Goal: Task Accomplishment & Management: Manage account settings

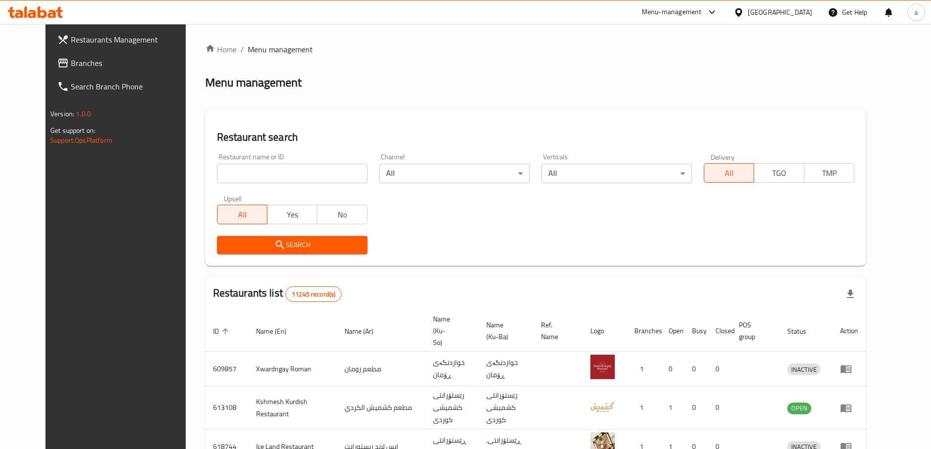
click at [82, 64] on span "Branches" at bounding box center [132, 63] width 122 height 12
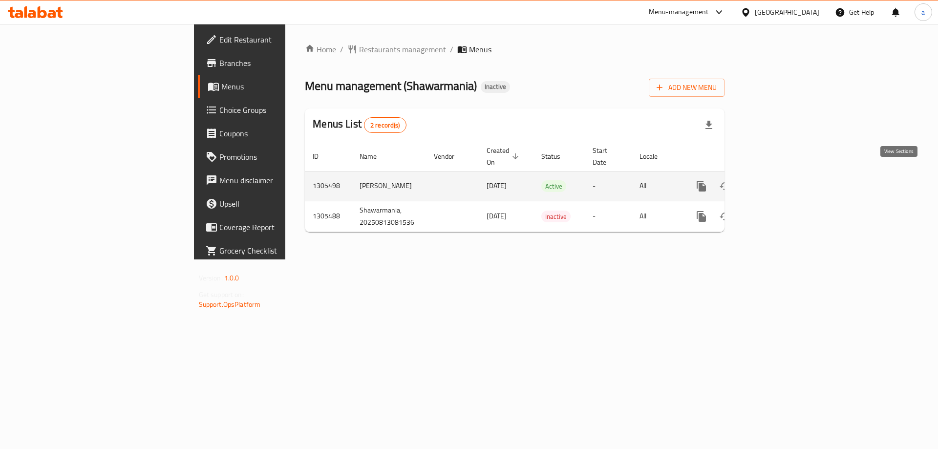
click at [778, 180] on icon "enhanced table" at bounding box center [772, 186] width 12 height 12
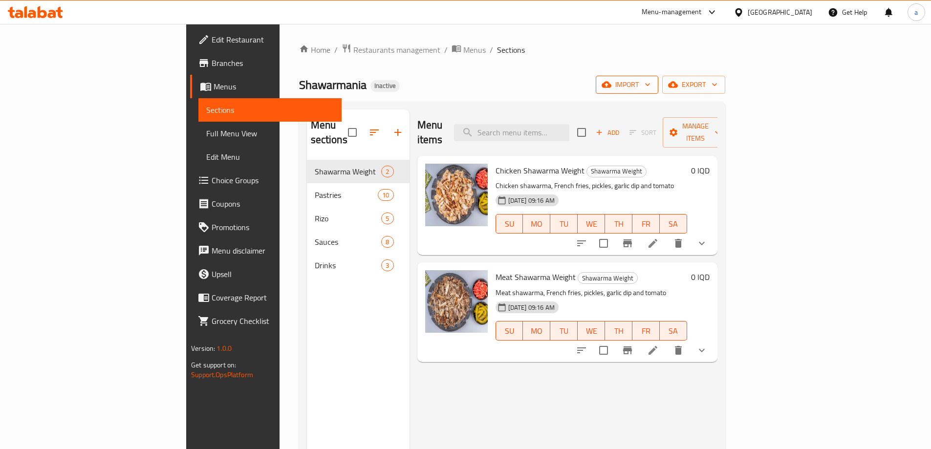
click at [652, 84] on icon "button" at bounding box center [648, 85] width 10 height 10
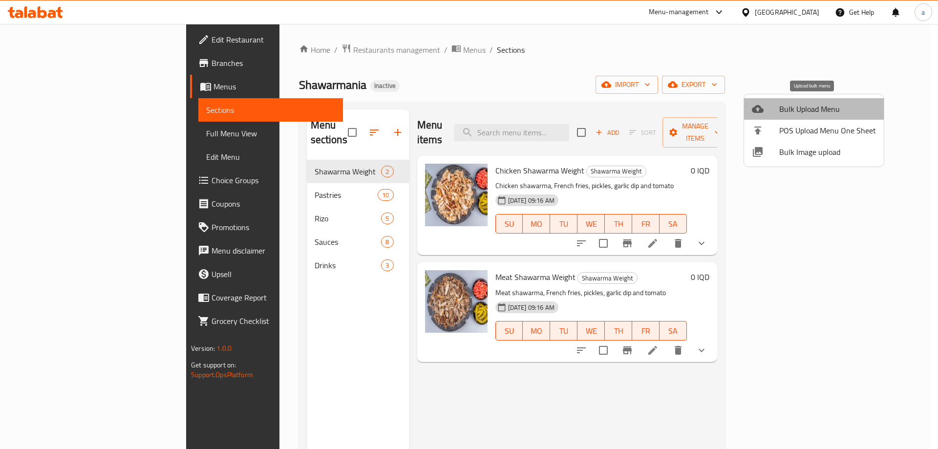
click at [827, 110] on span "Bulk Upload Menu" at bounding box center [828, 109] width 97 height 12
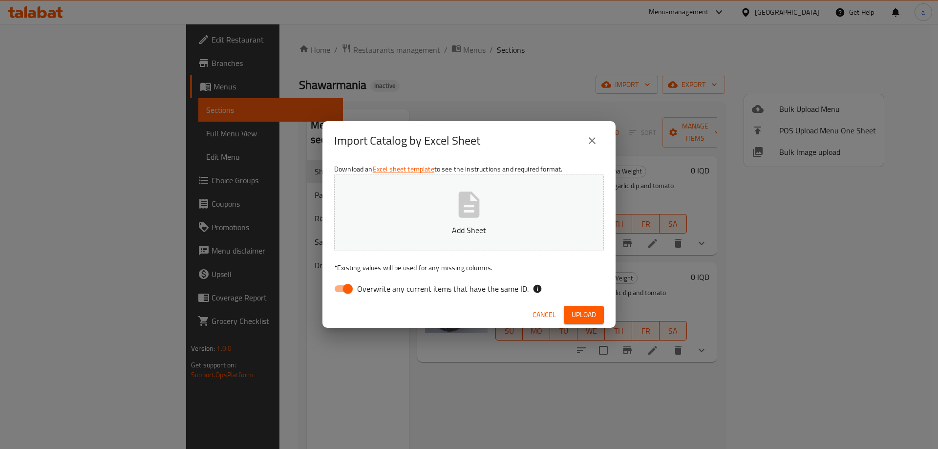
click at [347, 287] on input "Overwrite any current items that have the same ID." at bounding box center [348, 289] width 56 height 19
checkbox input "false"
click at [417, 230] on p "Add Sheet" at bounding box center [468, 230] width 239 height 12
click at [582, 315] on span "Upload" at bounding box center [584, 315] width 24 height 12
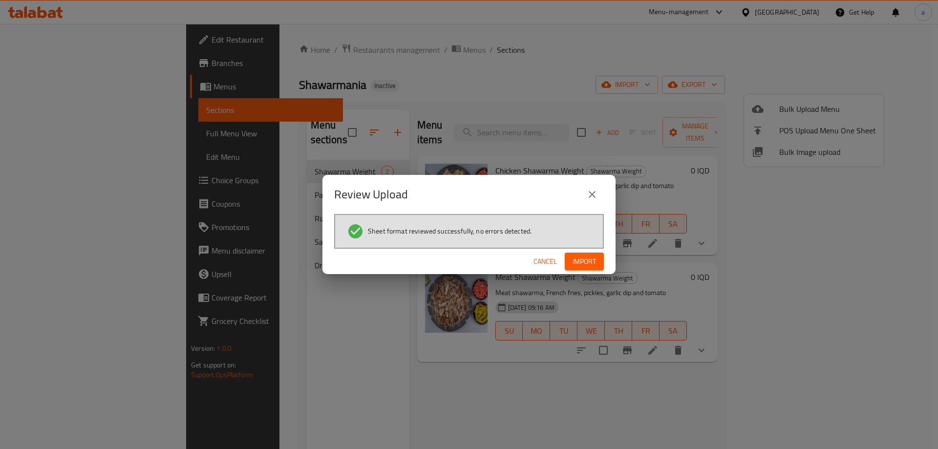
click at [585, 257] on span "Import" at bounding box center [584, 262] width 23 height 12
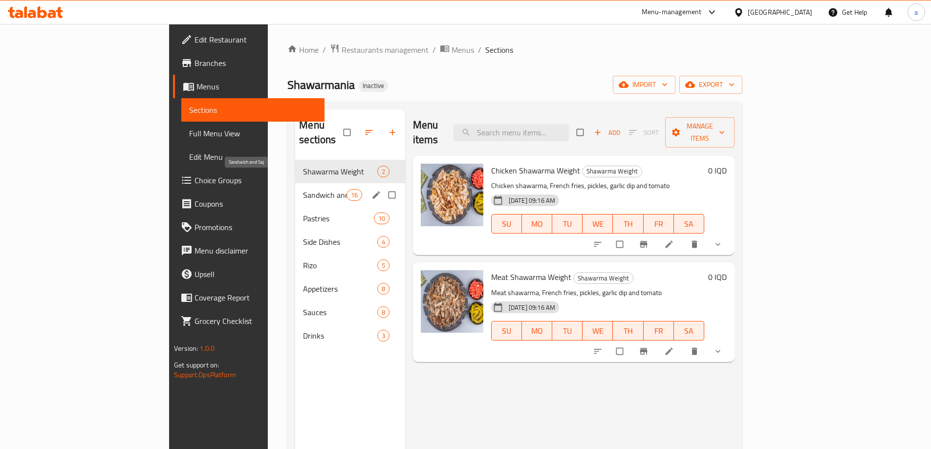
click at [303, 189] on span "Sandwich and Saj" at bounding box center [324, 195] width 43 height 12
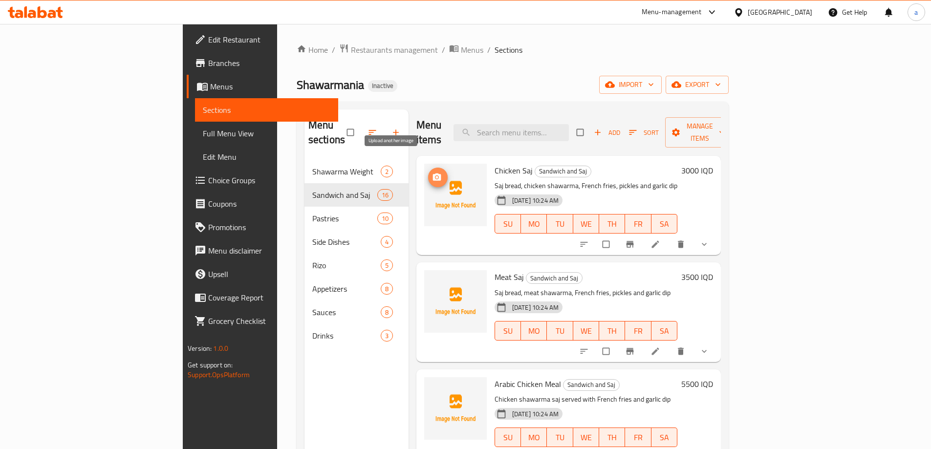
click at [428, 173] on span "upload picture" at bounding box center [438, 178] width 20 height 10
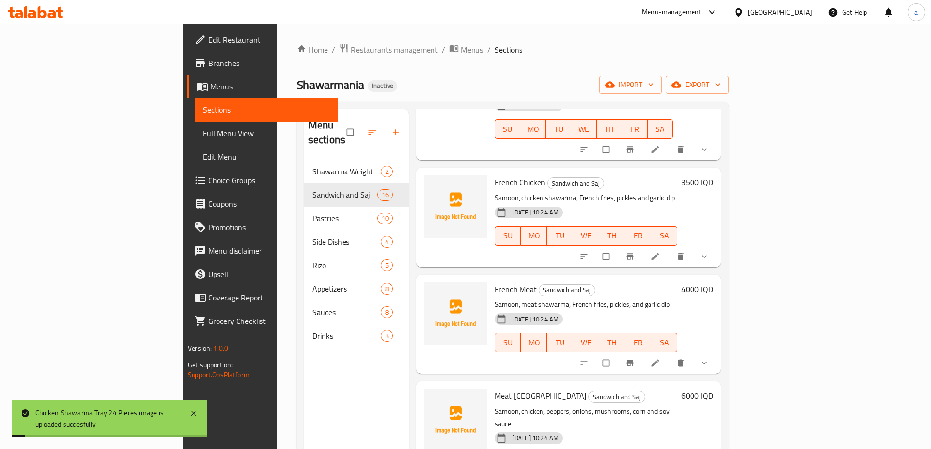
scroll to position [733, 0]
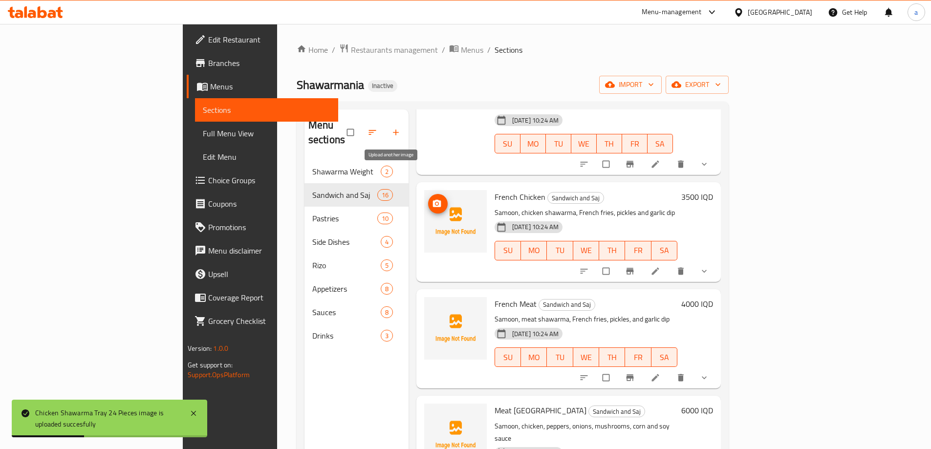
click at [433, 200] on icon "upload picture" at bounding box center [437, 203] width 8 height 7
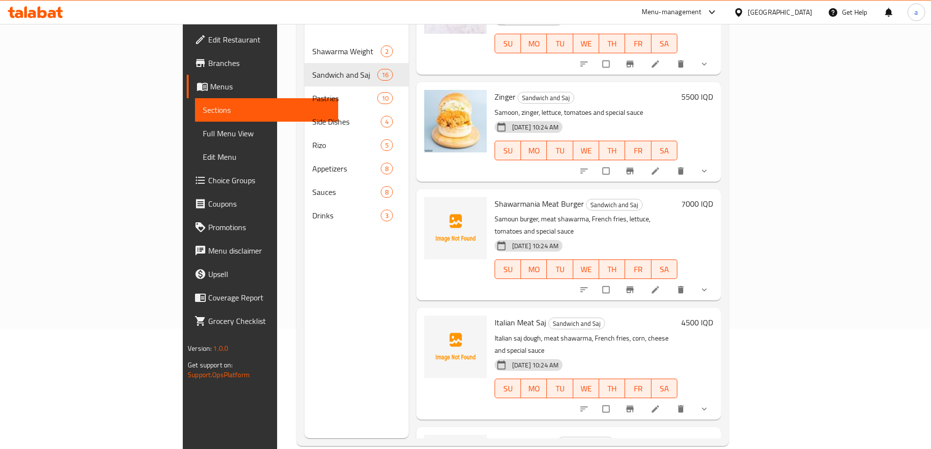
scroll to position [137, 0]
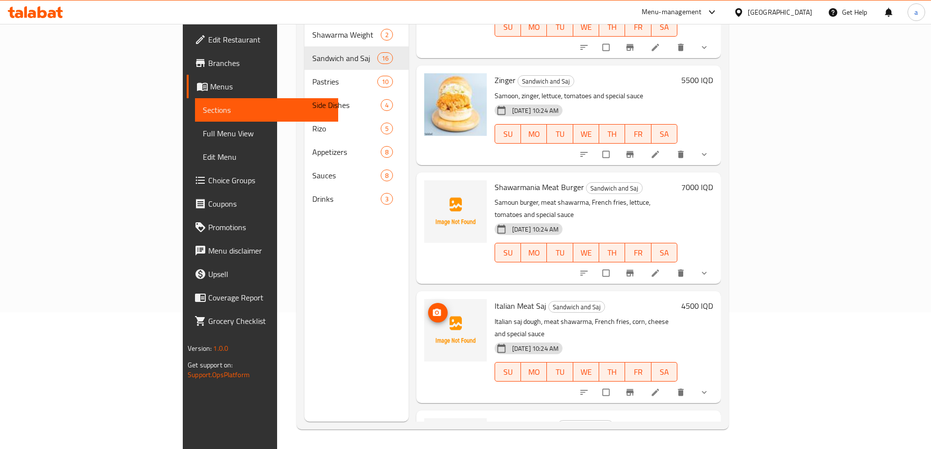
click at [424, 299] on img at bounding box center [455, 330] width 63 height 63
click at [433, 309] on icon "upload picture" at bounding box center [437, 312] width 8 height 7
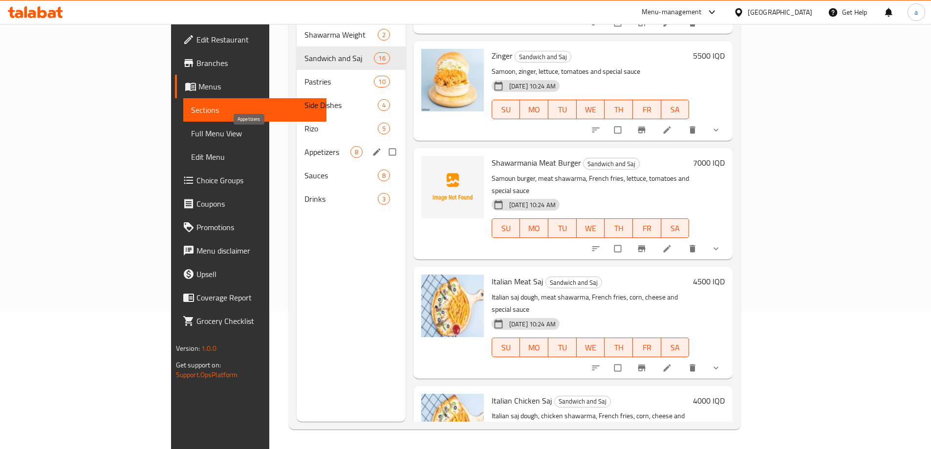
click at [304, 146] on span "Appetizers" at bounding box center [327, 152] width 46 height 12
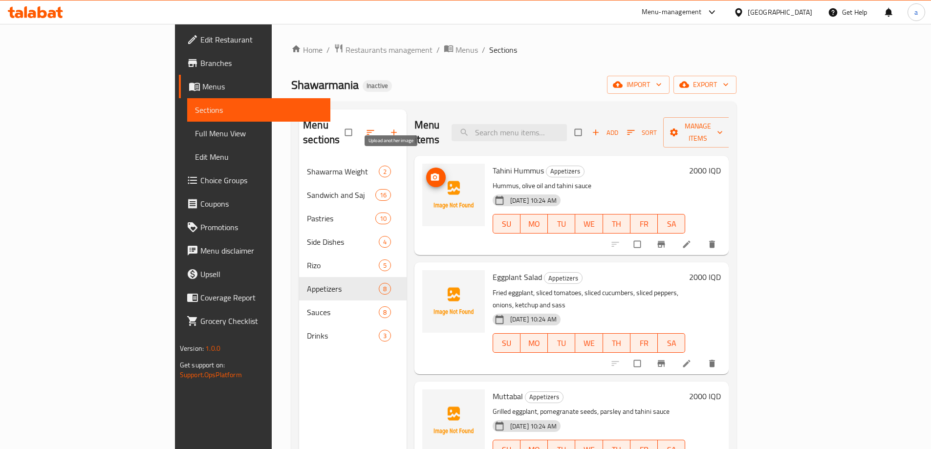
click at [430, 173] on icon "upload picture" at bounding box center [435, 178] width 10 height 10
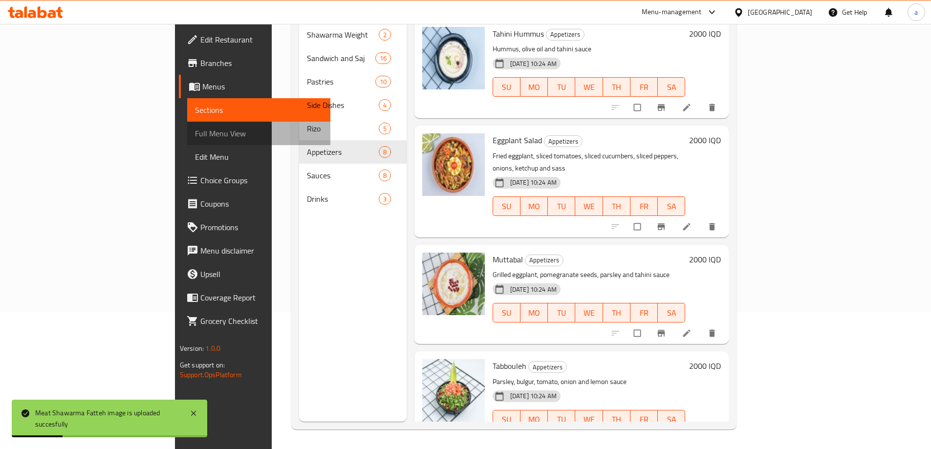
click at [195, 128] on span "Full Menu View" at bounding box center [259, 134] width 128 height 12
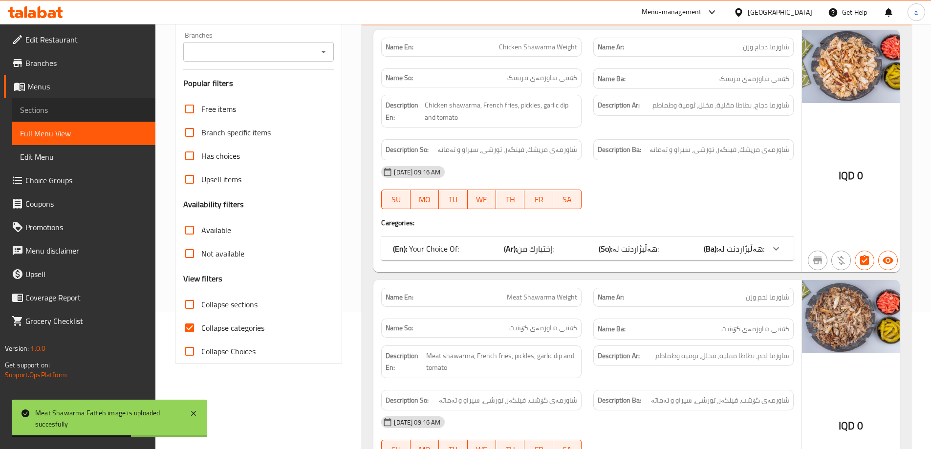
click at [60, 115] on span "Sections" at bounding box center [84, 110] width 128 height 12
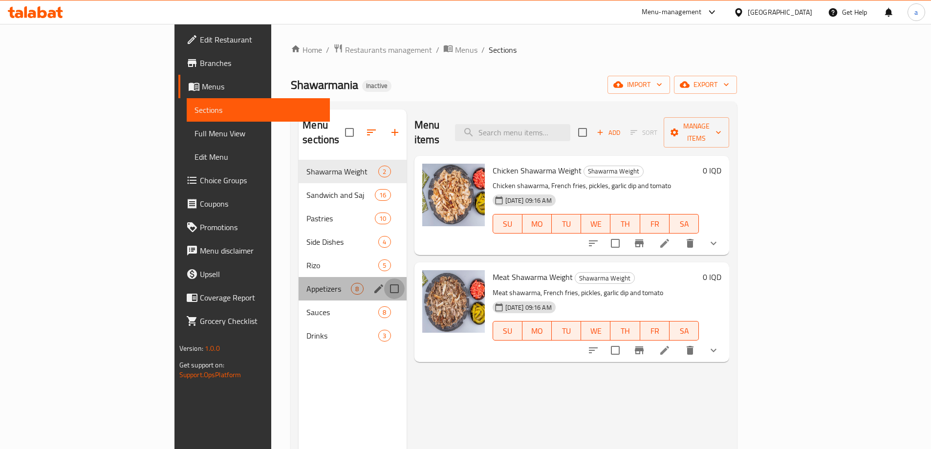
click at [384, 279] on input "Menu sections" at bounding box center [394, 289] width 21 height 21
checkbox input "true"
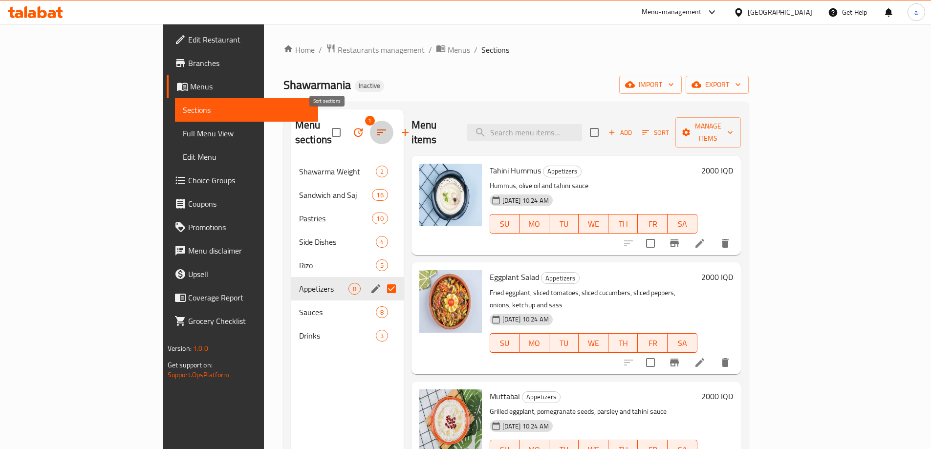
click at [376, 127] on icon "button" at bounding box center [382, 133] width 12 height 12
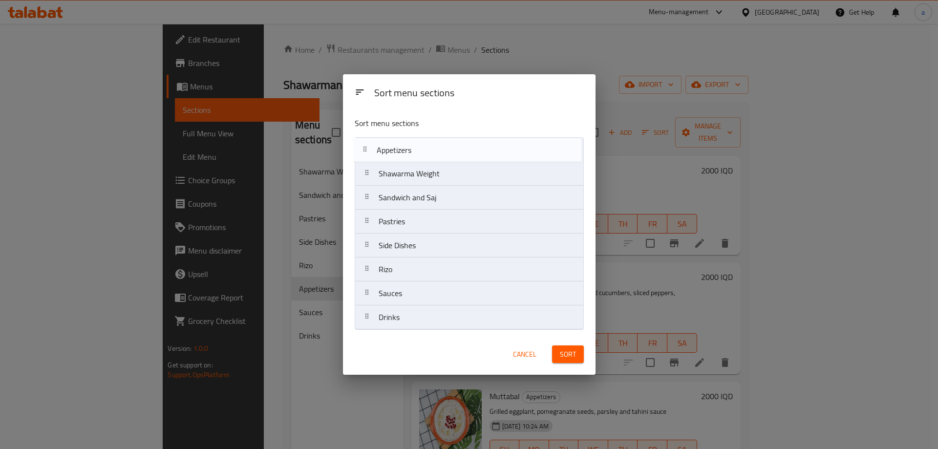
drag, startPoint x: 366, startPoint y: 278, endPoint x: 366, endPoint y: 155, distance: 122.7
click at [366, 155] on nav "Shawarma Weight Sandwich and Saj Pastries Side Dishes Rizo Appetizers Sauces Dr…" at bounding box center [469, 233] width 229 height 193
drag, startPoint x: 368, startPoint y: 201, endPoint x: 370, endPoint y: 176, distance: 25.5
click at [370, 176] on nav "Appetizers Shawarma Weight Sandwich and Saj Pastries Side Dishes Rizo Sauces Dr…" at bounding box center [469, 233] width 229 height 193
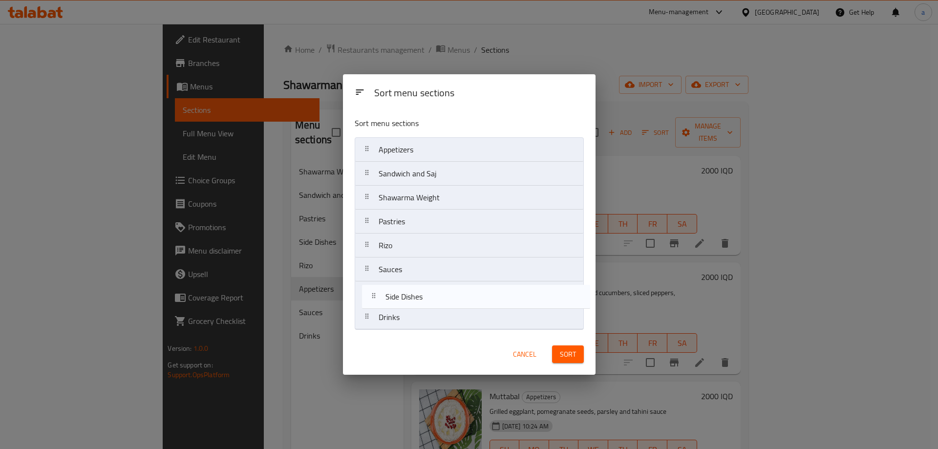
drag, startPoint x: 369, startPoint y: 250, endPoint x: 372, endPoint y: 284, distance: 34.8
click at [374, 303] on nav "Appetizers Sandwich and Saj Shawarma Weight Pastries Side Dishes Rizo Sauces Dr…" at bounding box center [469, 233] width 229 height 193
drag, startPoint x: 367, startPoint y: 280, endPoint x: 373, endPoint y: 300, distance: 20.9
click at [373, 300] on nav "Appetizers Sandwich and Saj Shawarma Weight Pastries Rizo Sauces Side Dishes Dr…" at bounding box center [469, 233] width 229 height 193
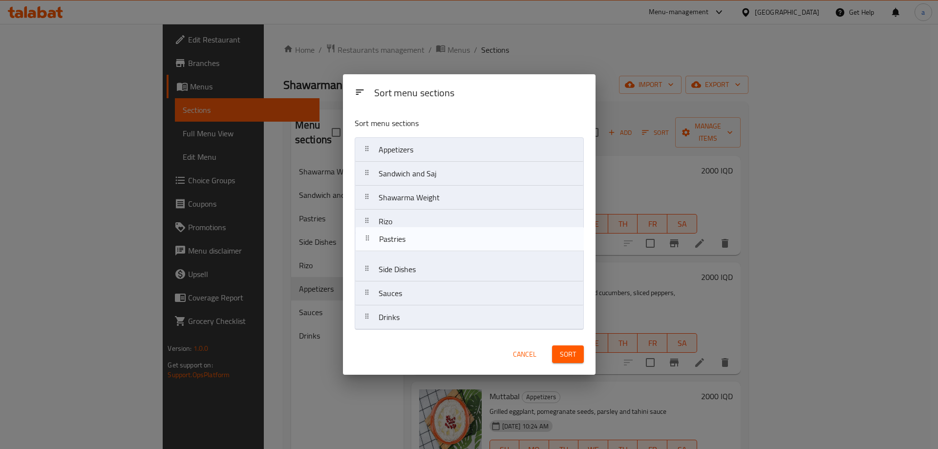
drag, startPoint x: 375, startPoint y: 227, endPoint x: 375, endPoint y: 249, distance: 22.0
click at [375, 249] on nav "Appetizers Sandwich and Saj Shawarma Weight Pastries Rizo Side Dishes Sauces Dr…" at bounding box center [469, 233] width 229 height 193
drag, startPoint x: 368, startPoint y: 247, endPoint x: 369, endPoint y: 218, distance: 28.9
click at [369, 218] on nav "Appetizers Sandwich and Saj Shawarma Weight Rizo Pastries Side Dishes Sauces Dr…" at bounding box center [469, 233] width 229 height 193
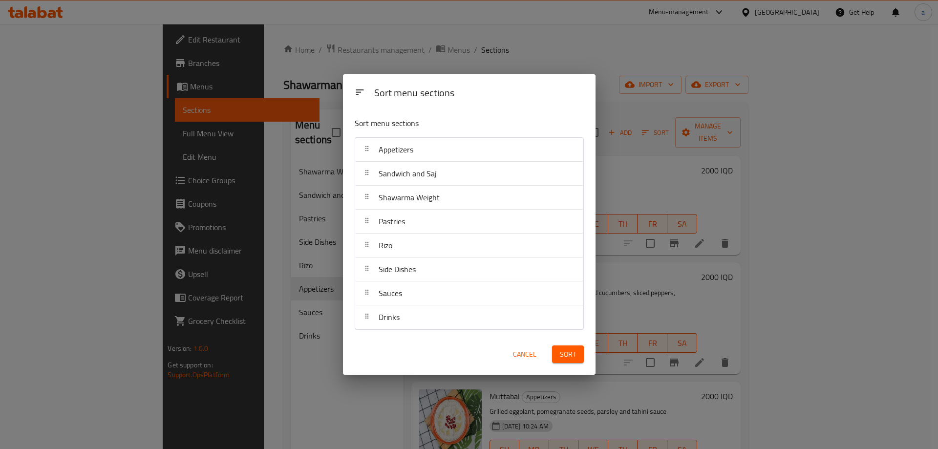
click at [569, 353] on span "Sort" at bounding box center [568, 354] width 16 height 12
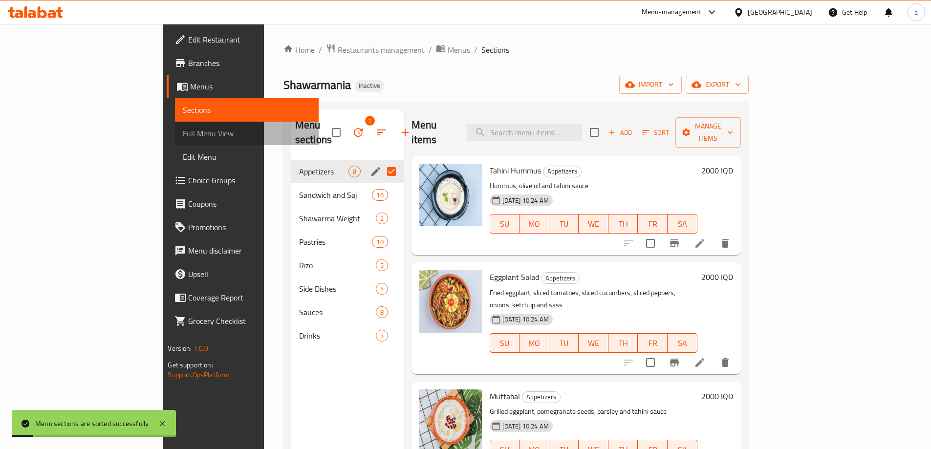
click at [175, 140] on link "Full Menu View" at bounding box center [246, 133] width 143 height 23
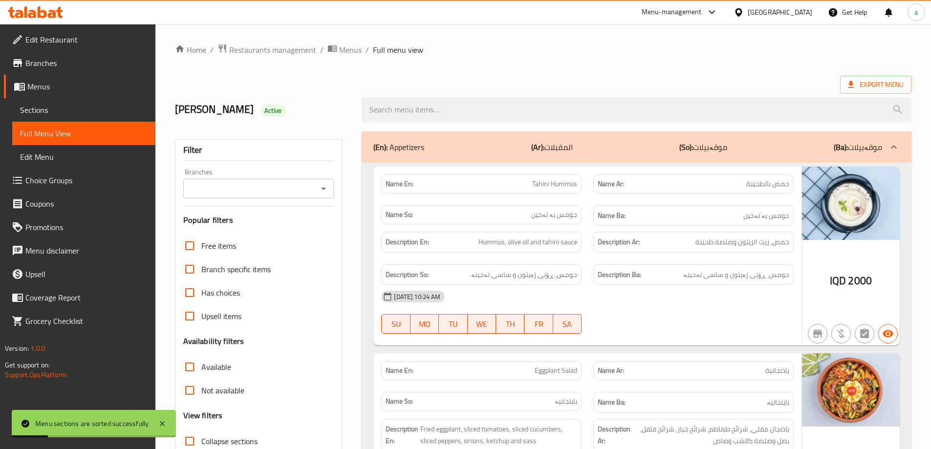
click at [325, 187] on icon "Open" at bounding box center [324, 189] width 12 height 12
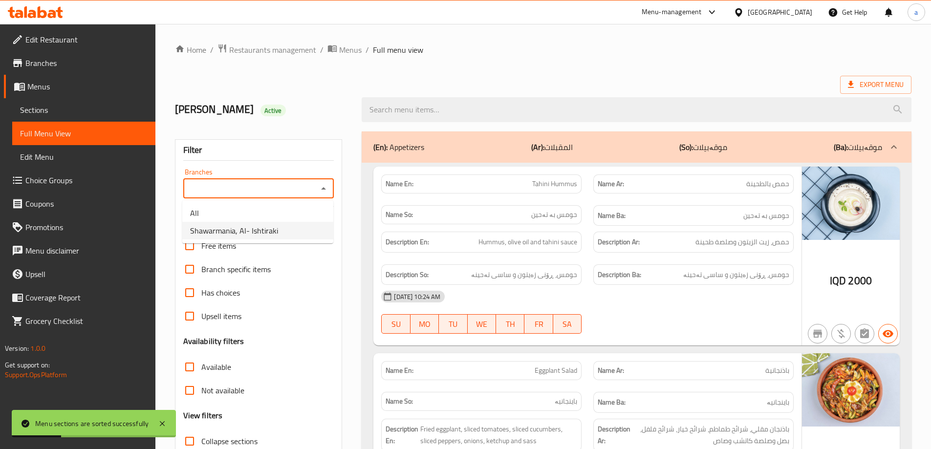
click at [288, 235] on li "Shawarmania, Al- Ishtiraki" at bounding box center [257, 231] width 151 height 18
type input "Shawarmania, Al- Ishtiraki"
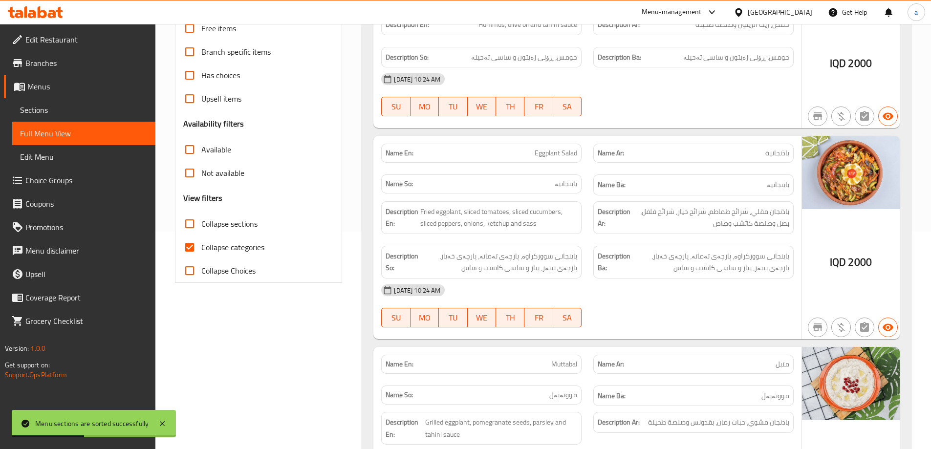
click at [208, 243] on span "Collapse categories" at bounding box center [232, 247] width 63 height 12
click at [201, 243] on input "Collapse categories" at bounding box center [189, 247] width 23 height 23
checkbox input "false"
click at [215, 224] on span "Collapse sections" at bounding box center [229, 224] width 56 height 12
click at [201, 224] on input "Collapse sections" at bounding box center [189, 223] width 23 height 23
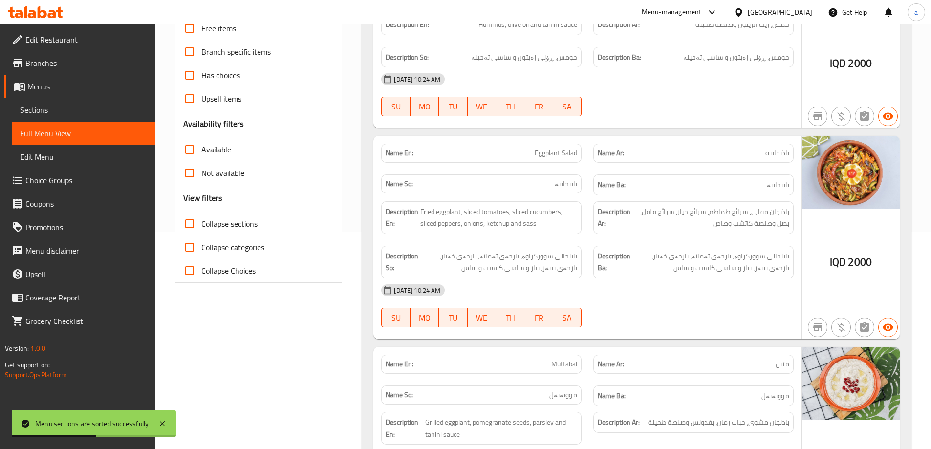
checkbox input "true"
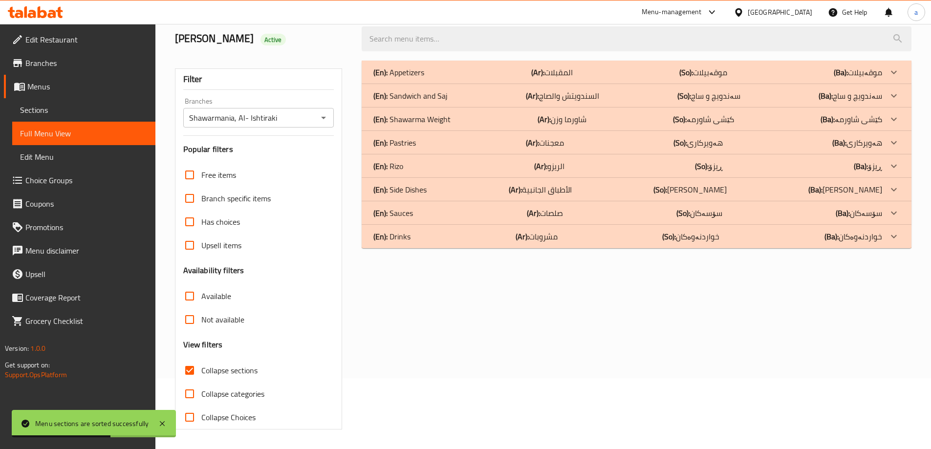
scroll to position [71, 0]
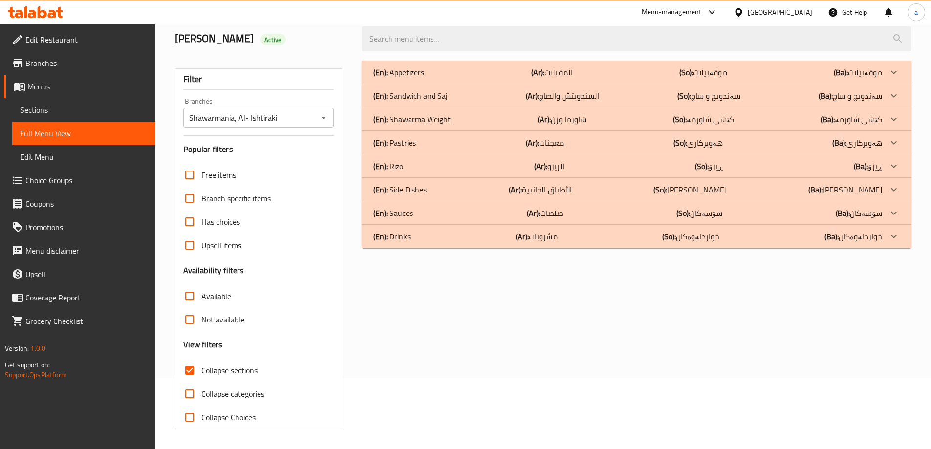
click at [872, 78] on p "(Ba): سەندویچ و ساج" at bounding box center [858, 72] width 48 height 12
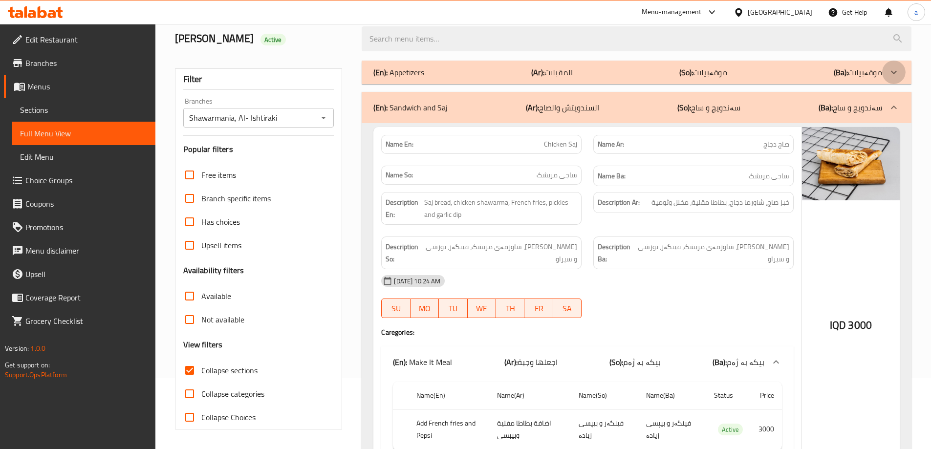
click at [890, 63] on div at bounding box center [893, 72] width 23 height 23
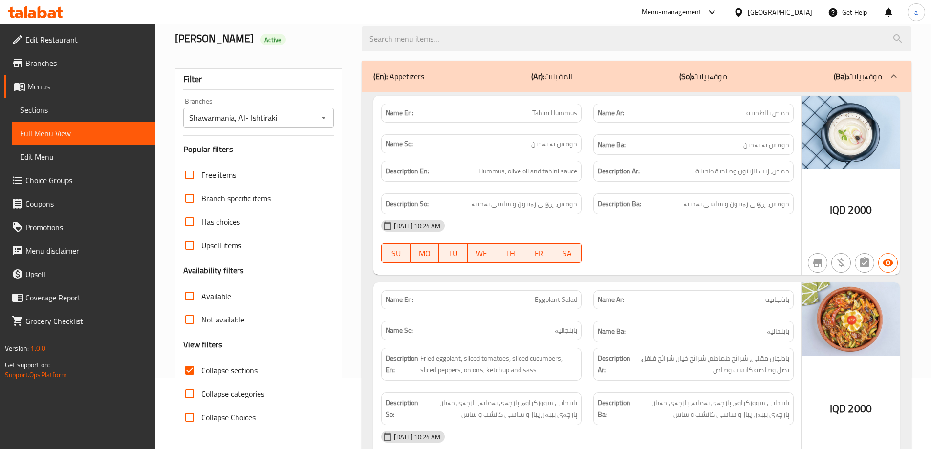
click at [890, 65] on div at bounding box center [893, 76] width 23 height 23
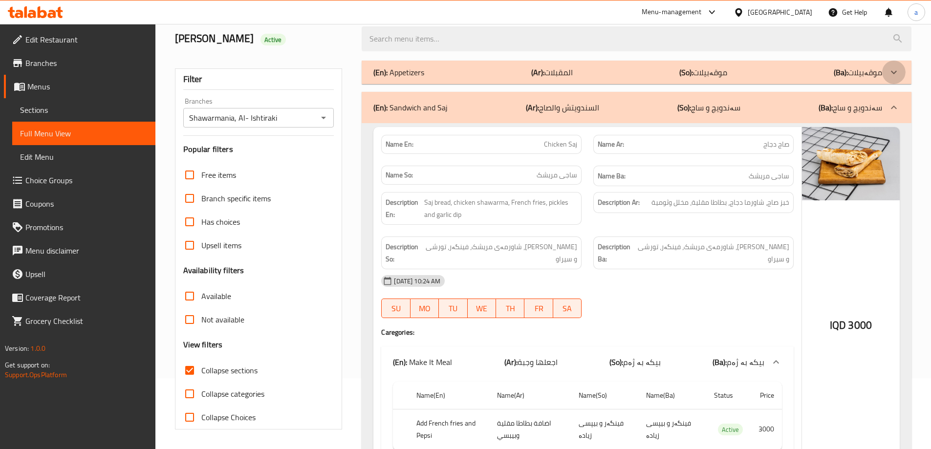
click at [890, 65] on div at bounding box center [893, 72] width 23 height 23
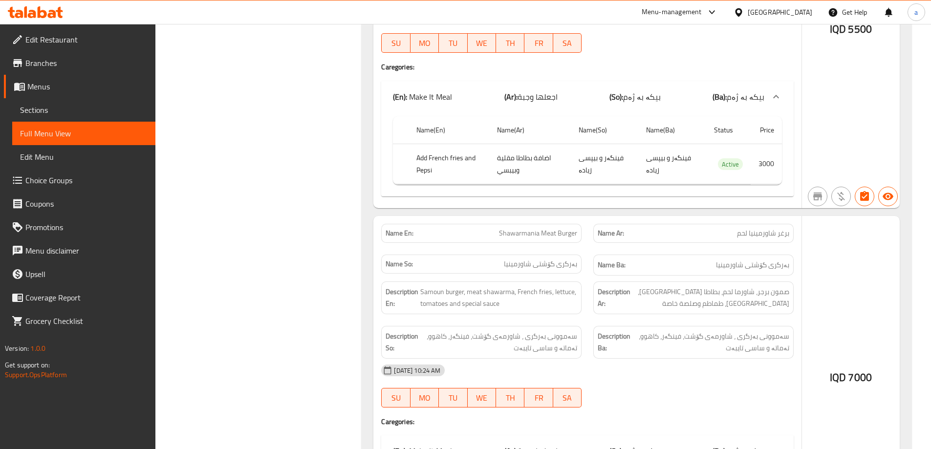
scroll to position [6127, 0]
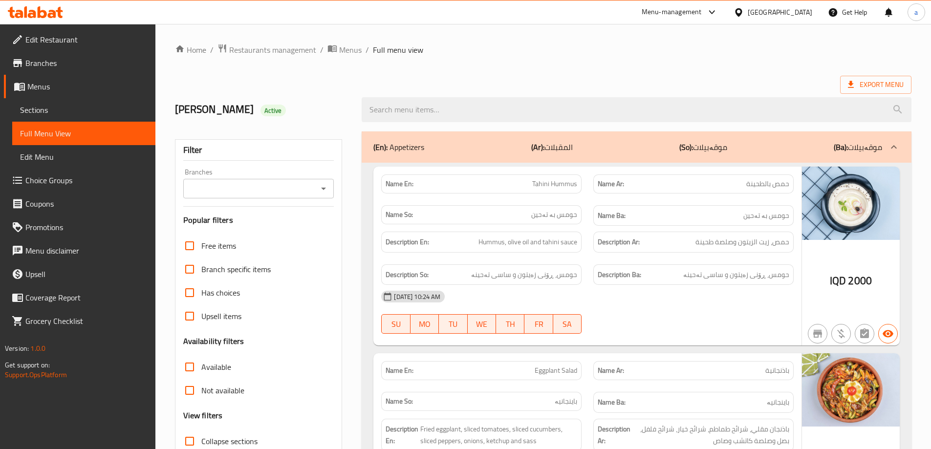
click at [324, 190] on icon "Open" at bounding box center [324, 189] width 12 height 12
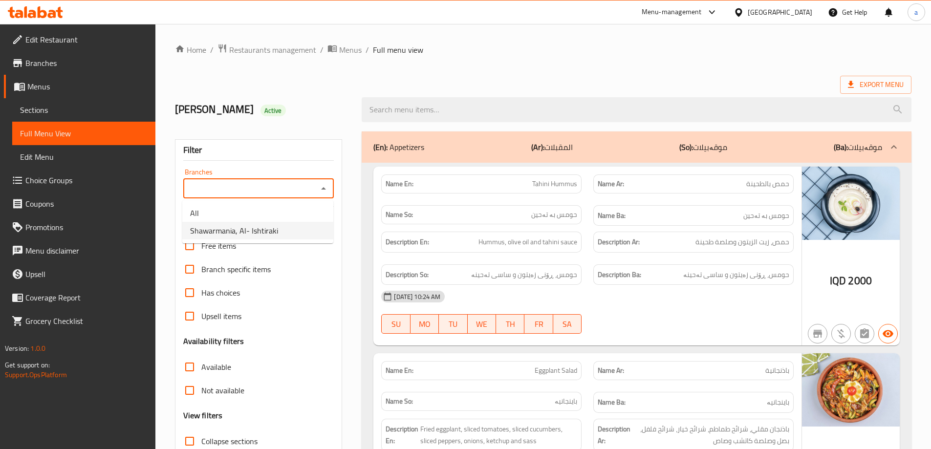
click at [314, 227] on li "Shawarmania, Al- Ishtiraki" at bounding box center [257, 231] width 151 height 18
type input "Shawarmania, Al- Ishtiraki"
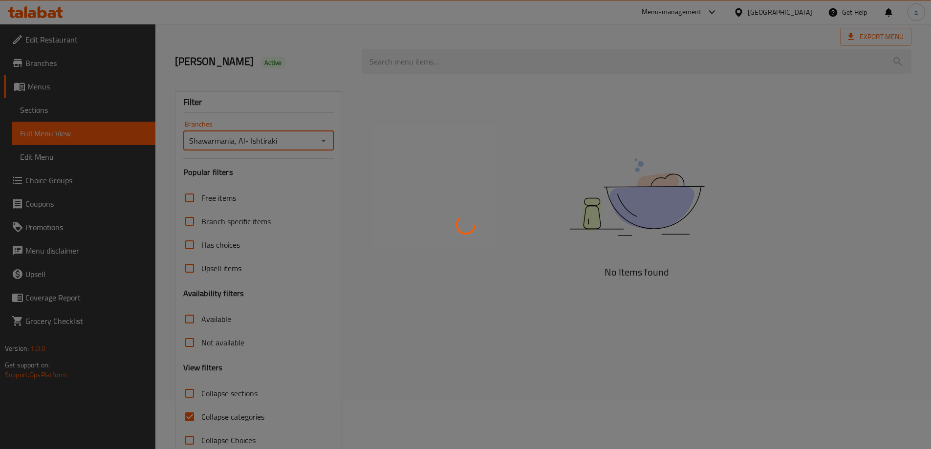
scroll to position [71, 0]
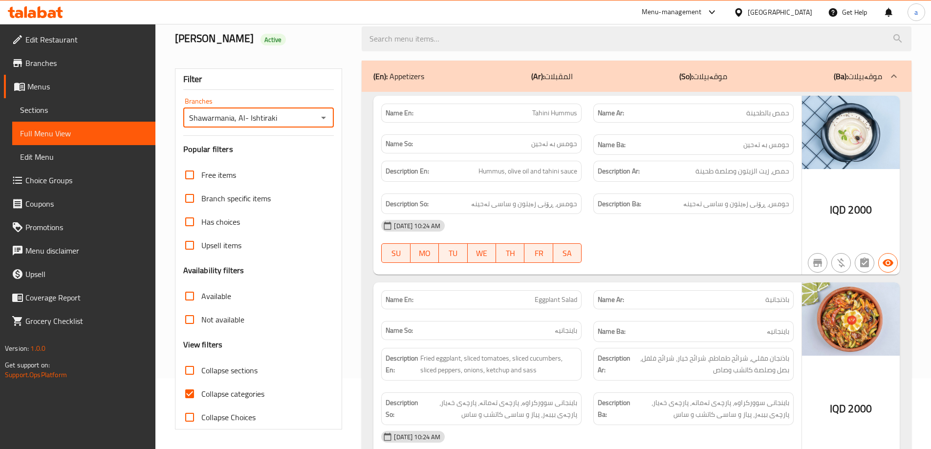
click at [815, 75] on div "(En): Appetizers (Ar): المقبلات (So): موقەبیلات (Ba): موقەبیلات" at bounding box center [627, 76] width 509 height 12
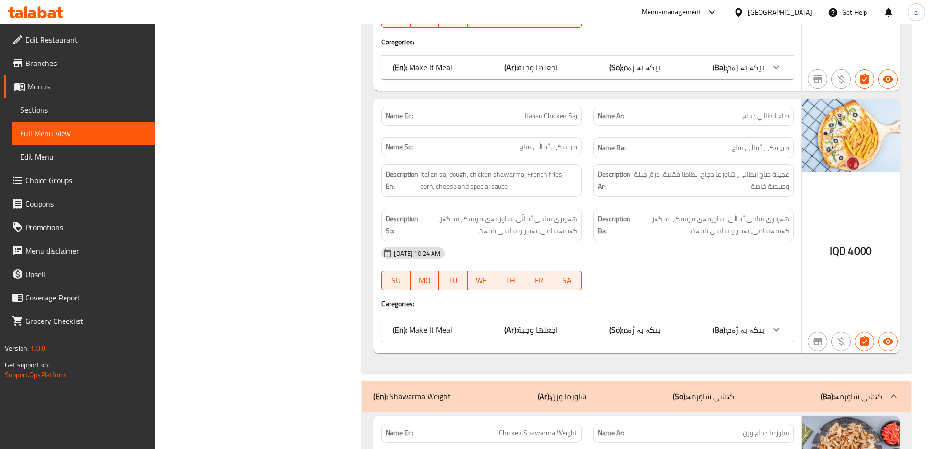
scroll to position [3994, 0]
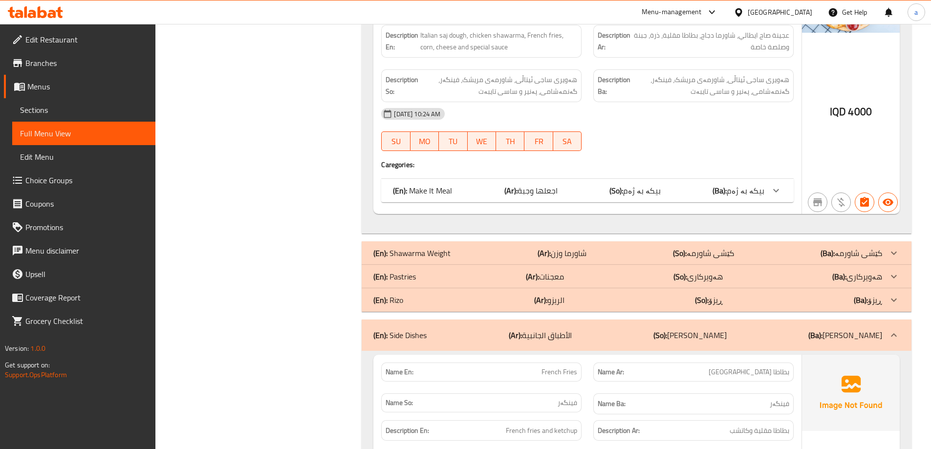
scroll to position [4205, 0]
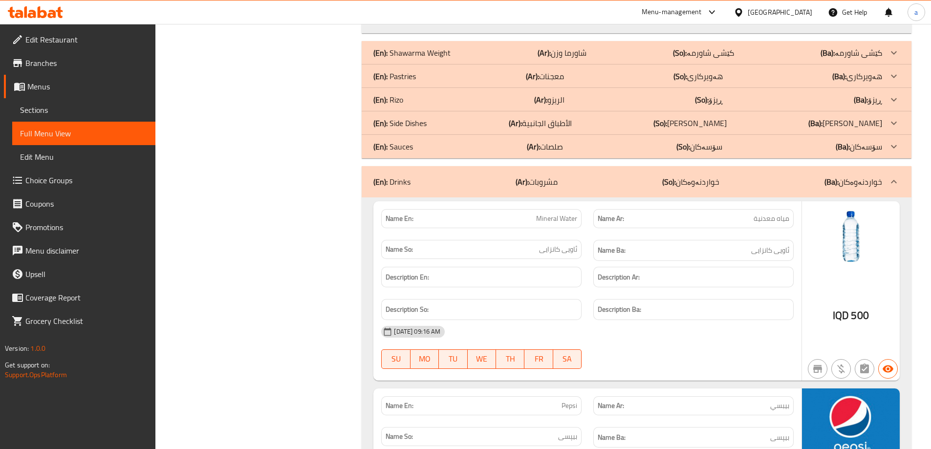
scroll to position [4351, 0]
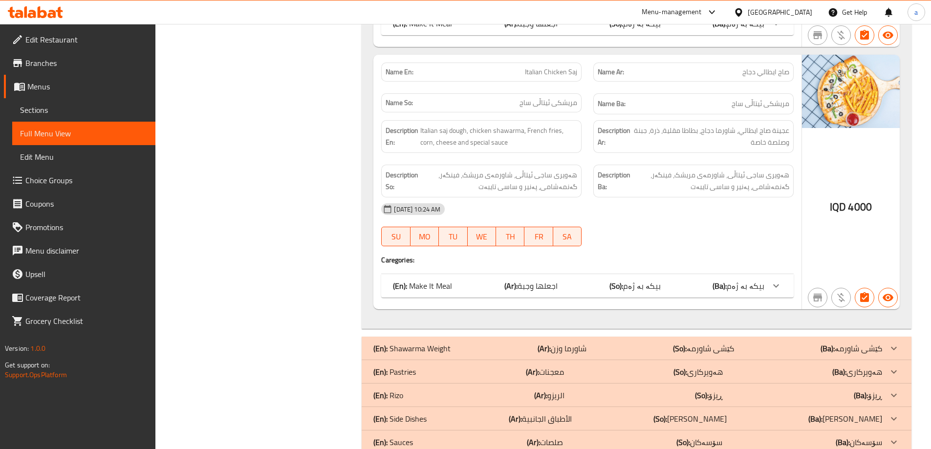
scroll to position [3895, 0]
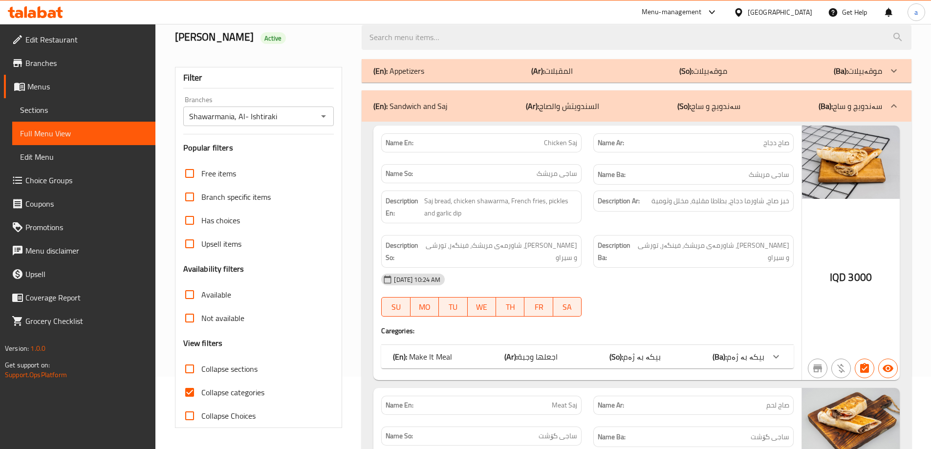
scroll to position [113, 0]
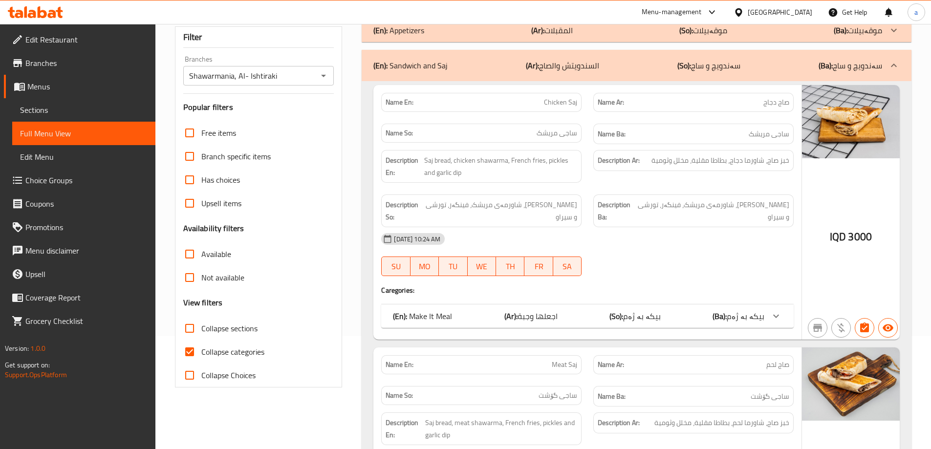
click at [231, 327] on span "Collapse sections" at bounding box center [229, 329] width 56 height 12
click at [201, 327] on input "Collapse sections" at bounding box center [189, 328] width 23 height 23
checkbox input "true"
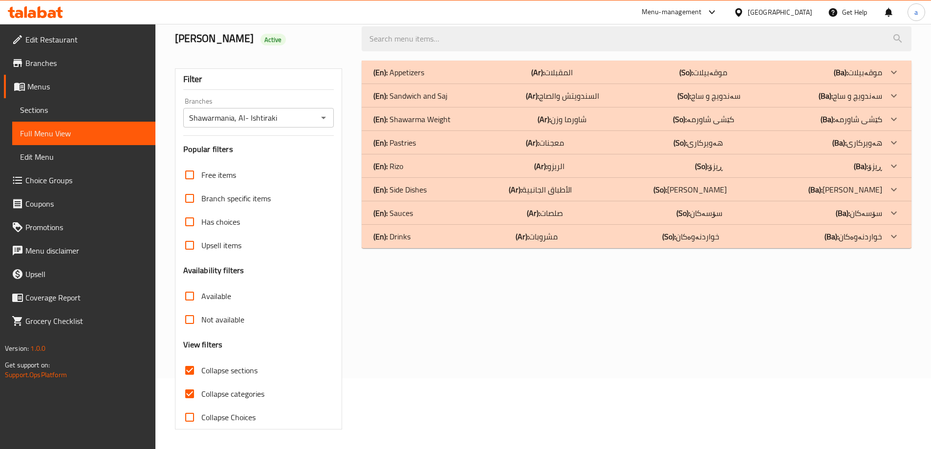
click at [224, 388] on span "Collapse categories" at bounding box center [232, 394] width 63 height 12
click at [201, 382] on input "Collapse categories" at bounding box center [189, 393] width 23 height 23
checkbox input "false"
click at [777, 75] on div "(En): Appetizers (Ar): المقبلات (So): موقەبیلات (Ba): موقەبیلات" at bounding box center [627, 72] width 509 height 12
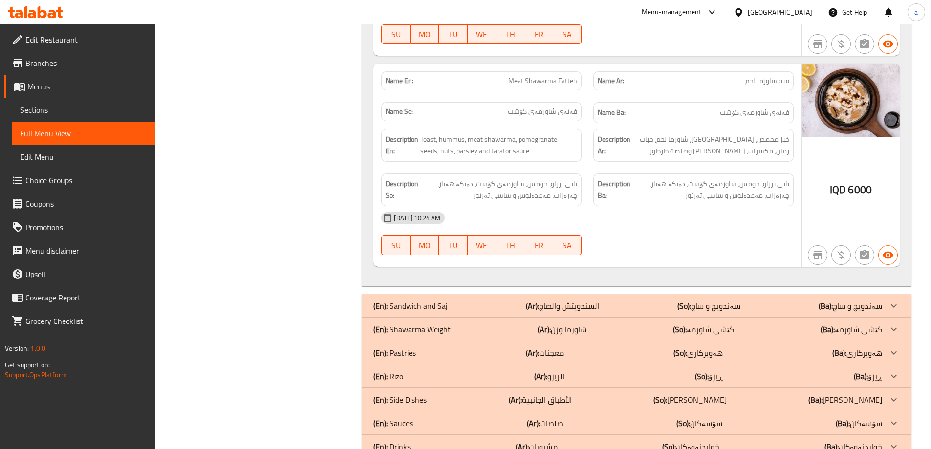
scroll to position [1524, 0]
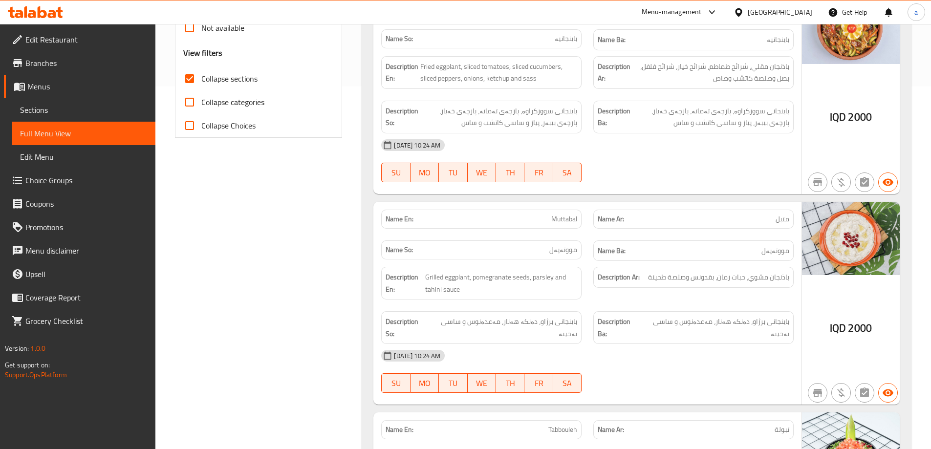
scroll to position [0, 0]
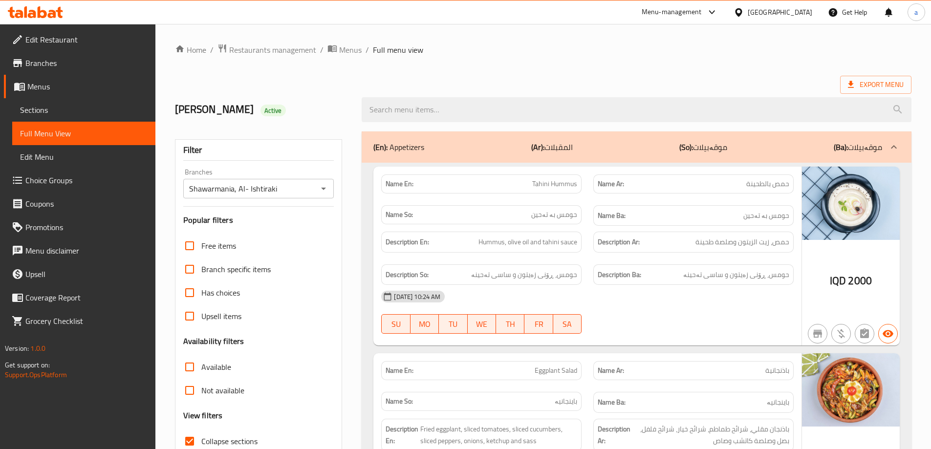
click at [605, 90] on div "Mohammed Alzangana Active" at bounding box center [543, 109] width 748 height 43
click at [546, 146] on p "(Ar): المقبلات" at bounding box center [552, 147] width 42 height 12
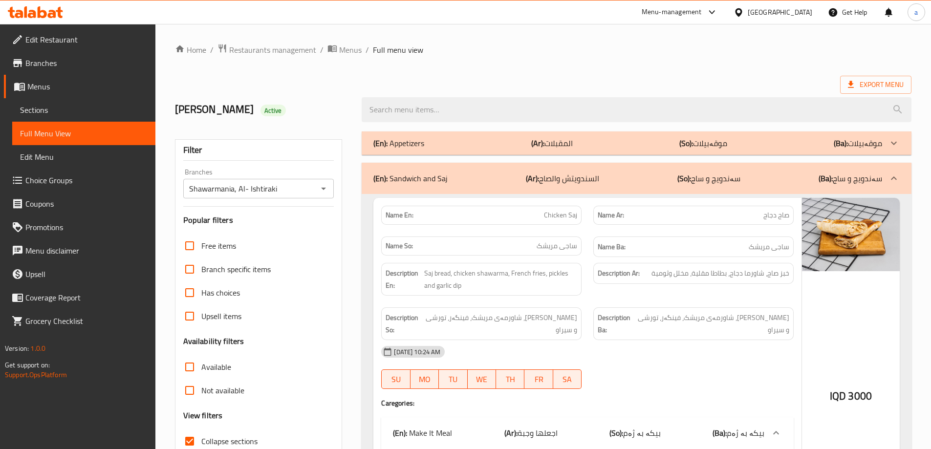
click at [880, 179] on p "(Ba): سەندویچ و ساج" at bounding box center [851, 179] width 64 height 12
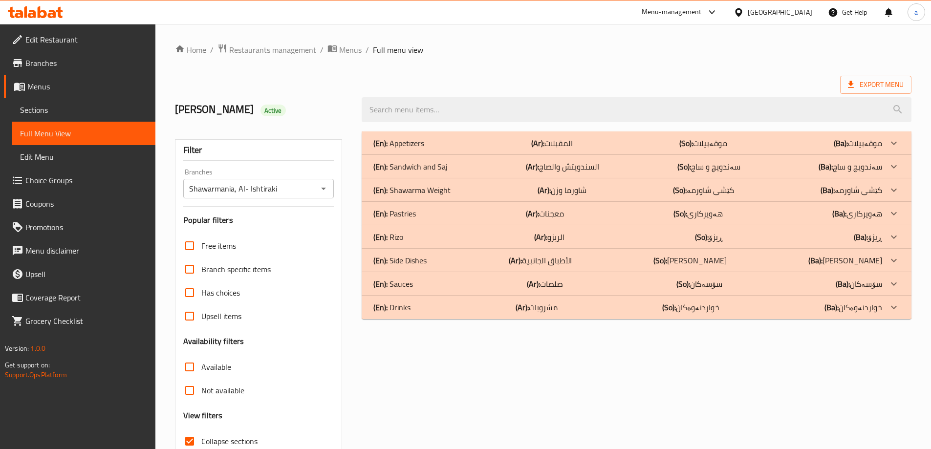
click at [664, 149] on div "(En): Side Dishes (Ar): الأطباق الجانبية (So): ژەمە لاوەکییەکان (Ba): ژەمە لاوە…" at bounding box center [627, 143] width 509 height 12
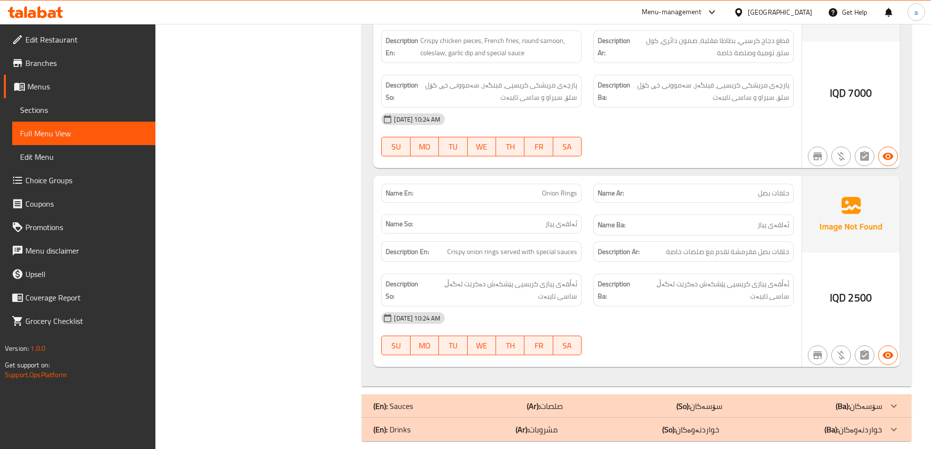
scroll to position [712, 0]
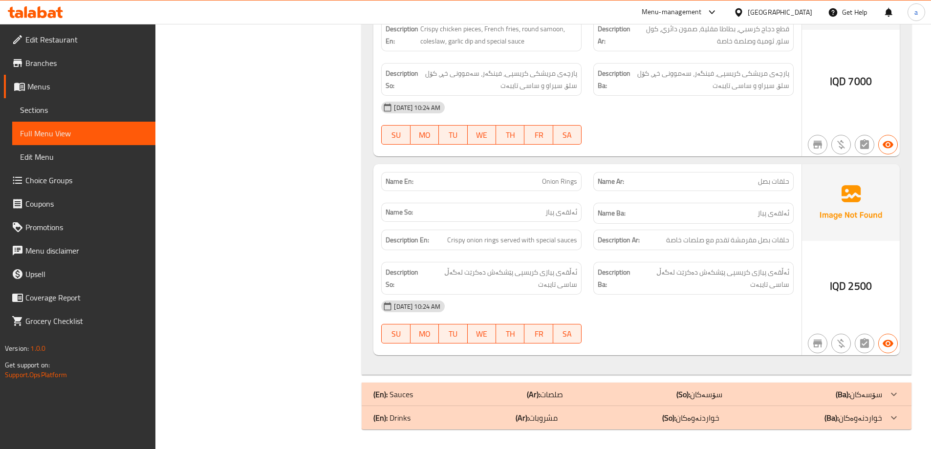
click at [86, 117] on link "Sections" at bounding box center [83, 109] width 143 height 23
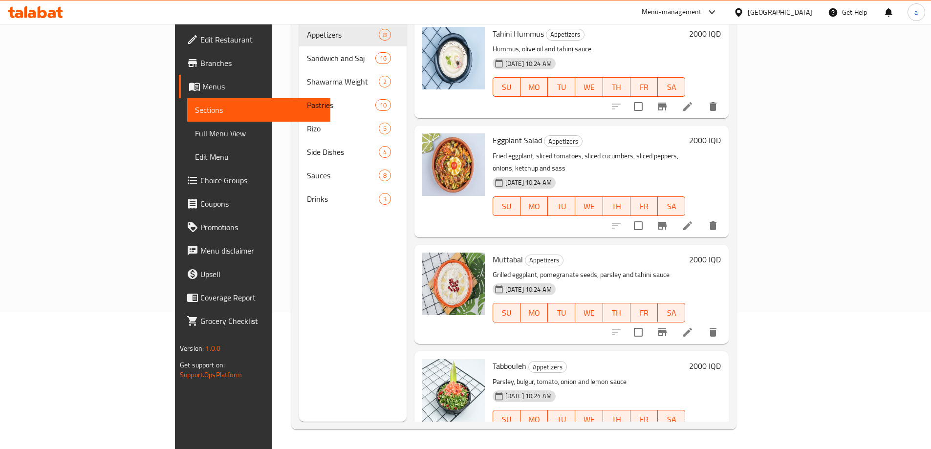
scroll to position [137, 0]
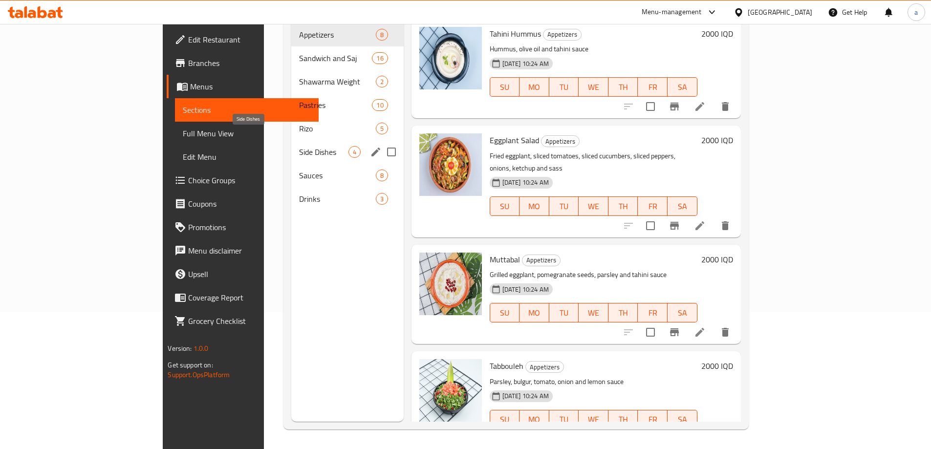
click at [299, 146] on span "Side Dishes" at bounding box center [323, 152] width 49 height 12
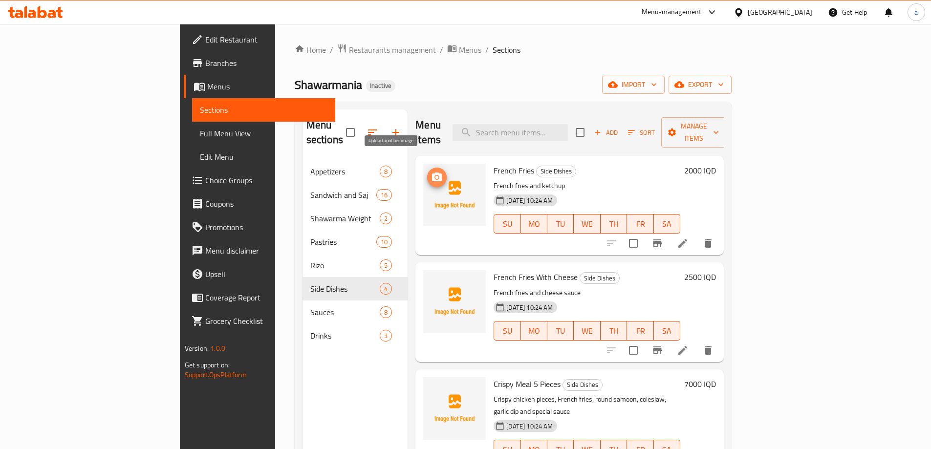
click at [432, 173] on icon "upload picture" at bounding box center [437, 177] width 10 height 9
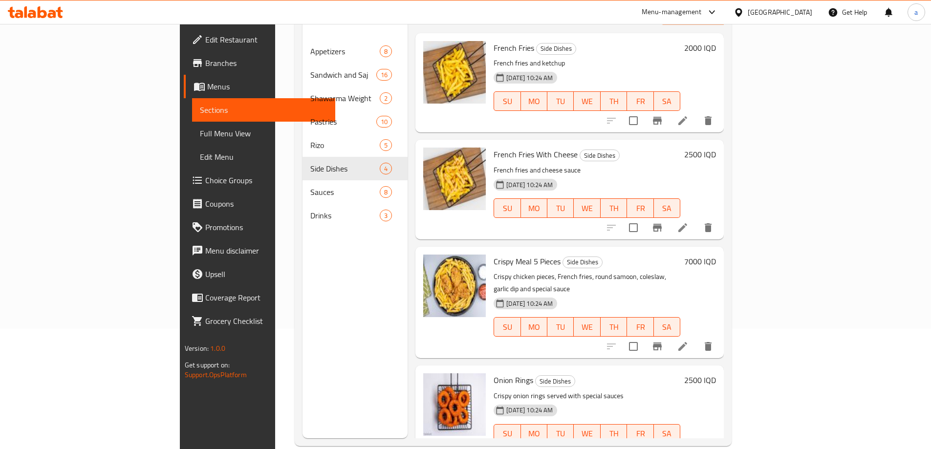
scroll to position [137, 0]
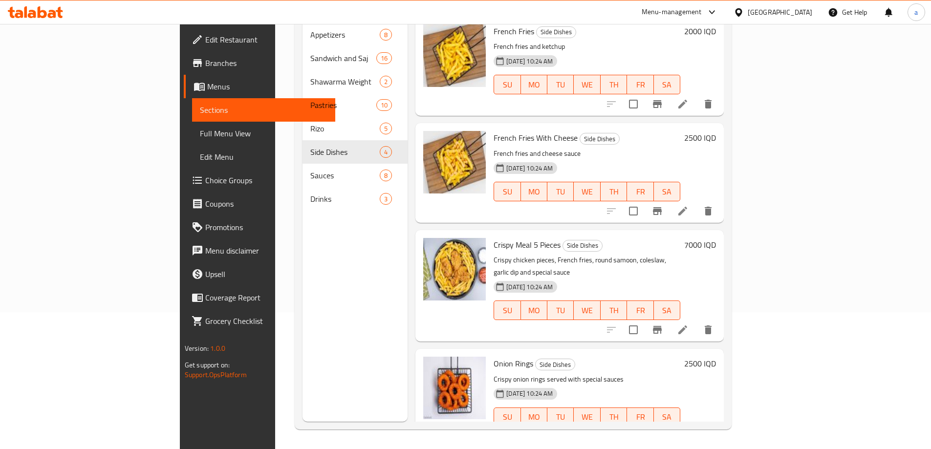
click at [303, 253] on div "Menu sections Appetizers 8 Sandwich and Saj 16 Shawarma Weight 2 Pastries 10 Ri…" at bounding box center [356, 197] width 106 height 449
click at [200, 132] on span "Full Menu View" at bounding box center [264, 134] width 128 height 12
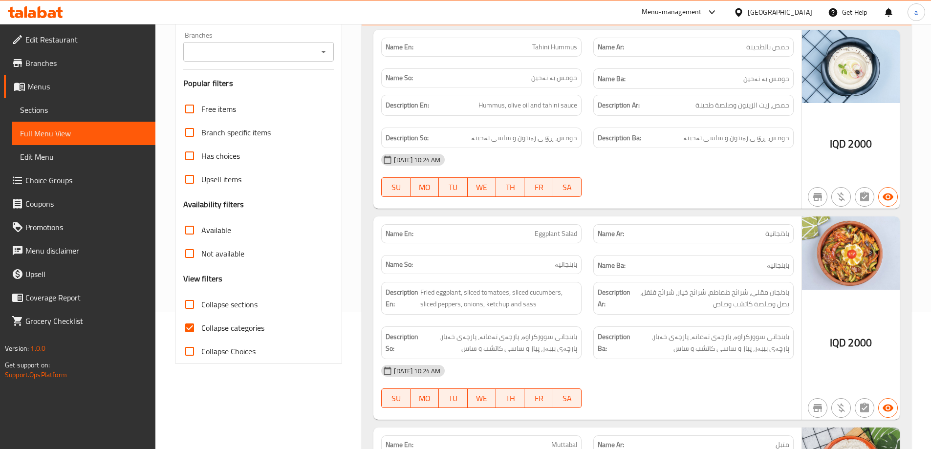
click at [244, 323] on span "Collapse categories" at bounding box center [232, 328] width 63 height 12
click at [201, 323] on input "Collapse categories" at bounding box center [189, 327] width 23 height 23
checkbox input "false"
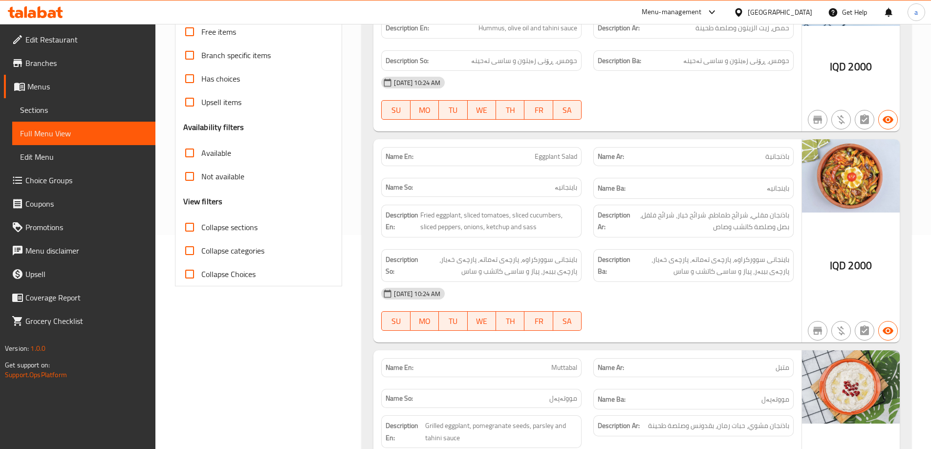
scroll to position [137, 0]
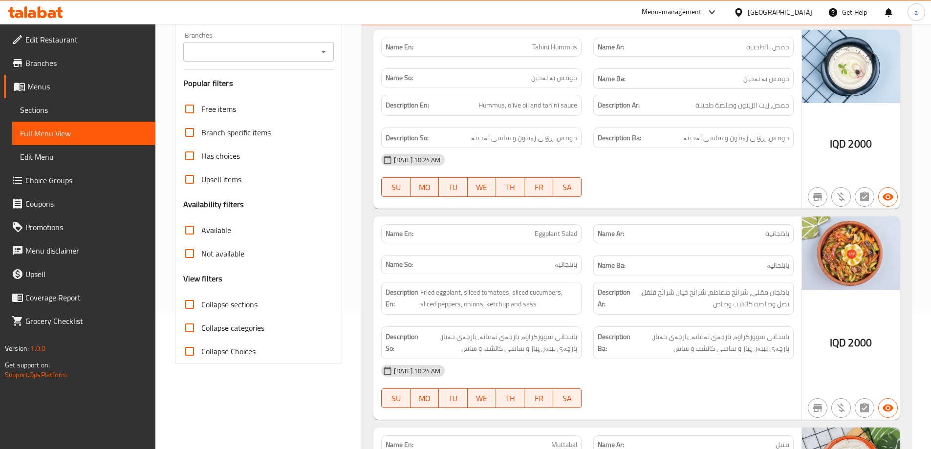
click at [321, 53] on icon "Open" at bounding box center [324, 52] width 12 height 12
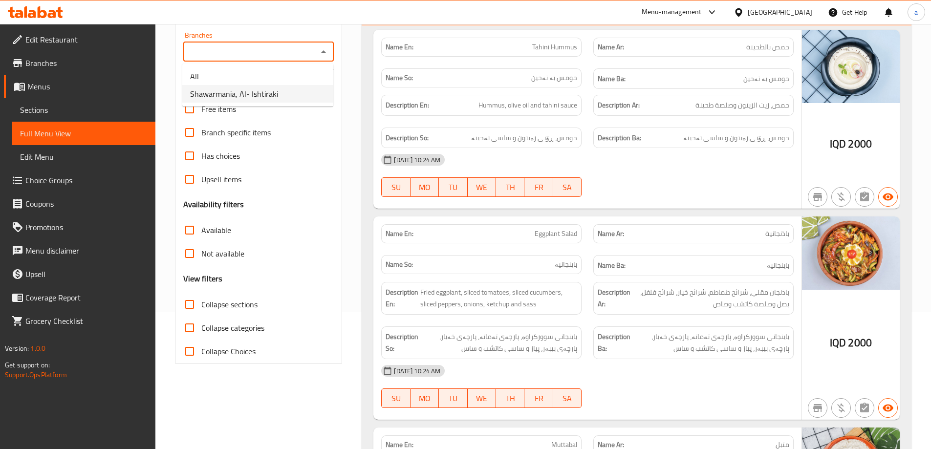
click at [272, 90] on span "Shawarmania, Al- Ishtiraki" at bounding box center [234, 94] width 88 height 12
type input "Shawarmania, Al- Ishtiraki"
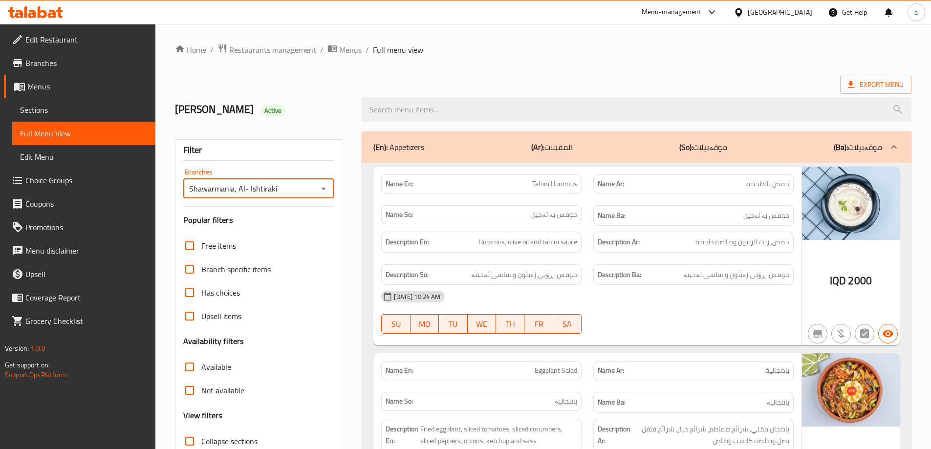
click at [93, 130] on span "Full Menu View" at bounding box center [84, 134] width 128 height 12
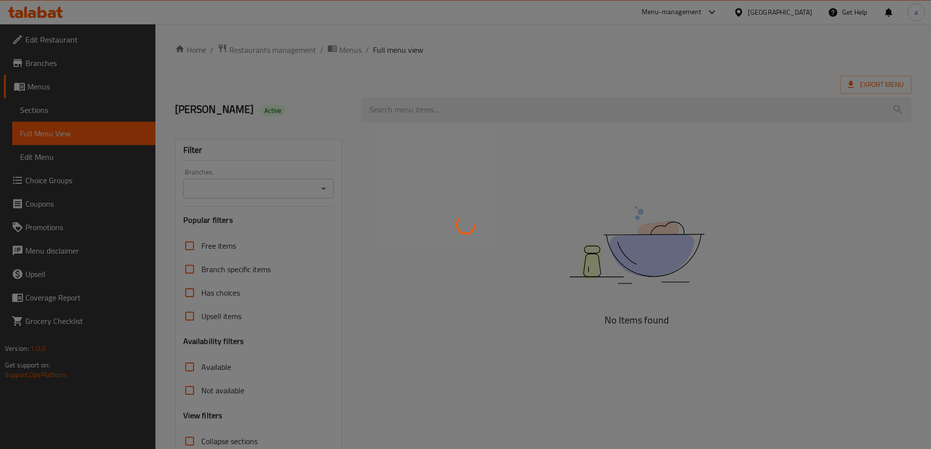
click at [322, 189] on div at bounding box center [465, 224] width 931 height 449
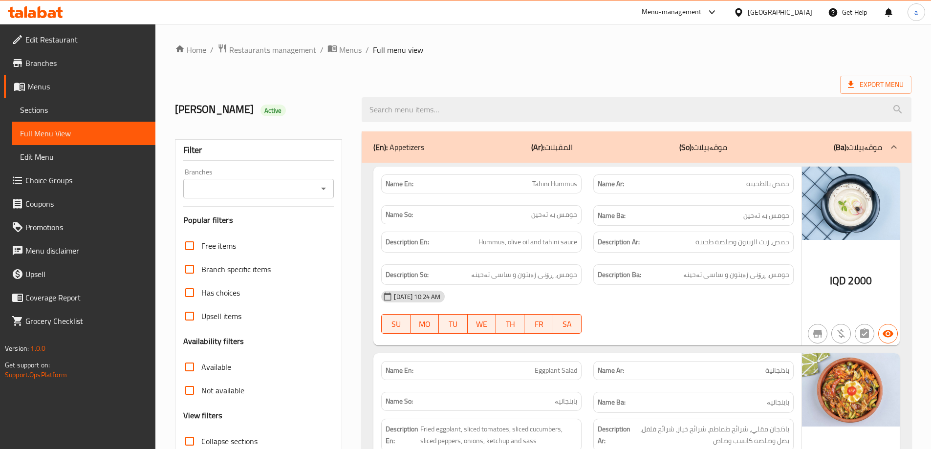
click at [323, 187] on icon "Open" at bounding box center [324, 189] width 12 height 12
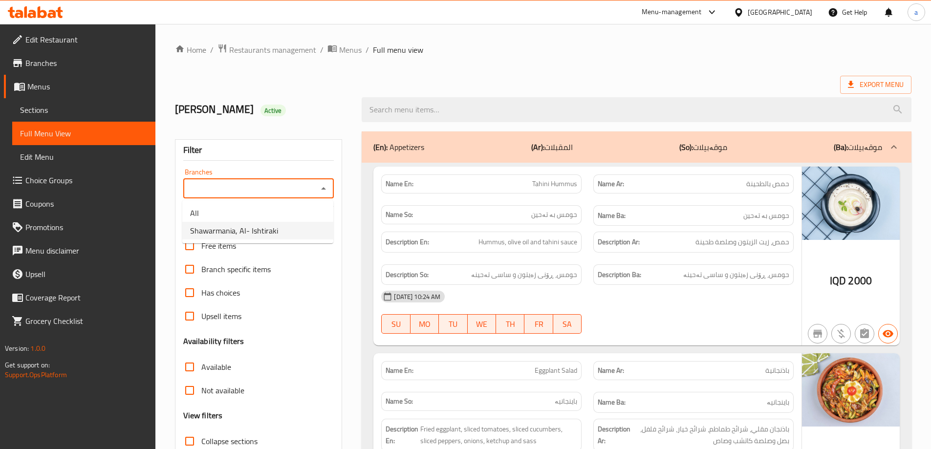
click at [249, 232] on span "Shawarmania, Al- Ishtiraki" at bounding box center [234, 231] width 88 height 12
type input "Shawarmania, Al- Ishtiraki"
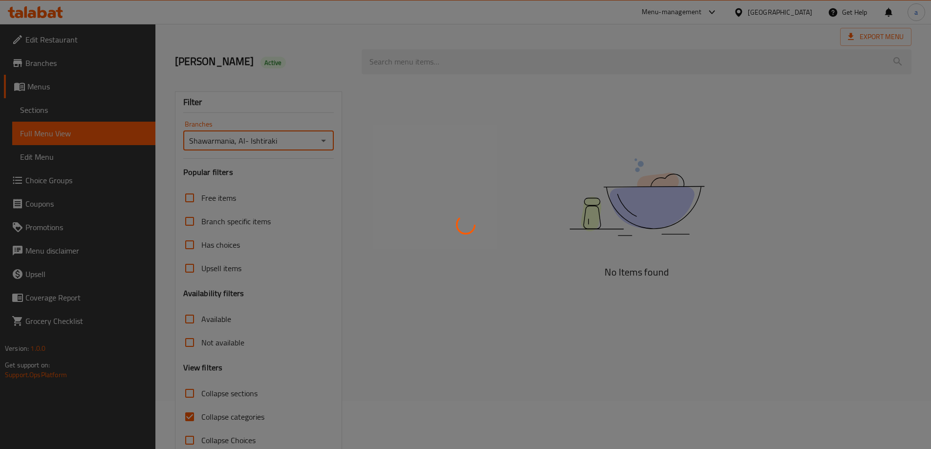
scroll to position [71, 0]
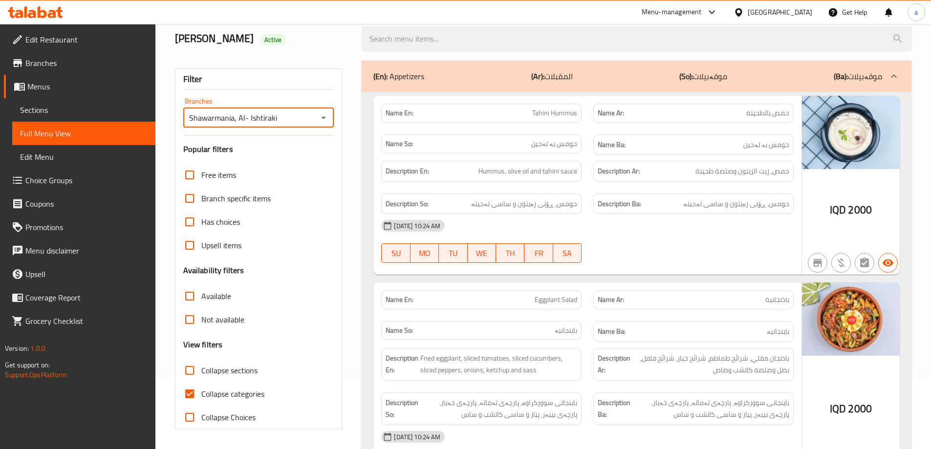
drag, startPoint x: 192, startPoint y: 392, endPoint x: 174, endPoint y: 390, distance: 17.8
click at [194, 391] on input "Collapse categories" at bounding box center [189, 393] width 23 height 23
checkbox input "false"
click at [192, 371] on input "Collapse sections" at bounding box center [189, 370] width 23 height 23
checkbox input "true"
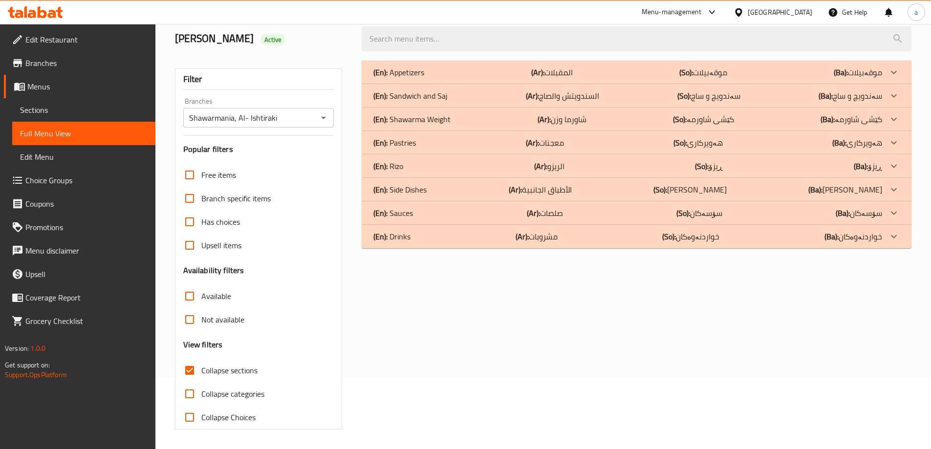
click at [641, 78] on div "(En): Side Dishes (Ar): الأطباق الجانبية (So): ژەمە لاوەکییەکان (Ba): ژەمە لاوە…" at bounding box center [627, 72] width 509 height 12
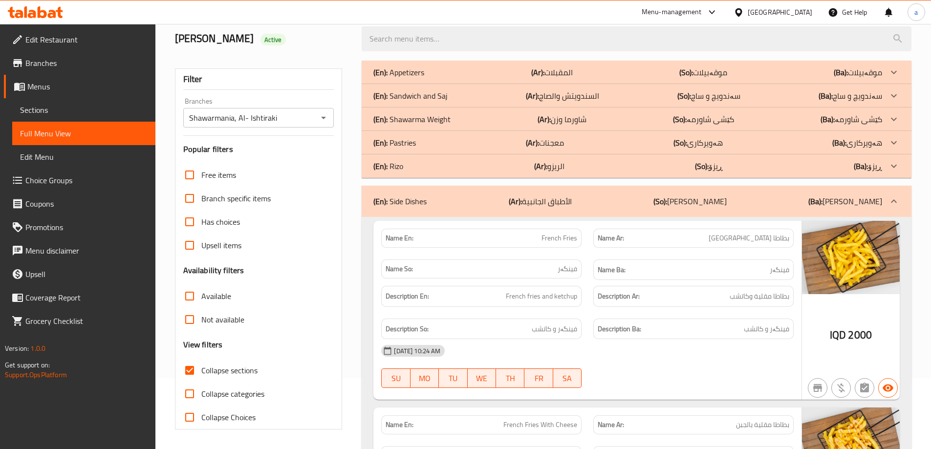
click at [625, 78] on div "(En): Sandwich and Saj (Ar): السندويتش والصاج (So): سەندویچ و ساج (Ba): سەندویچ…" at bounding box center [627, 72] width 509 height 12
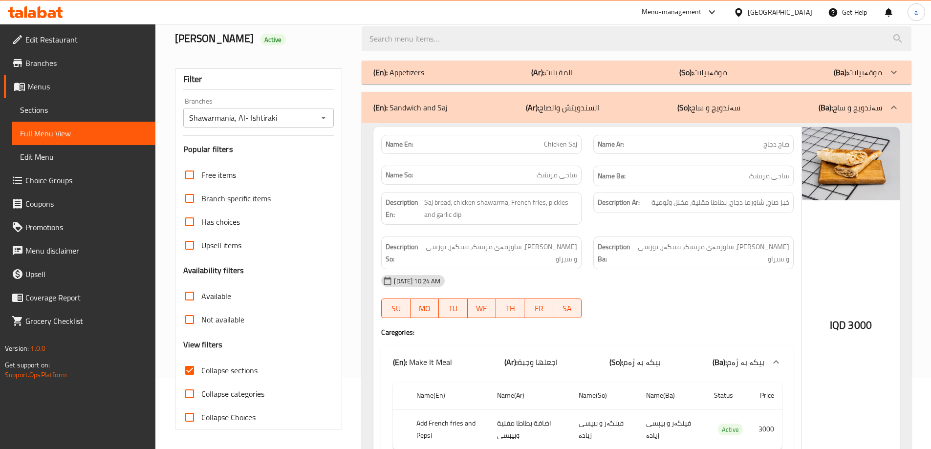
click at [632, 65] on div "(En): Appetizers (Ar): المقبلات (So): موقەبیلات (Ba): موقەبیلات" at bounding box center [637, 72] width 550 height 23
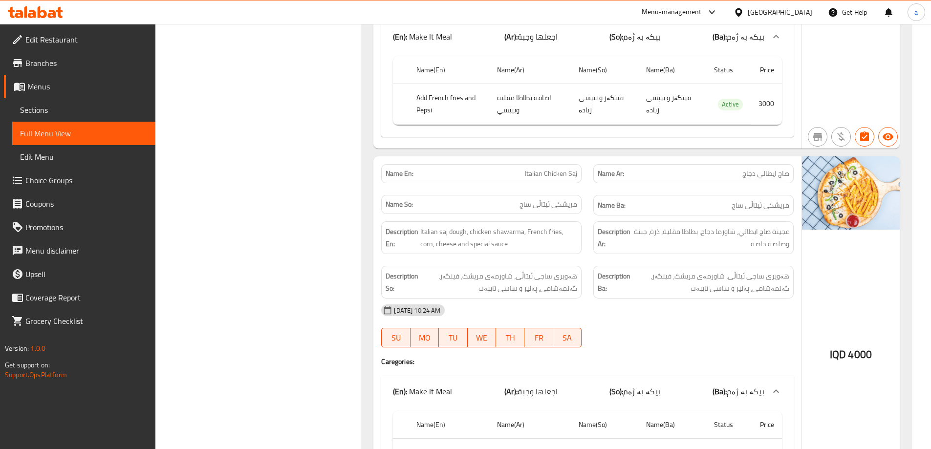
scroll to position [6784, 0]
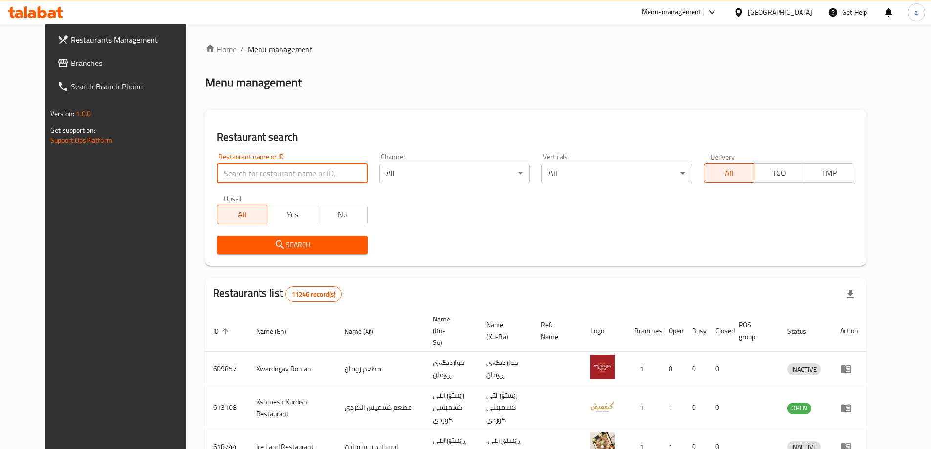
click at [291, 172] on input "search" at bounding box center [292, 174] width 151 height 20
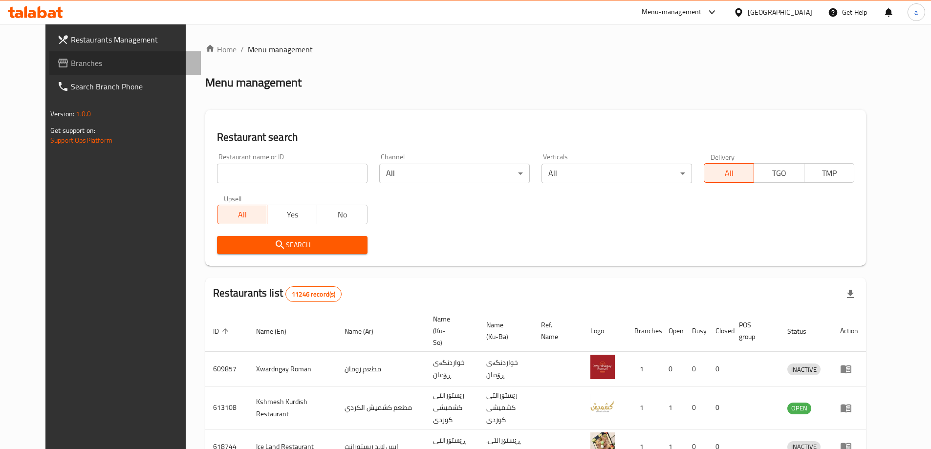
click at [65, 54] on link "Branches" at bounding box center [125, 62] width 152 height 23
click at [71, 59] on span "Branches" at bounding box center [132, 63] width 122 height 12
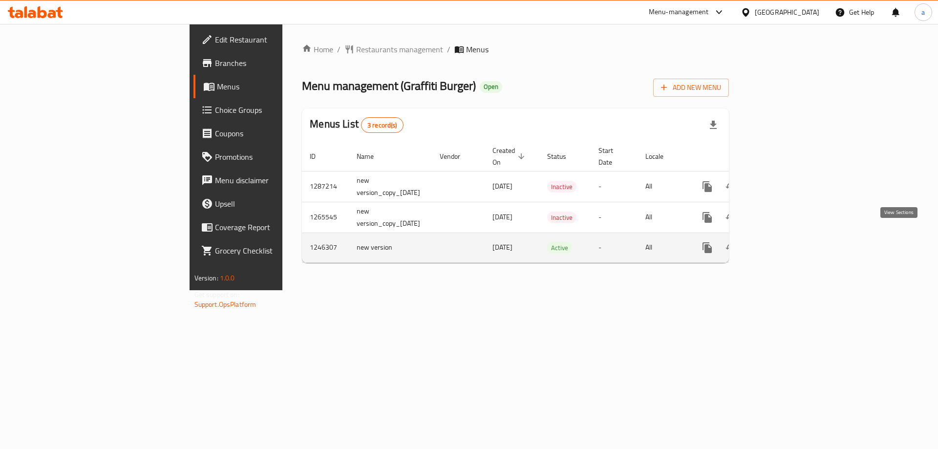
click at [782, 243] on icon "enhanced table" at bounding box center [778, 247] width 9 height 9
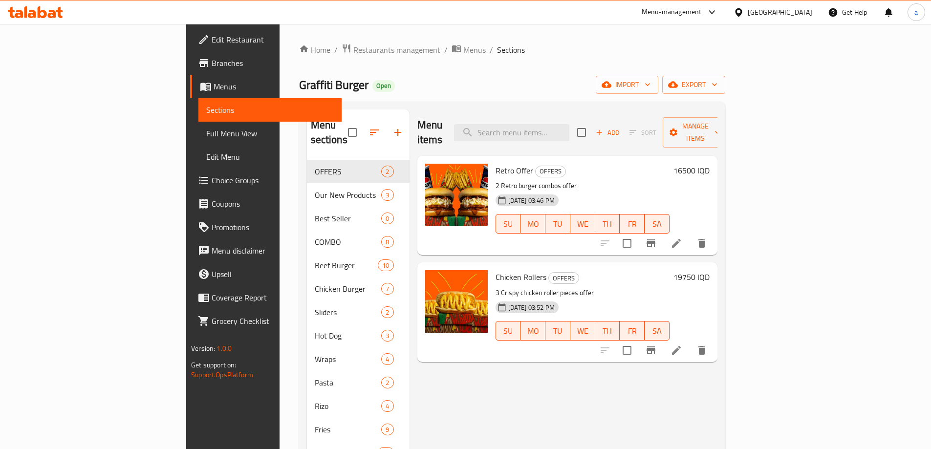
click at [561, 134] on div "Menu items Add Sort Manage items" at bounding box center [567, 132] width 300 height 46
click at [565, 124] on input "search" at bounding box center [511, 132] width 115 height 17
paste input "Smoked Rizo"
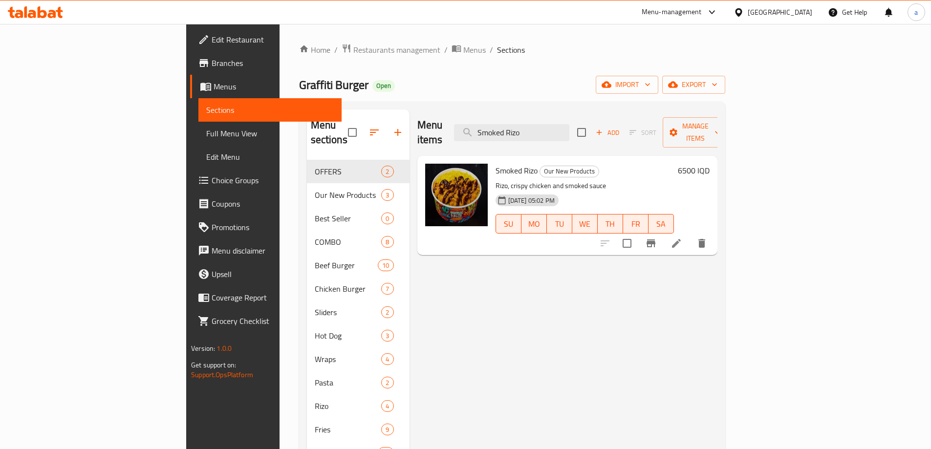
type input "Smoked Rizo"
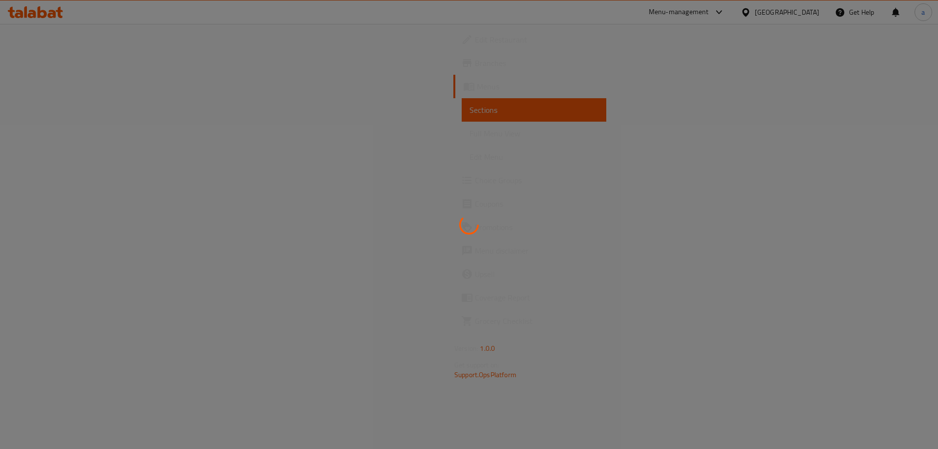
click at [52, 133] on div at bounding box center [469, 224] width 938 height 449
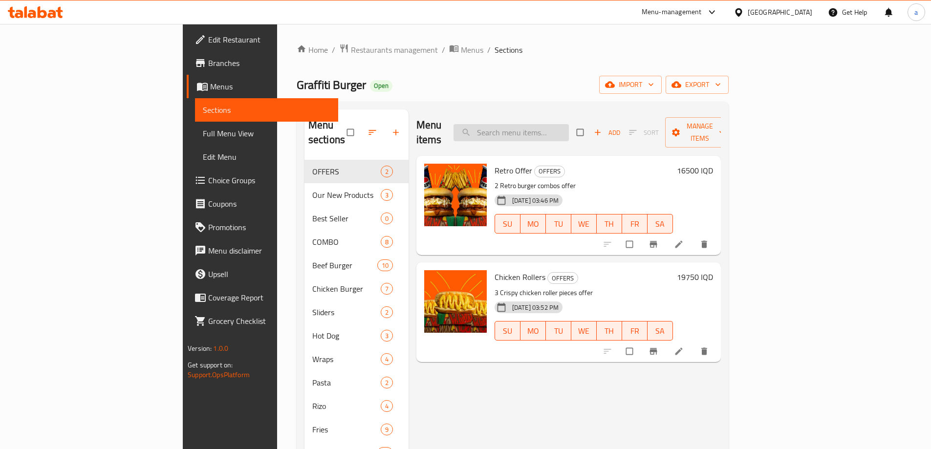
click at [550, 125] on input "search" at bounding box center [511, 132] width 115 height 17
paste input "Smoked Rizo"
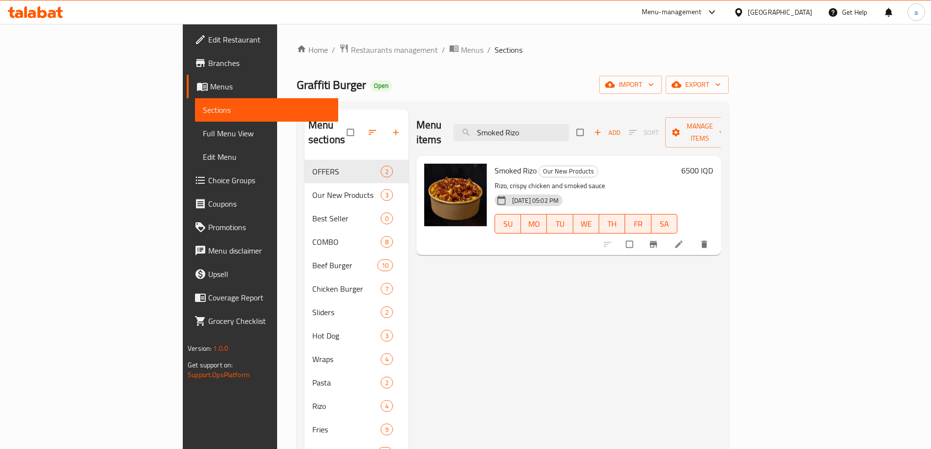
type input "Smoked Rizo"
click at [203, 132] on span "Full Menu View" at bounding box center [267, 134] width 128 height 12
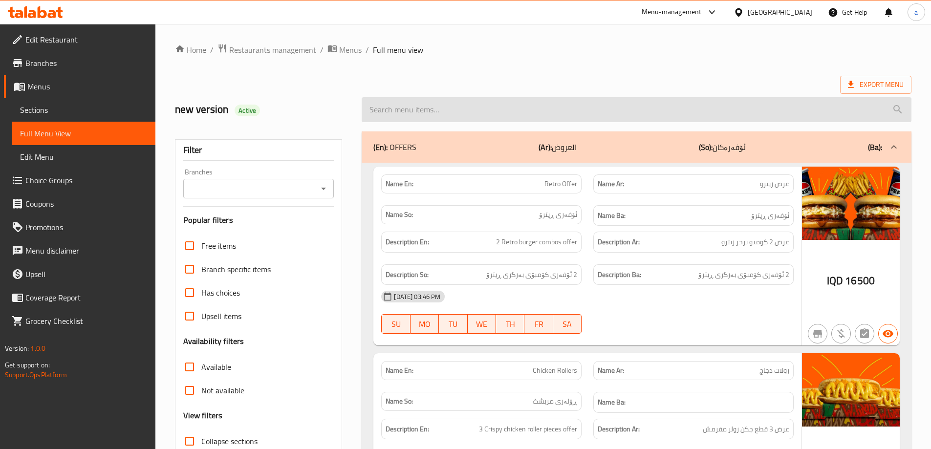
click at [461, 111] on input "search" at bounding box center [637, 109] width 550 height 25
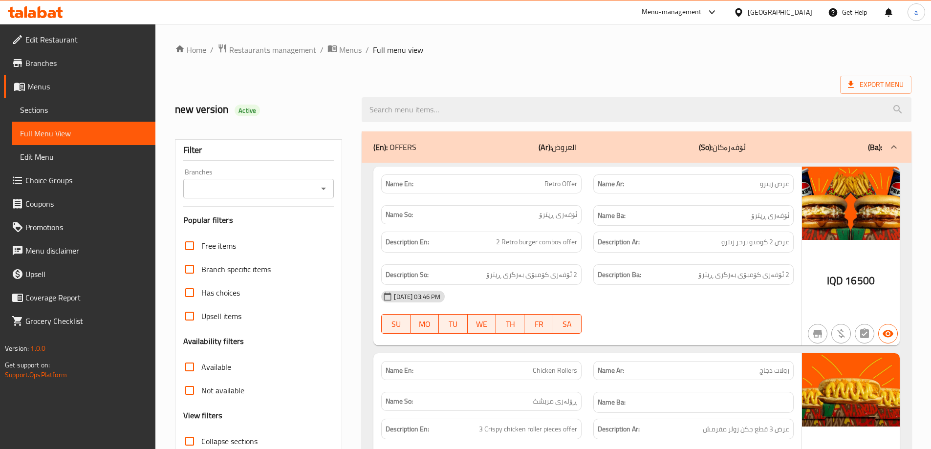
click at [321, 190] on icon "Open" at bounding box center [324, 189] width 12 height 12
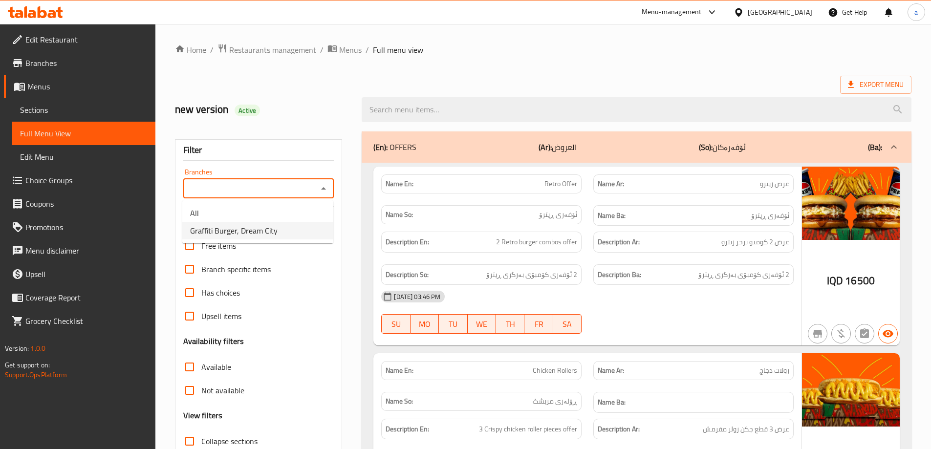
click at [283, 233] on li "Graffiti Burger, Dream City" at bounding box center [257, 231] width 151 height 18
type input "Graffiti Burger, Dream City"
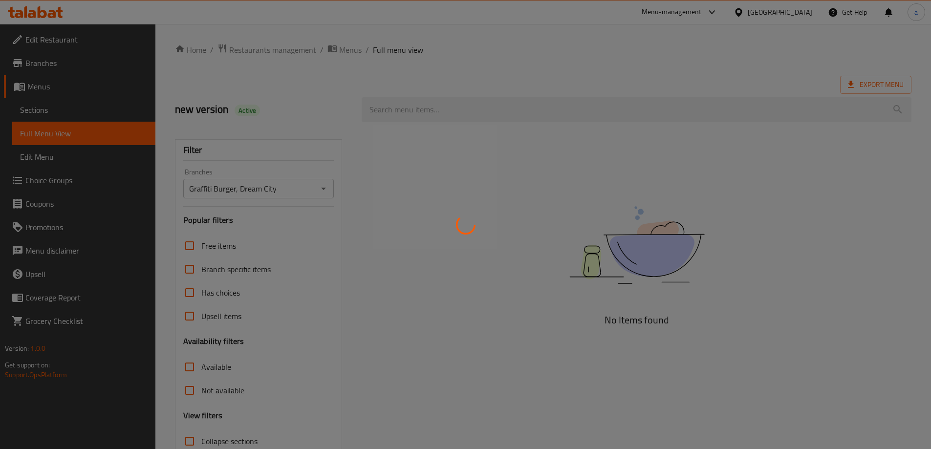
click at [477, 107] on div at bounding box center [465, 224] width 931 height 449
click at [434, 109] on div at bounding box center [465, 224] width 931 height 449
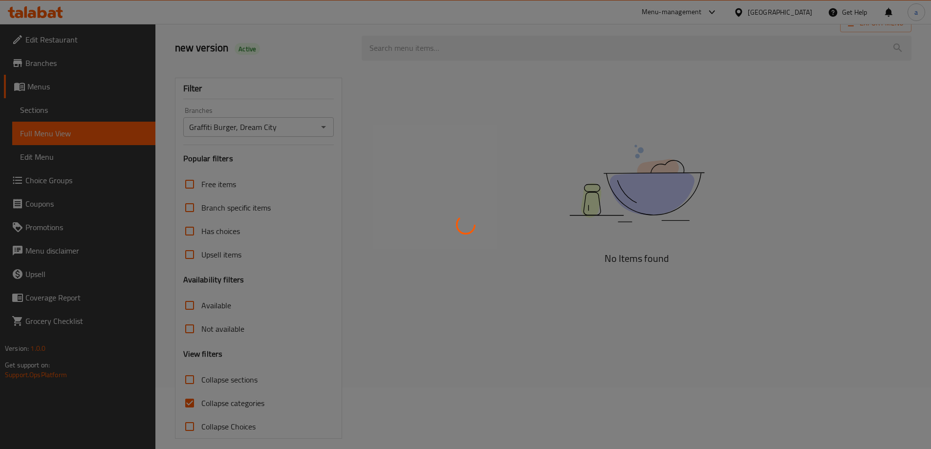
scroll to position [71, 0]
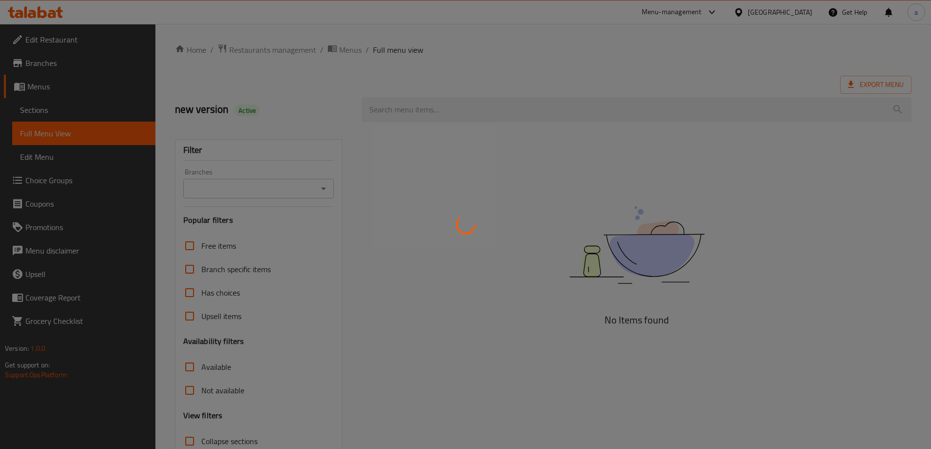
click at [325, 189] on div at bounding box center [465, 224] width 931 height 449
click at [324, 186] on div at bounding box center [465, 224] width 931 height 449
click at [295, 163] on div at bounding box center [465, 224] width 931 height 449
click at [593, 147] on div at bounding box center [465, 224] width 931 height 449
click at [311, 143] on div at bounding box center [465, 224] width 931 height 449
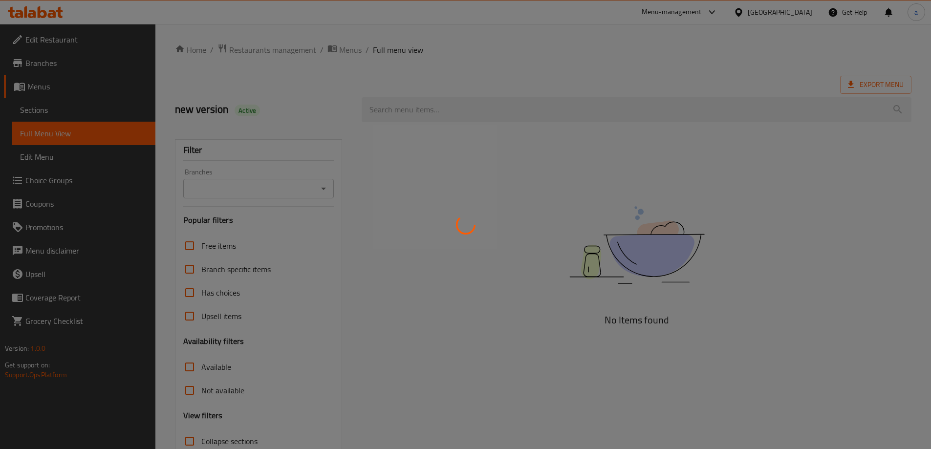
click at [320, 167] on div at bounding box center [465, 224] width 931 height 449
click at [352, 167] on div at bounding box center [465, 224] width 931 height 449
drag, startPoint x: 525, startPoint y: 238, endPoint x: 442, endPoint y: 298, distance: 102.0
click at [444, 299] on div at bounding box center [465, 224] width 931 height 449
drag, startPoint x: 774, startPoint y: 224, endPoint x: 609, endPoint y: 228, distance: 164.7
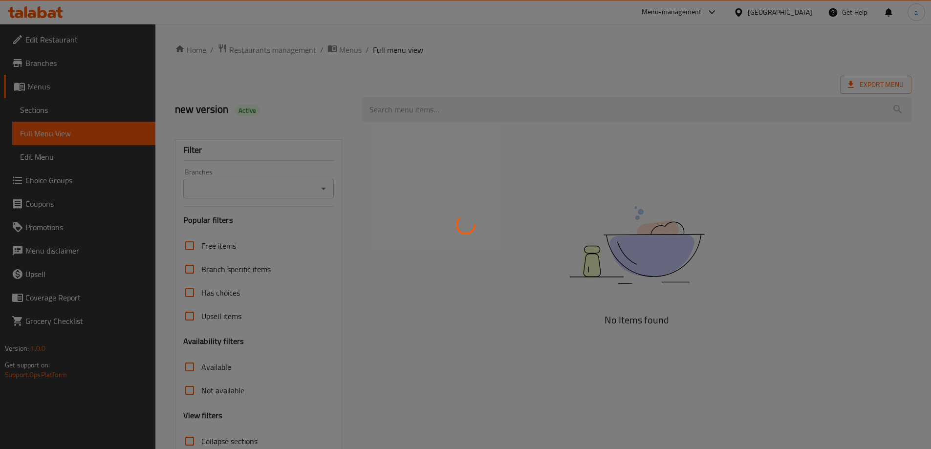
click at [644, 256] on div at bounding box center [465, 224] width 931 height 449
drag, startPoint x: 712, startPoint y: 271, endPoint x: 557, endPoint y: 236, distance: 159.3
click at [605, 277] on div at bounding box center [465, 224] width 931 height 449
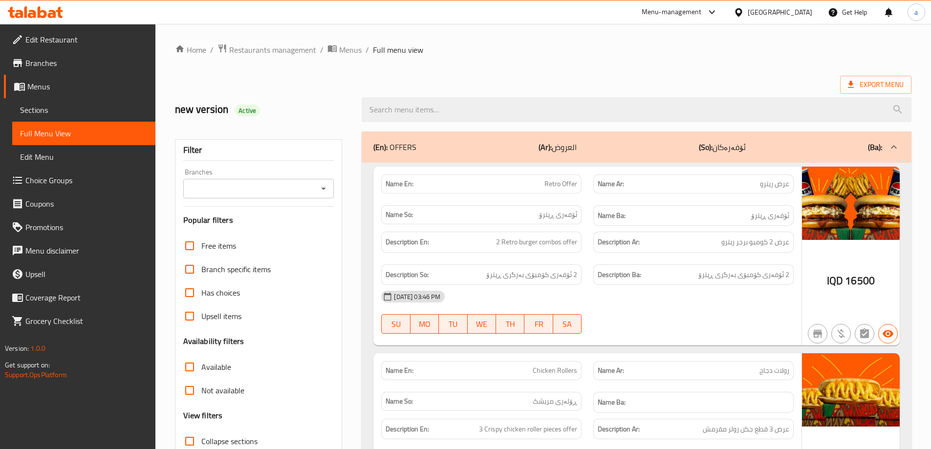
click at [326, 181] on div "Branches" at bounding box center [258, 189] width 151 height 20
click at [323, 190] on icon "Open" at bounding box center [324, 189] width 12 height 12
click at [296, 220] on li "All" at bounding box center [257, 213] width 151 height 18
click at [325, 186] on icon "Open" at bounding box center [324, 189] width 12 height 12
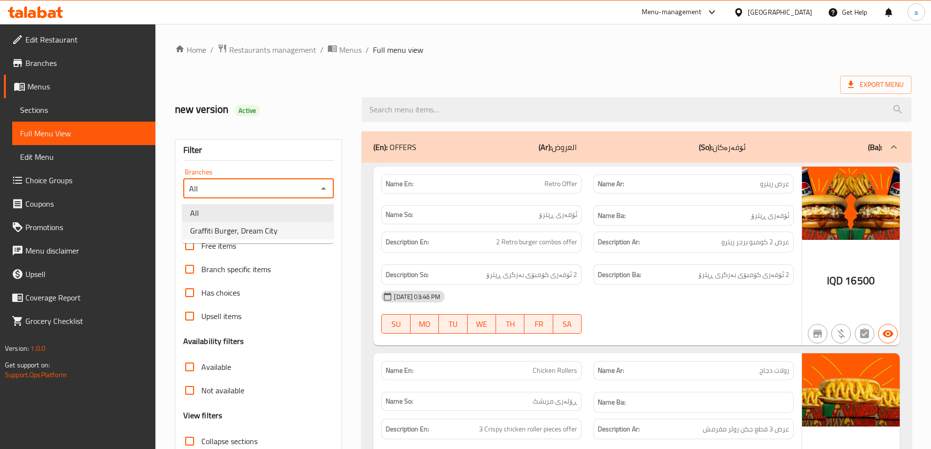
drag, startPoint x: 291, startPoint y: 228, endPoint x: 294, endPoint y: 224, distance: 5.3
click at [290, 229] on li "Graffiti Burger, Dream City" at bounding box center [257, 231] width 151 height 18
type input "Graffiti Burger, Dream City"
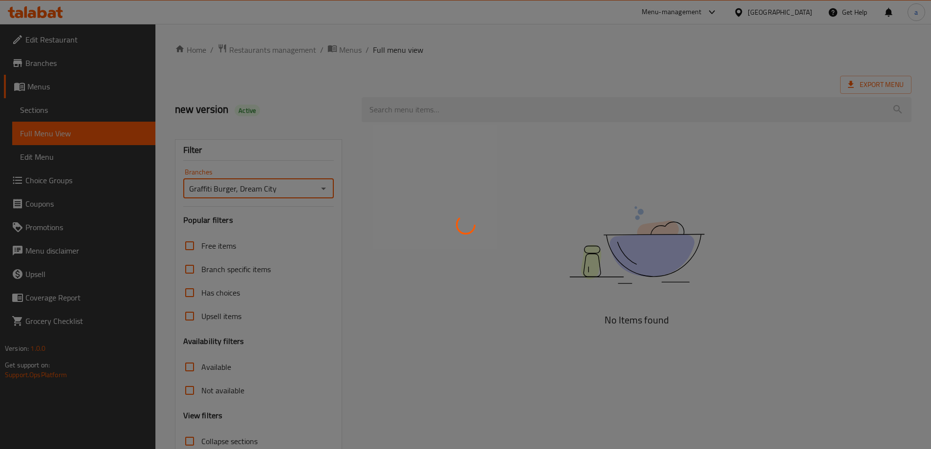
scroll to position [71, 0]
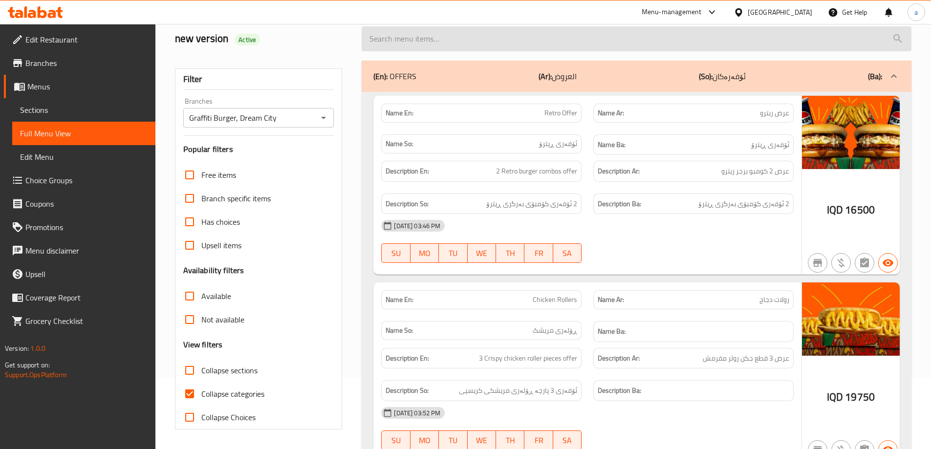
click at [454, 45] on input "search" at bounding box center [637, 38] width 550 height 25
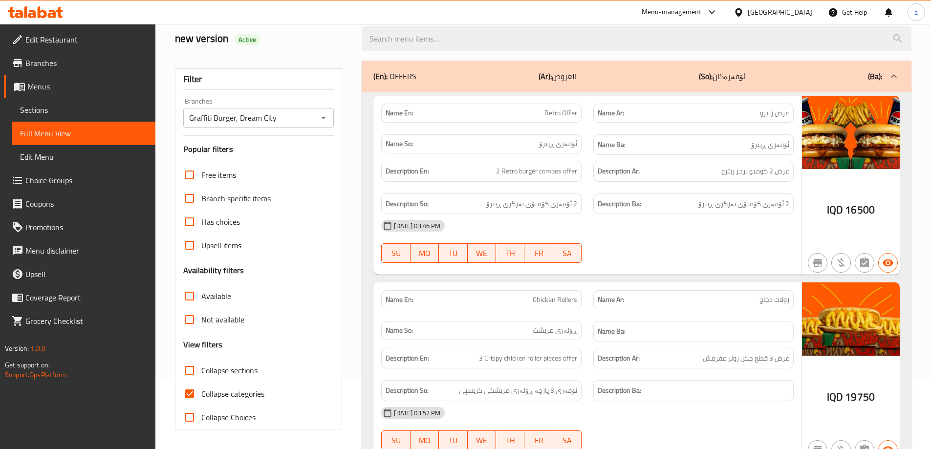
paste input "Smoked Rizo"
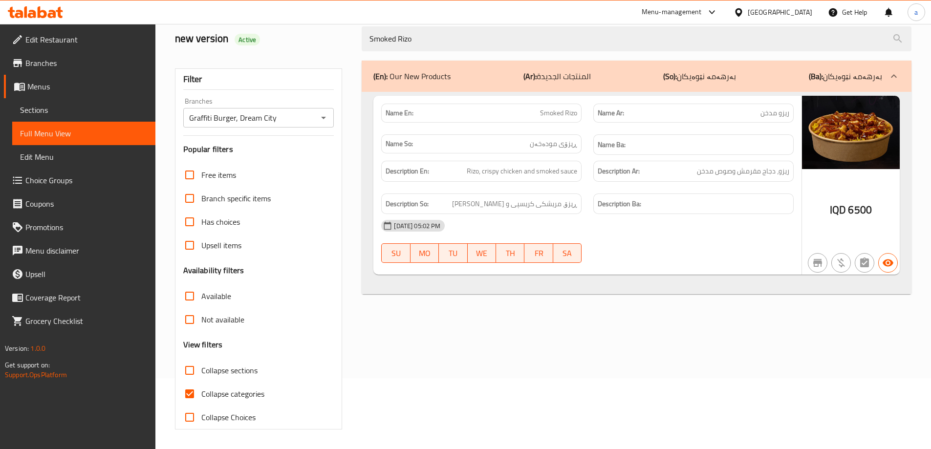
type input "Smoked Rizo"
click at [200, 392] on input "Collapse categories" at bounding box center [189, 393] width 23 height 23
checkbox input "false"
click at [321, 120] on icon "Open" at bounding box center [324, 118] width 12 height 12
drag, startPoint x: 553, startPoint y: 35, endPoint x: 361, endPoint y: 50, distance: 192.2
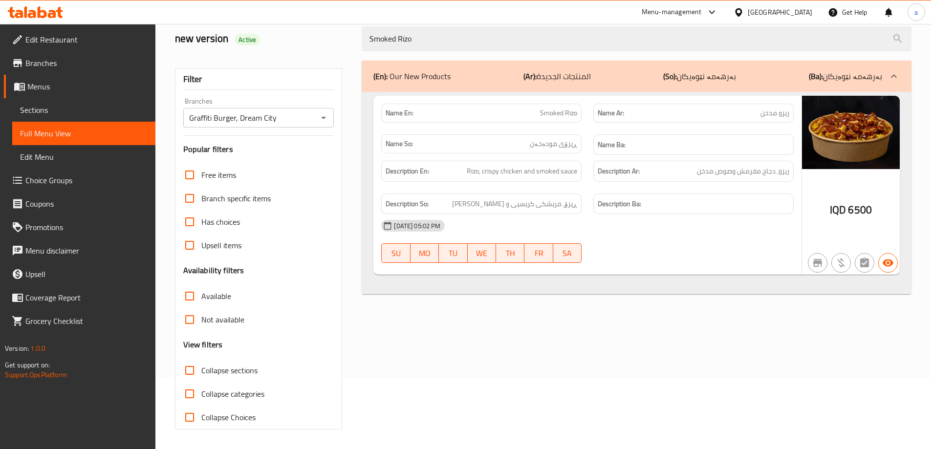
click at [361, 50] on div "Smoked Rizo" at bounding box center [637, 39] width 562 height 37
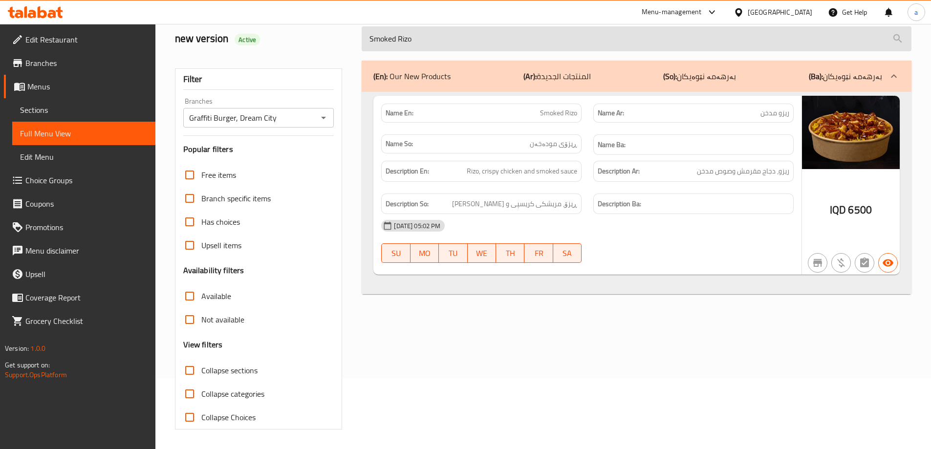
paste input "picy"
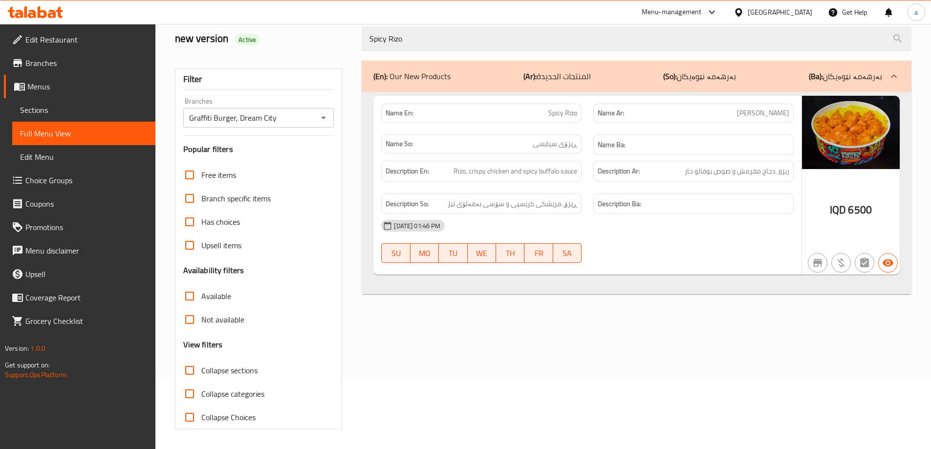
type input "Spicy Rizo"
drag, startPoint x: 454, startPoint y: 37, endPoint x: 325, endPoint y: 38, distance: 128.1
click at [326, 37] on div "new version Active Spicy Rizo" at bounding box center [543, 38] width 748 height 43
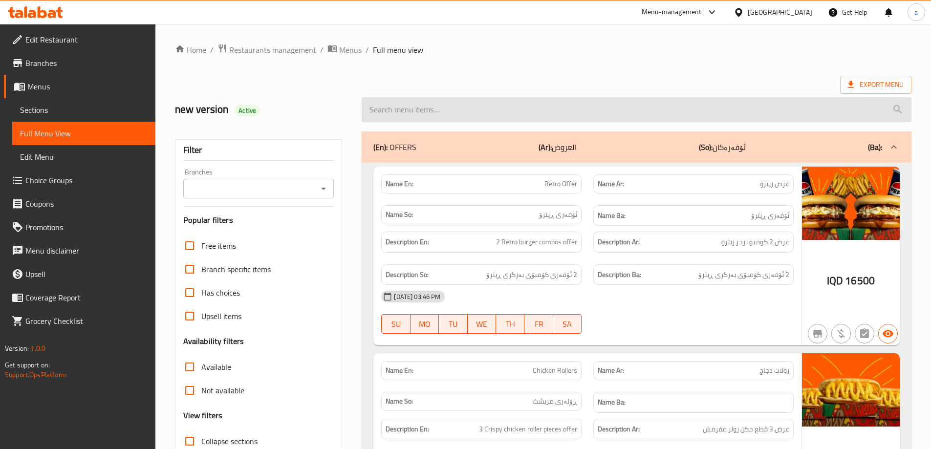
click at [563, 117] on input "search" at bounding box center [637, 109] width 550 height 25
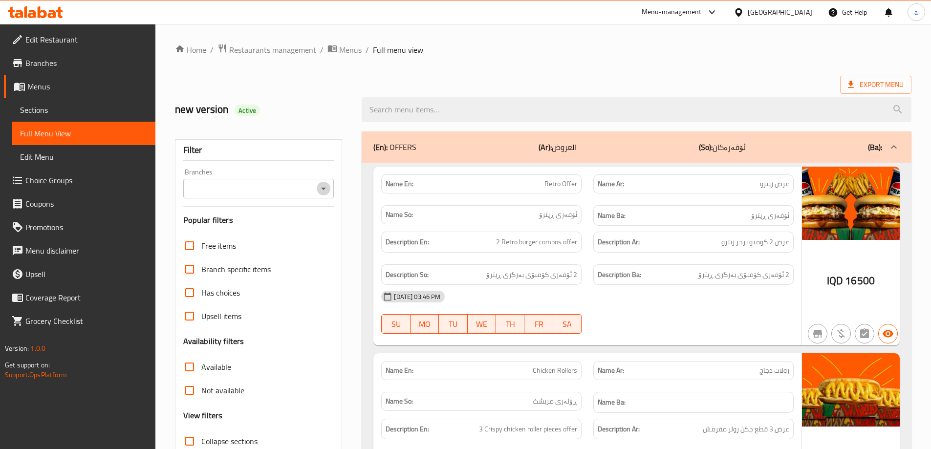
click at [324, 186] on icon "Open" at bounding box center [324, 189] width 12 height 12
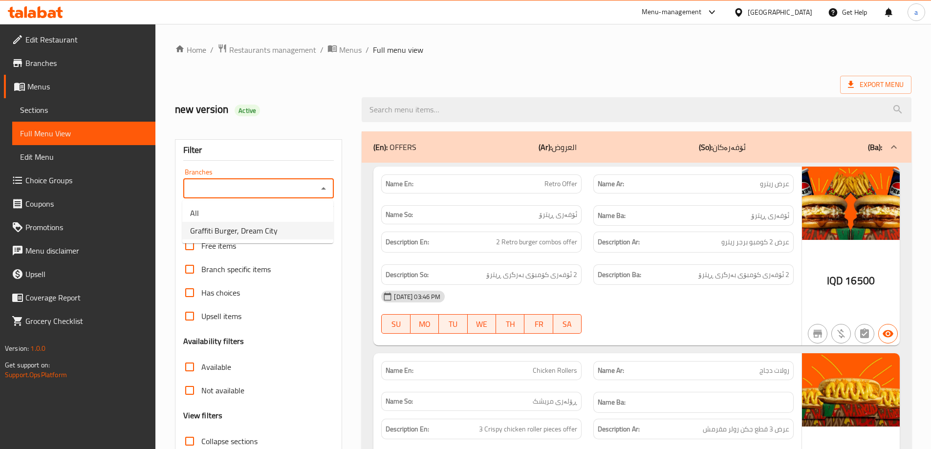
click at [282, 233] on li "Graffiti Burger, Dream City" at bounding box center [257, 231] width 151 height 18
type input "Graffiti Burger, Dream City"
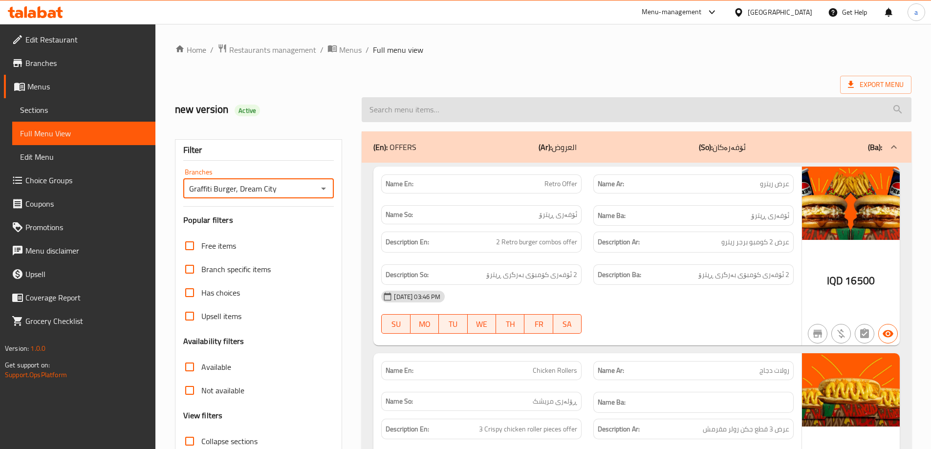
click at [502, 112] on input "search" at bounding box center [637, 109] width 550 height 25
paste input "Spicy Rizo"
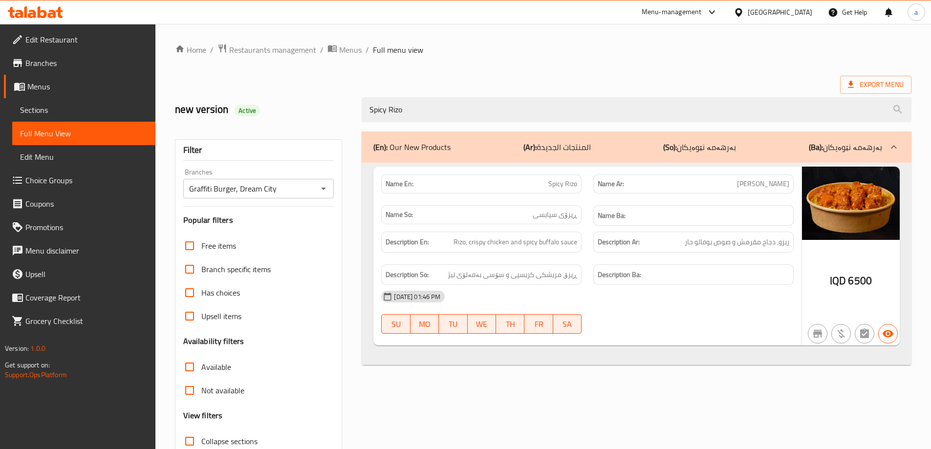
scroll to position [71, 0]
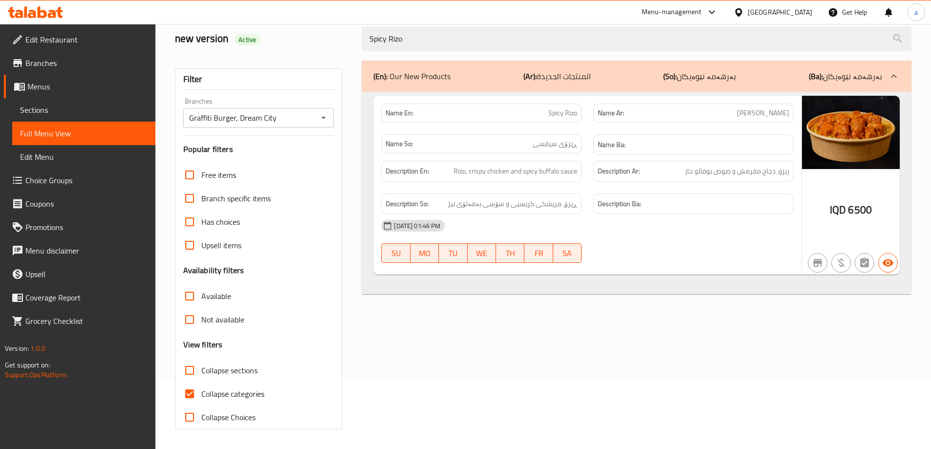
type input "Spicy Rizo"
click at [231, 394] on span "Collapse categories" at bounding box center [232, 394] width 63 height 12
click at [201, 394] on input "Collapse categories" at bounding box center [189, 393] width 23 height 23
checkbox input "false"
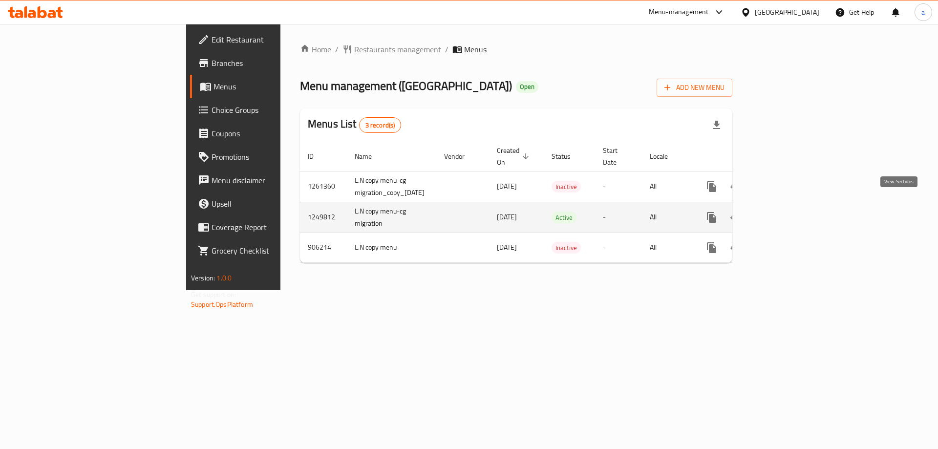
click at [794, 206] on link "enhanced table" at bounding box center [782, 217] width 23 height 23
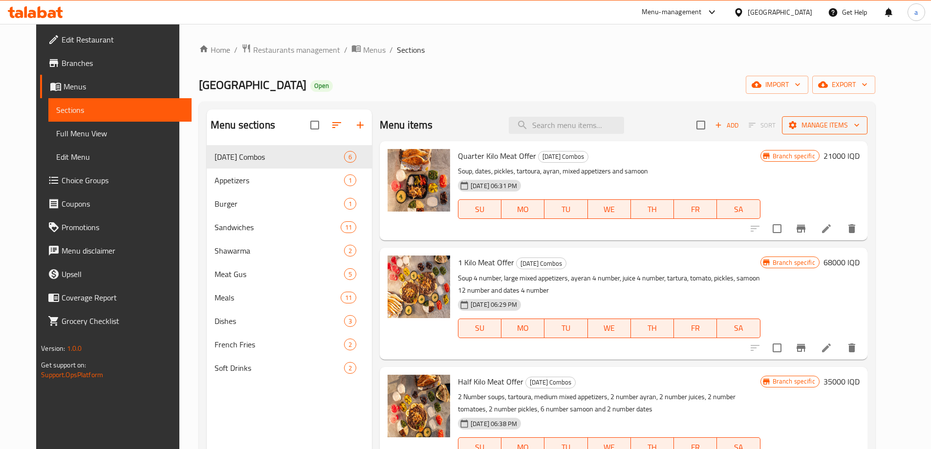
click at [867, 132] on button "Manage items" at bounding box center [825, 125] width 86 height 18
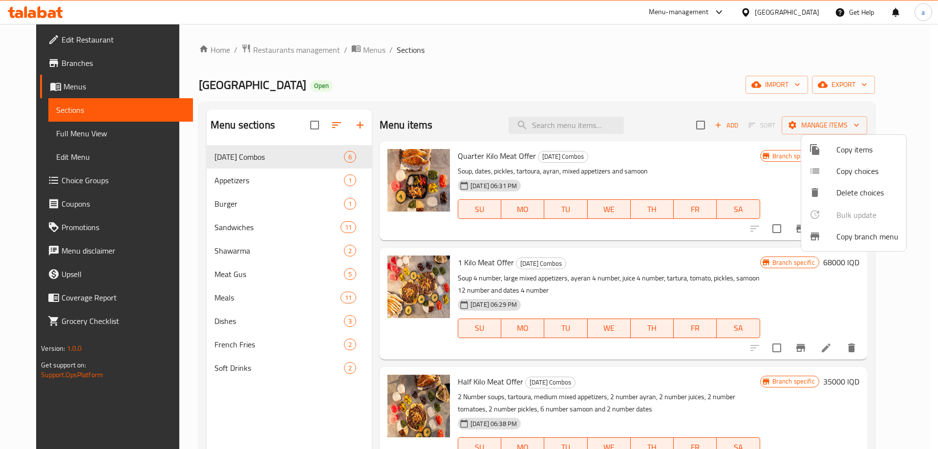
click at [860, 235] on span "Copy branch menu" at bounding box center [868, 237] width 62 height 12
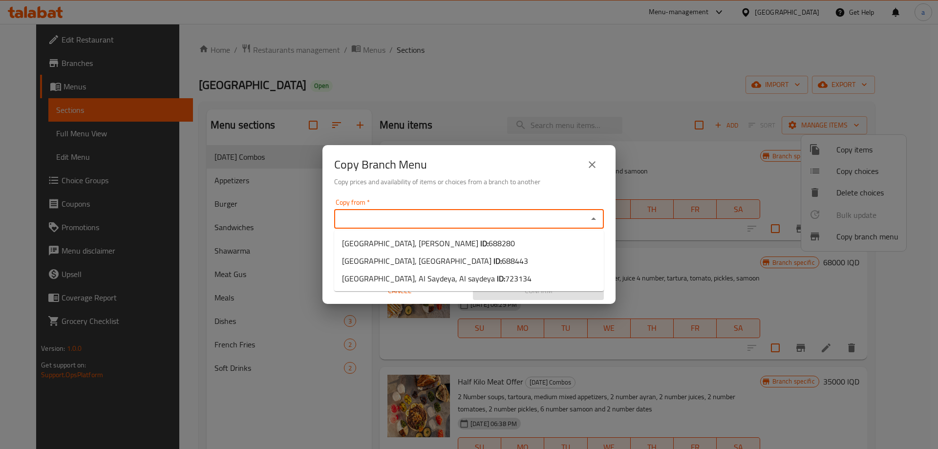
click at [451, 220] on input "Copy from   *" at bounding box center [461, 219] width 248 height 14
paste input "688280"
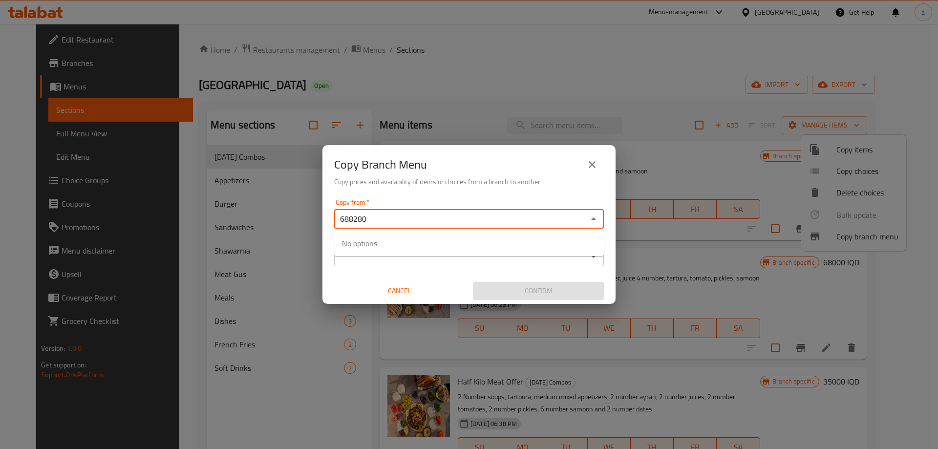
click at [422, 202] on div "Copy from   * 688280 Copy from *" at bounding box center [469, 214] width 270 height 30
click at [442, 216] on input "688280" at bounding box center [461, 219] width 248 height 14
type input "6"
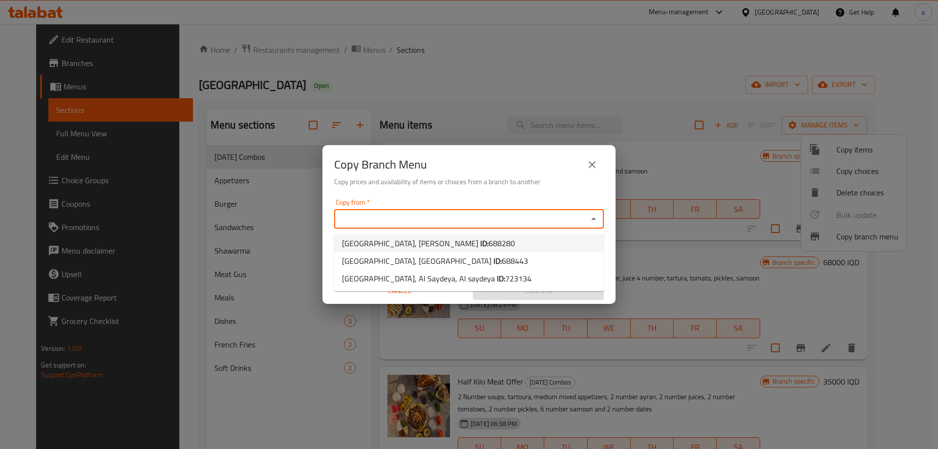
click at [480, 240] on b "ID:" at bounding box center [484, 243] width 8 height 15
type input "Kass Station, Al Mansur"
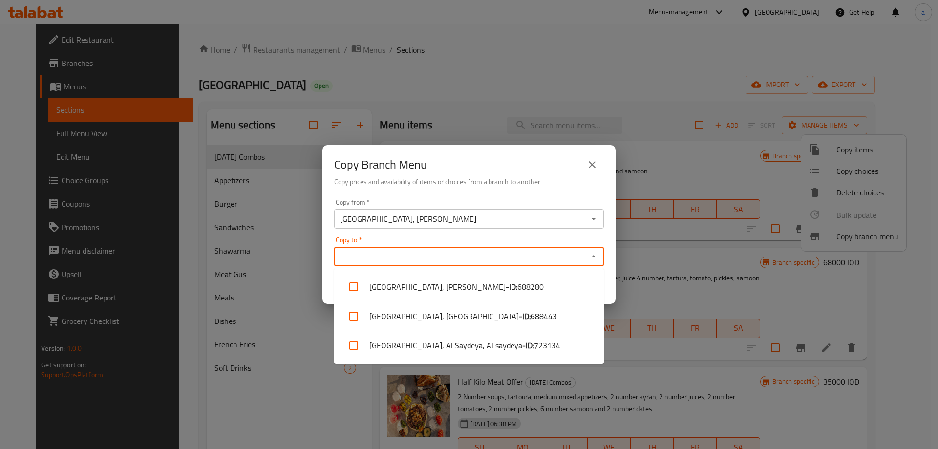
click at [419, 255] on input "Copy to   *" at bounding box center [461, 257] width 248 height 14
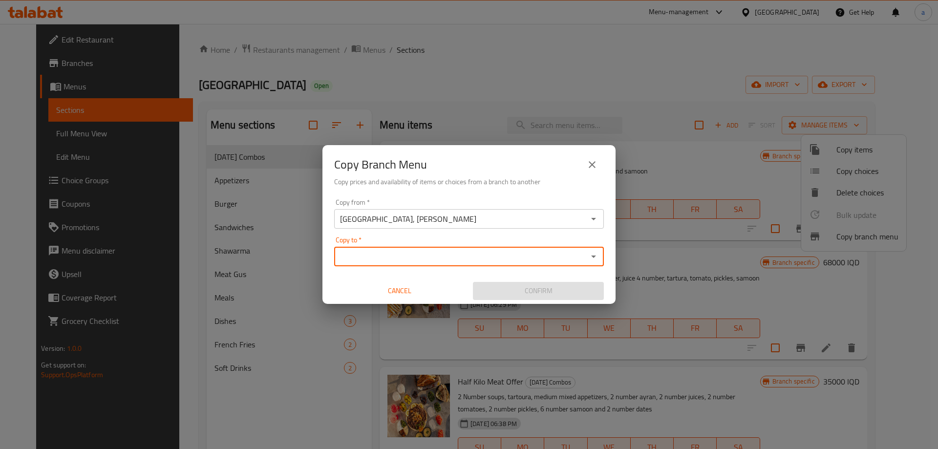
click at [476, 254] on input "Copy to   *" at bounding box center [461, 257] width 248 height 14
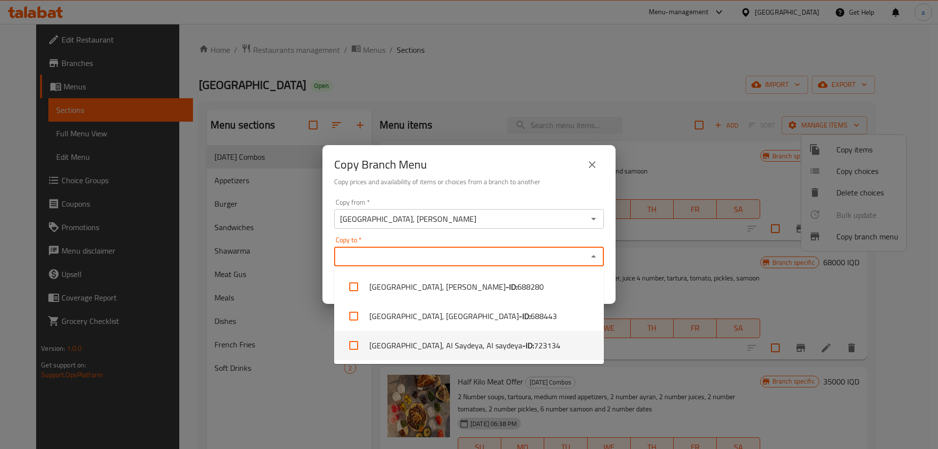
click at [534, 341] on span "723134" at bounding box center [547, 346] width 26 height 12
checkbox input "true"
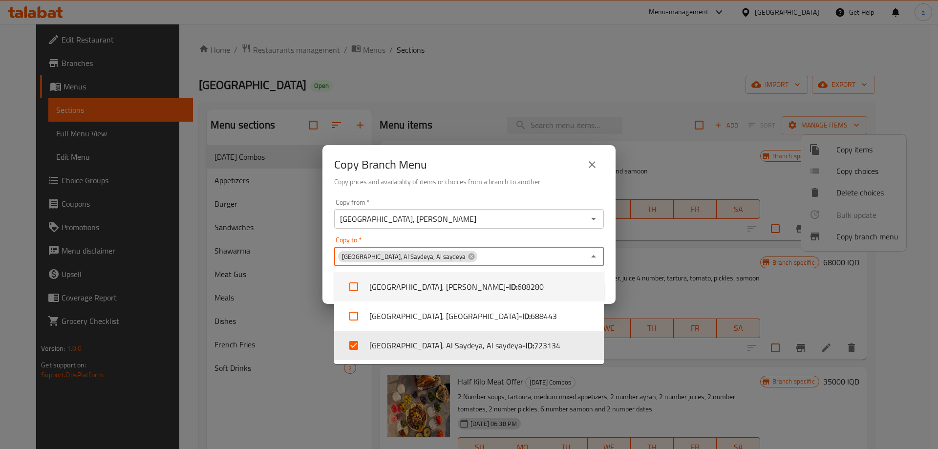
click at [475, 238] on div "Copy to   * Kass Station, Al Saydeya, Al saydeya Copy to *" at bounding box center [469, 252] width 270 height 30
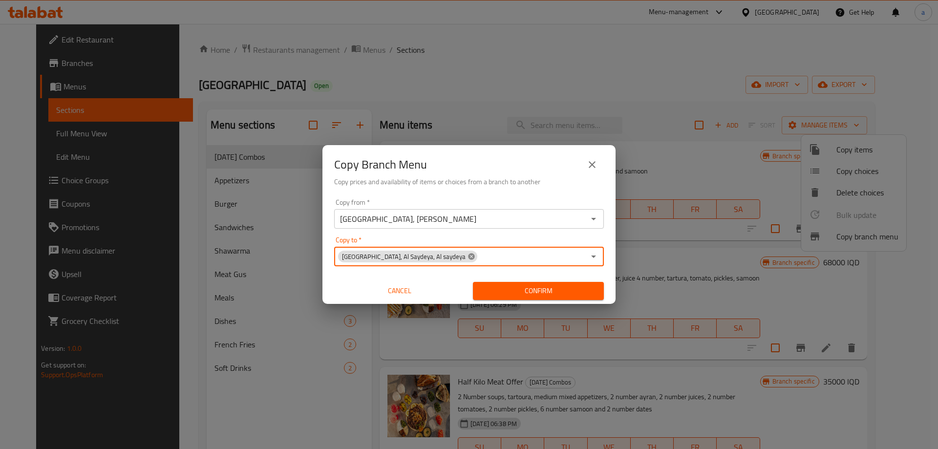
click at [468, 258] on icon at bounding box center [472, 257] width 8 height 8
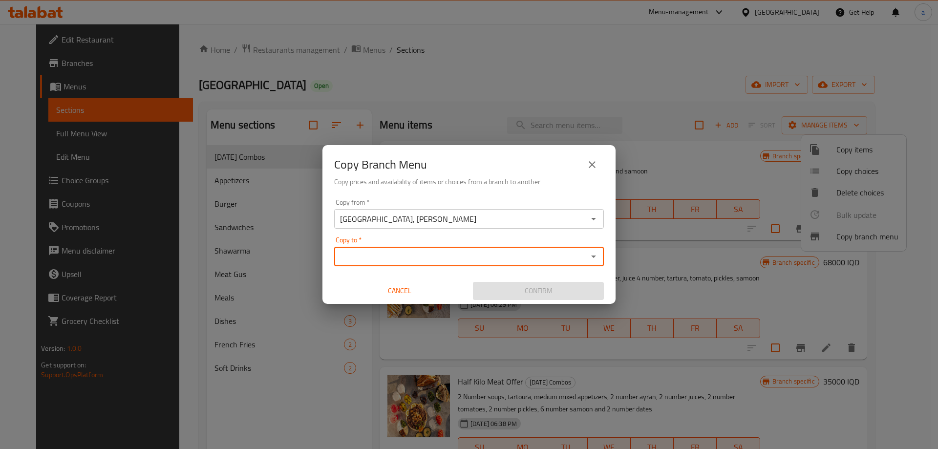
click at [431, 257] on input "Copy to   *" at bounding box center [461, 257] width 248 height 14
click at [396, 256] on input "Copy to   *" at bounding box center [461, 257] width 248 height 14
paste input "773997"
type input "773997"
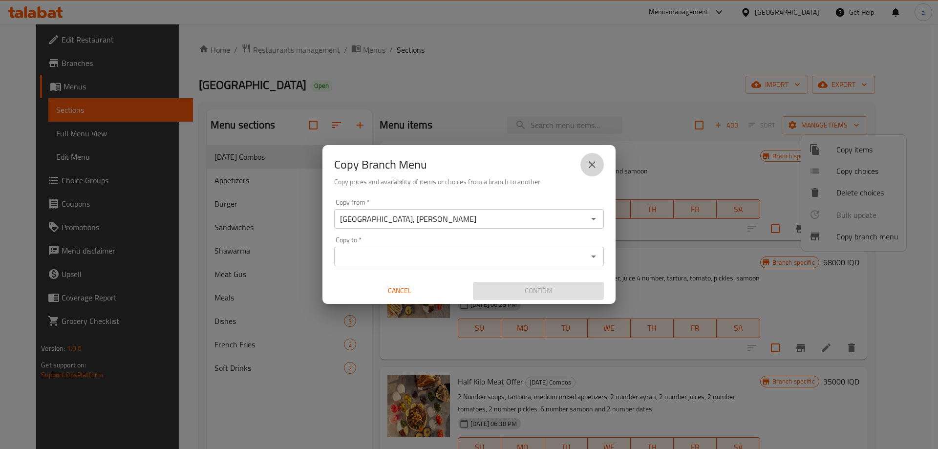
click at [599, 167] on button "close" at bounding box center [592, 164] width 23 height 23
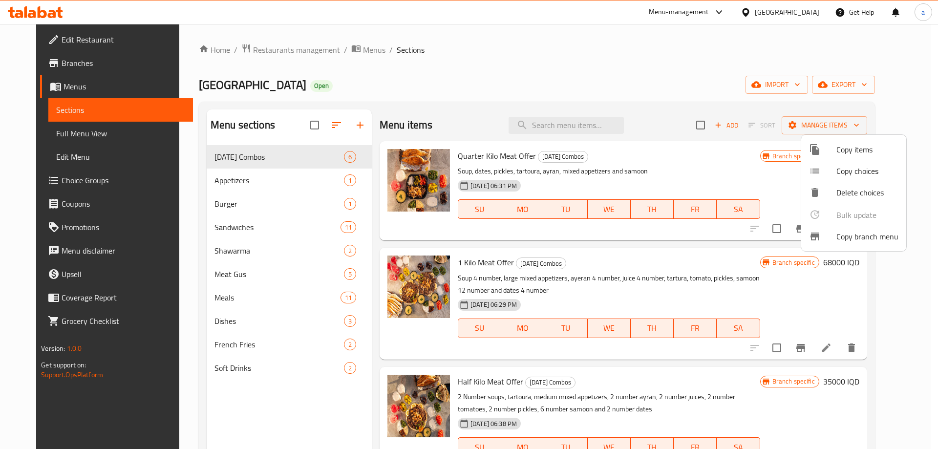
click at [37, 13] on div at bounding box center [469, 224] width 938 height 449
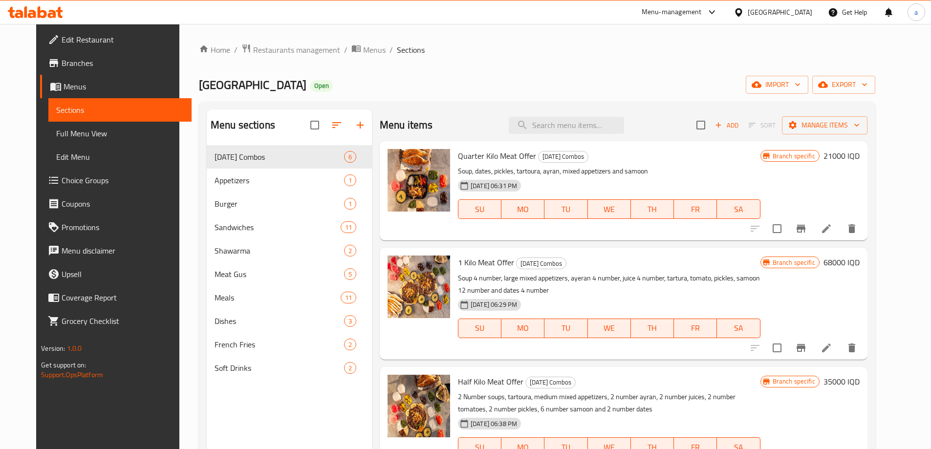
click at [44, 8] on icon at bounding box center [35, 12] width 55 height 12
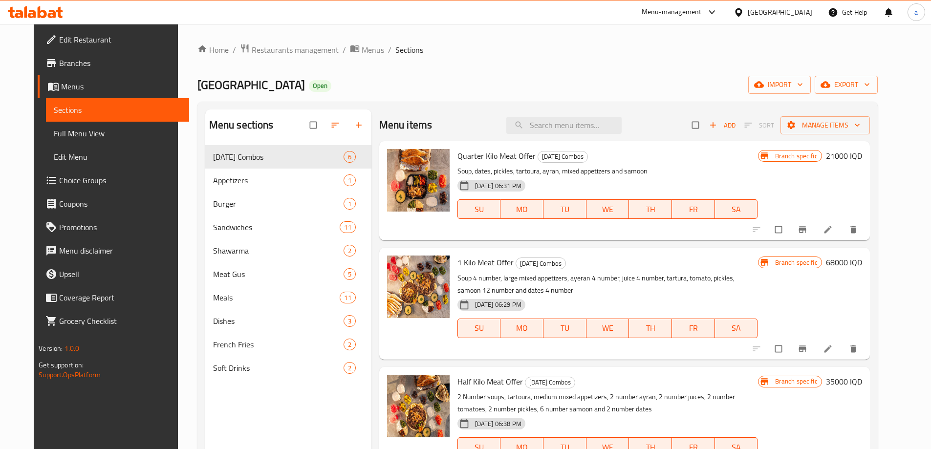
click at [34, 18] on icon at bounding box center [32, 14] width 8 height 8
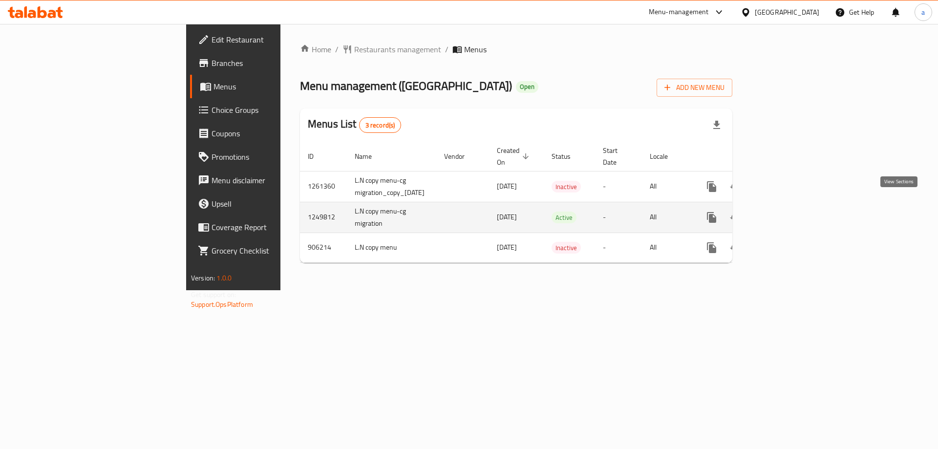
click at [788, 212] on icon "enhanced table" at bounding box center [783, 218] width 12 height 12
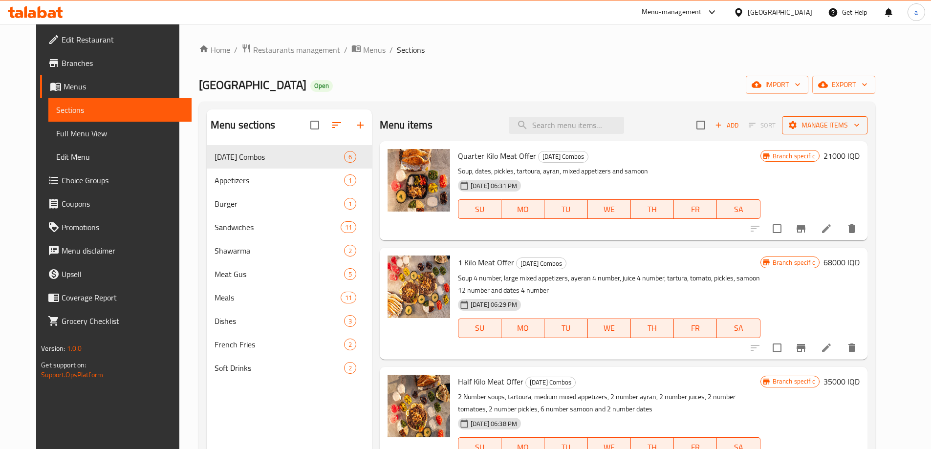
click at [860, 121] on span "Manage items" at bounding box center [825, 125] width 70 height 12
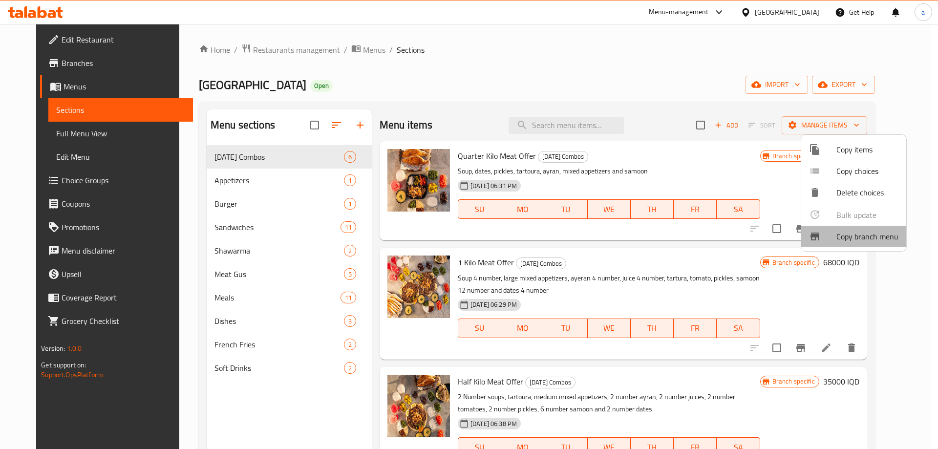
click at [875, 235] on span "Copy branch menu" at bounding box center [868, 237] width 62 height 12
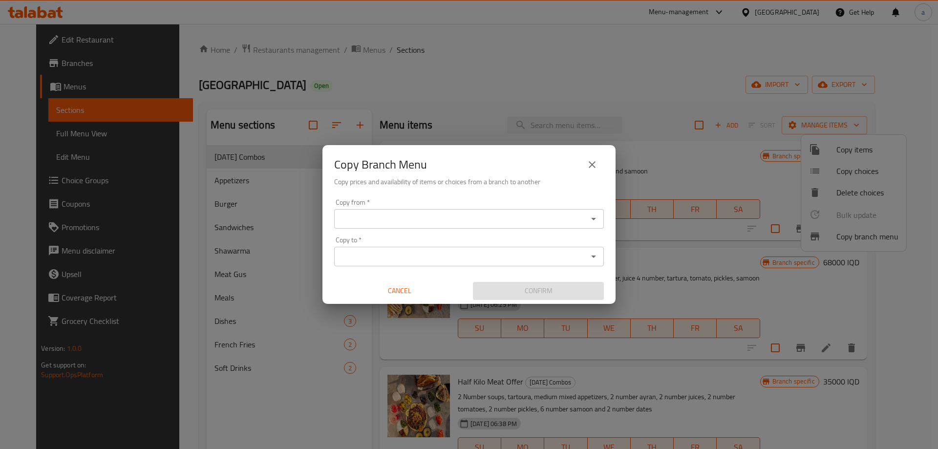
click at [364, 225] on input "Copy from   *" at bounding box center [461, 219] width 248 height 14
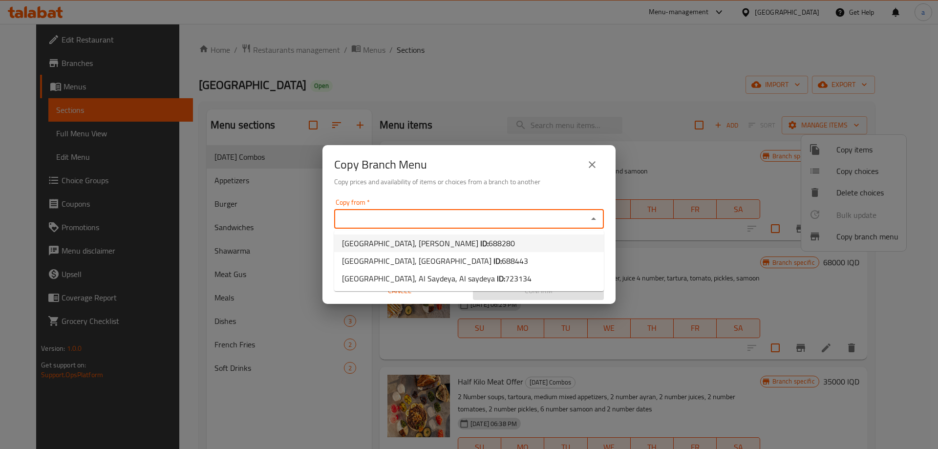
click at [460, 242] on li "Kass Station, Al Mansur ID: 688280" at bounding box center [469, 244] width 270 height 18
type input "Kass Station, Al Mansur"
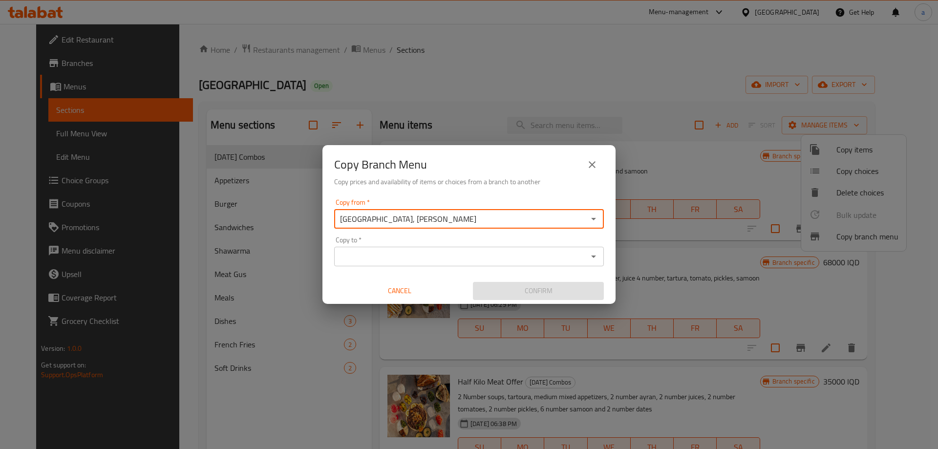
click at [442, 250] on input "Copy to   *" at bounding box center [461, 257] width 248 height 14
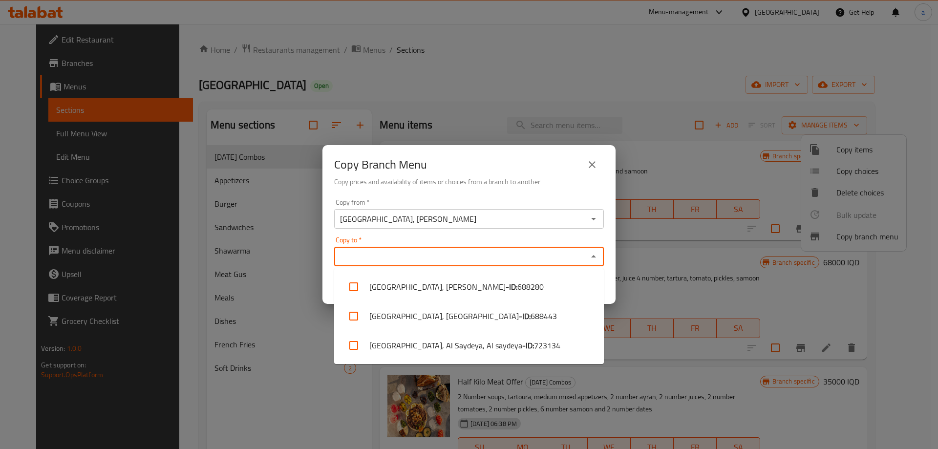
paste input "773997"
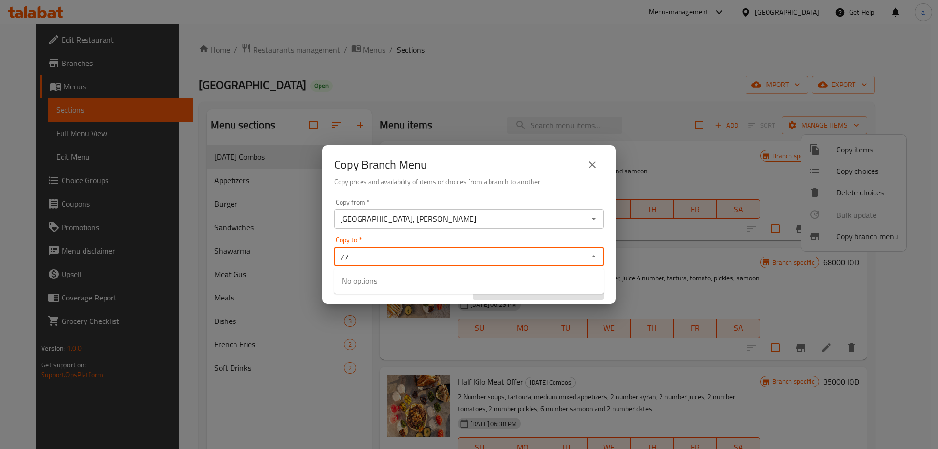
type input "7"
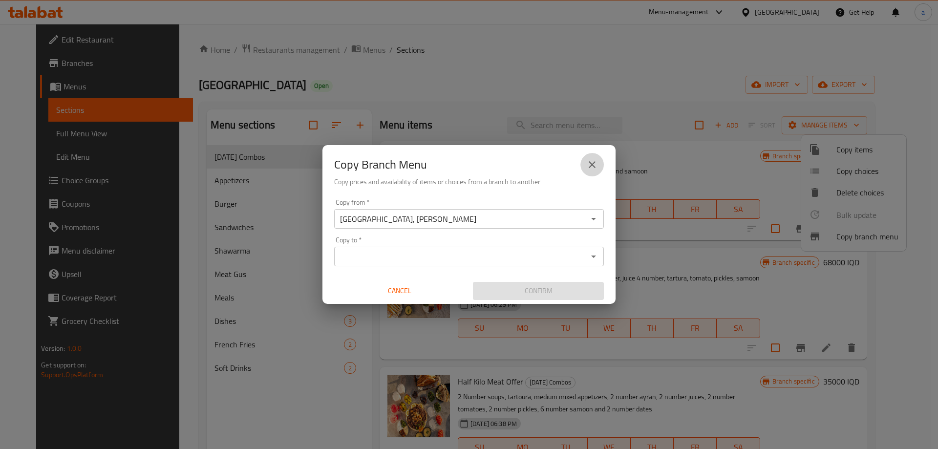
click at [591, 164] on icon "close" at bounding box center [592, 165] width 12 height 12
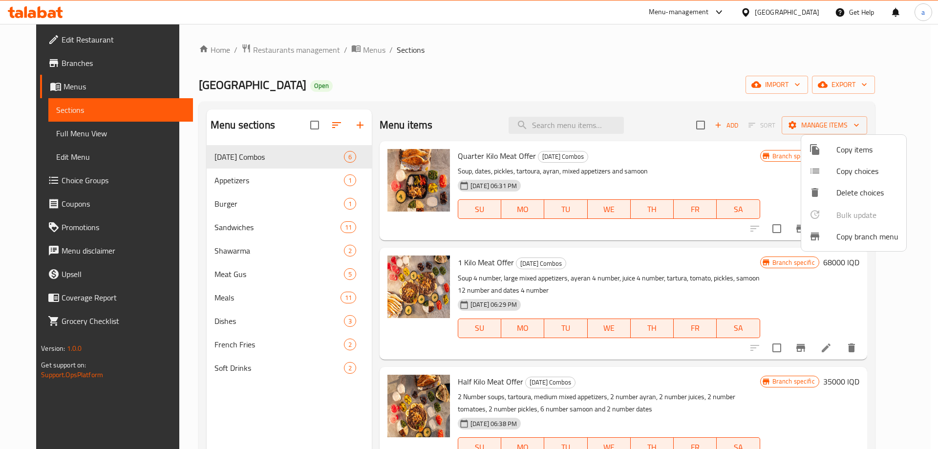
click at [355, 50] on div at bounding box center [469, 224] width 938 height 449
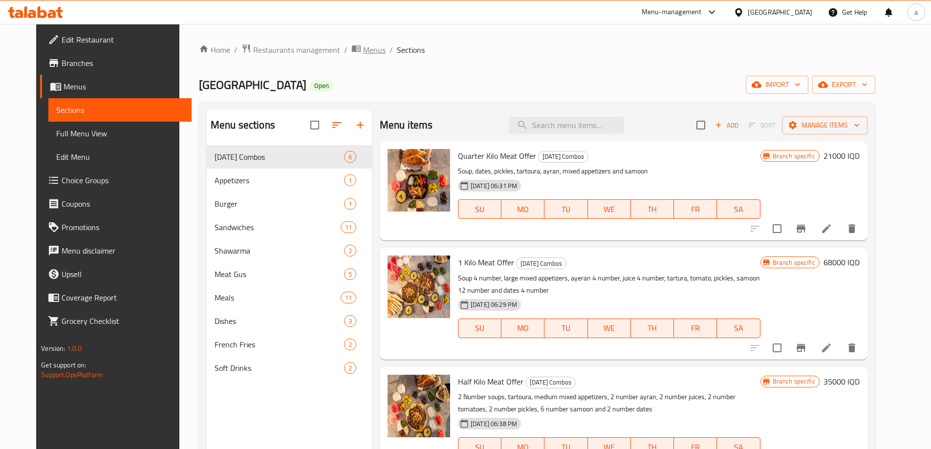
click at [363, 51] on span "Menus" at bounding box center [374, 50] width 22 height 12
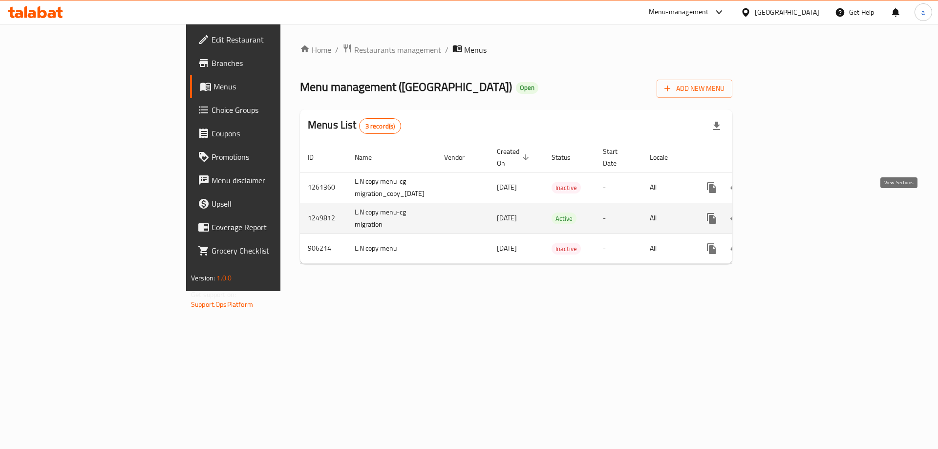
click at [787, 214] on icon "enhanced table" at bounding box center [782, 218] width 9 height 9
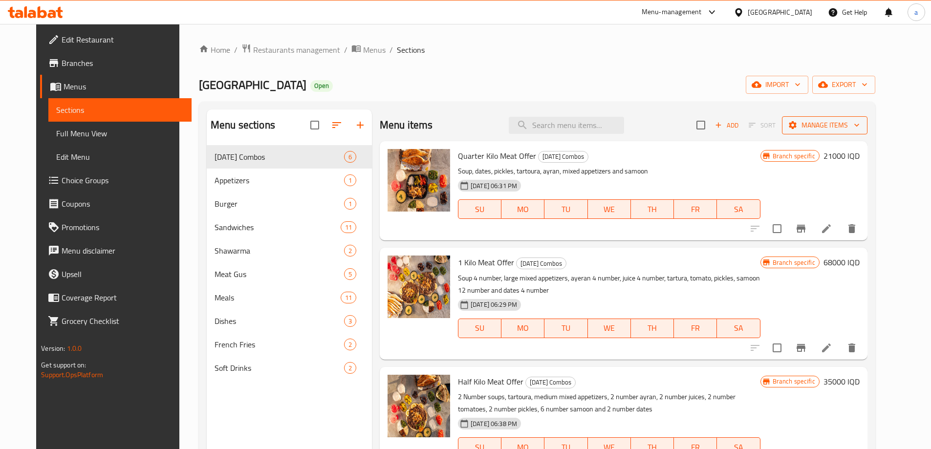
click at [860, 125] on span "Manage items" at bounding box center [825, 125] width 70 height 12
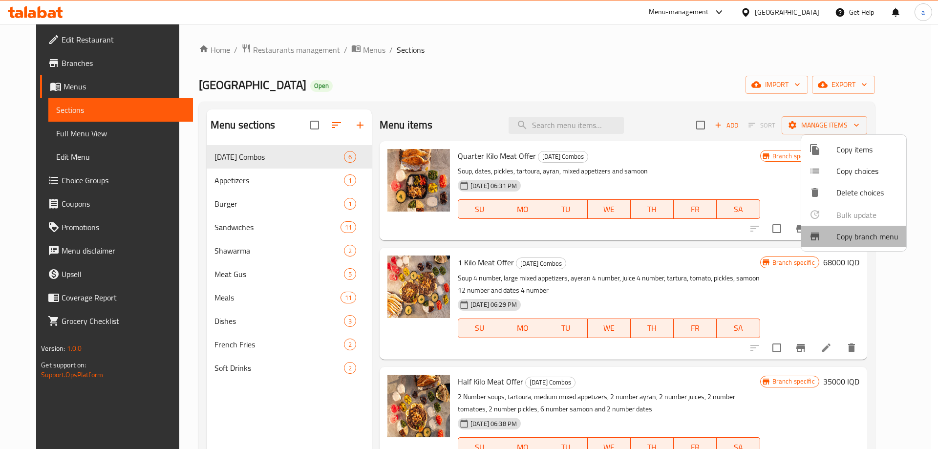
click at [859, 231] on span "Copy branch menu" at bounding box center [868, 237] width 62 height 12
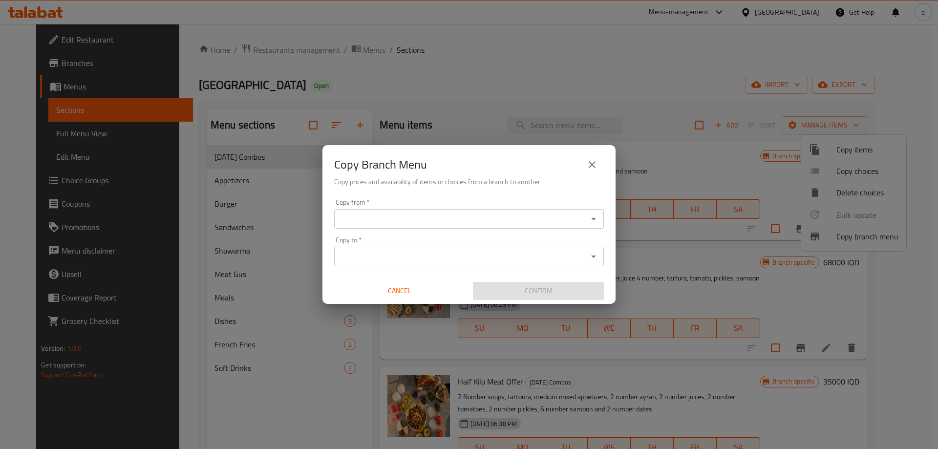
click at [519, 211] on div "Copy from *" at bounding box center [469, 219] width 270 height 20
click at [586, 220] on div "Copy from *" at bounding box center [469, 219] width 270 height 20
click at [593, 220] on icon "Open" at bounding box center [594, 219] width 12 height 12
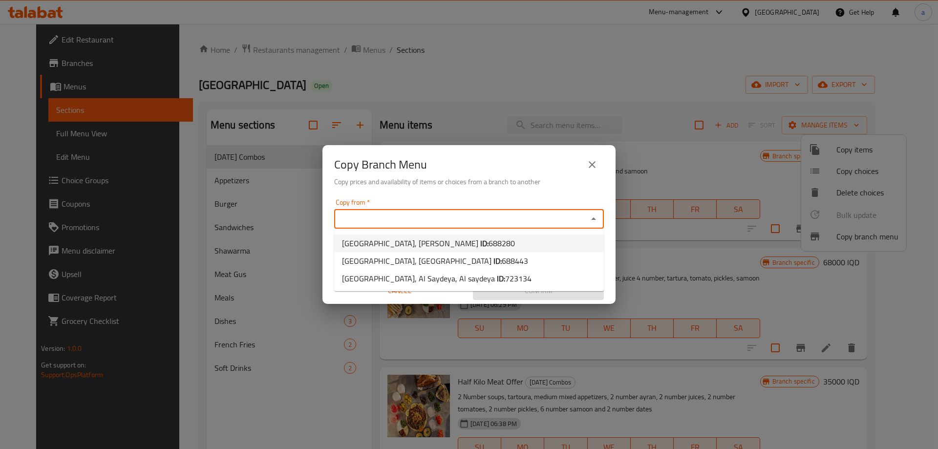
click at [485, 247] on li "Kass Station, Al Mansur ID: 688280" at bounding box center [469, 244] width 270 height 18
type input "Kass Station, Al Mansur"
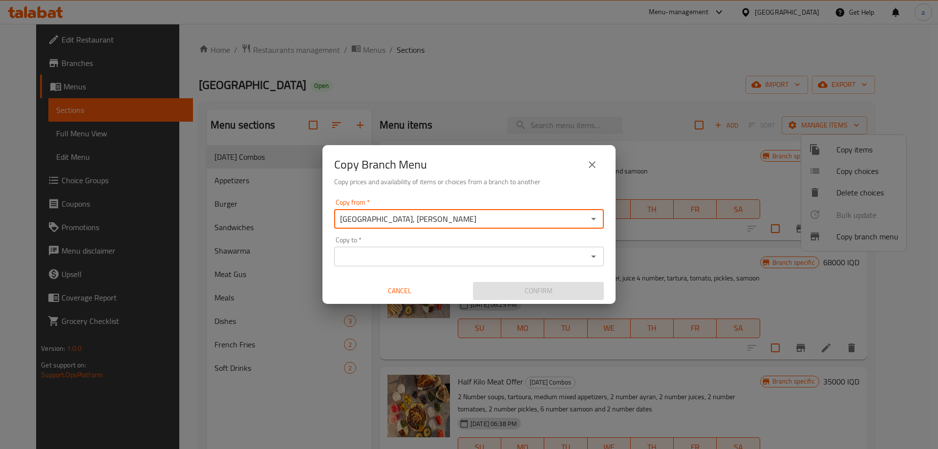
click at [482, 258] on input "Copy to   *" at bounding box center [461, 257] width 248 height 14
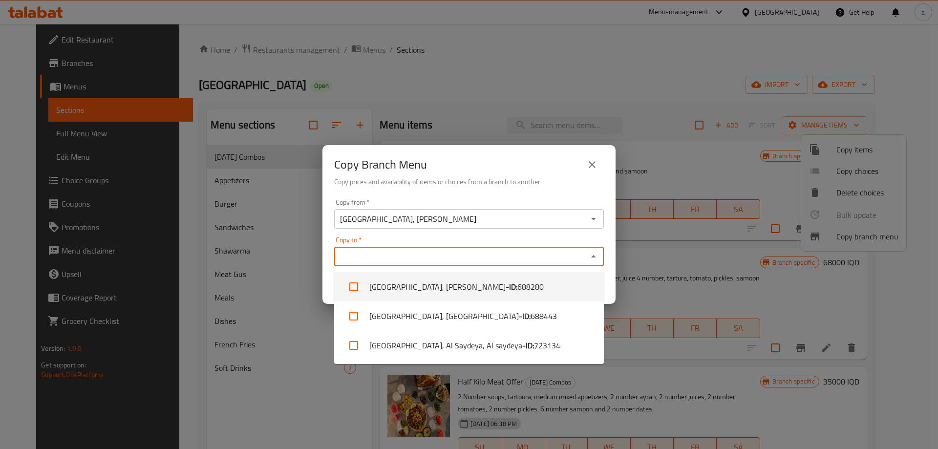
paste input "773997"
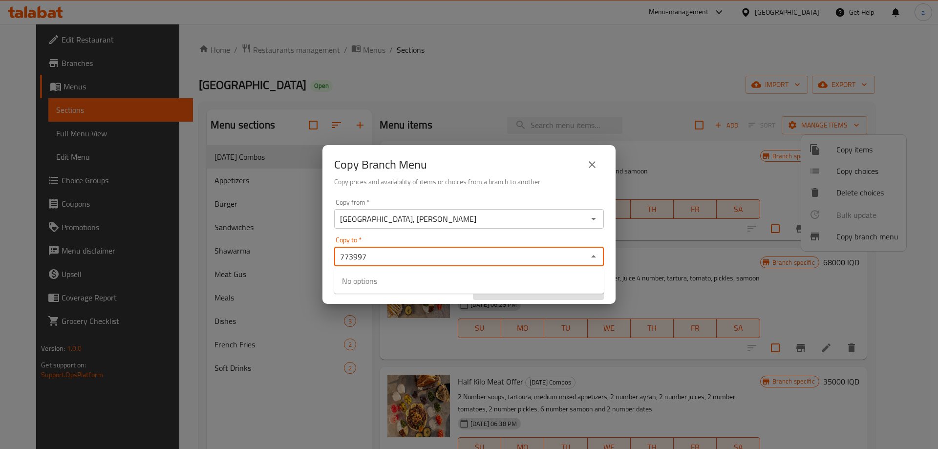
type input "773997"
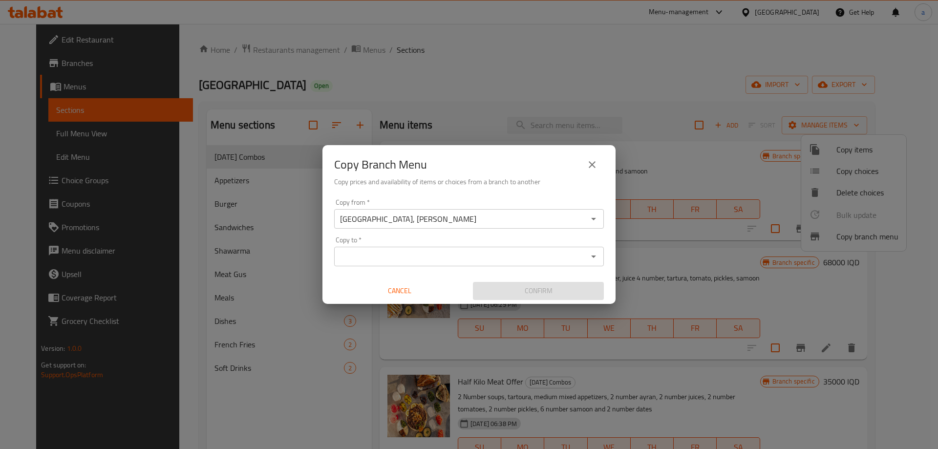
click at [457, 229] on div "Copy from   * Kass Station, Al Mansur Copy from * Copy to   * Copy to * Cancel …" at bounding box center [469, 249] width 293 height 109
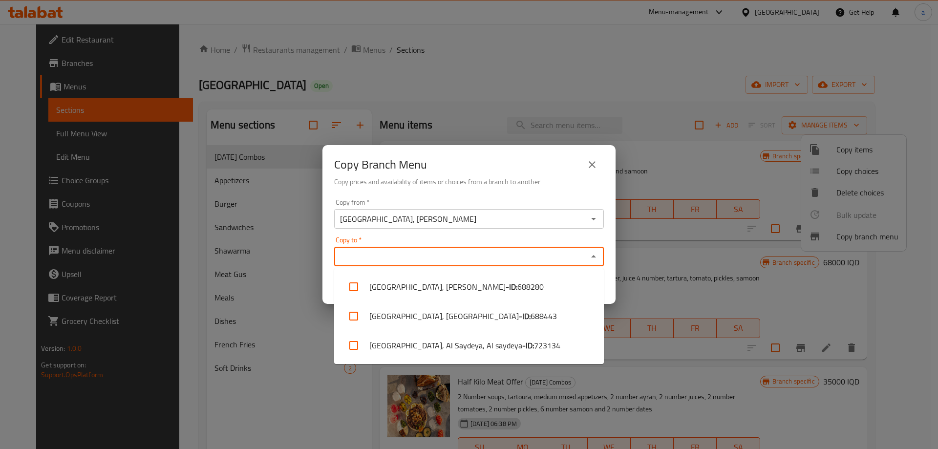
click input "Copy to   *"
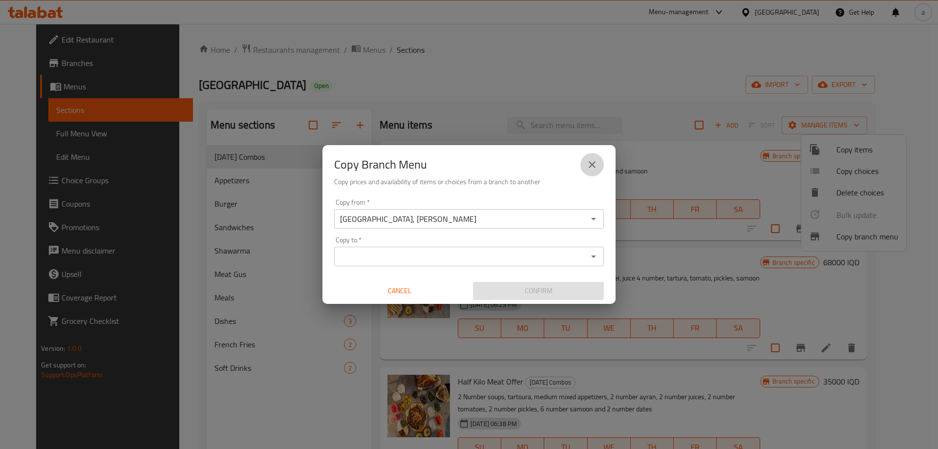
click icon "close"
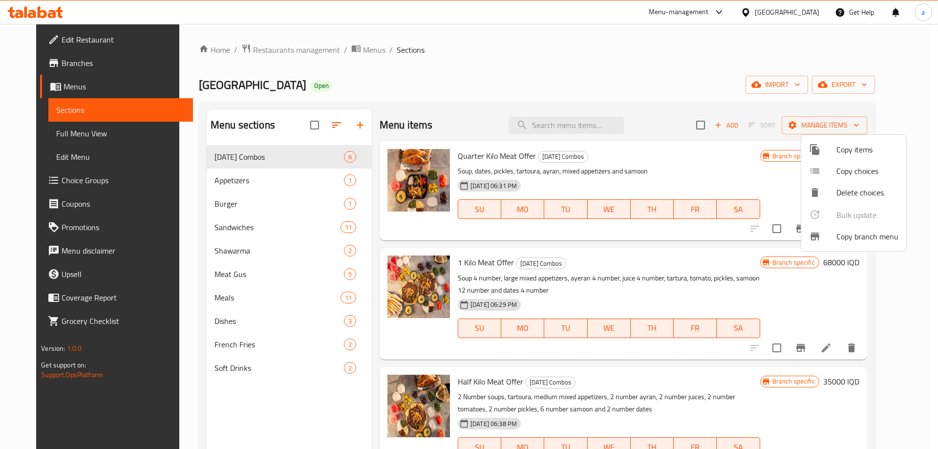
click div
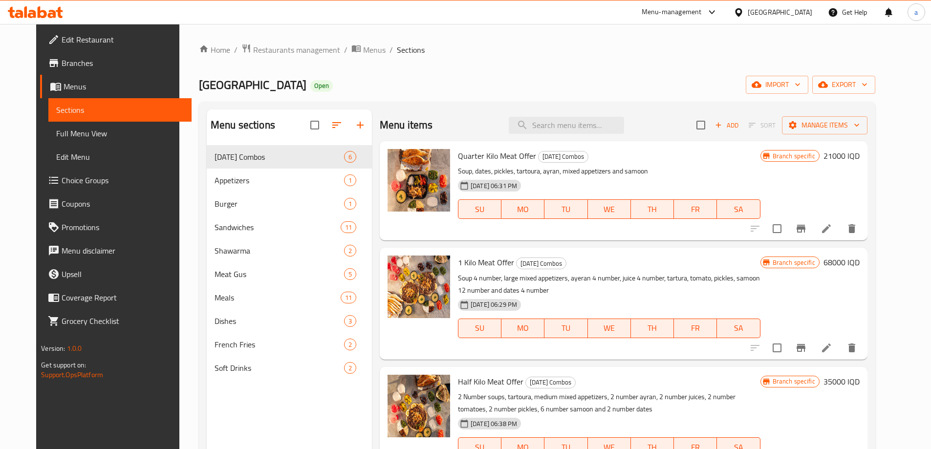
click icon
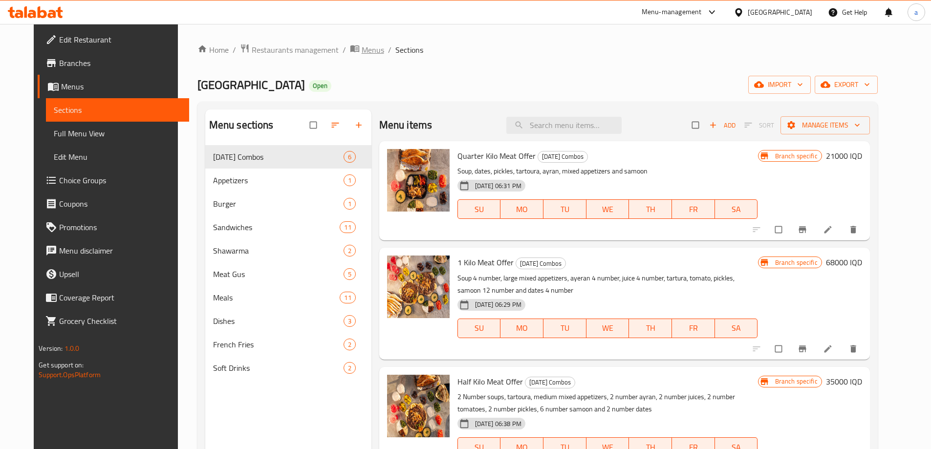
click at [350, 51] on span "breadcrumb" at bounding box center [356, 49] width 12 height 13
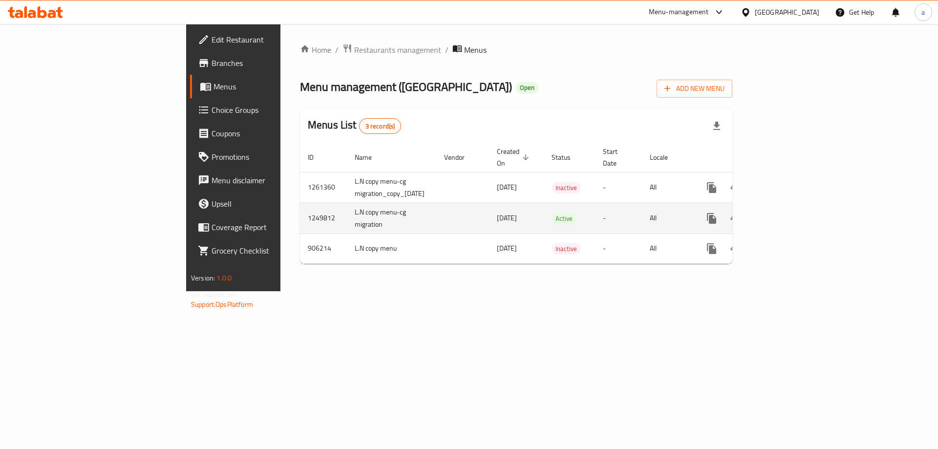
click at [716, 213] on icon "more" at bounding box center [711, 218] width 9 height 11
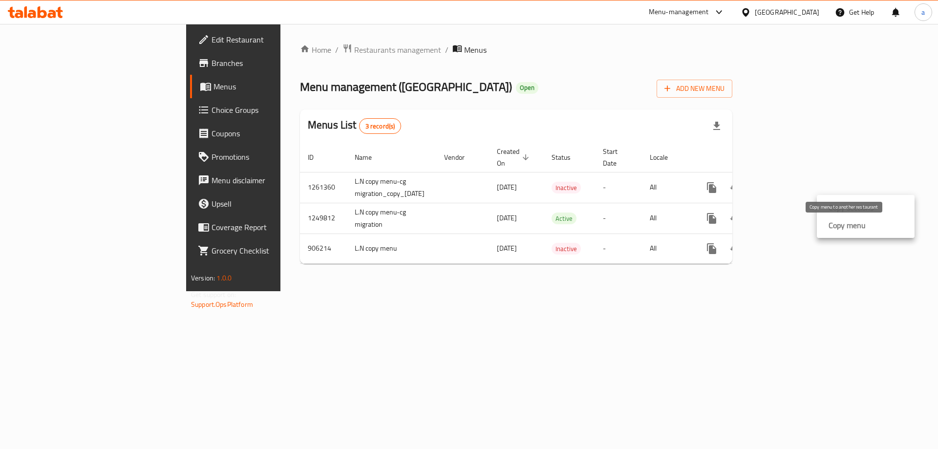
click at [837, 230] on strong "Copy menu" at bounding box center [847, 225] width 37 height 12
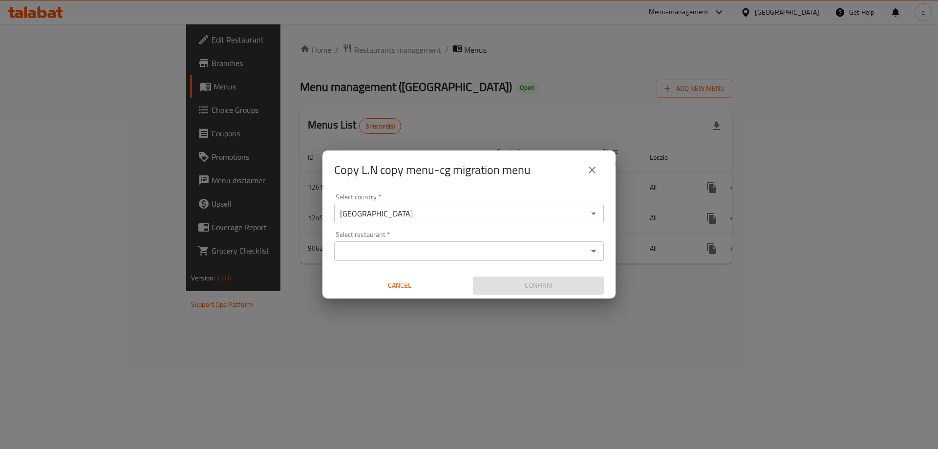
click at [599, 181] on div "Copy L.N copy menu-cg migration menu" at bounding box center [469, 169] width 270 height 23
click at [596, 172] on icon "close" at bounding box center [592, 170] width 12 height 12
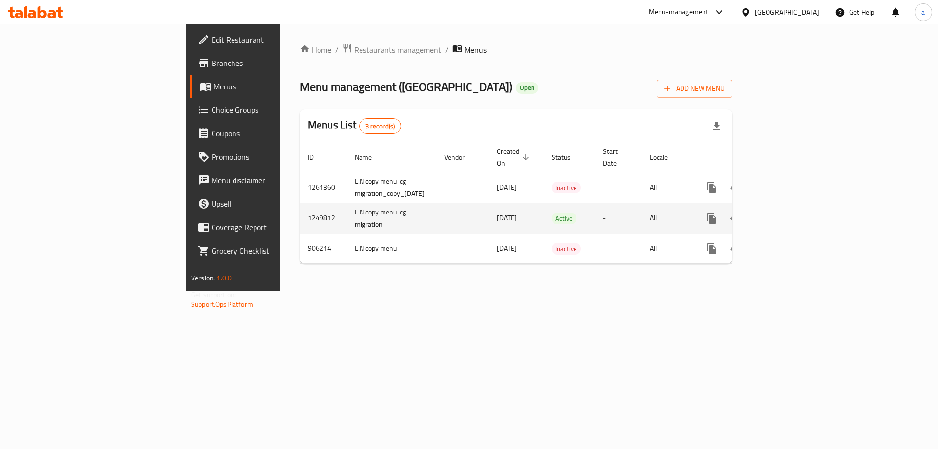
click at [718, 213] on icon "more" at bounding box center [712, 219] width 12 height 12
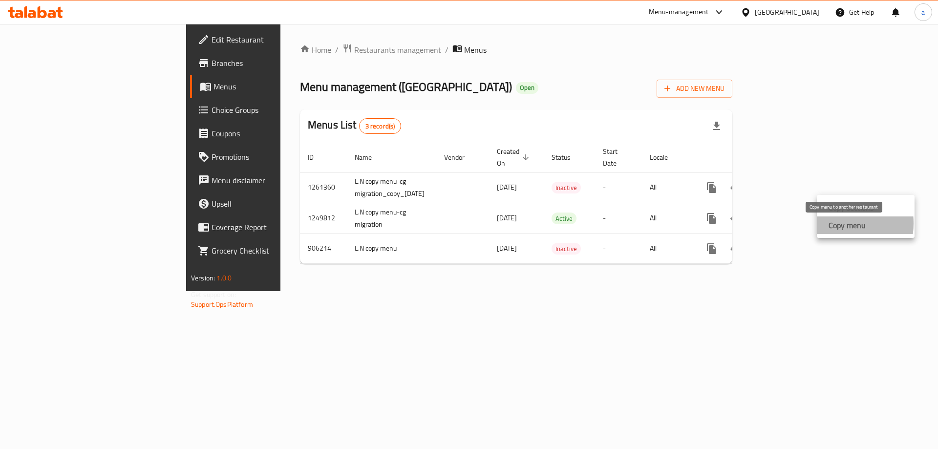
click at [825, 223] on div "Copy menu" at bounding box center [845, 225] width 41 height 12
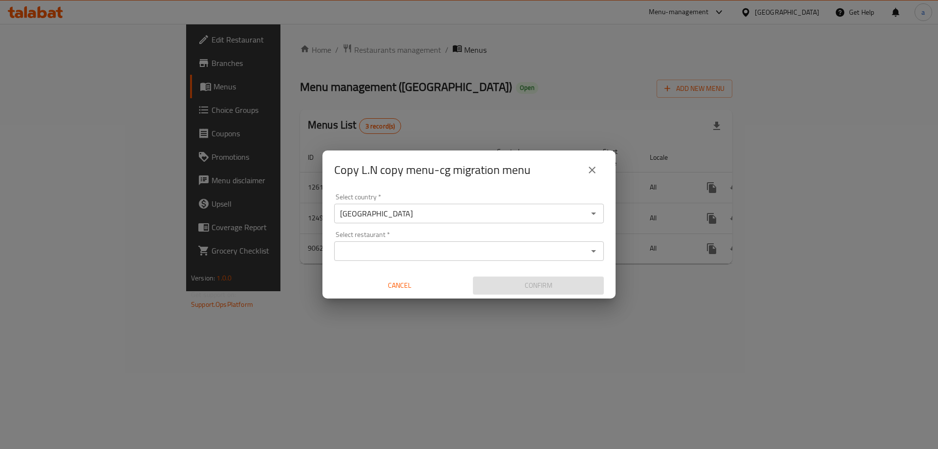
click at [522, 252] on input "Select restaurant   *" at bounding box center [461, 251] width 248 height 14
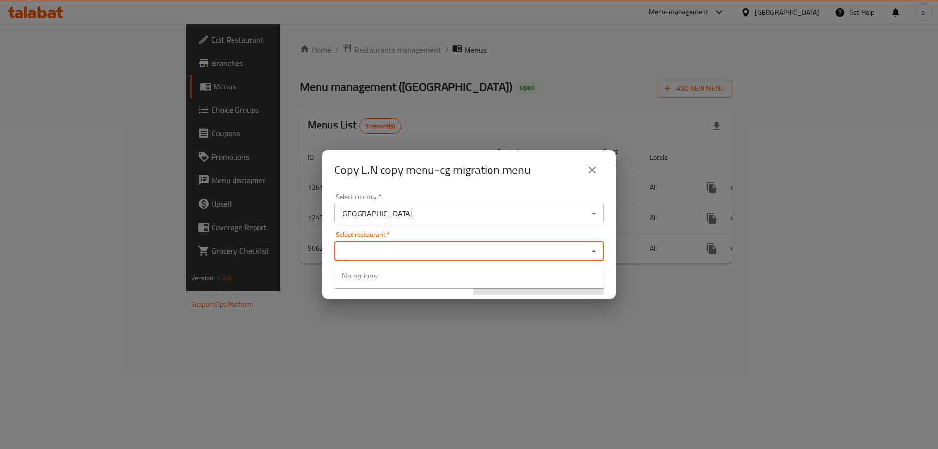
paste input "654300"
type input "654300"
click at [480, 242] on div "Select country   * [GEOGRAPHIC_DATA] Select country * Select restaurant   * Sel…" at bounding box center [469, 244] width 293 height 109
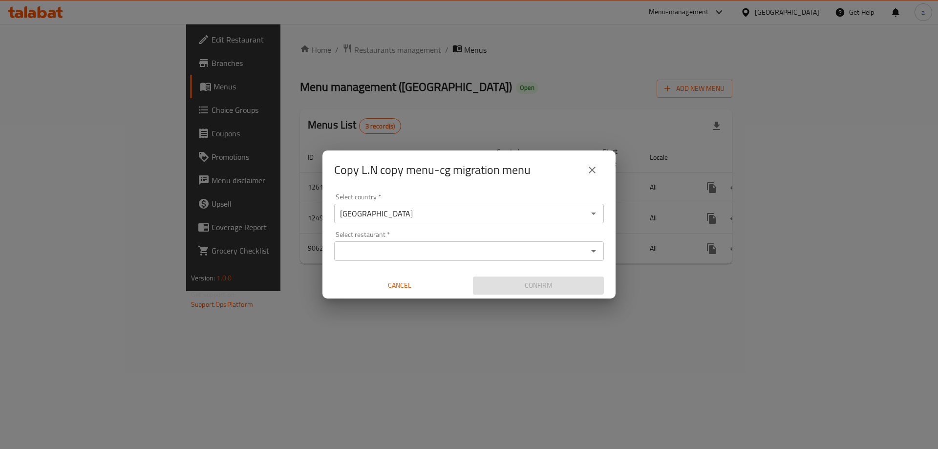
click at [472, 255] on input "Select restaurant   *" at bounding box center [461, 251] width 248 height 14
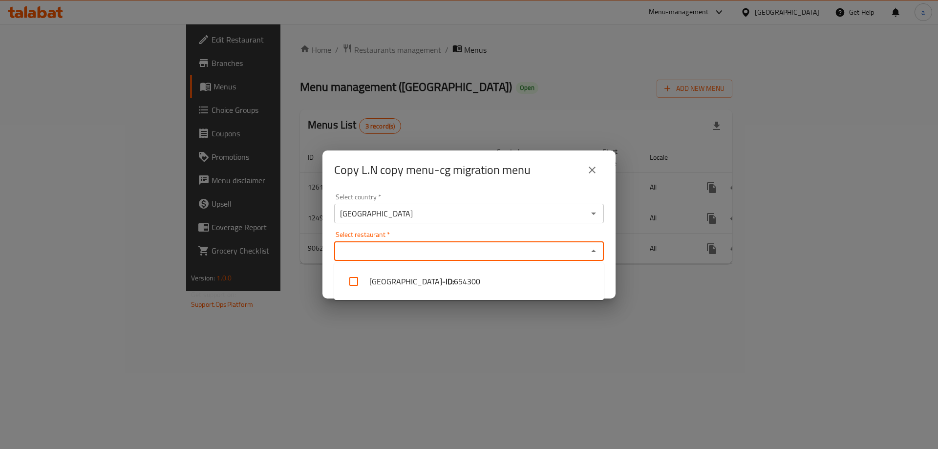
paste input "703758"
type input "703758"
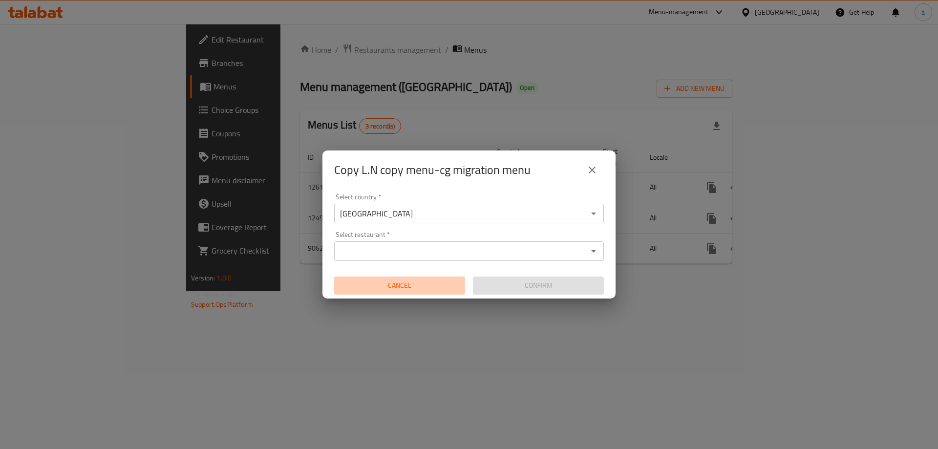
click at [427, 293] on button "Cancel" at bounding box center [399, 286] width 131 height 18
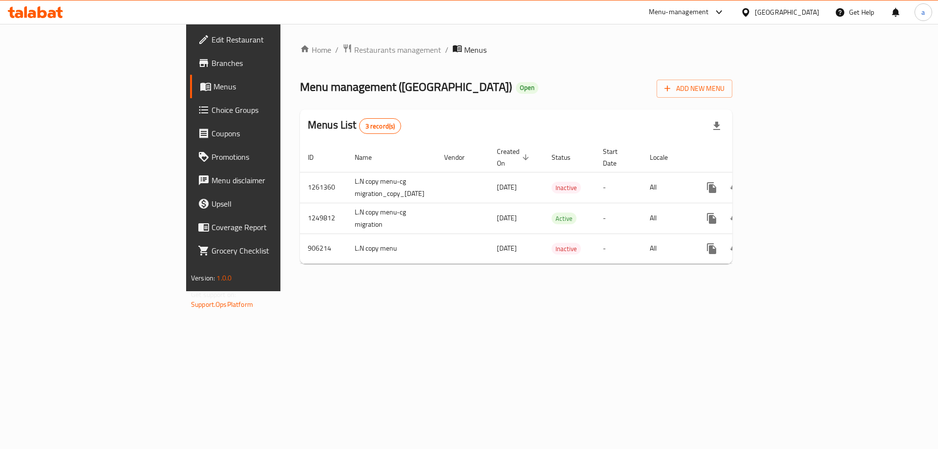
click at [432, 257] on div "Home / Restaurants management / Menus Menu management ( Kass Station ) Open Add…" at bounding box center [516, 157] width 433 height 228
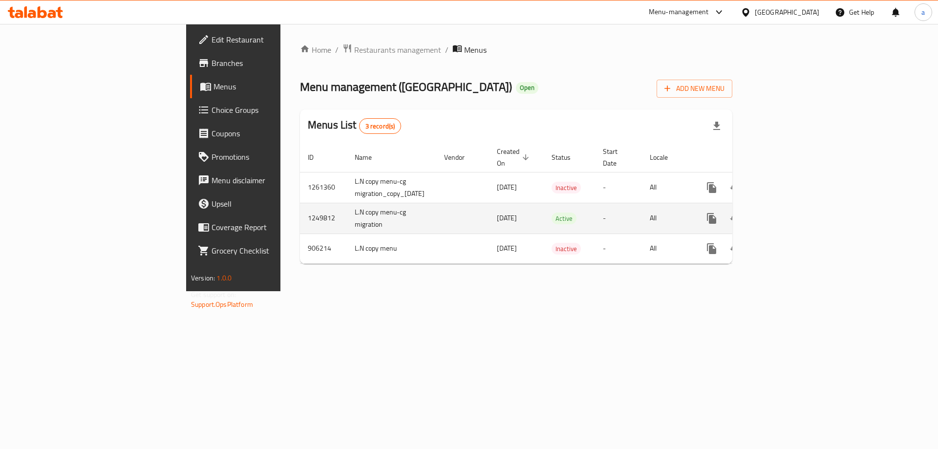
click at [718, 213] on icon "more" at bounding box center [712, 219] width 12 height 12
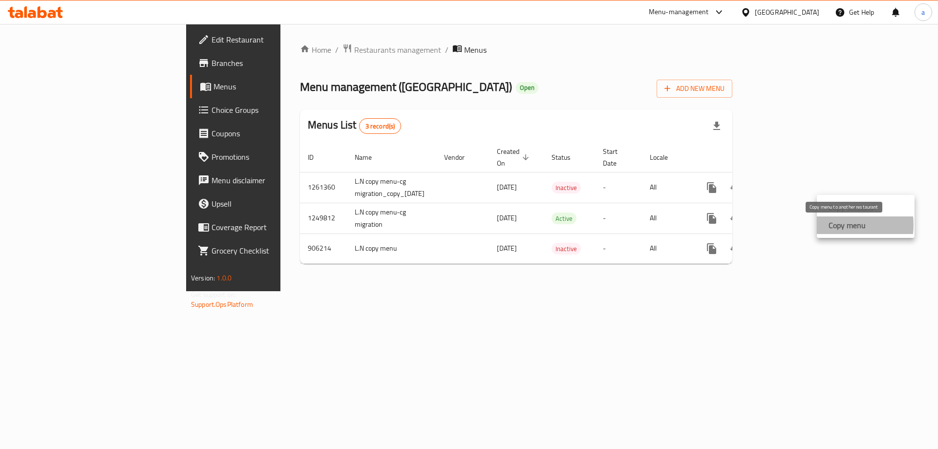
click at [840, 225] on strong "Copy menu" at bounding box center [847, 225] width 37 height 12
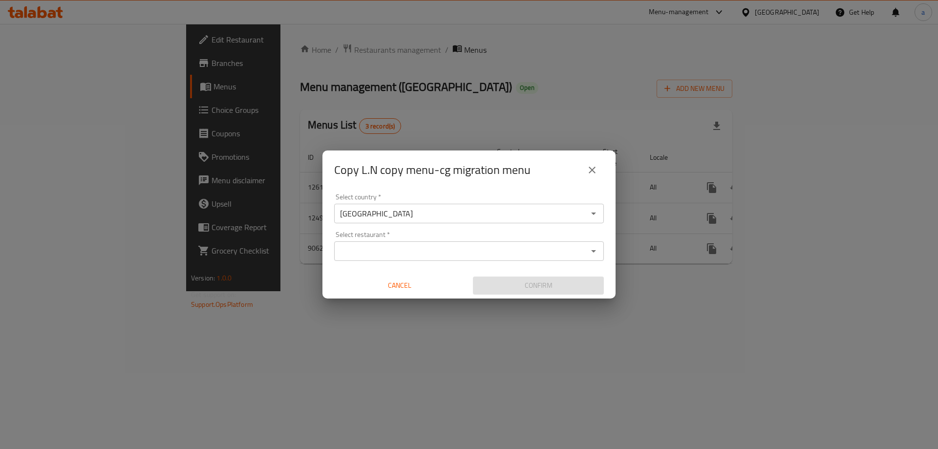
click at [504, 255] on input "Select restaurant   *" at bounding box center [461, 251] width 248 height 14
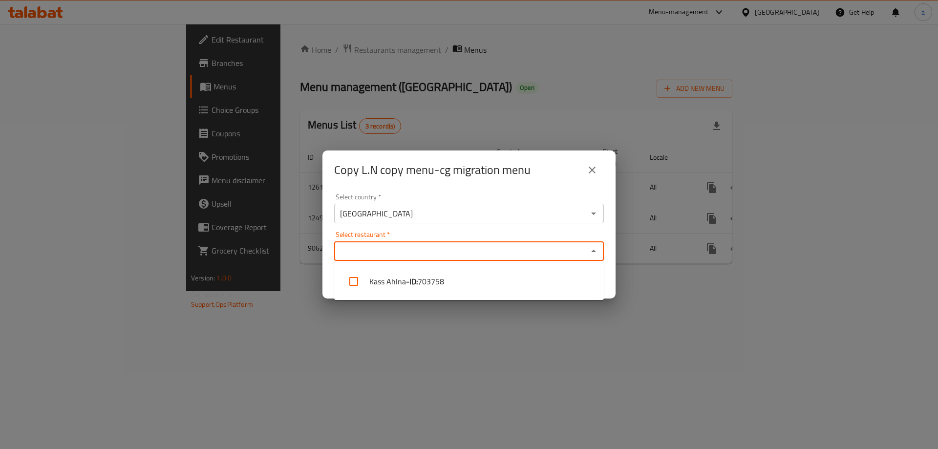
paste input "703758"
type input "703758"
click at [532, 224] on div "Select country   * [GEOGRAPHIC_DATA] Select country * Select restaurant   * Sel…" at bounding box center [469, 244] width 293 height 109
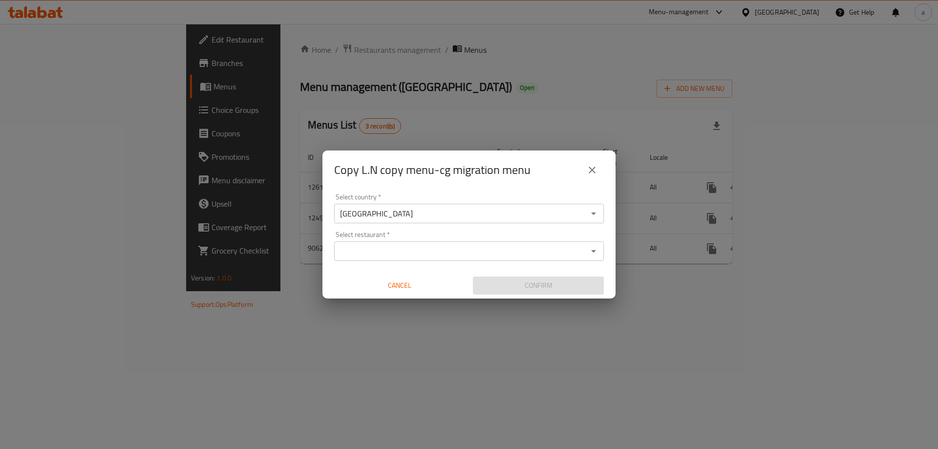
click at [525, 243] on div "Select restaurant *" at bounding box center [469, 251] width 270 height 20
click at [599, 251] on icon "Open" at bounding box center [594, 251] width 12 height 12
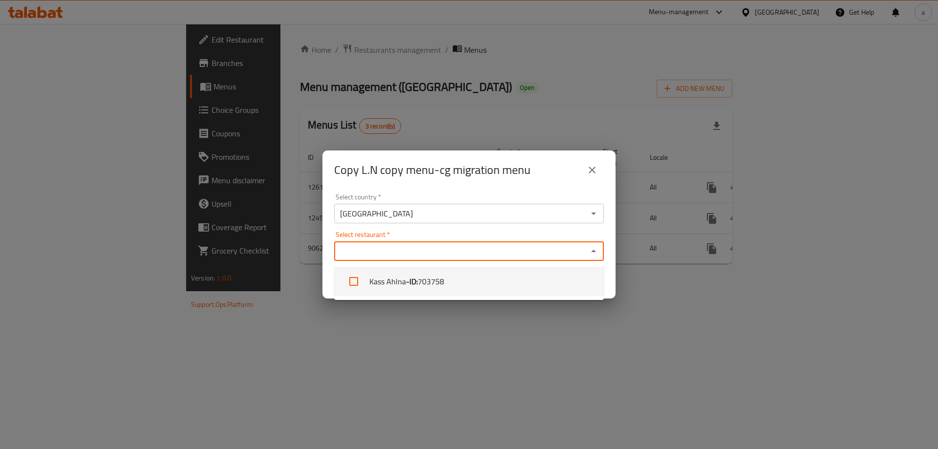
click at [524, 283] on li "Kass Ahlna - ID: 703758" at bounding box center [469, 281] width 270 height 29
checkbox input "true"
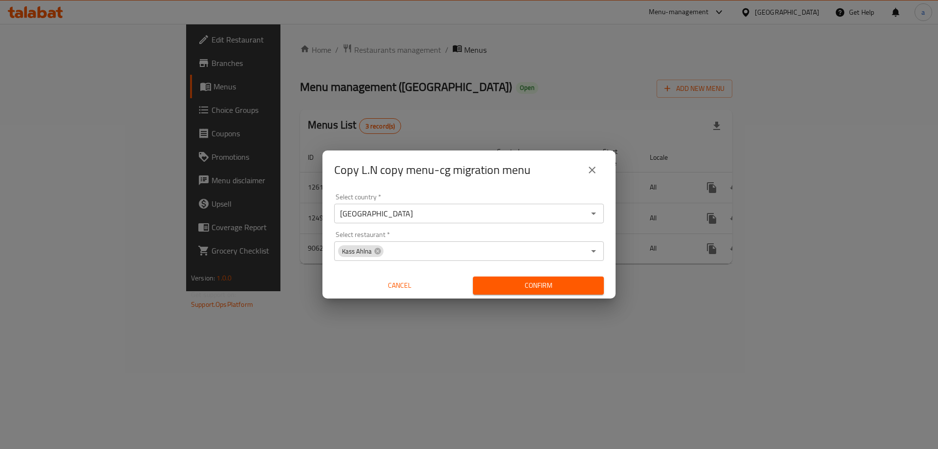
click at [515, 285] on span "Confirm" at bounding box center [538, 286] width 115 height 12
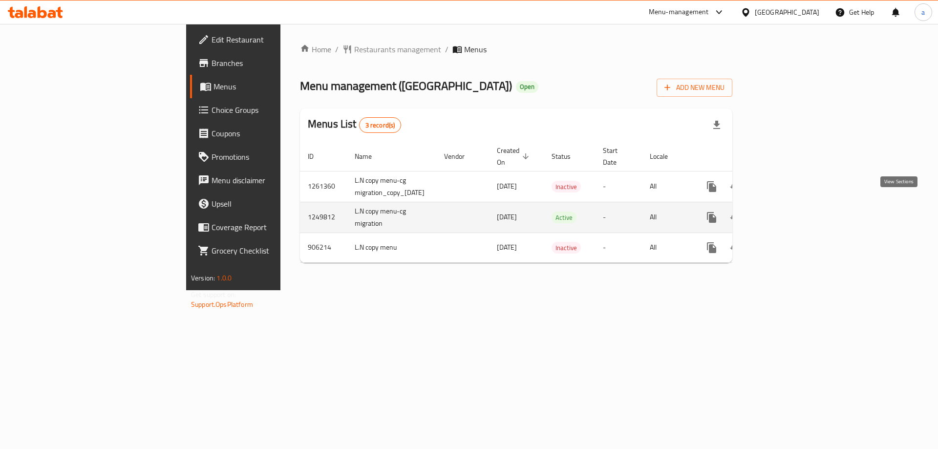
drag, startPoint x: 877, startPoint y: 205, endPoint x: 905, endPoint y: 203, distance: 27.9
click at [794, 206] on div "enhanced table" at bounding box center [747, 217] width 94 height 23
click at [788, 212] on icon "enhanced table" at bounding box center [783, 218] width 12 height 12
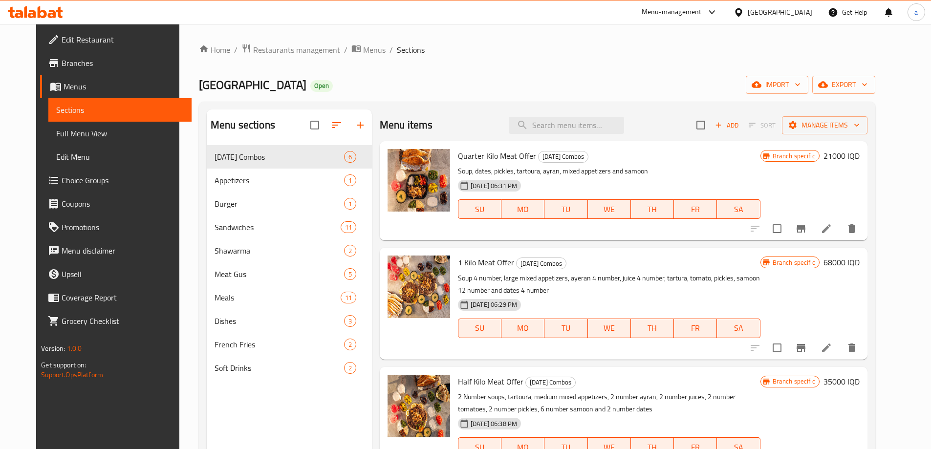
click at [333, 32] on div "Home / Restaurants management / Menus / Sections Kass Station Open import expor…" at bounding box center [536, 305] width 715 height 562
click at [363, 50] on span "Menus" at bounding box center [374, 50] width 22 height 12
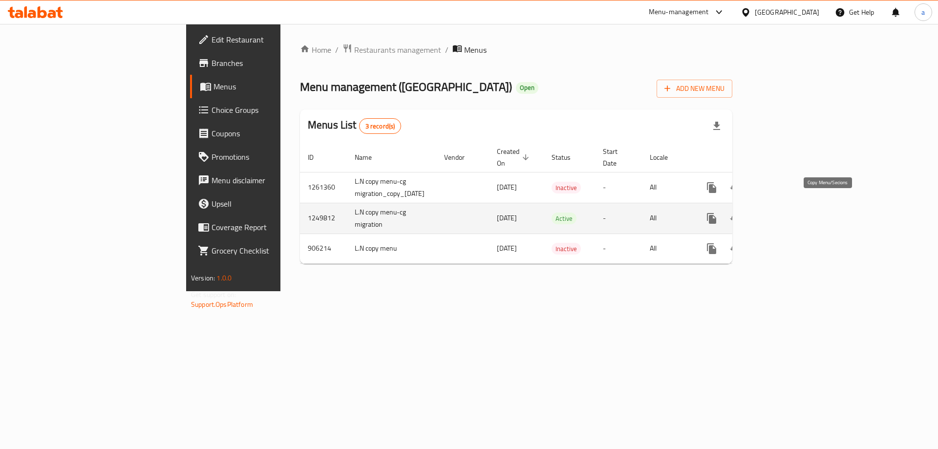
click at [718, 213] on icon "more" at bounding box center [712, 219] width 12 height 12
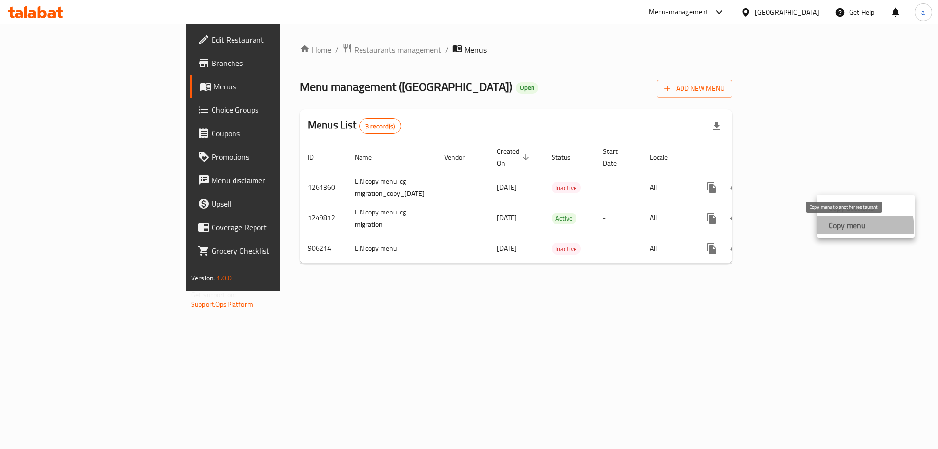
click at [837, 229] on strong "Copy menu" at bounding box center [847, 225] width 37 height 12
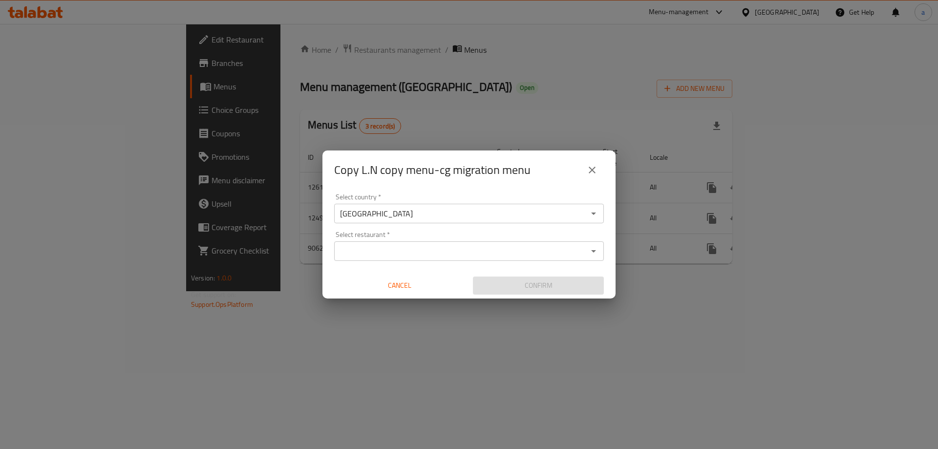
click at [439, 251] on input "Select restaurant   *" at bounding box center [461, 251] width 248 height 14
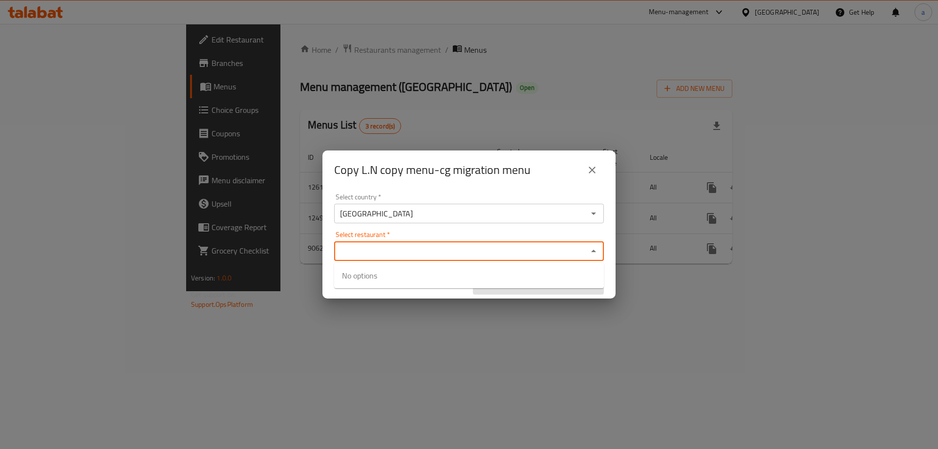
paste input "703758"
click at [409, 243] on div "703758 Select restaurant *" at bounding box center [469, 251] width 270 height 20
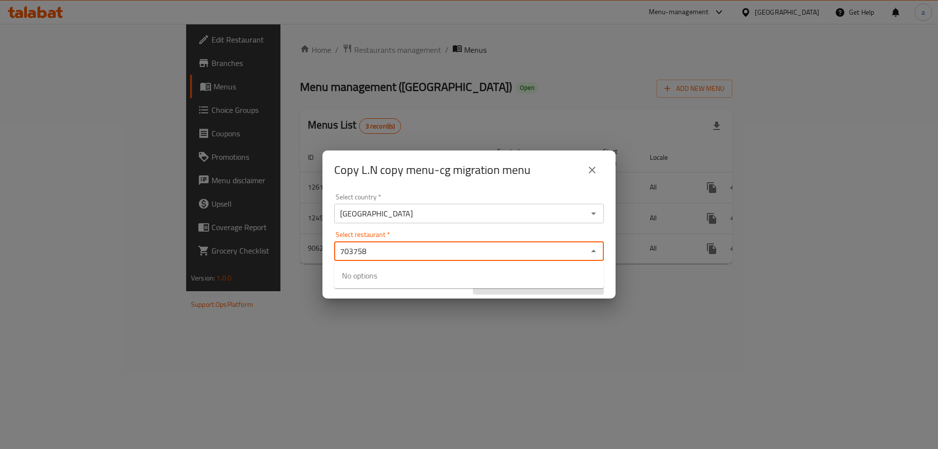
click at [409, 243] on div "703758 Select restaurant *" at bounding box center [469, 251] width 270 height 20
click at [407, 253] on input "703758" at bounding box center [461, 251] width 248 height 14
click at [555, 232] on div "Select restaurant   * 703758 Select restaurant *" at bounding box center [469, 246] width 270 height 30
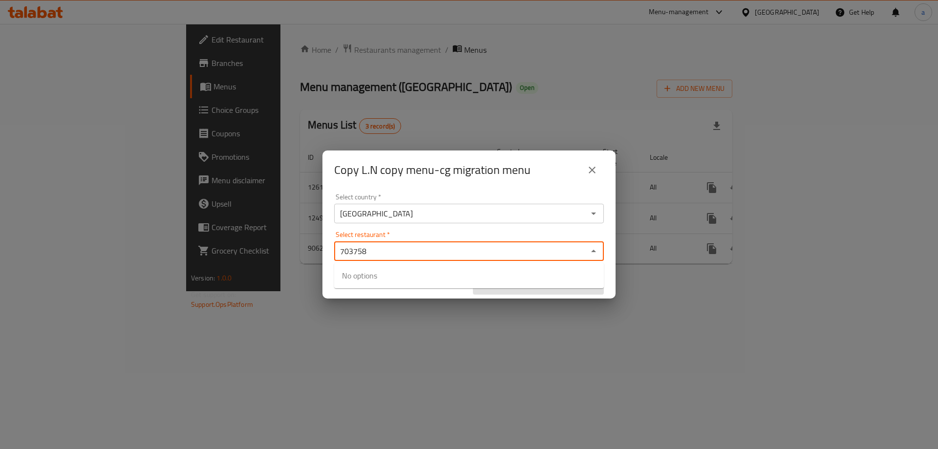
type input "703758"
click at [561, 227] on div "Select country   * [GEOGRAPHIC_DATA] Select country * Select restaurant   * Sel…" at bounding box center [469, 244] width 293 height 109
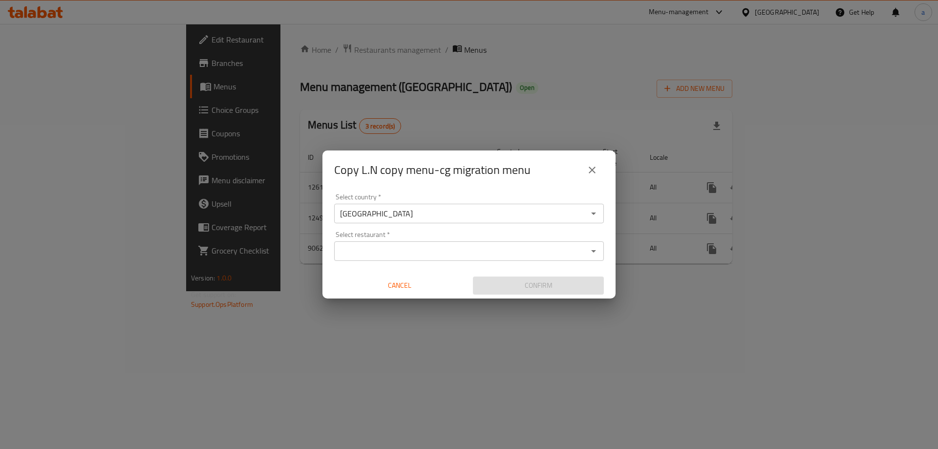
click at [574, 263] on div "Select country   * [GEOGRAPHIC_DATA] Select country * Select restaurant   * Sel…" at bounding box center [469, 244] width 293 height 109
click at [586, 256] on div "Select restaurant *" at bounding box center [469, 251] width 270 height 20
click at [600, 252] on button "Open" at bounding box center [594, 251] width 14 height 14
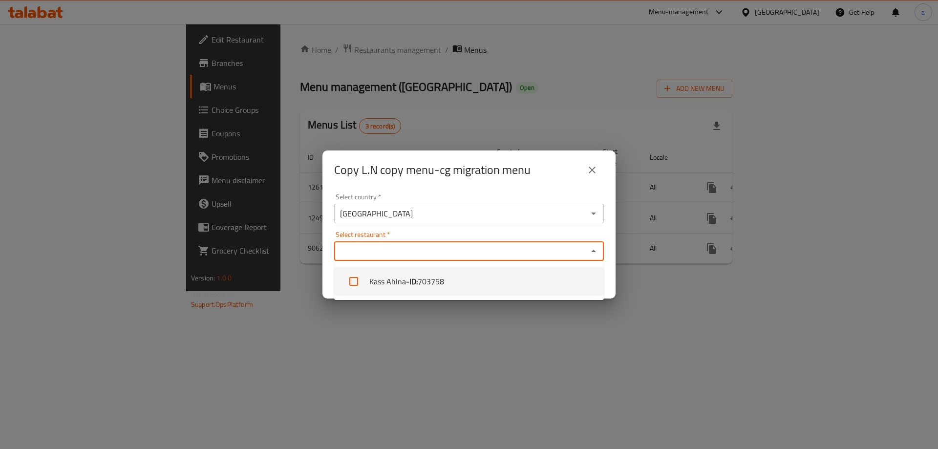
click at [489, 286] on li "Kass Ahlna - ID: 703758" at bounding box center [469, 281] width 270 height 29
checkbox input "true"
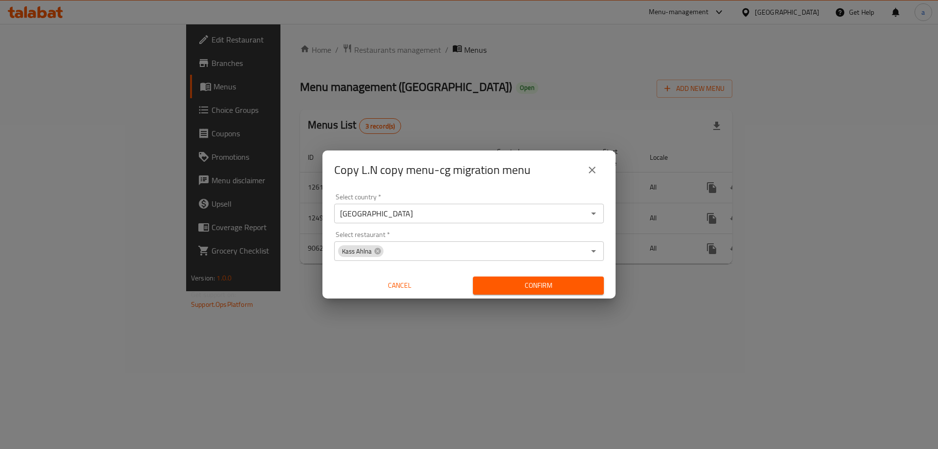
click at [467, 304] on div "Copy L.N copy menu-cg migration menu Select country   * [GEOGRAPHIC_DATA] Selec…" at bounding box center [469, 224] width 938 height 449
click at [503, 283] on span "Confirm" at bounding box center [538, 286] width 115 height 12
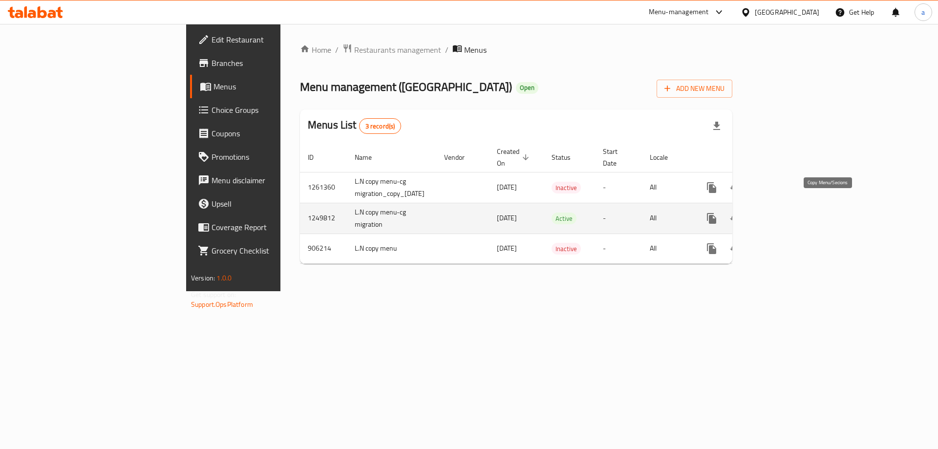
click at [716, 213] on icon "more" at bounding box center [711, 218] width 9 height 11
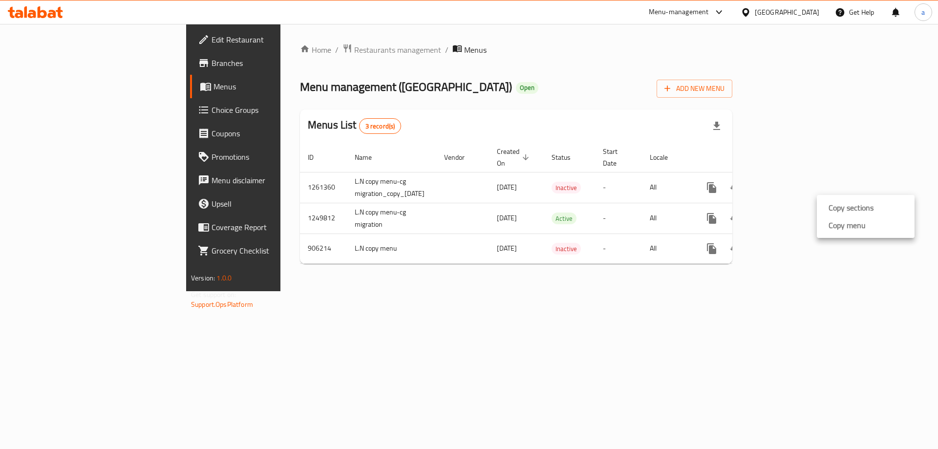
click at [820, 221] on li "Copy menu" at bounding box center [866, 226] width 98 height 18
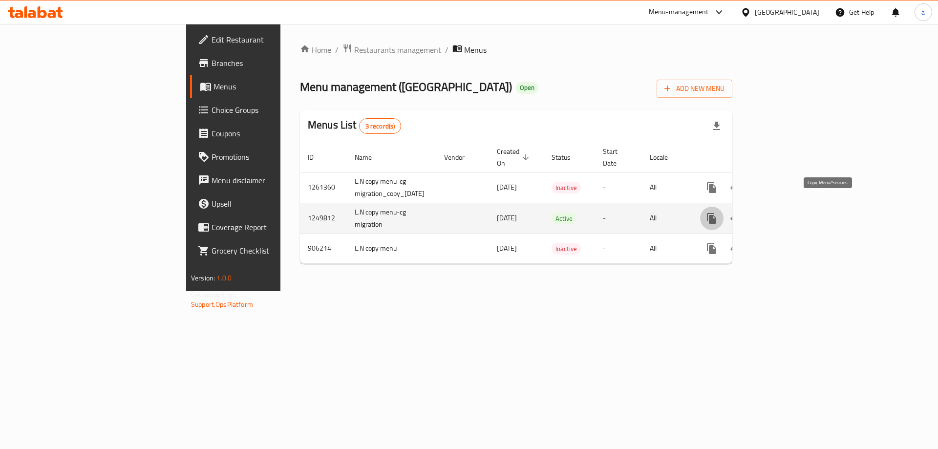
click at [716, 213] on icon "more" at bounding box center [711, 218] width 9 height 11
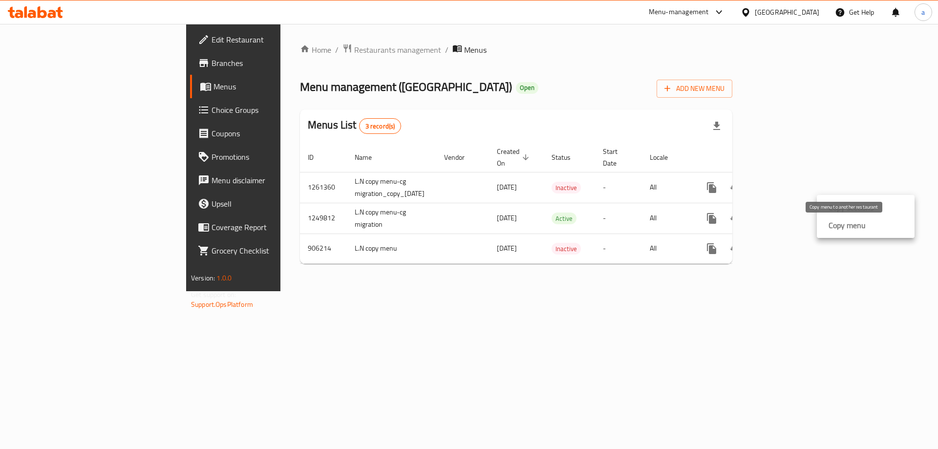
click at [841, 227] on strong "Copy menu" at bounding box center [847, 225] width 37 height 12
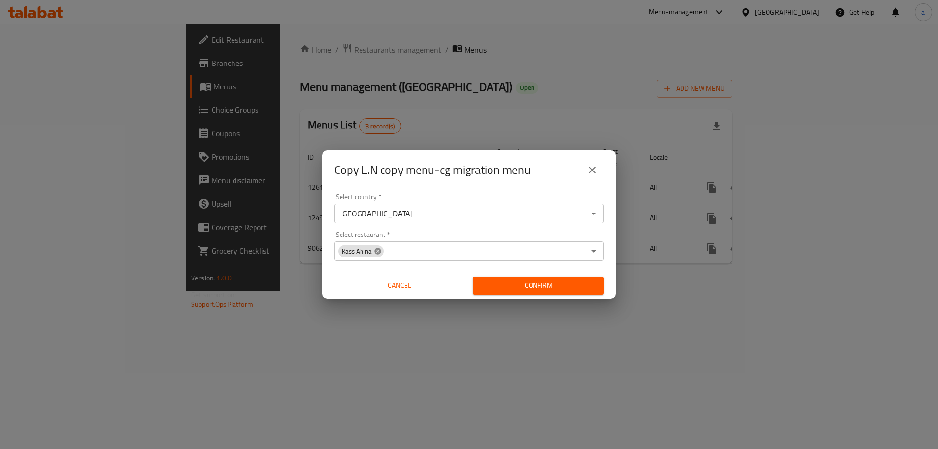
click at [377, 254] on icon at bounding box center [377, 251] width 6 height 6
click at [384, 249] on input "Select restaurant   *" at bounding box center [461, 251] width 248 height 14
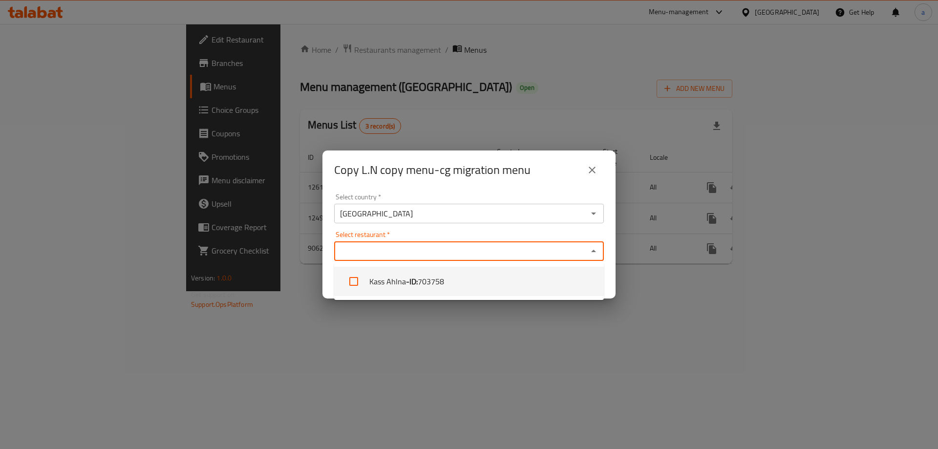
click at [385, 277] on li "Kass Ahlna - ID: 703758" at bounding box center [469, 281] width 270 height 29
checkbox input "true"
click at [396, 227] on div "Select country   * [GEOGRAPHIC_DATA] Select country * Select restaurant   * Kas…" at bounding box center [469, 244] width 293 height 109
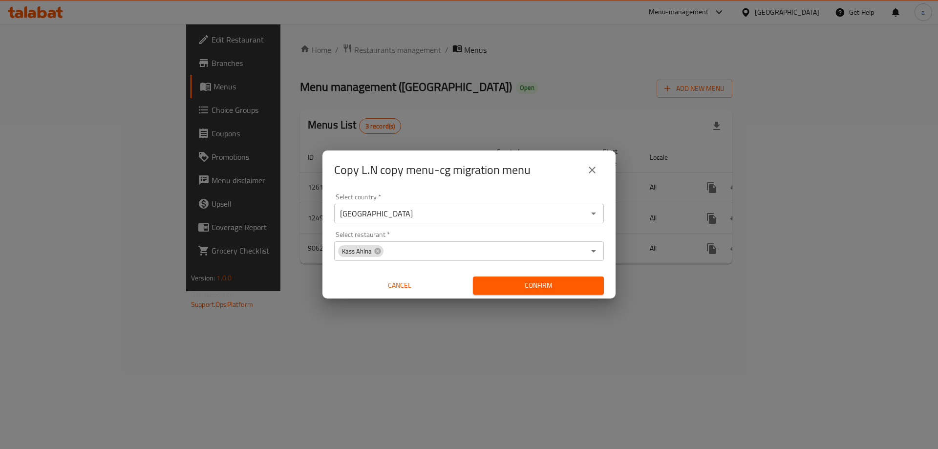
click at [548, 278] on button "Confirm" at bounding box center [538, 286] width 131 height 18
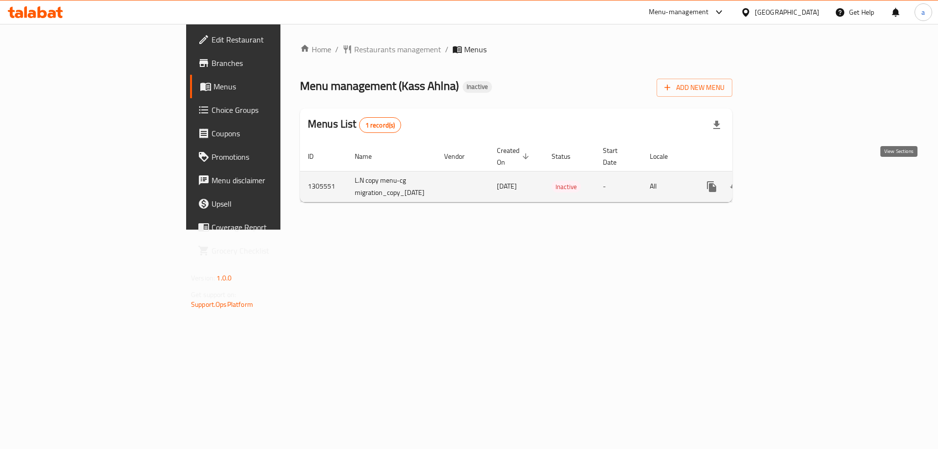
click at [788, 181] on icon "enhanced table" at bounding box center [783, 187] width 12 height 12
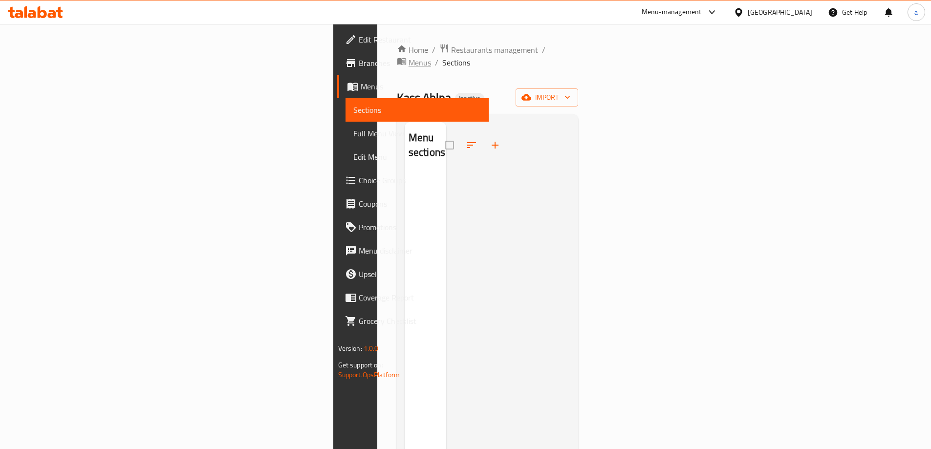
click at [409, 57] on span "Menus" at bounding box center [420, 63] width 22 height 12
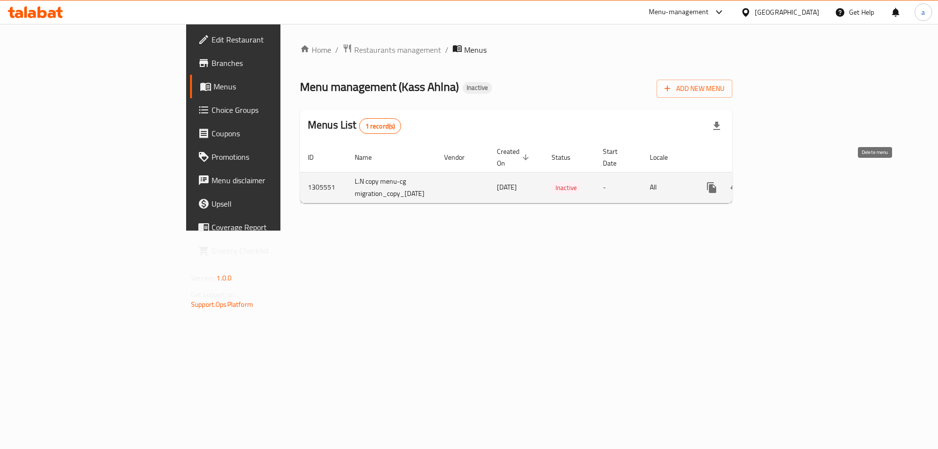
click at [765, 182] on icon "enhanced table" at bounding box center [759, 188] width 12 height 12
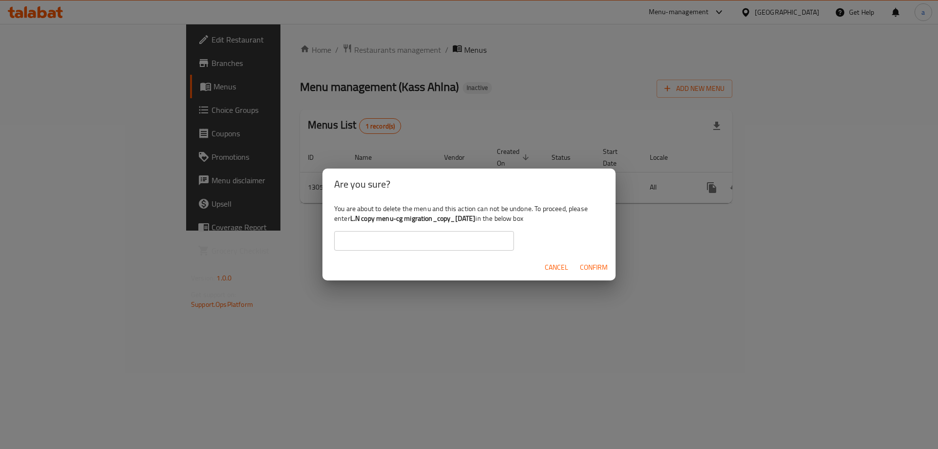
drag, startPoint x: 494, startPoint y: 219, endPoint x: 352, endPoint y: 220, distance: 142.2
click at [352, 220] on div "You are about to delete the menu and this action can not be undone. To proceed,…" at bounding box center [469, 227] width 293 height 55
copy b "L.N copy menu-cg migration_copy_[DATE]"
click at [429, 245] on input "text" at bounding box center [424, 241] width 180 height 20
paste input "L.N copy menu-cg migration_copy_[DATE]"
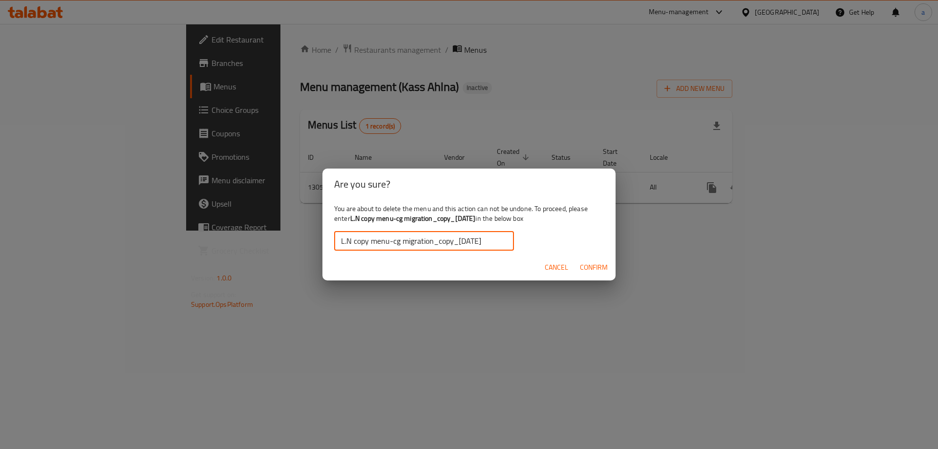
type input "L.N copy menu-cg migration_copy_[DATE]"
click at [596, 268] on span "Confirm" at bounding box center [594, 267] width 28 height 12
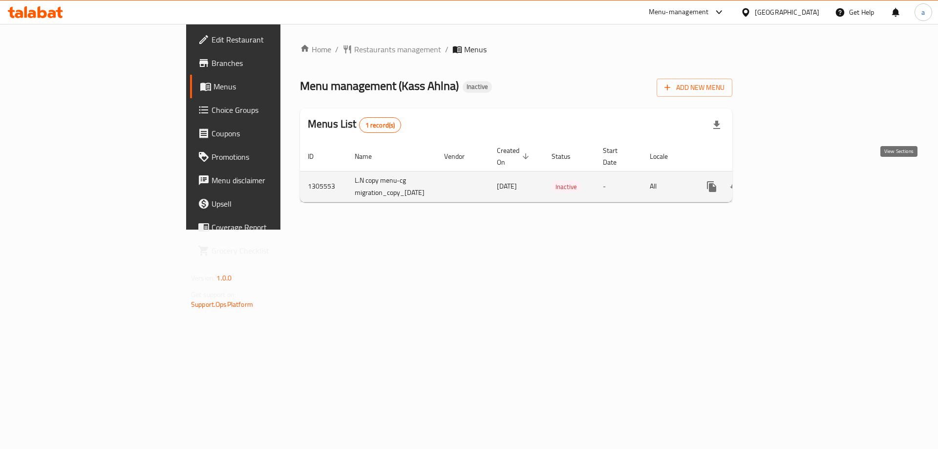
click at [794, 176] on link "enhanced table" at bounding box center [782, 186] width 23 height 23
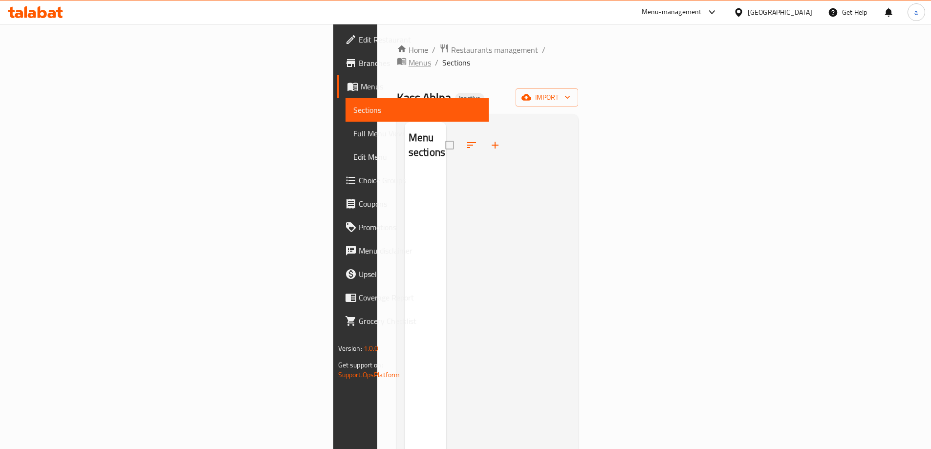
click at [409, 57] on span "Menus" at bounding box center [420, 63] width 22 height 12
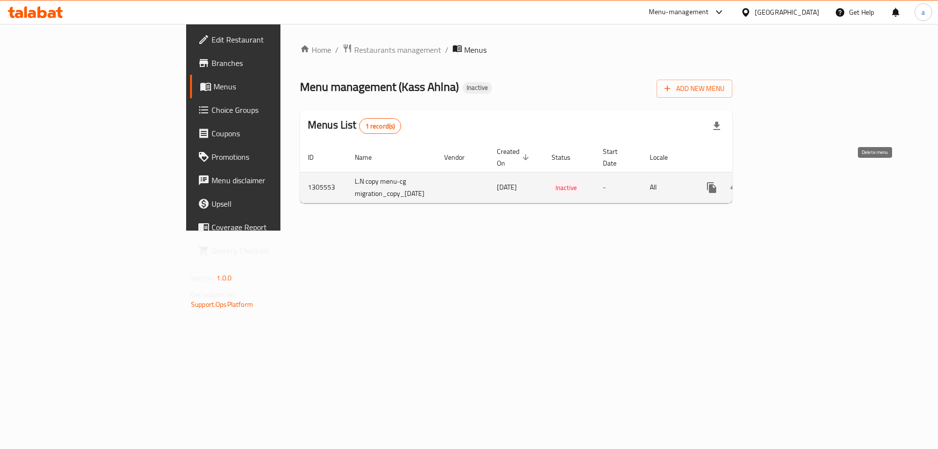
click at [771, 176] on button "enhanced table" at bounding box center [758, 187] width 23 height 23
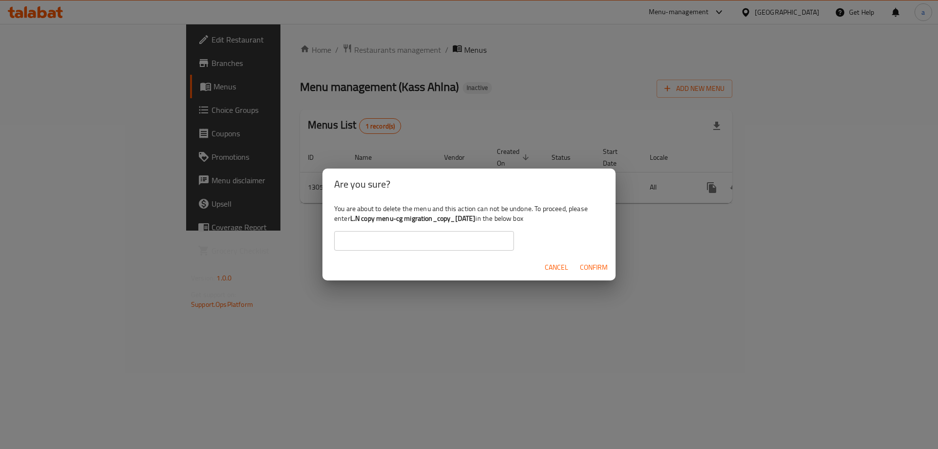
drag, startPoint x: 493, startPoint y: 219, endPoint x: 381, endPoint y: 232, distance: 112.7
click at [352, 221] on b "L.N copy menu-cg migration_copy_[DATE]" at bounding box center [413, 218] width 126 height 13
copy b "L.N copy menu-cg migration_copy_[DATE]"
drag, startPoint x: 453, startPoint y: 244, endPoint x: 451, endPoint y: 250, distance: 6.2
click at [453, 244] on input "text" at bounding box center [424, 241] width 180 height 20
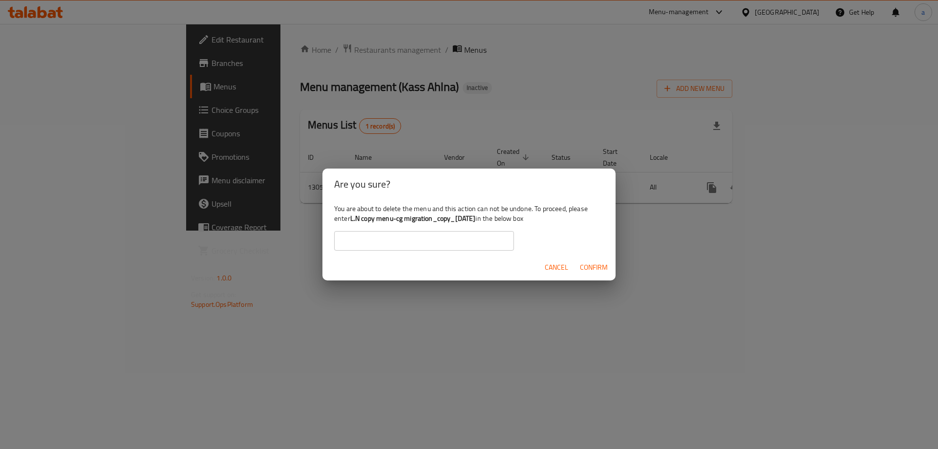
paste input "L.N copy menu-cg migration_copy_[DATE]"
type input "L.N copy menu-cg migration_copy_[DATE]"
click at [591, 259] on button "Confirm" at bounding box center [594, 268] width 36 height 18
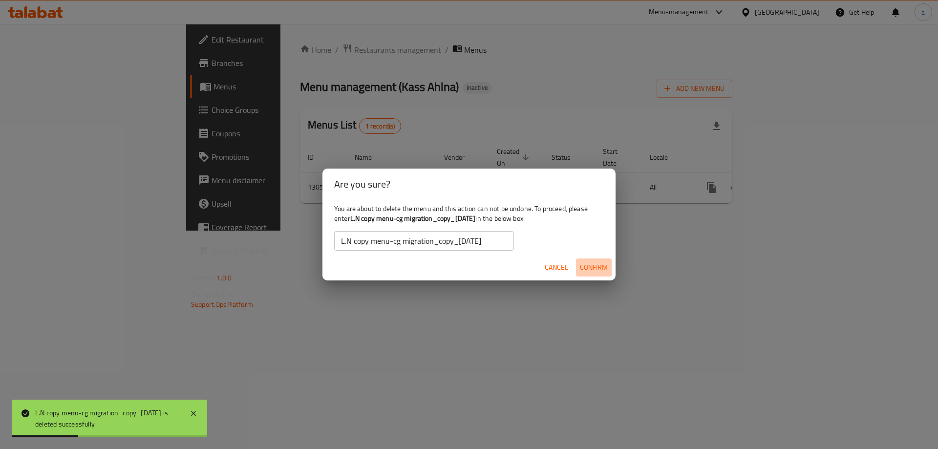
click at [581, 266] on span "Confirm" at bounding box center [594, 267] width 28 height 12
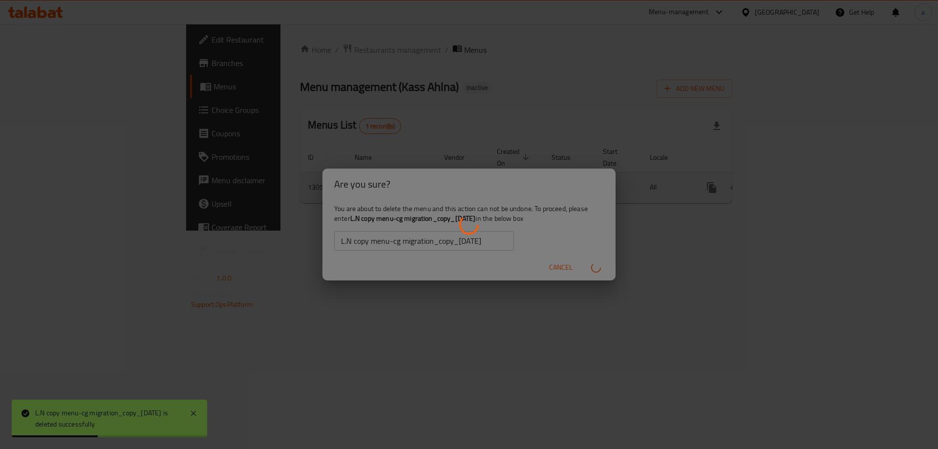
click at [557, 274] on div "enhanced table" at bounding box center [469, 224] width 938 height 449
click at [557, 267] on div "enhanced table" at bounding box center [469, 224] width 938 height 449
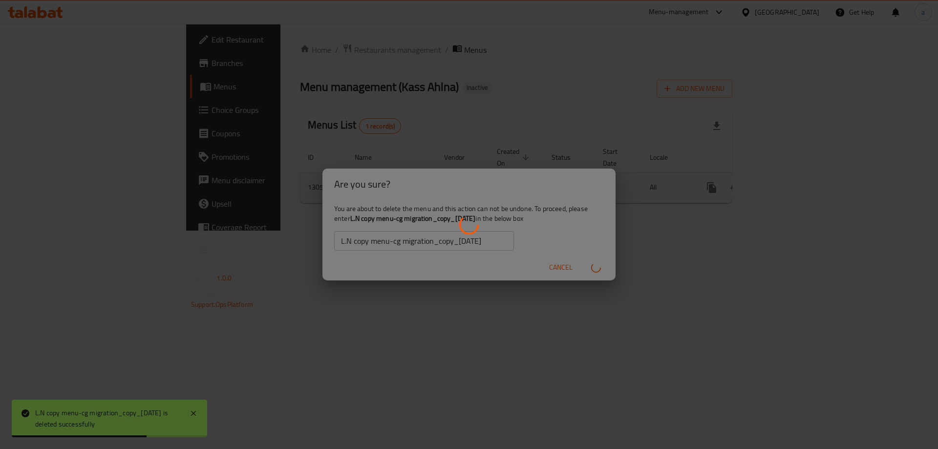
click at [557, 267] on div "enhanced table" at bounding box center [469, 224] width 938 height 449
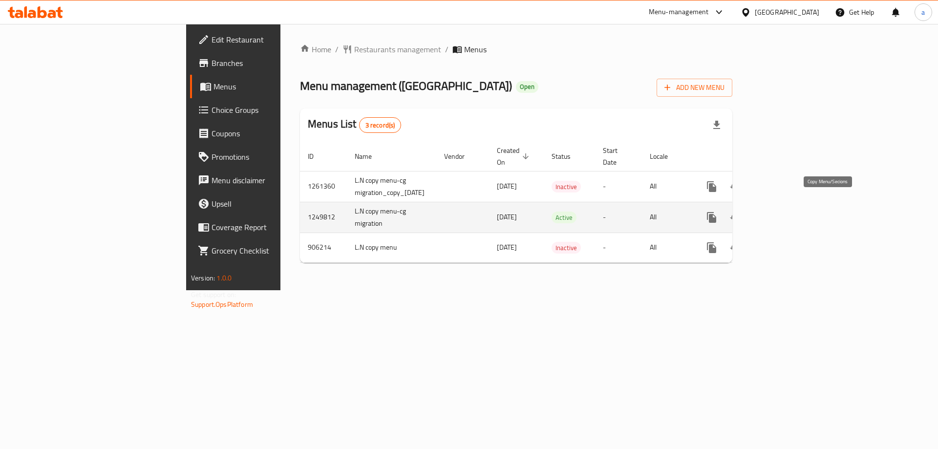
click at [718, 212] on icon "more" at bounding box center [712, 218] width 12 height 12
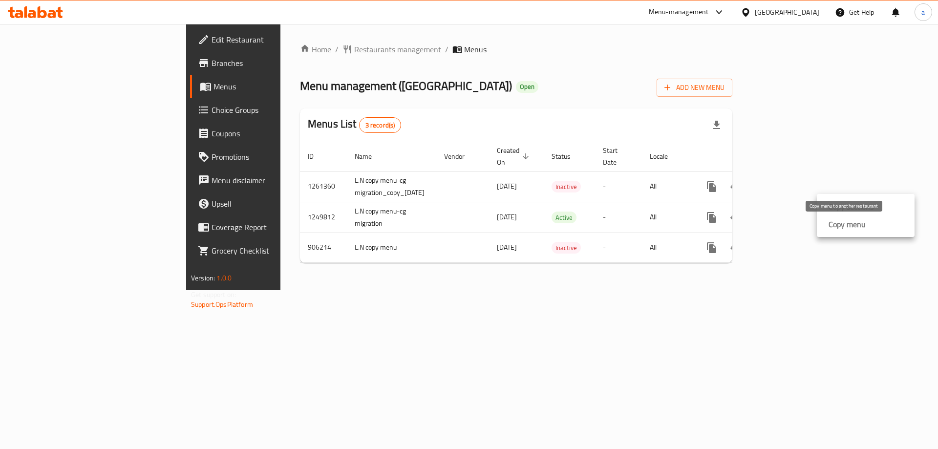
click at [836, 225] on strong "Copy menu" at bounding box center [847, 224] width 37 height 12
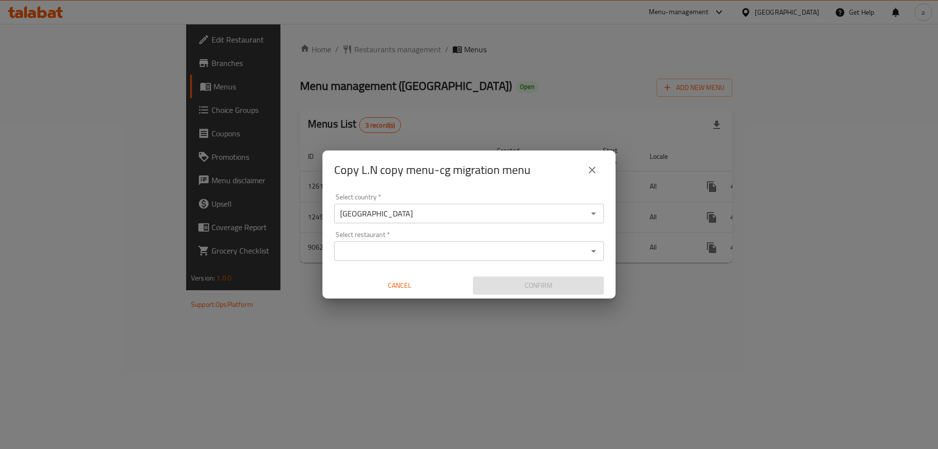
click at [475, 248] on input "Select restaurant   *" at bounding box center [461, 251] width 248 height 14
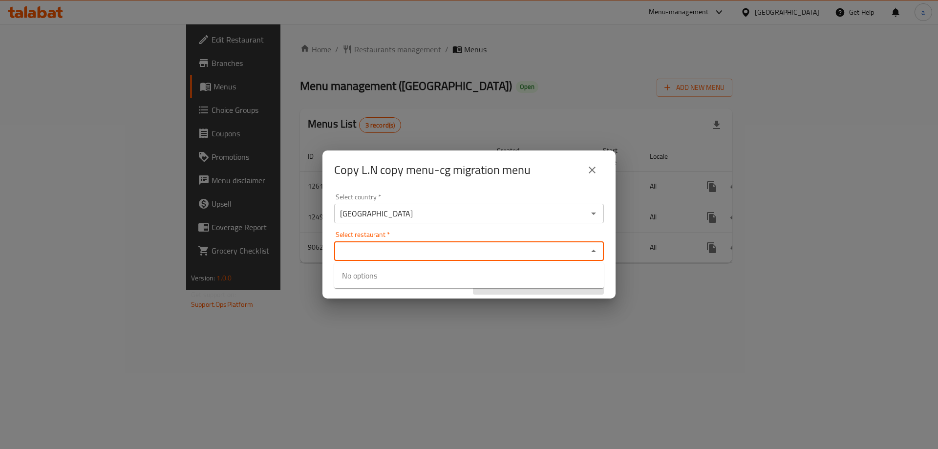
paste input "703758"
click at [506, 222] on div "[GEOGRAPHIC_DATA] Select country *" at bounding box center [469, 214] width 270 height 20
type input "703758"
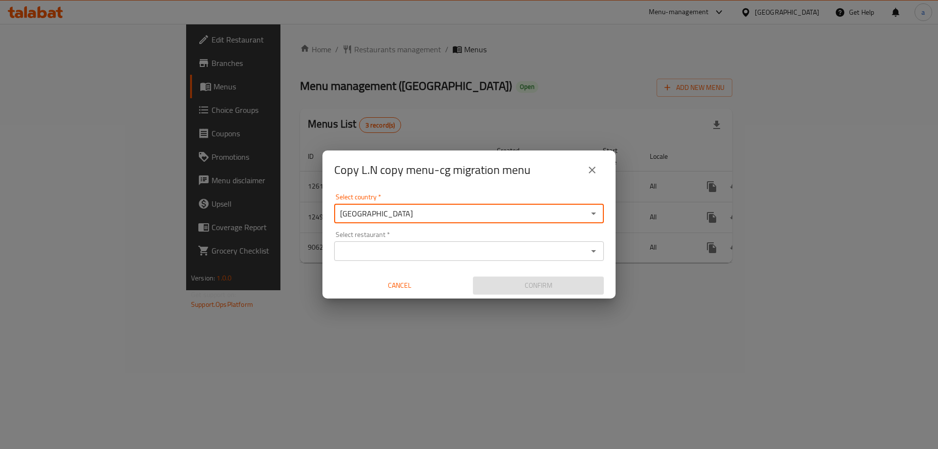
click at [489, 242] on div "Select restaurant *" at bounding box center [469, 251] width 270 height 20
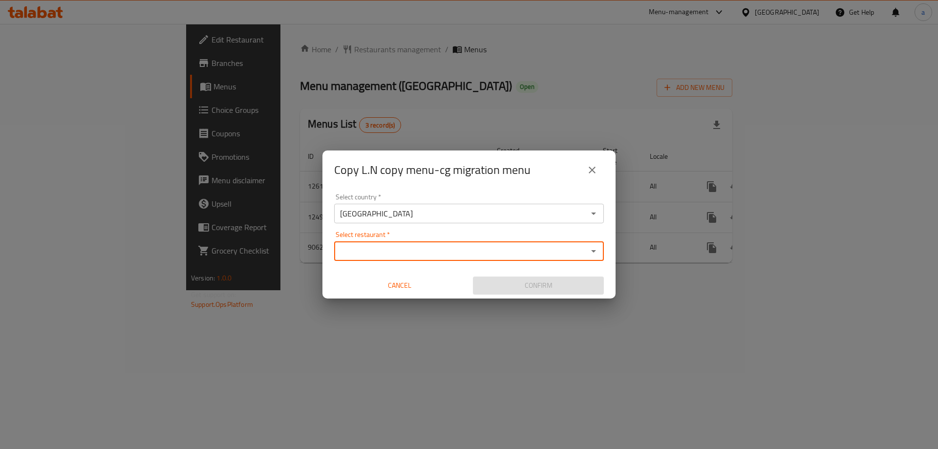
click at [594, 250] on icon "Open" at bounding box center [594, 251] width 12 height 12
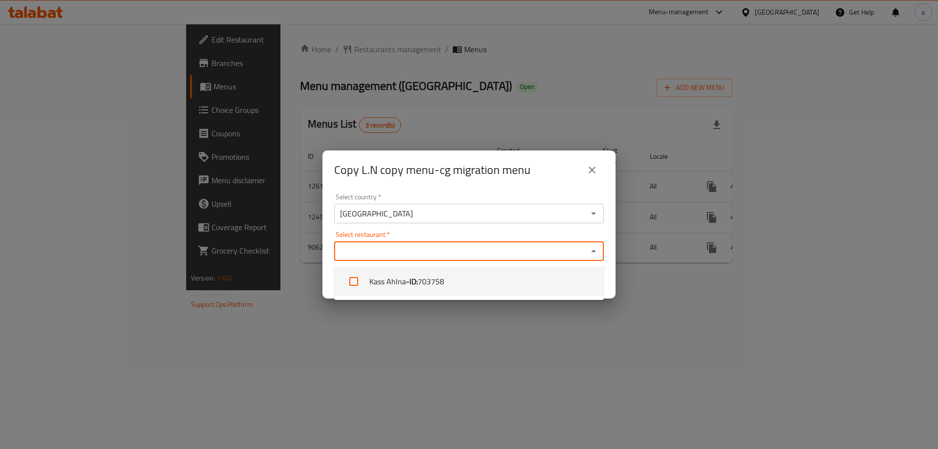
click at [503, 279] on li "Kass Ahlna - ID: 703758" at bounding box center [469, 281] width 270 height 29
checkbox input "true"
click at [462, 309] on div "Copy L.N copy menu-cg migration menu Select country   * [GEOGRAPHIC_DATA] Selec…" at bounding box center [469, 224] width 938 height 449
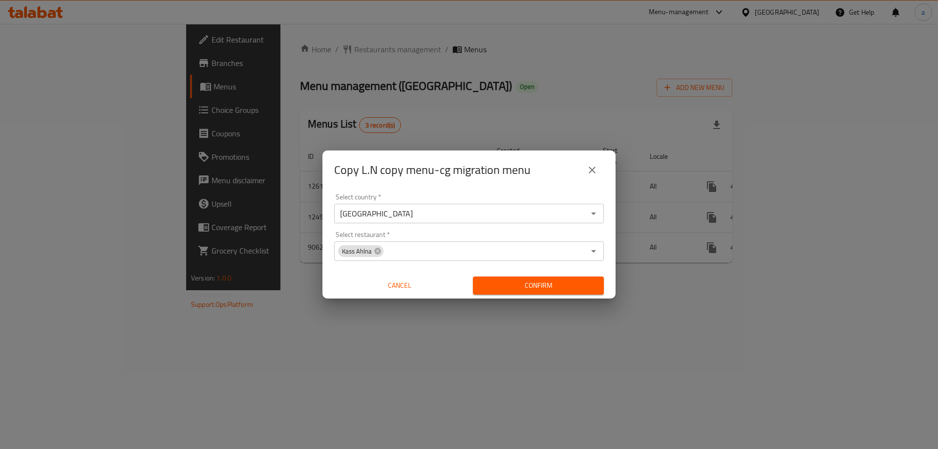
click at [503, 290] on span "Confirm" at bounding box center [538, 286] width 115 height 12
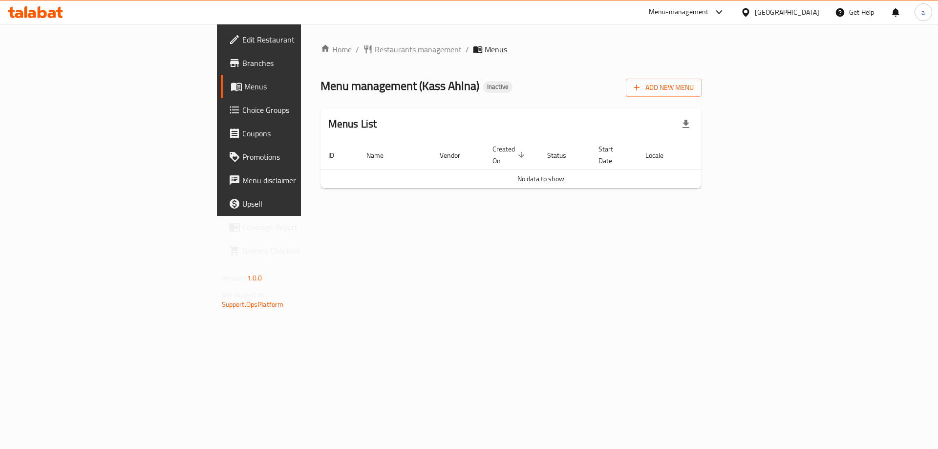
click at [375, 49] on span "Restaurants management" at bounding box center [418, 49] width 87 height 12
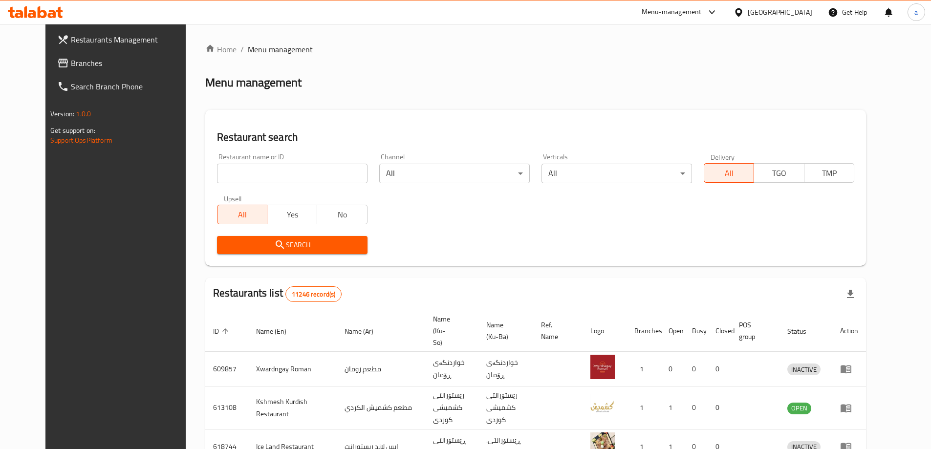
click at [217, 174] on input "search" at bounding box center [292, 174] width 151 height 20
click at [87, 60] on span "Branches" at bounding box center [132, 63] width 122 height 12
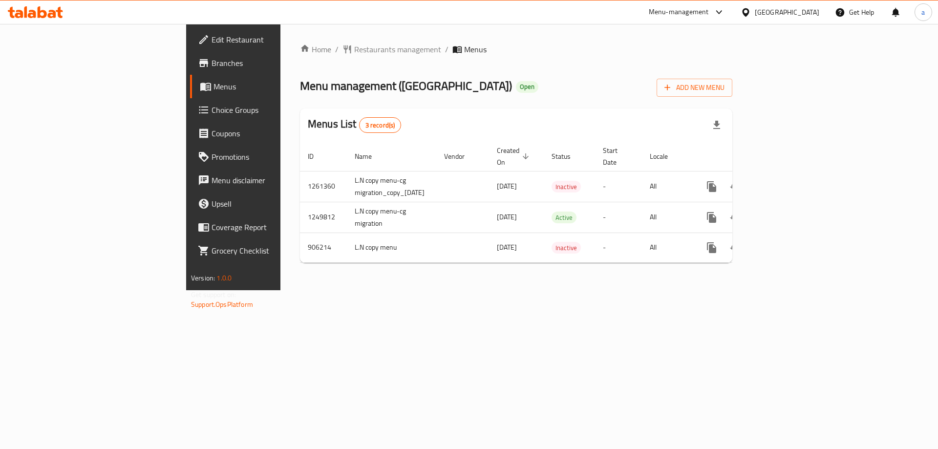
click at [38, 9] on icon at bounding box center [42, 12] width 9 height 12
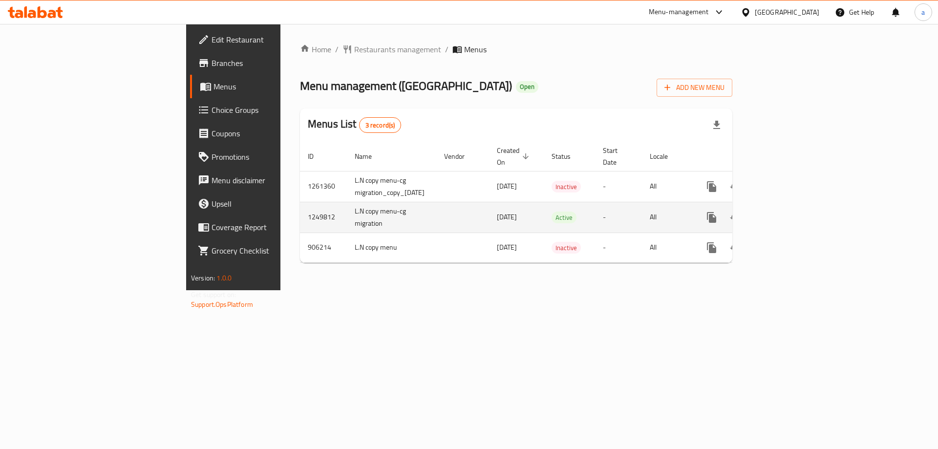
click at [716, 212] on icon "more" at bounding box center [711, 217] width 9 height 11
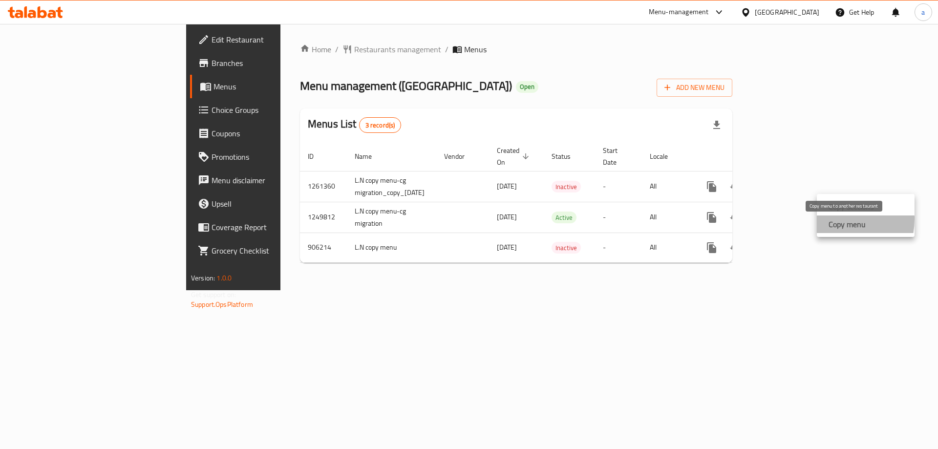
click at [832, 219] on strong "Copy menu" at bounding box center [847, 224] width 37 height 12
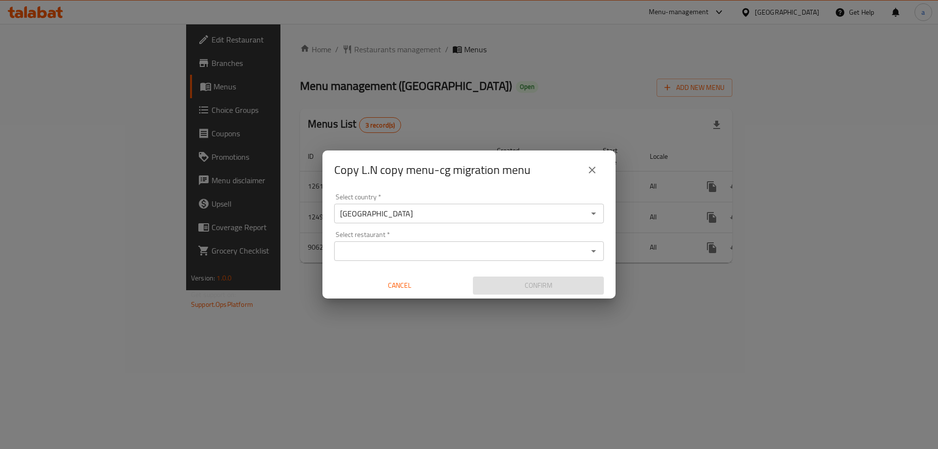
click at [384, 250] on input "Select restaurant   *" at bounding box center [461, 251] width 248 height 14
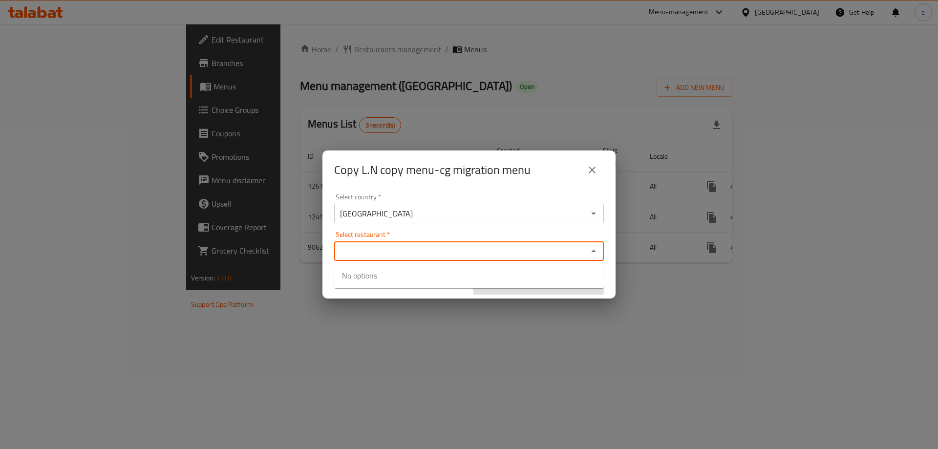
paste input "703758"
click at [453, 235] on div "Select restaurant   * 703758 Select restaurant *" at bounding box center [469, 246] width 270 height 30
click at [438, 235] on div "Select restaurant   * 703758 Select restaurant *" at bounding box center [469, 246] width 270 height 30
type input "703758"
click at [450, 225] on div "Select country   * Iraq Select country * Select restaurant   * Select restauran…" at bounding box center [469, 244] width 293 height 109
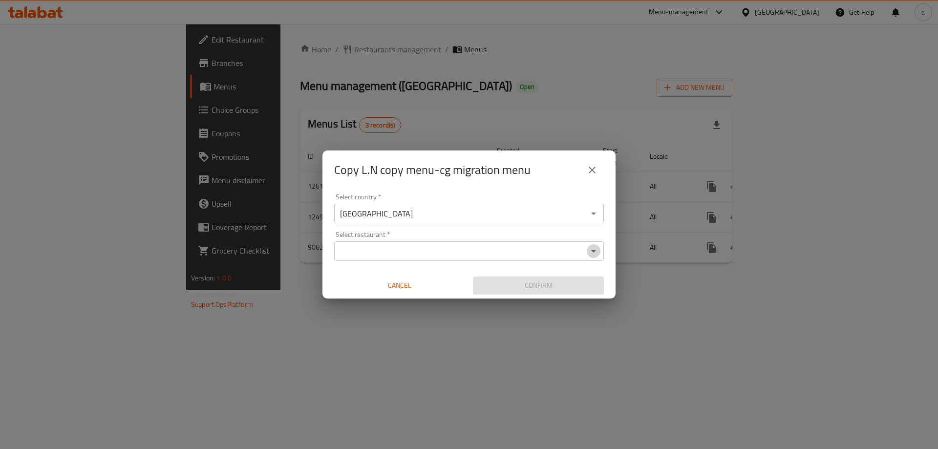
click at [600, 249] on button "Open" at bounding box center [594, 251] width 14 height 14
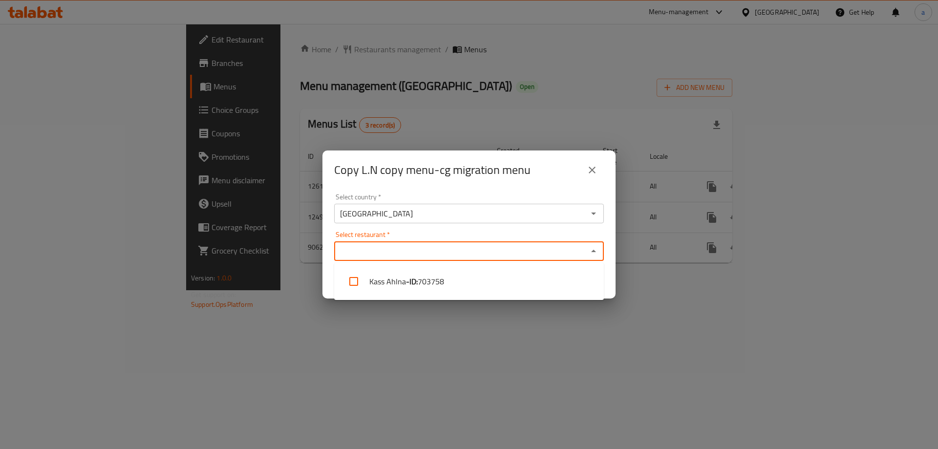
click at [535, 268] on li "Kass Ahlna - ID: 703758" at bounding box center [469, 281] width 270 height 29
checkbox input "true"
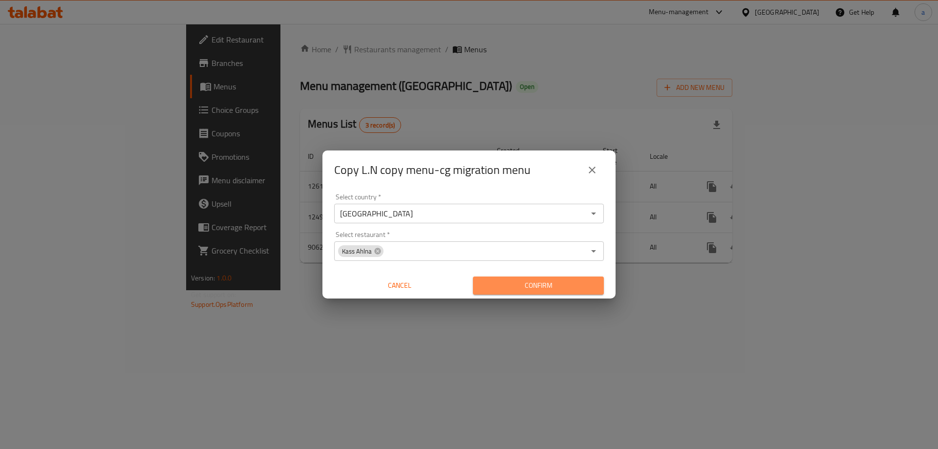
click at [494, 283] on span "Confirm" at bounding box center [538, 286] width 115 height 12
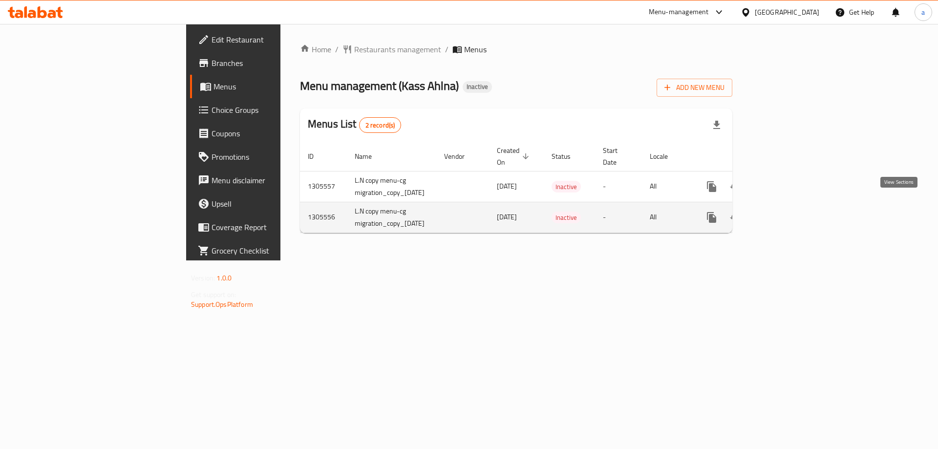
click at [788, 212] on icon "enhanced table" at bounding box center [783, 218] width 12 height 12
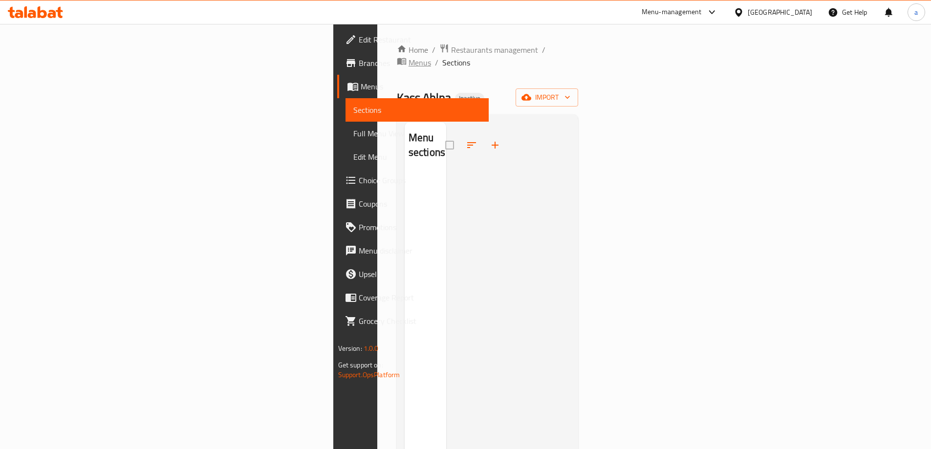
click at [409, 57] on span "Menus" at bounding box center [420, 63] width 22 height 12
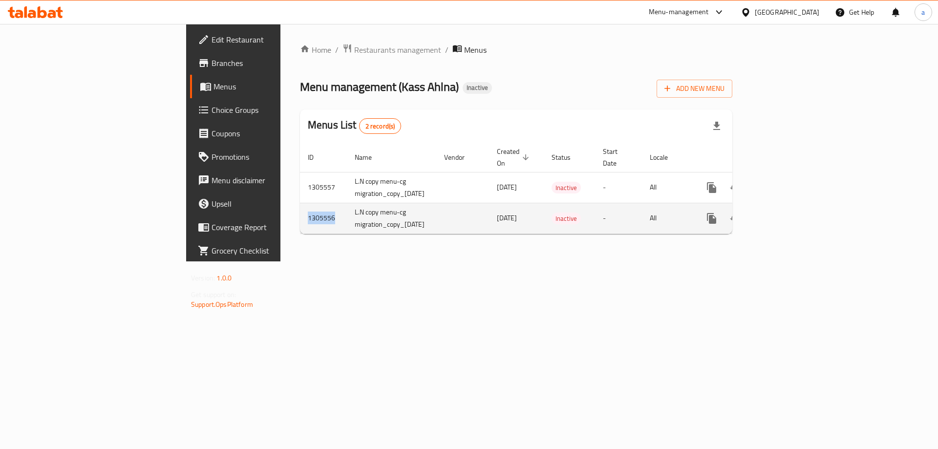
drag, startPoint x: 217, startPoint y: 206, endPoint x: 177, endPoint y: 207, distance: 39.6
click at [300, 207] on td "1305556" at bounding box center [323, 218] width 47 height 31
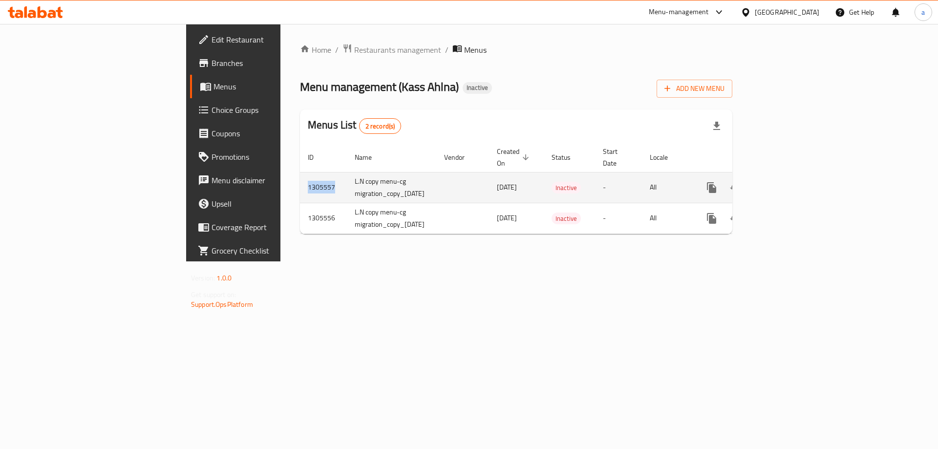
drag, startPoint x: 212, startPoint y: 178, endPoint x: 185, endPoint y: 180, distance: 26.9
click at [300, 180] on td "1305557" at bounding box center [323, 187] width 47 height 31
click at [802, 172] on td "enhanced table" at bounding box center [747, 187] width 109 height 31
click at [794, 176] on link "enhanced table" at bounding box center [782, 187] width 23 height 23
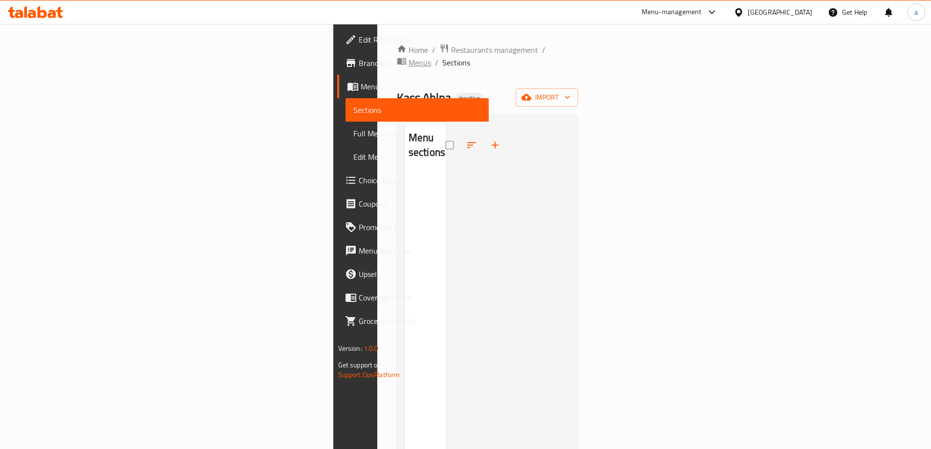
click at [402, 60] on icon "breadcrumb" at bounding box center [403, 61] width 3 height 3
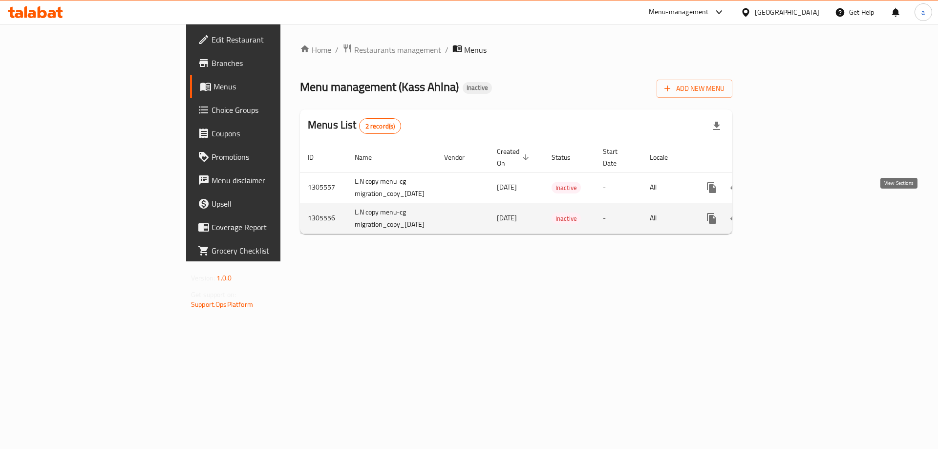
click at [788, 213] on icon "enhanced table" at bounding box center [783, 219] width 12 height 12
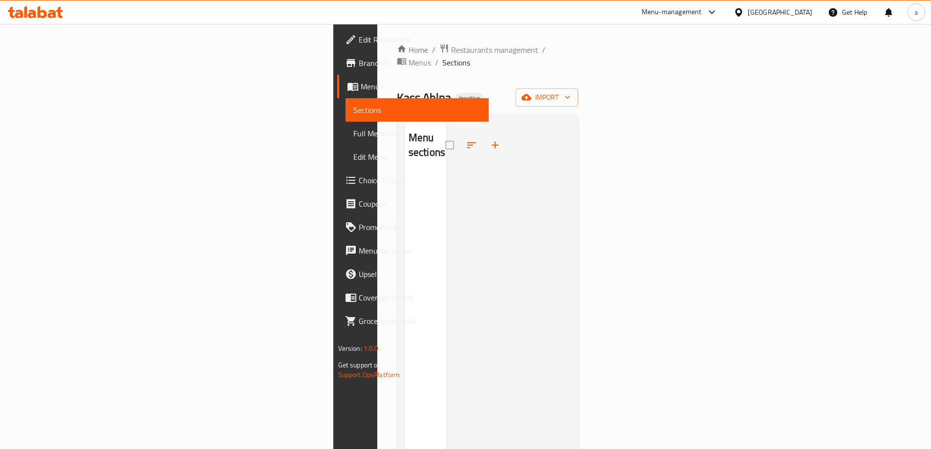
click at [397, 62] on div "Home / Restaurants management / Menus / Sections Kass Ahlna Inactive import Men…" at bounding box center [488, 311] width 182 height 536
click at [409, 57] on span "Menus" at bounding box center [420, 63] width 22 height 12
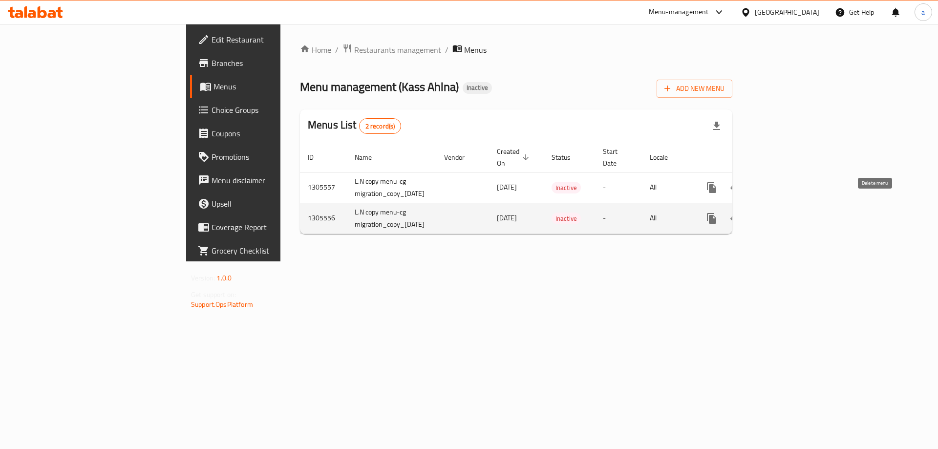
click at [771, 207] on button "enhanced table" at bounding box center [758, 218] width 23 height 23
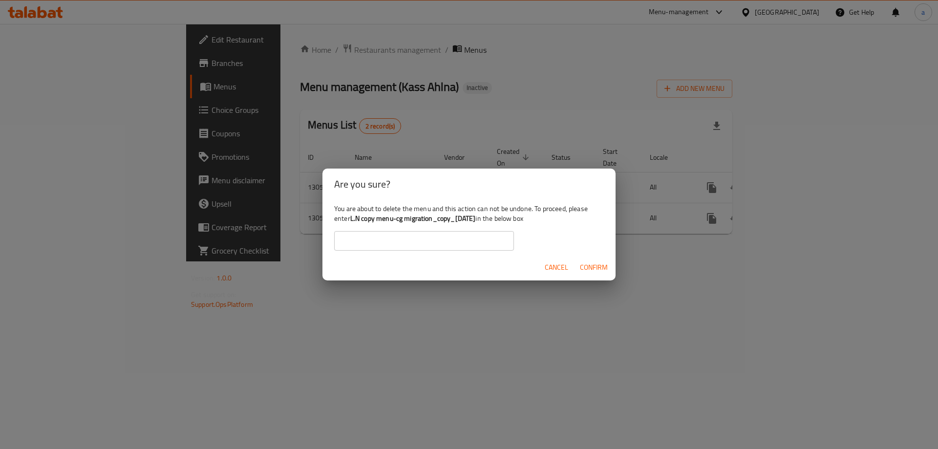
drag, startPoint x: 494, startPoint y: 217, endPoint x: 353, endPoint y: 220, distance: 140.8
click at [353, 220] on div "You are about to delete the menu and this action can not be undone. To proceed,…" at bounding box center [469, 227] width 293 height 55
copy b "L.N copy menu-cg migration_copy_[DATE]"
click at [435, 245] on input "text" at bounding box center [424, 241] width 180 height 20
paste input "L.N copy menu-cg migration_copy_[DATE]"
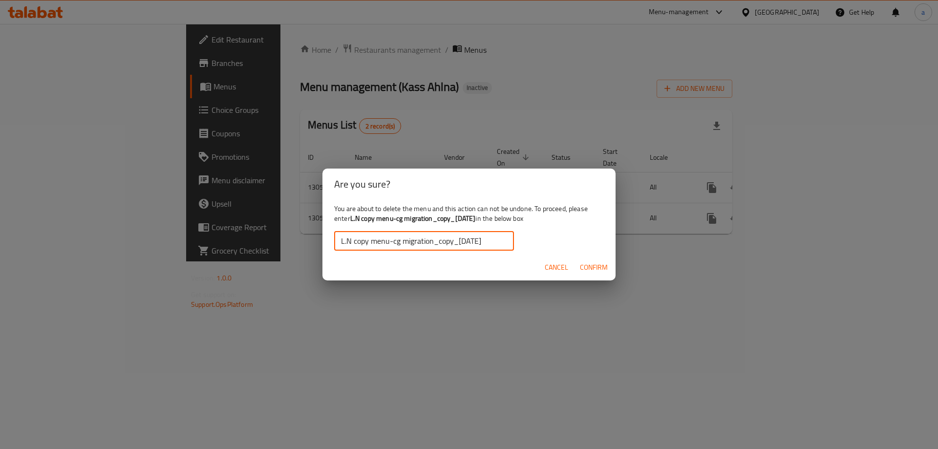
type input "L.N copy menu-cg migration_copy_[DATE]"
click at [567, 233] on div "You are about to delete the menu and this action can not be undone. To proceed,…" at bounding box center [469, 227] width 293 height 55
drag, startPoint x: 589, startPoint y: 255, endPoint x: 604, endPoint y: 265, distance: 17.9
click at [590, 256] on div "Cancel Confirm" at bounding box center [469, 268] width 293 height 26
click at [604, 265] on span "Confirm" at bounding box center [594, 267] width 28 height 12
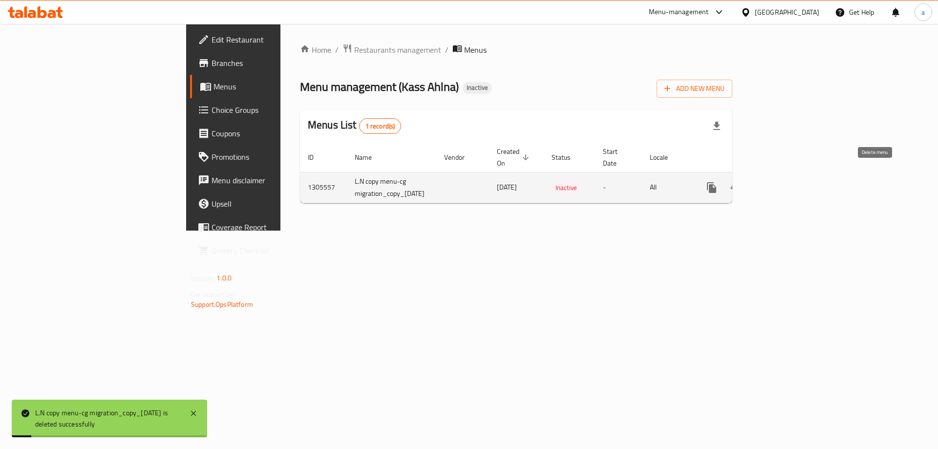
click at [762, 183] on icon "enhanced table" at bounding box center [759, 187] width 7 height 9
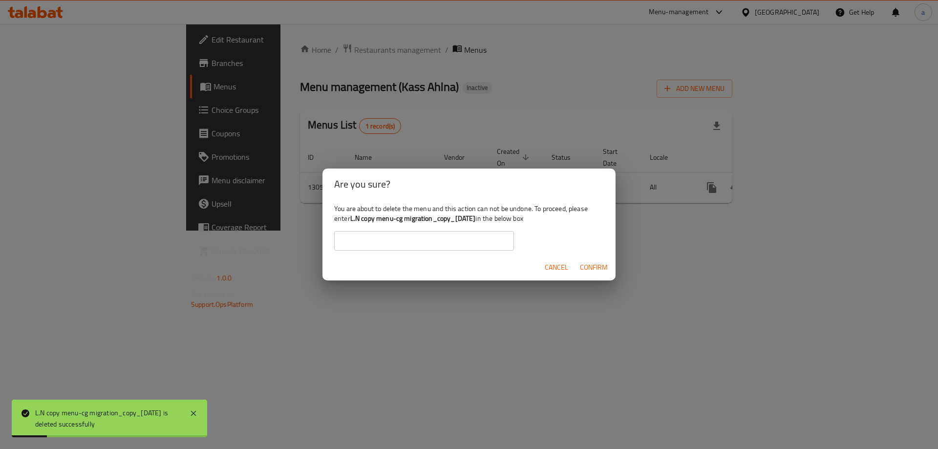
click at [384, 241] on input "text" at bounding box center [424, 241] width 180 height 20
paste input "L.N copy menu-cg migration_copy_[DATE]"
type input "L.N copy menu-cg migration_copy_[DATE]"
drag, startPoint x: 352, startPoint y: 220, endPoint x: 494, endPoint y: 219, distance: 141.7
click at [494, 219] on div "You are about to delete the menu and this action can not be undone. To proceed,…" at bounding box center [469, 227] width 293 height 55
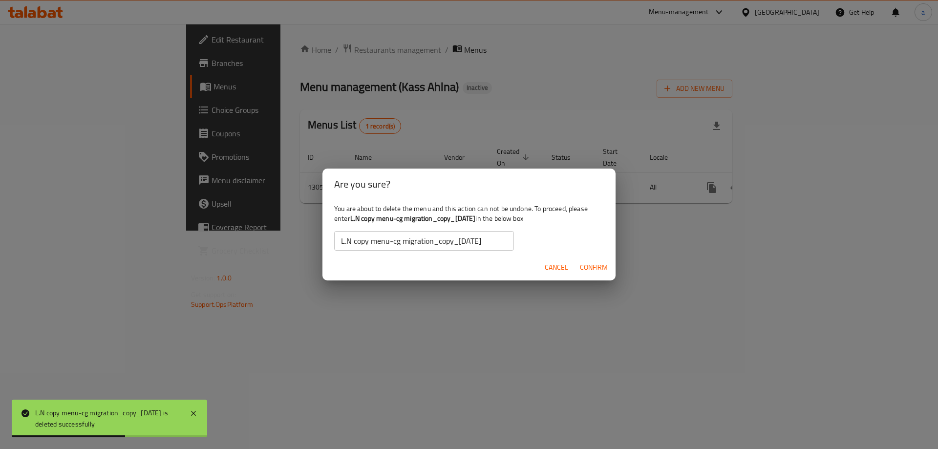
click at [473, 245] on input "L.N copy menu-cg migration_copy_[DATE]" at bounding box center [424, 241] width 180 height 20
drag, startPoint x: 614, startPoint y: 274, endPoint x: 596, endPoint y: 270, distance: 18.5
click at [614, 274] on div "Cancel Confirm" at bounding box center [469, 268] width 293 height 26
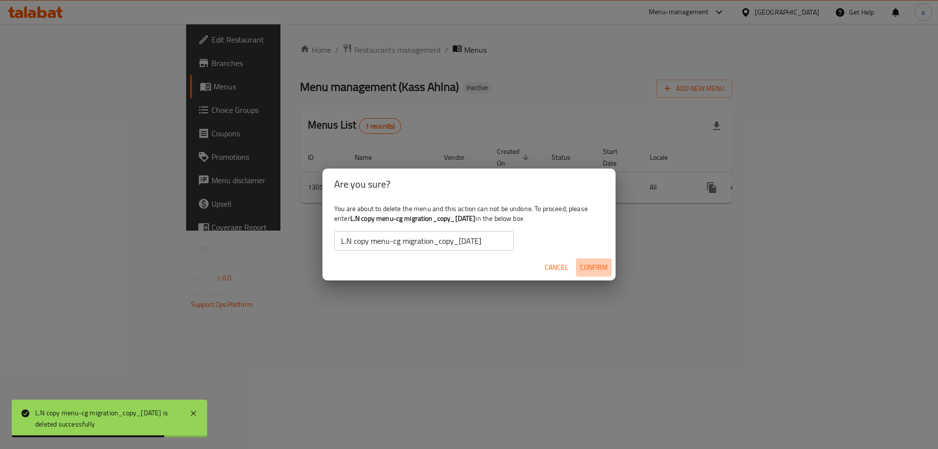
click at [596, 270] on span "Confirm" at bounding box center [594, 267] width 28 height 12
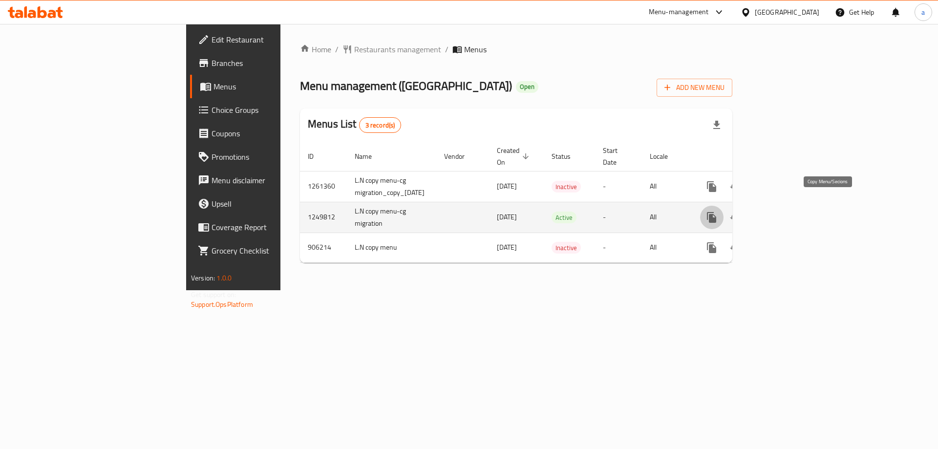
click at [724, 206] on button "more" at bounding box center [711, 217] width 23 height 23
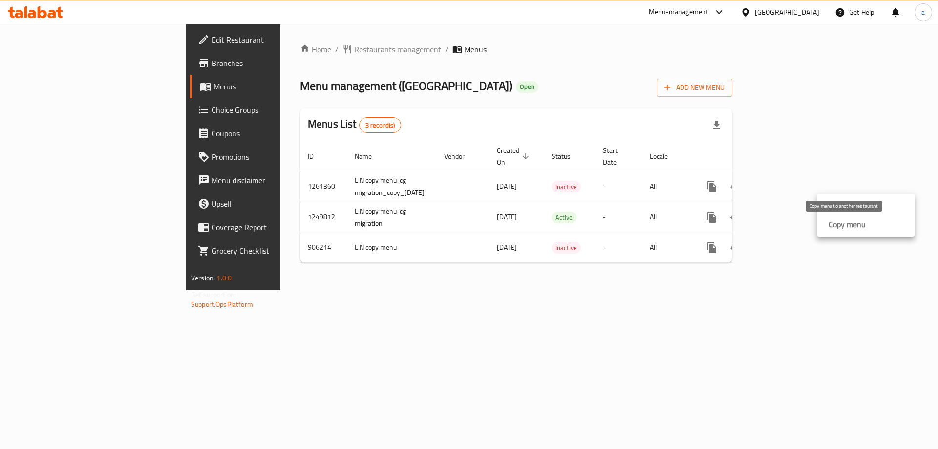
click at [846, 219] on strong "Copy menu" at bounding box center [847, 224] width 37 height 12
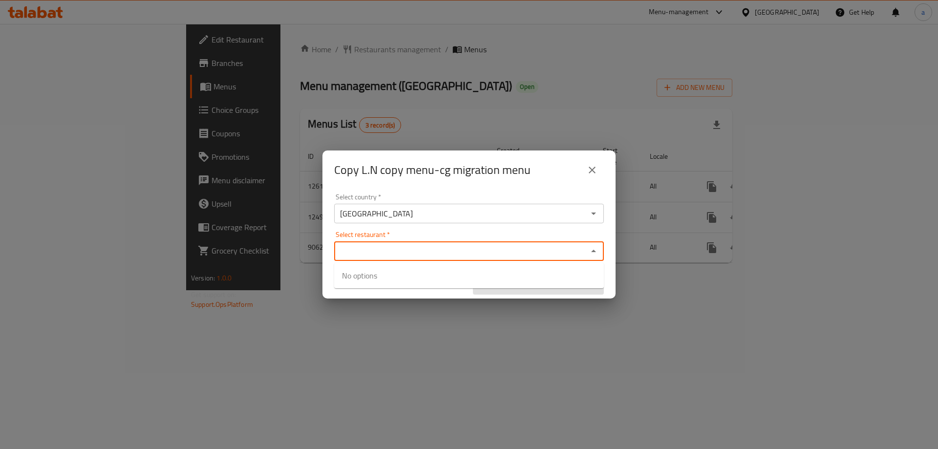
click at [436, 253] on input "Select restaurant   *" at bounding box center [461, 251] width 248 height 14
paste input "703758"
type input "703758"
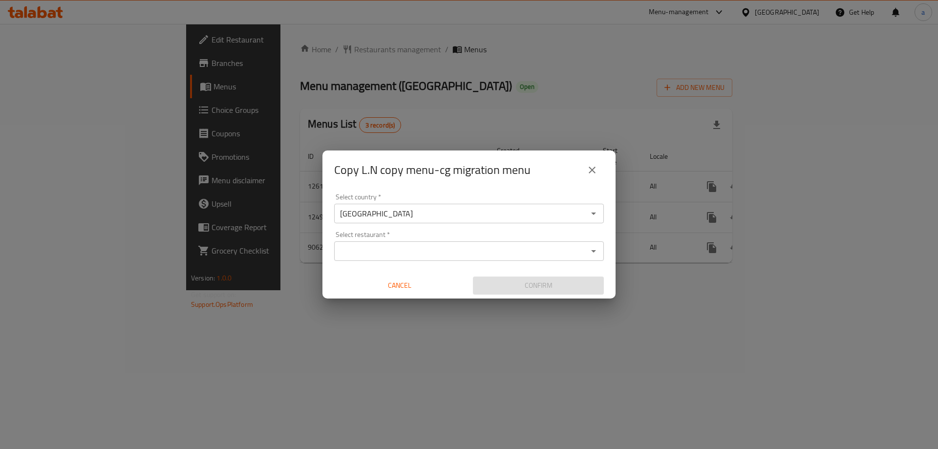
click at [441, 229] on div "Select country   * [GEOGRAPHIC_DATA] Select country * Select restaurant   * Sel…" at bounding box center [469, 244] width 293 height 109
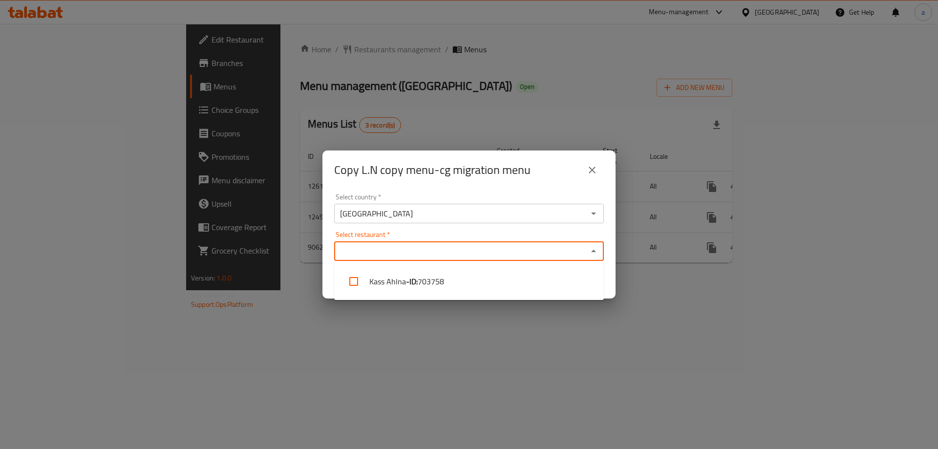
click at [425, 244] on input "Select restaurant   *" at bounding box center [461, 251] width 248 height 14
click at [405, 292] on li "Kass Ahlna - ID: 703758" at bounding box center [469, 281] width 270 height 29
checkbox input "true"
click at [411, 320] on div "Copy L.N copy menu-cg migration menu Select country   * Iraq Select country * S…" at bounding box center [469, 224] width 938 height 449
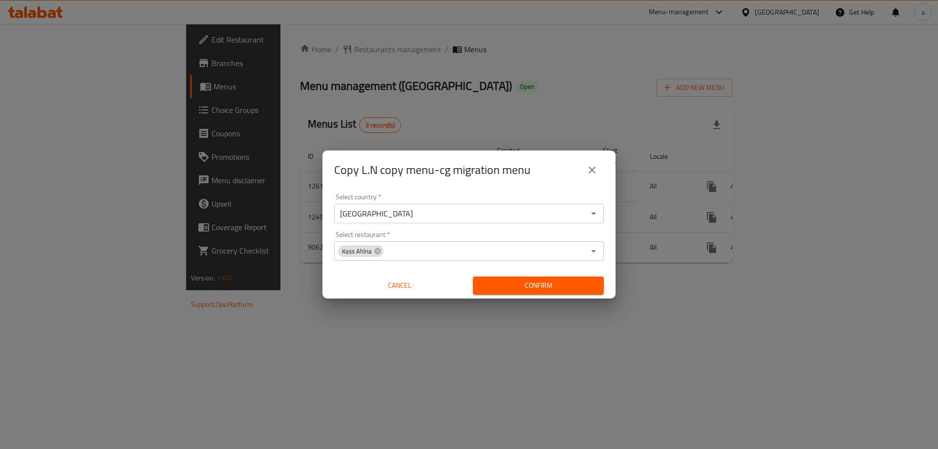
click at [491, 285] on span "Confirm" at bounding box center [538, 286] width 115 height 12
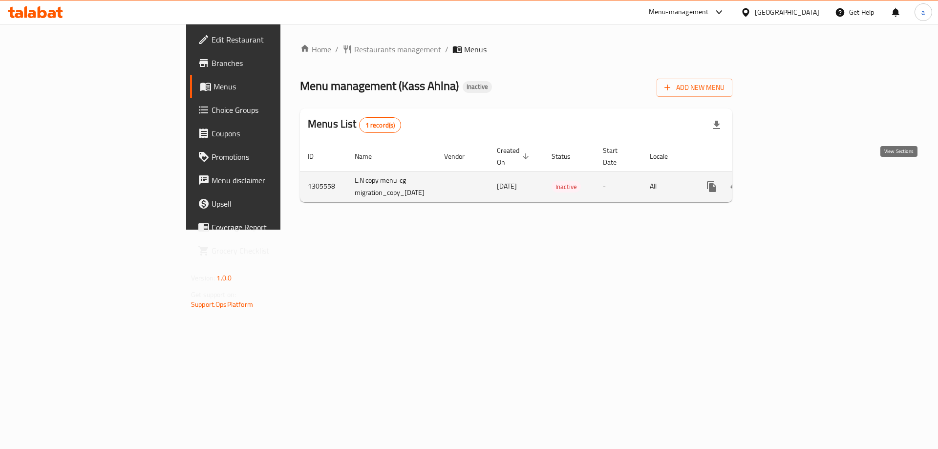
click at [788, 181] on icon "enhanced table" at bounding box center [783, 187] width 12 height 12
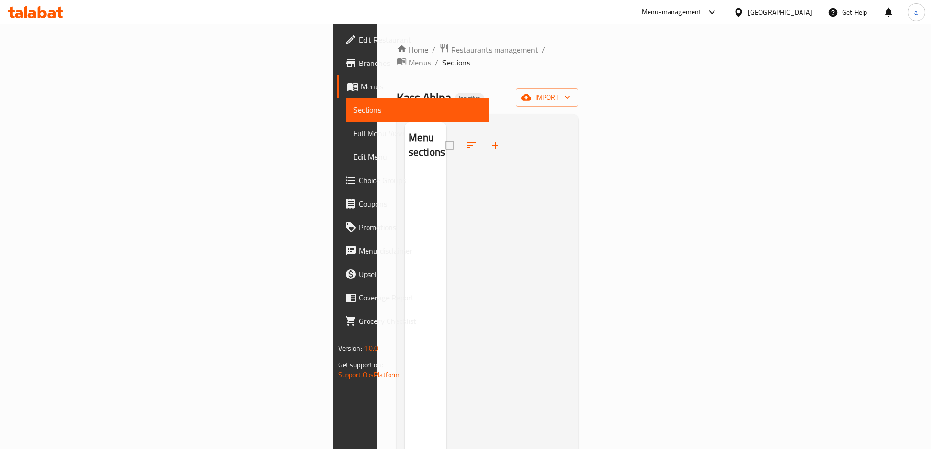
click at [409, 57] on span "Menus" at bounding box center [420, 63] width 22 height 12
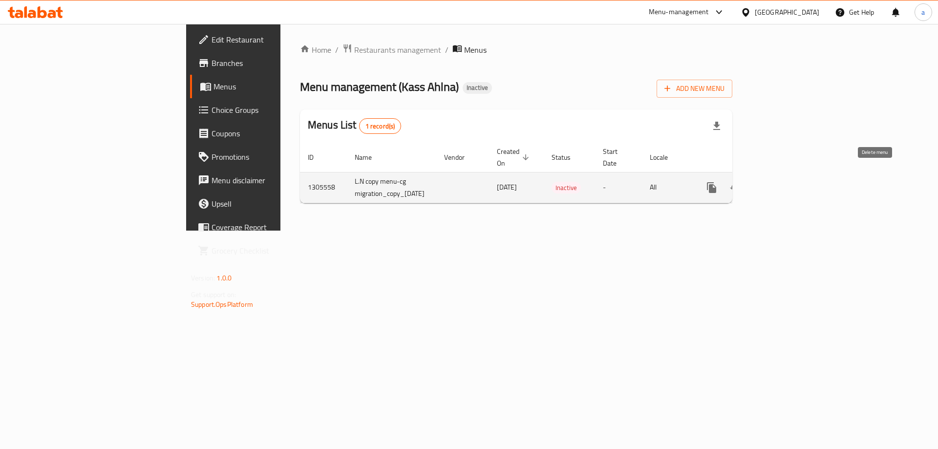
click at [762, 183] on icon "enhanced table" at bounding box center [759, 187] width 7 height 9
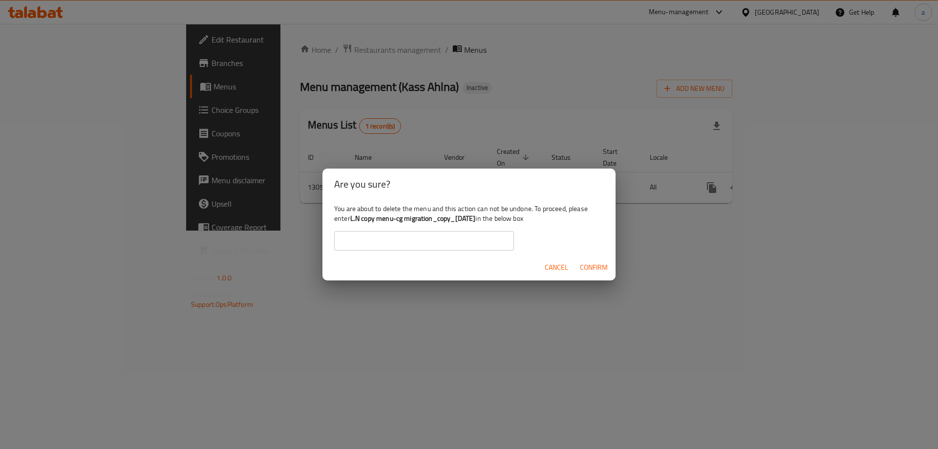
drag, startPoint x: 494, startPoint y: 217, endPoint x: 349, endPoint y: 221, distance: 144.7
click at [349, 221] on div "You are about to delete the menu and this action can not be undone. To proceed,…" at bounding box center [469, 227] width 293 height 55
copy div "L.N copy menu-cg migration_copy_13/08/2025"
click at [380, 239] on input "text" at bounding box center [424, 241] width 180 height 20
paste input "L.N copy menu-cg migration_copy_13/08/2025"
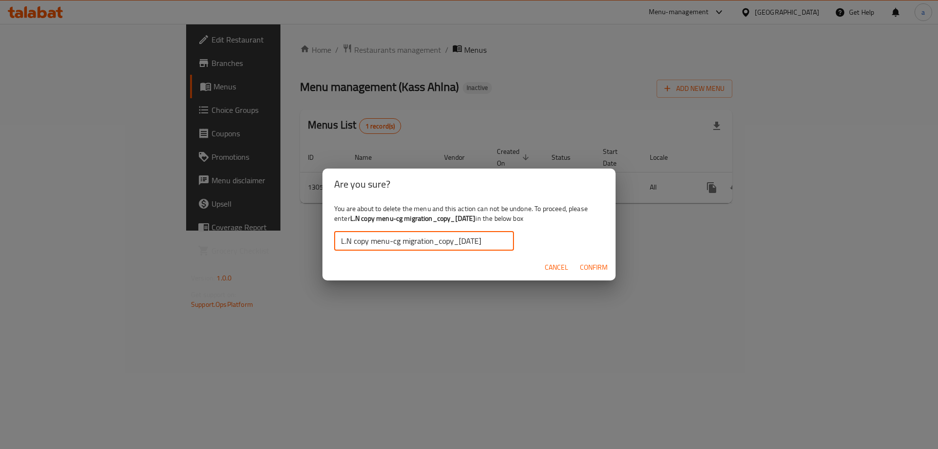
click at [344, 242] on input "L.N copy menu-cg migration_copy_13/08/2025" at bounding box center [424, 241] width 180 height 20
type input "L.N copy menu-cg migration_copy_13/08/2025"
click at [605, 269] on span "Confirm" at bounding box center [594, 267] width 28 height 12
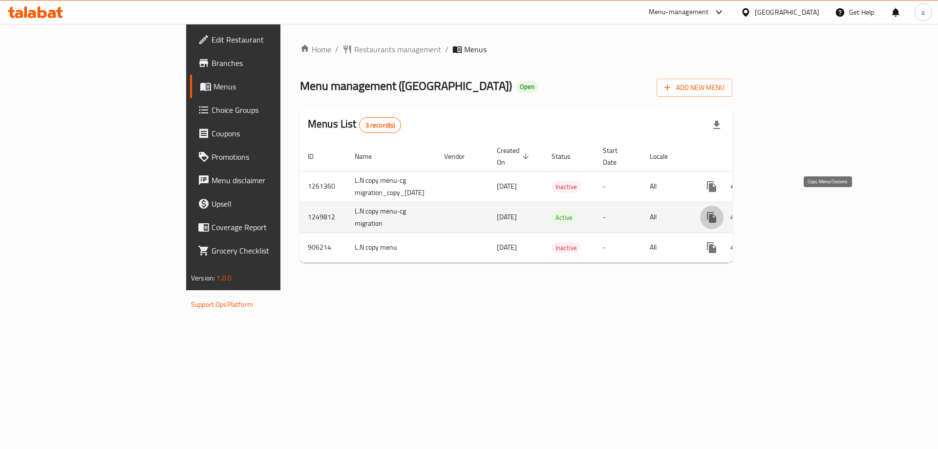
click at [716, 212] on icon "more" at bounding box center [711, 217] width 9 height 11
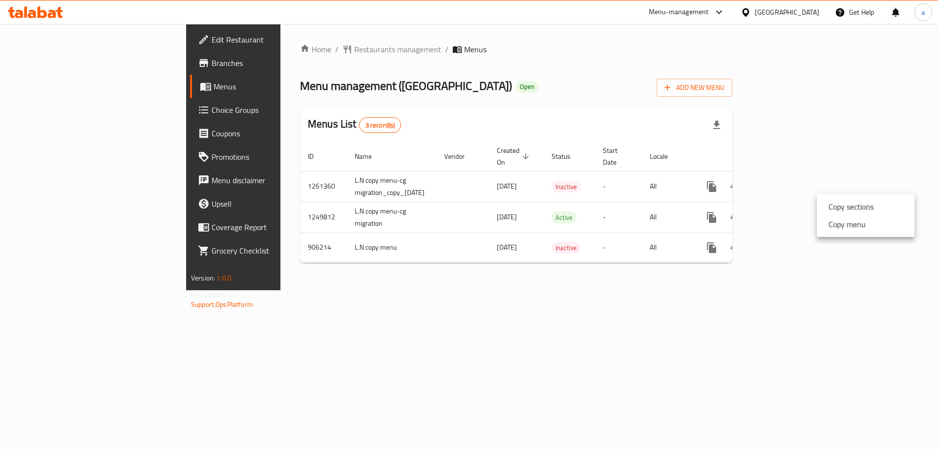
click at [834, 218] on strong "Copy menu" at bounding box center [847, 224] width 37 height 12
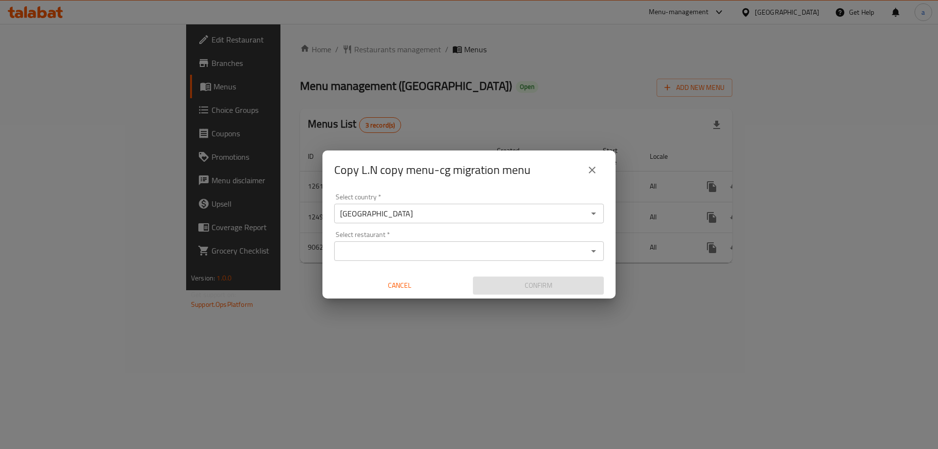
drag, startPoint x: 335, startPoint y: 243, endPoint x: 346, endPoint y: 251, distance: 13.7
click at [337, 249] on div "Select restaurant *" at bounding box center [469, 251] width 270 height 20
click at [346, 251] on input "Select restaurant   *" at bounding box center [461, 251] width 248 height 14
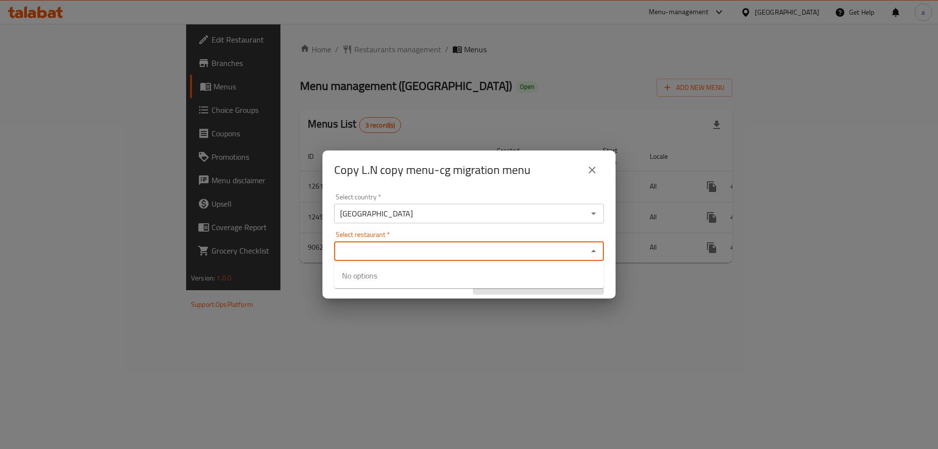
paste input "703758"
click at [459, 236] on div "Select restaurant   * 703758 Select restaurant *" at bounding box center [469, 246] width 270 height 30
click at [460, 237] on div "Select restaurant   * 703758 Select restaurant *" at bounding box center [469, 246] width 270 height 30
click at [472, 232] on div "Select restaurant   * 703758 Select restaurant *" at bounding box center [469, 246] width 270 height 30
type input "703758"
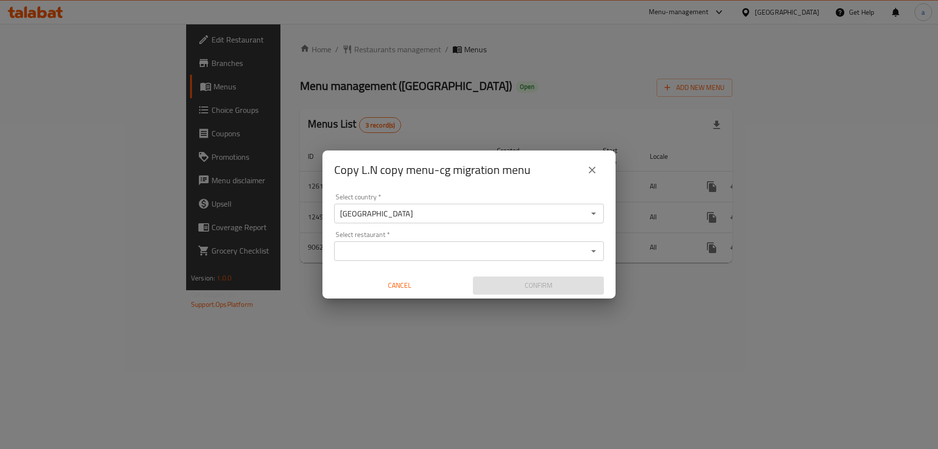
click at [487, 227] on div "Select country   * [GEOGRAPHIC_DATA] Select country * Select restaurant   * Sel…" at bounding box center [469, 244] width 293 height 109
click at [481, 257] on input "Select restaurant   *" at bounding box center [461, 251] width 248 height 14
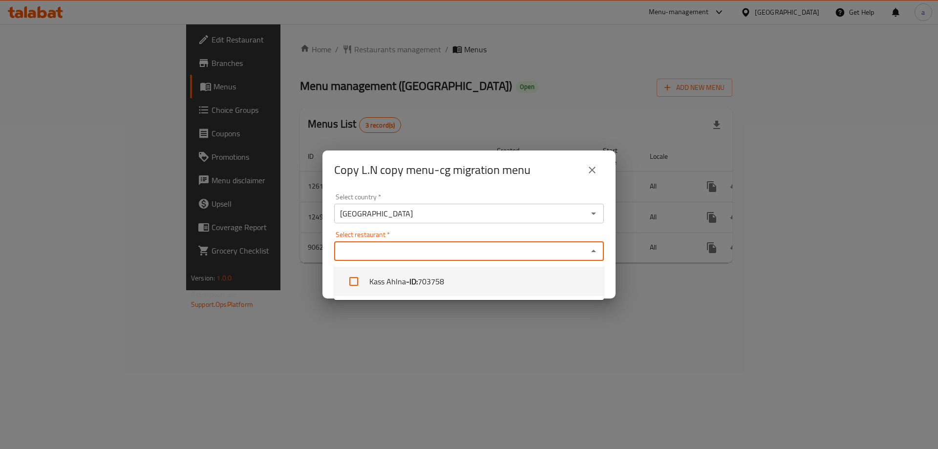
click at [459, 283] on li "Kass Ahlna - ID: 703758" at bounding box center [469, 281] width 270 height 29
checkbox input "true"
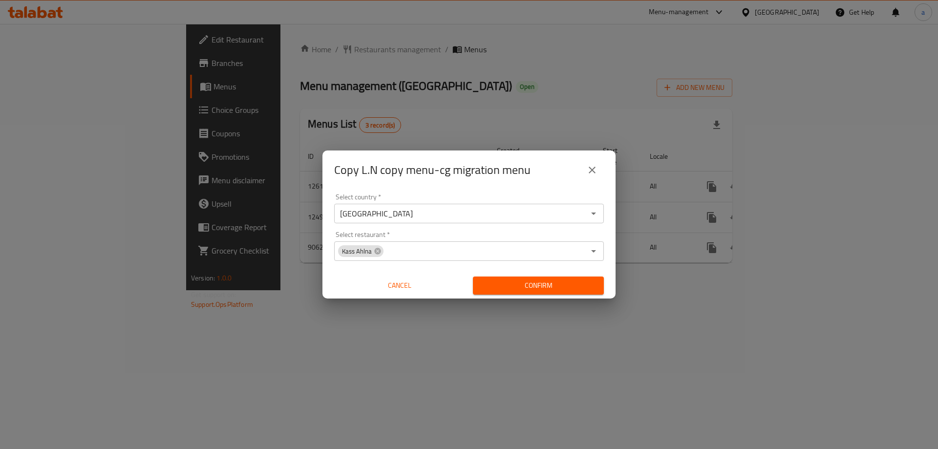
click at [448, 303] on div "Copy L.N copy menu-cg migration menu Select country   * [GEOGRAPHIC_DATA] Selec…" at bounding box center [469, 224] width 938 height 449
click at [514, 282] on span "Confirm" at bounding box center [538, 286] width 115 height 12
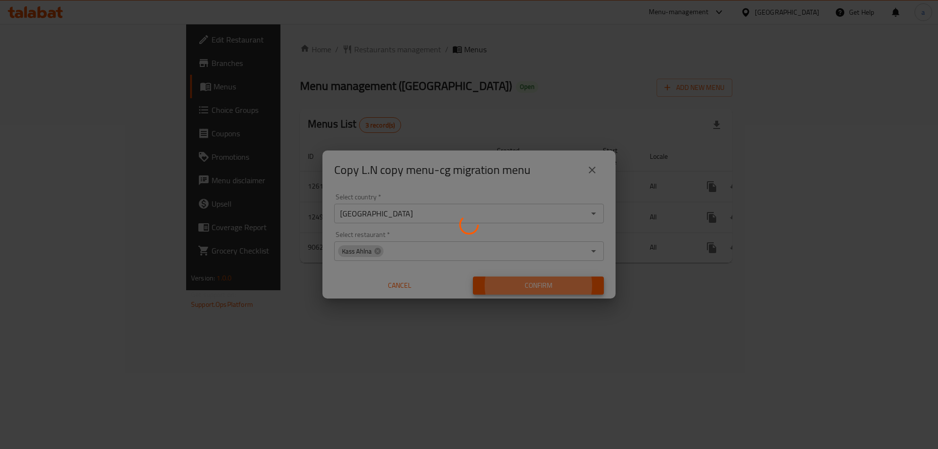
click at [592, 184] on div at bounding box center [469, 224] width 938 height 449
click at [598, 175] on div at bounding box center [469, 224] width 938 height 449
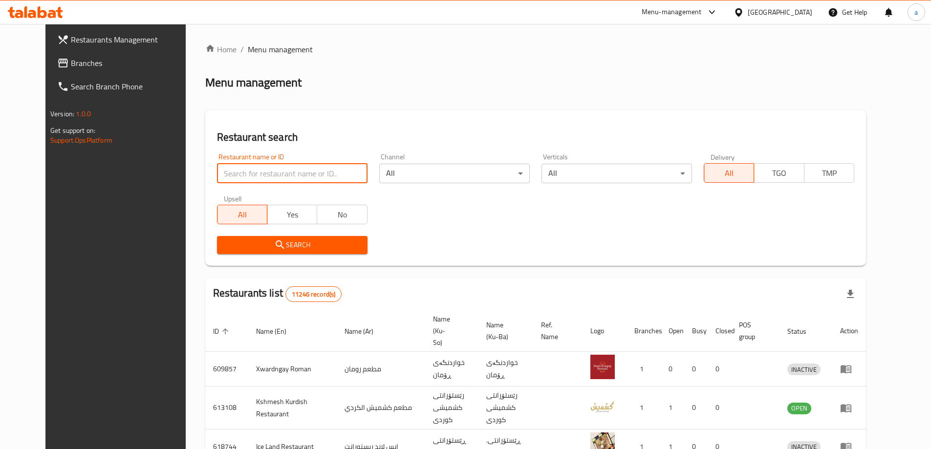
click at [241, 180] on input "search" at bounding box center [292, 174] width 151 height 20
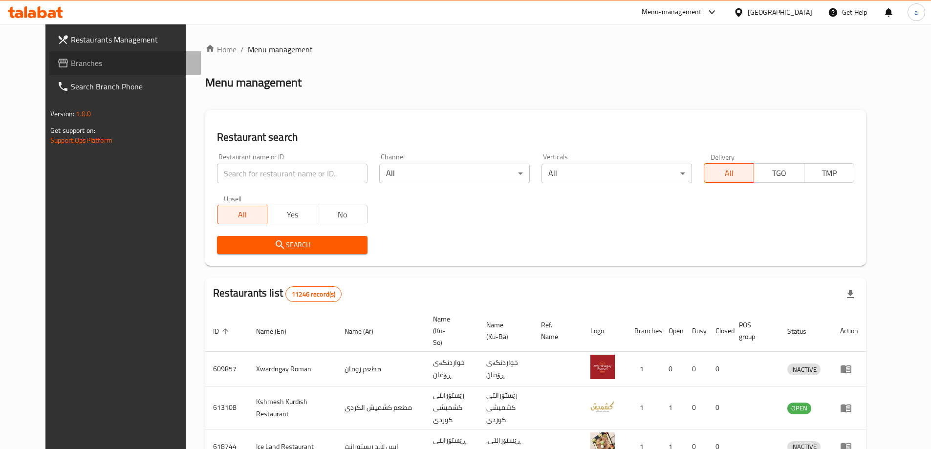
click at [71, 57] on span "Branches" at bounding box center [132, 63] width 122 height 12
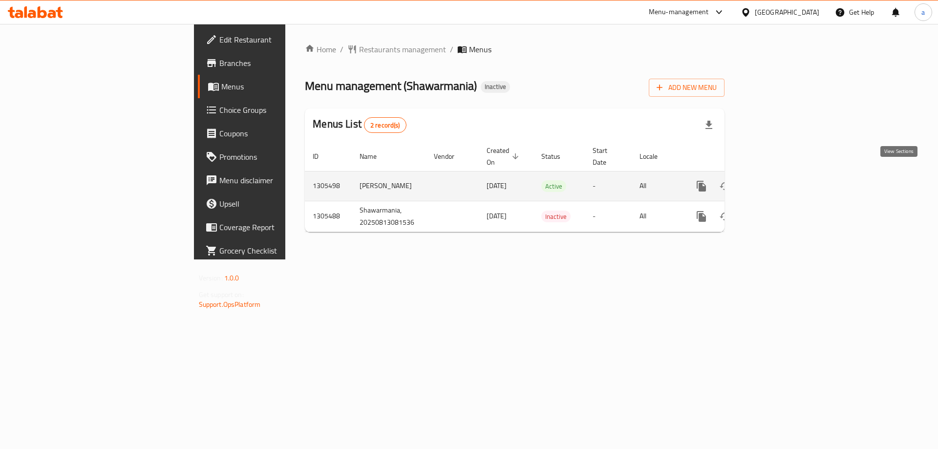
click at [777, 182] on icon "enhanced table" at bounding box center [772, 186] width 9 height 9
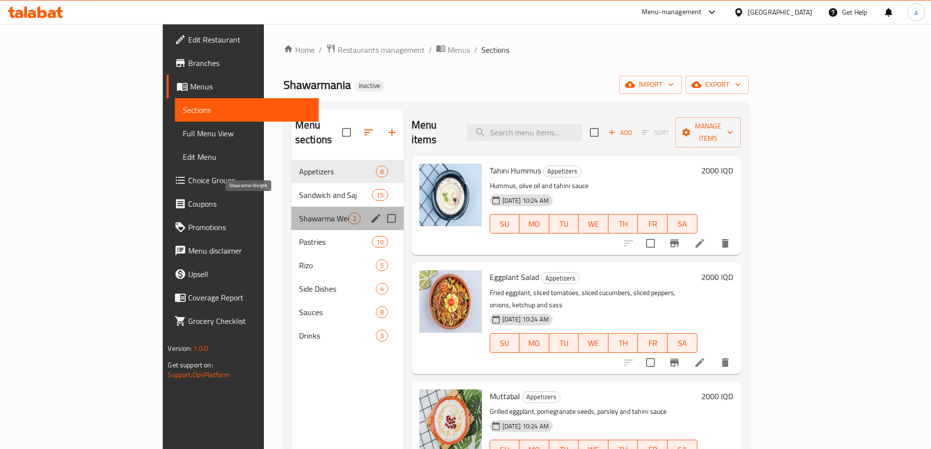
click at [299, 213] on span "Shawarma Weight" at bounding box center [323, 219] width 49 height 12
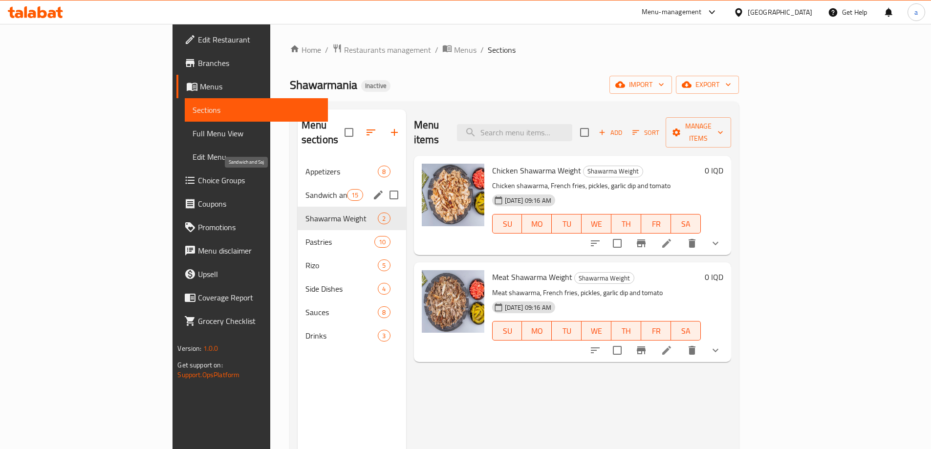
click at [305, 189] on span "Sandwich and Saj" at bounding box center [326, 195] width 42 height 12
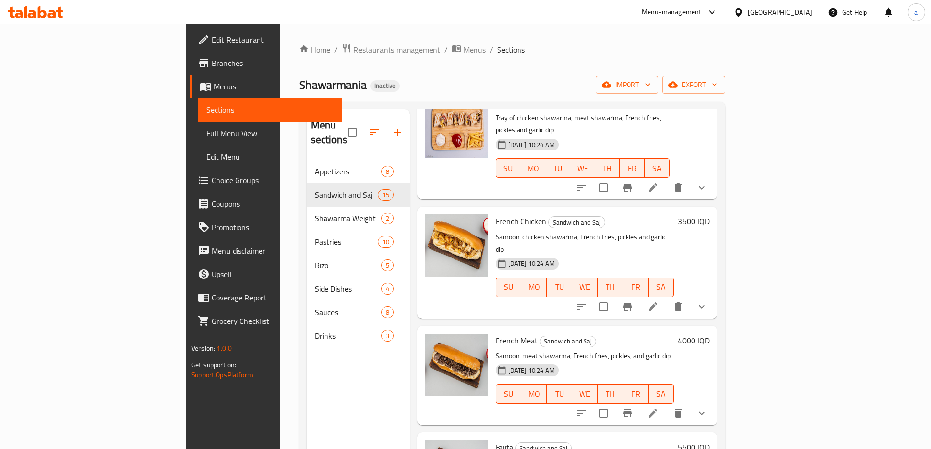
scroll to position [1173, 0]
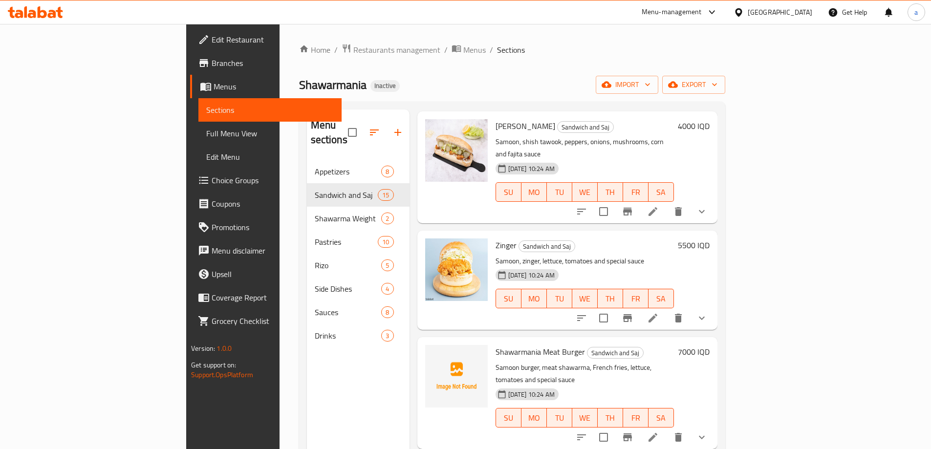
click at [503, 362] on p "Samoon burger, meat shawarma, French fries, lettuce, tomatoes and special sauce" at bounding box center [585, 374] width 178 height 24
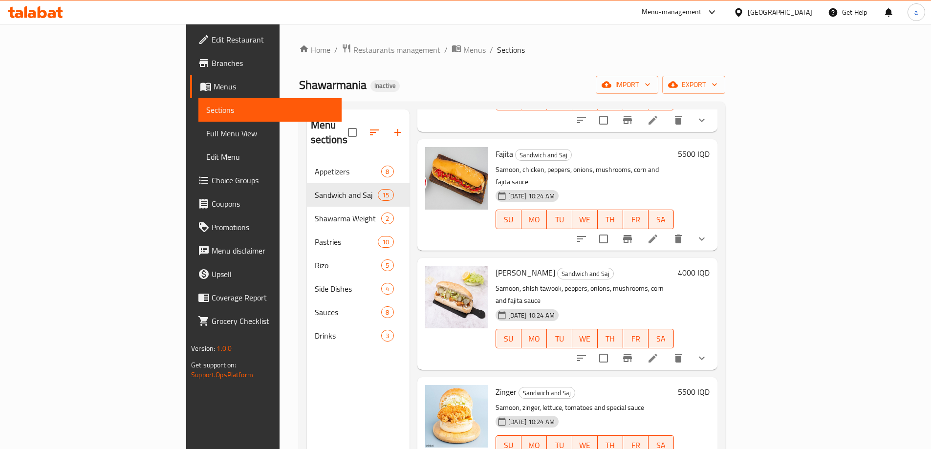
scroll to position [1177, 0]
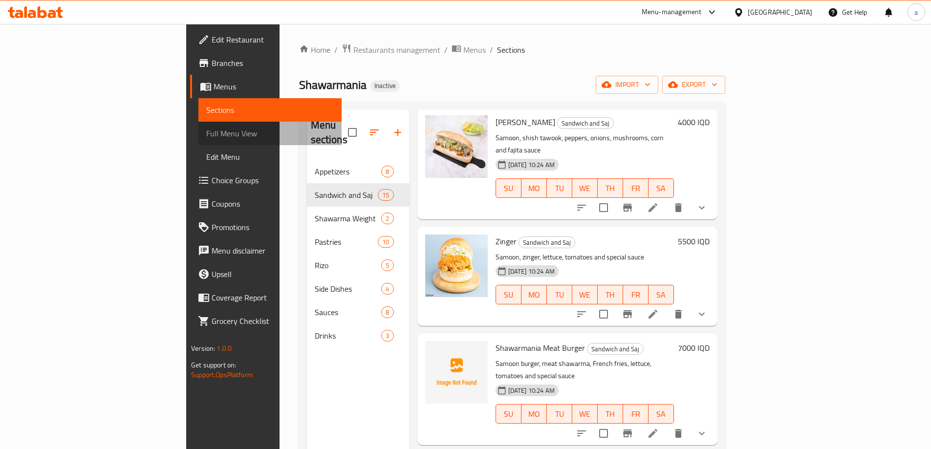
click at [206, 130] on span "Full Menu View" at bounding box center [270, 134] width 128 height 12
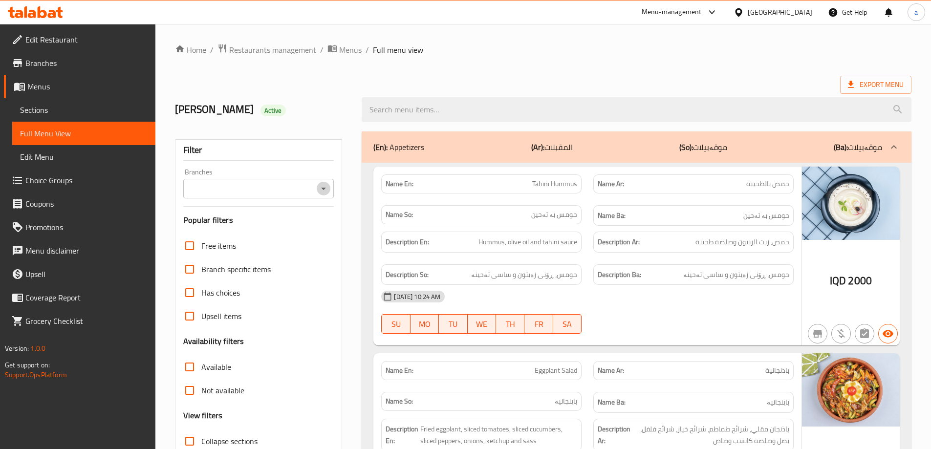
click at [323, 187] on icon "Open" at bounding box center [324, 189] width 12 height 12
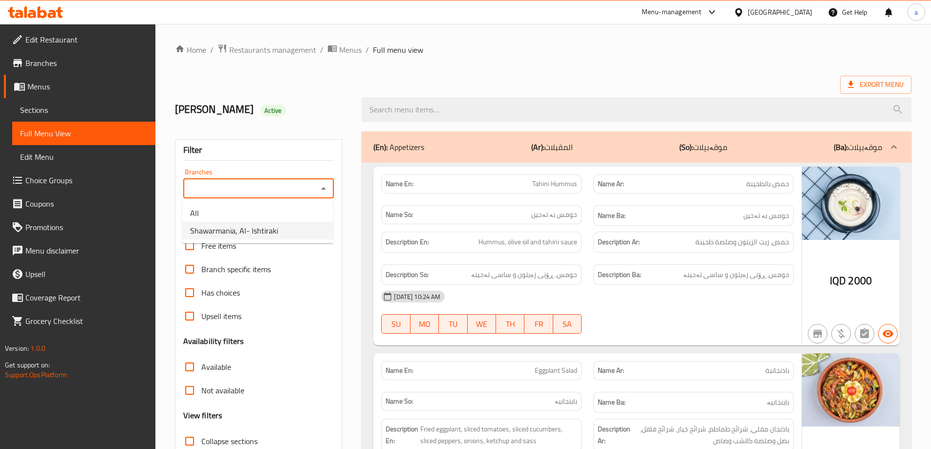
click at [282, 223] on li "Shawarmania, Al- Ishtiraki" at bounding box center [257, 231] width 151 height 18
type input "Shawarmania, Al- Ishtiraki"
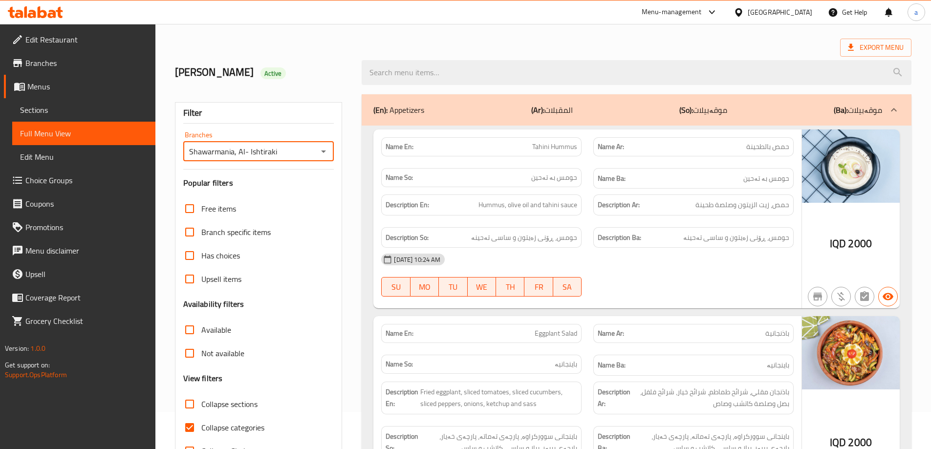
scroll to position [147, 0]
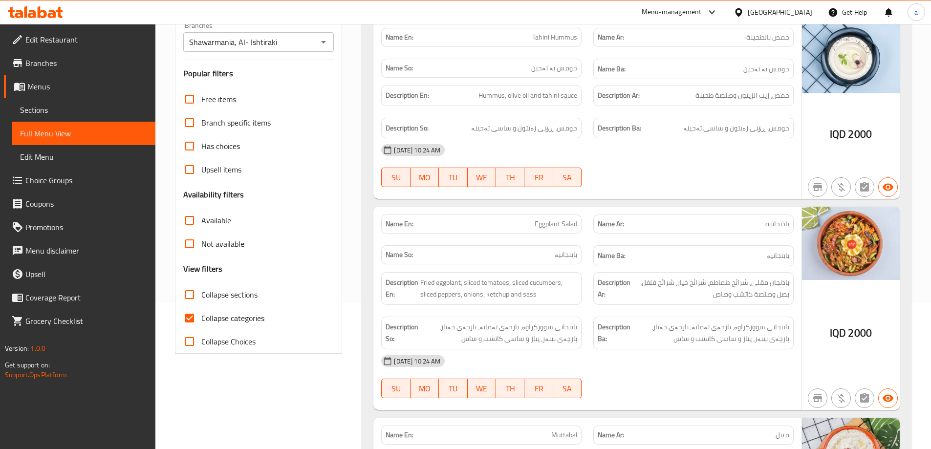
click at [233, 316] on span "Collapse categories" at bounding box center [232, 318] width 63 height 12
click at [201, 316] on input "Collapse categories" at bounding box center [189, 317] width 23 height 23
checkbox input "false"
click at [241, 297] on span "Collapse sections" at bounding box center [229, 295] width 56 height 12
click at [201, 297] on input "Collapse sections" at bounding box center [189, 294] width 23 height 23
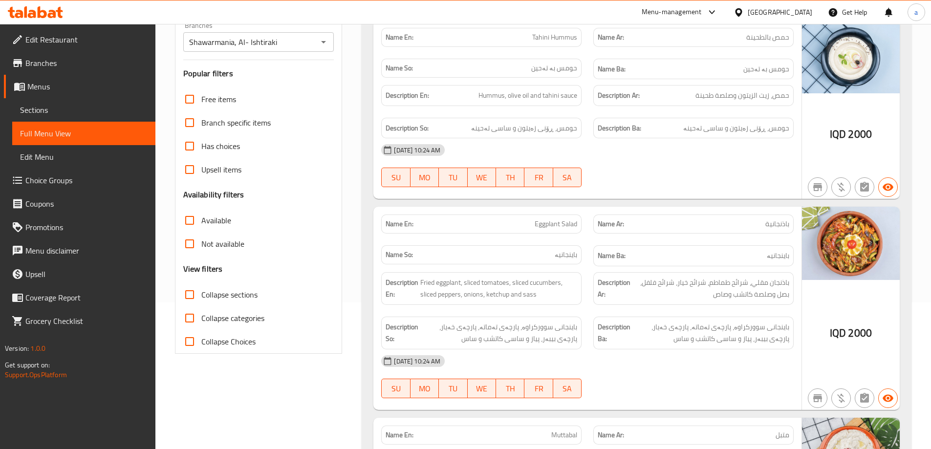
checkbox input "true"
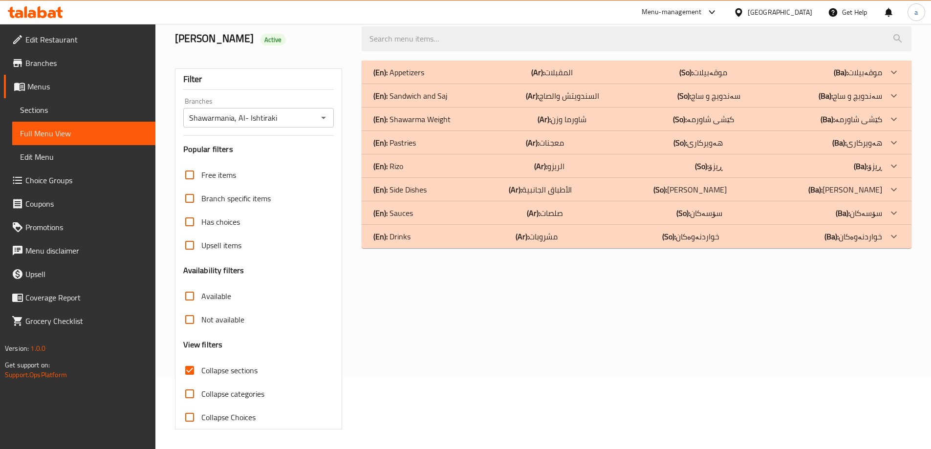
scroll to position [71, 0]
click at [745, 84] on div "(En): Side Dishes (Ar): الأطباق الجانبية (So): ژەمە لاوەکییەکان (Ba): ژەمە لاوە…" at bounding box center [637, 72] width 550 height 23
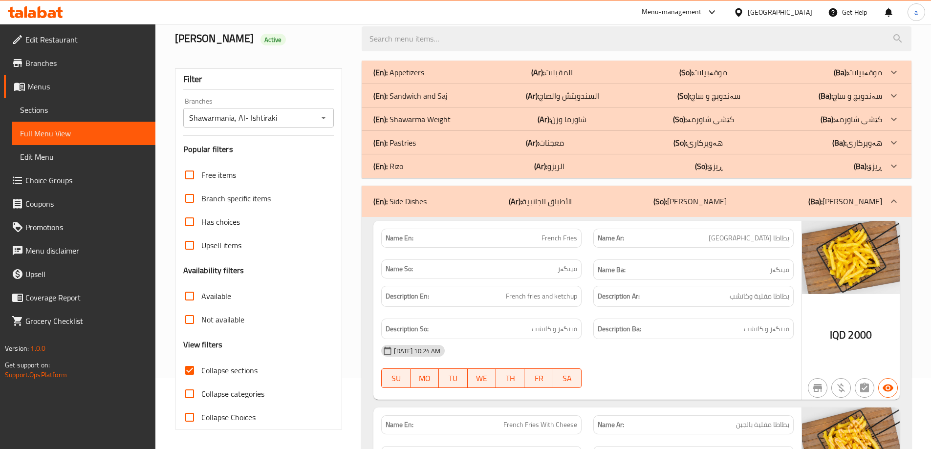
click at [603, 78] on div "(En): Sandwich and Saj (Ar): السندويتش والصاج (So): سەندویچ و ساج (Ba): سەندویچ…" at bounding box center [627, 72] width 509 height 12
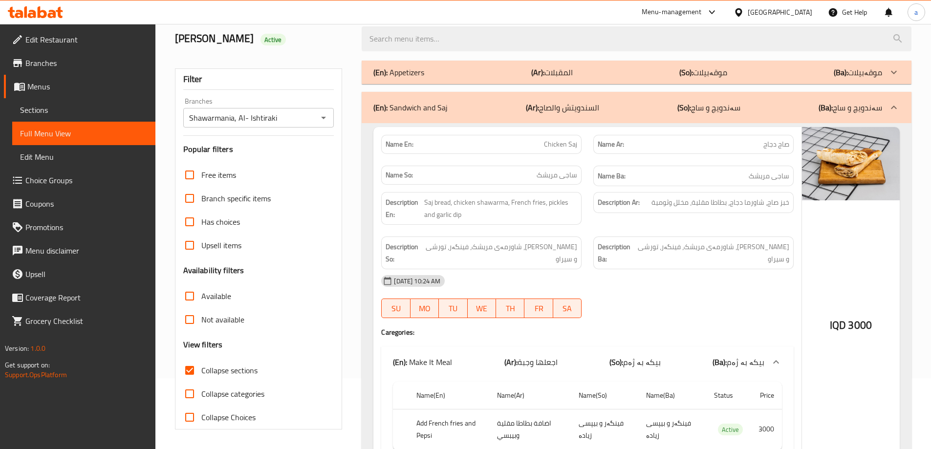
click at [603, 67] on div "(En): Appetizers (Ar): المقبلات (So): موقەبیلات (Ba): موقەبیلات" at bounding box center [627, 72] width 509 height 12
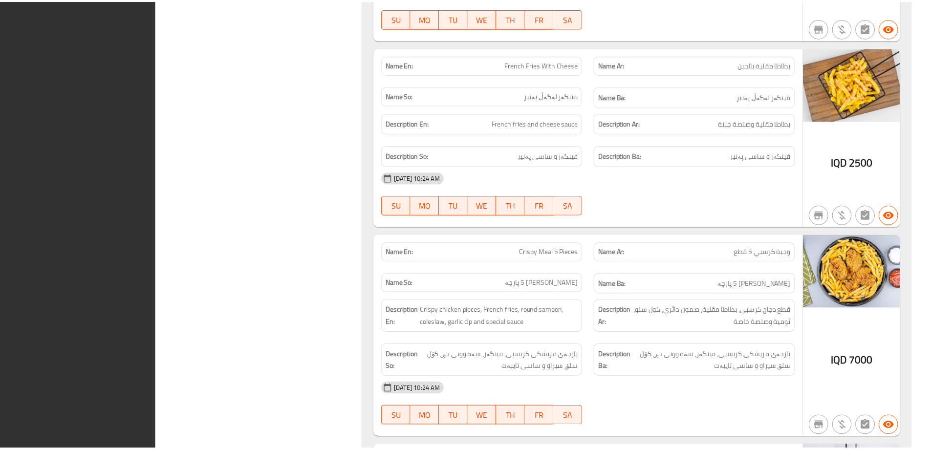
scroll to position [7602, 0]
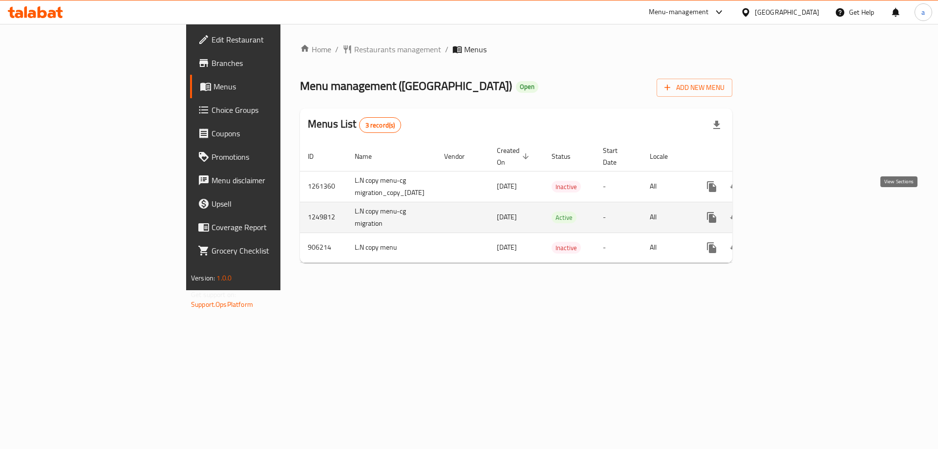
click at [788, 212] on icon "enhanced table" at bounding box center [783, 218] width 12 height 12
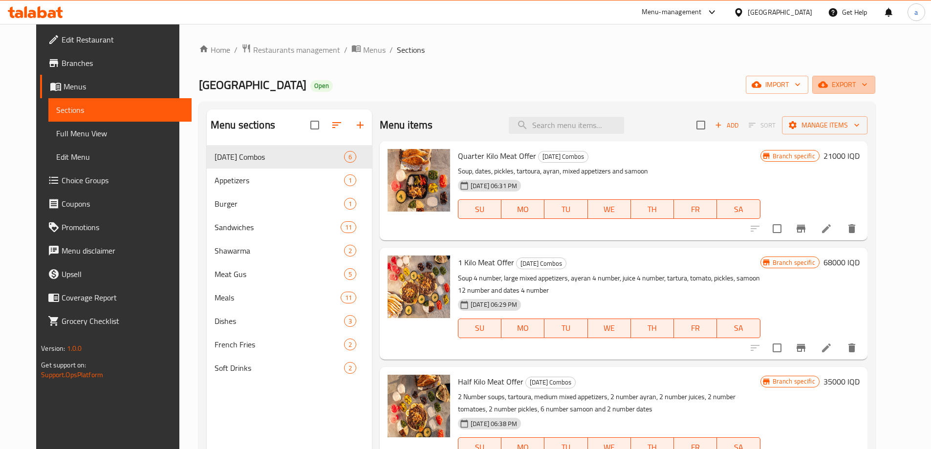
click at [869, 84] on icon "button" at bounding box center [865, 85] width 10 height 10
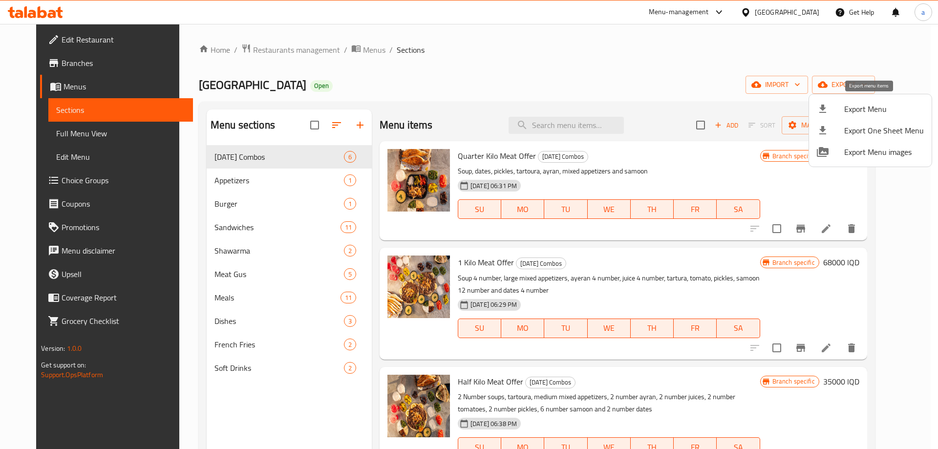
click at [878, 112] on span "Export Menu" at bounding box center [885, 109] width 80 height 12
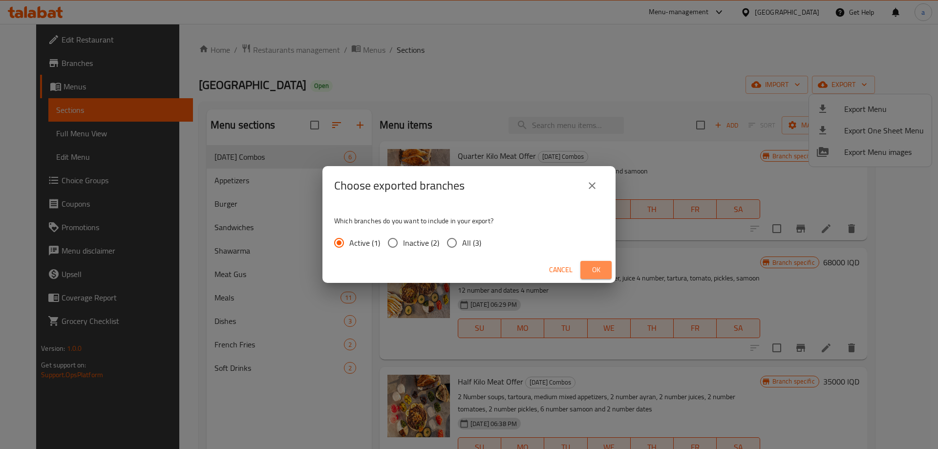
click at [594, 267] on span "Ok" at bounding box center [596, 270] width 16 height 12
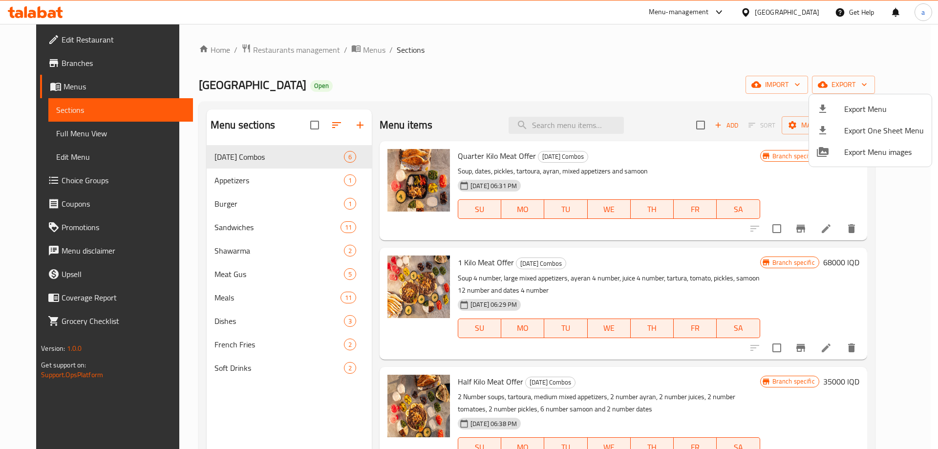
click at [347, 48] on div at bounding box center [469, 224] width 938 height 449
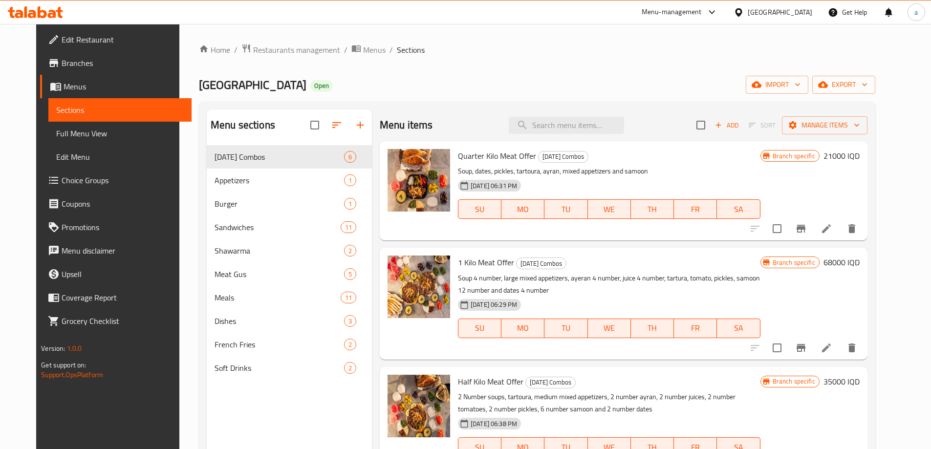
click at [57, 12] on icon at bounding box center [59, 12] width 7 height 11
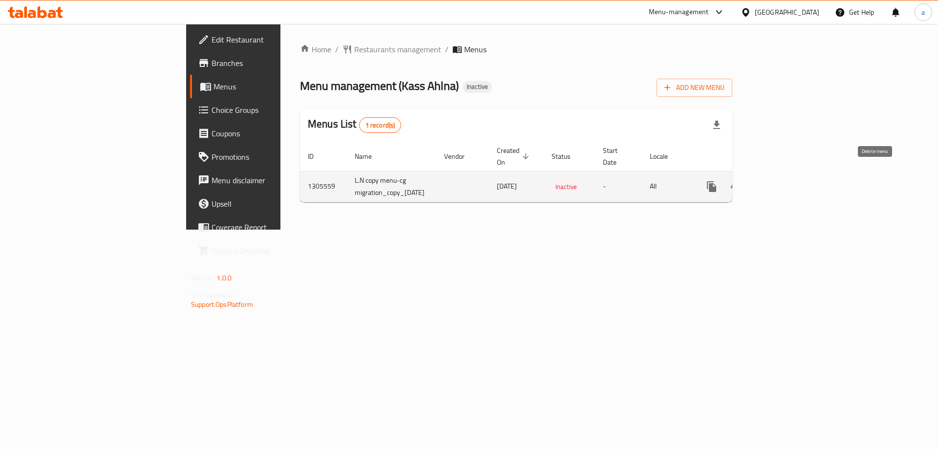
click at [762, 182] on icon "enhanced table" at bounding box center [759, 186] width 7 height 9
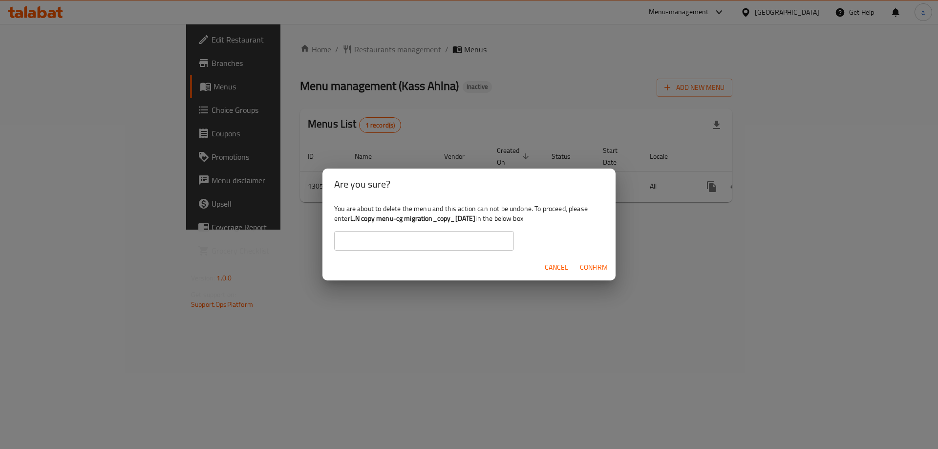
click at [558, 270] on span "Cancel" at bounding box center [556, 267] width 23 height 12
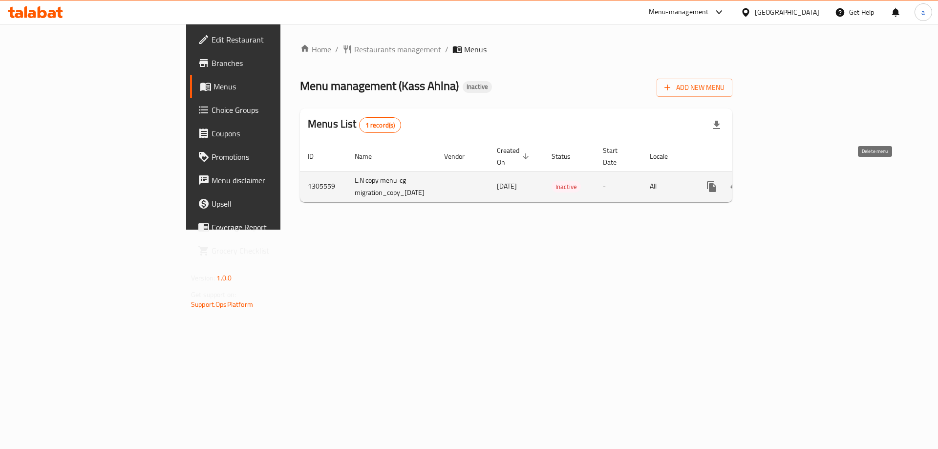
click at [771, 177] on button "enhanced table" at bounding box center [758, 186] width 23 height 23
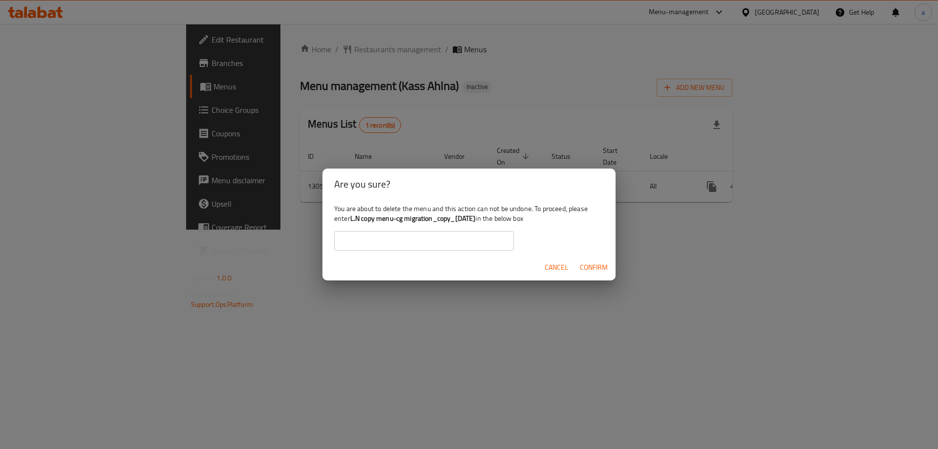
drag, startPoint x: 494, startPoint y: 218, endPoint x: 351, endPoint y: 218, distance: 142.7
click at [351, 218] on div "You are about to delete the menu and this action can not be undone. To proceed,…" at bounding box center [469, 227] width 293 height 55
copy b "L.N copy menu-cg migration_copy_13/08/2025"
click at [465, 247] on input "text" at bounding box center [424, 241] width 180 height 20
paste input "L.N copy menu-cg migration_copy_13/08/2025"
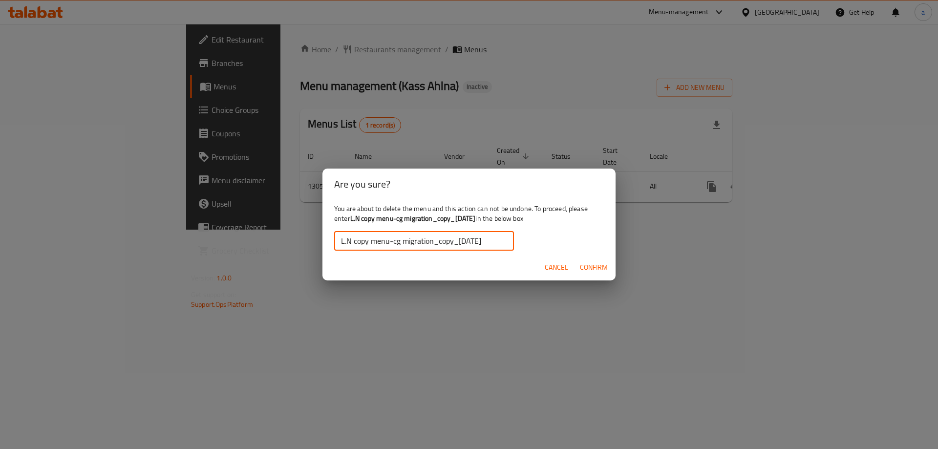
type input "L.N copy menu-cg migration_copy_13/08/2025"
click at [599, 262] on span "Confirm" at bounding box center [594, 267] width 28 height 12
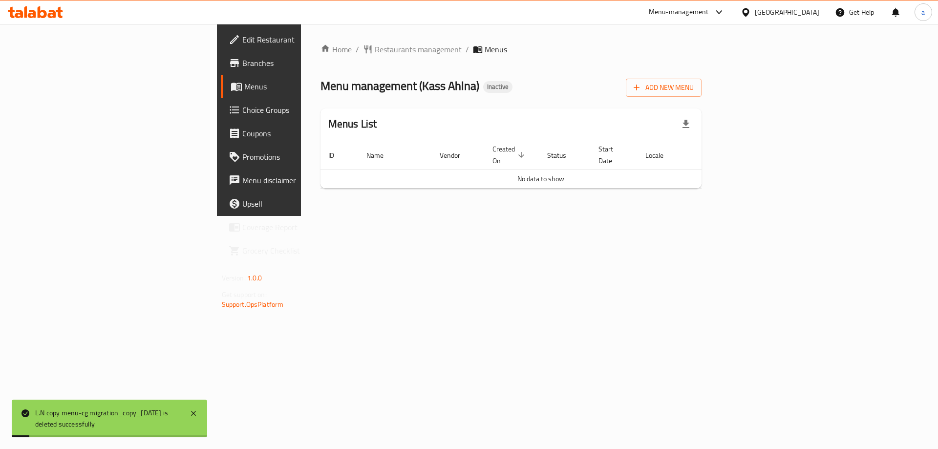
click at [702, 100] on div "Home / Restaurants management / Menus Menu management ( Kass Ahlna ) Inactive A…" at bounding box center [512, 119] width 382 height 153
click at [694, 91] on span "Add New Menu" at bounding box center [664, 88] width 60 height 12
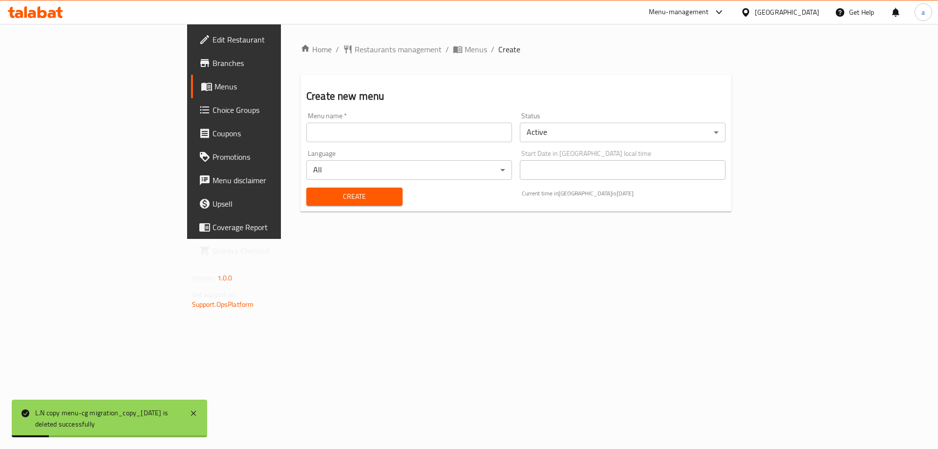
drag, startPoint x: 380, startPoint y: 123, endPoint x: 379, endPoint y: 133, distance: 10.3
click at [379, 130] on input "text" at bounding box center [409, 133] width 206 height 20
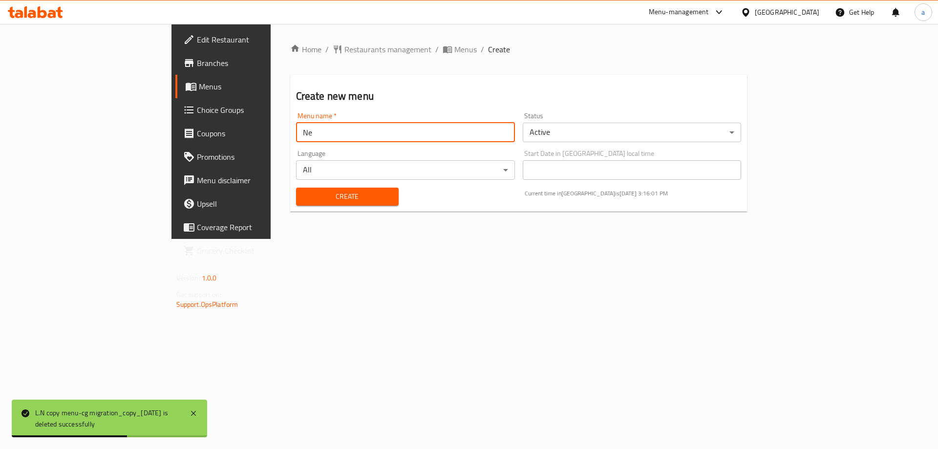
type input "N"
type input "Copy"
click at [328, 190] on button "Create" at bounding box center [347, 197] width 103 height 18
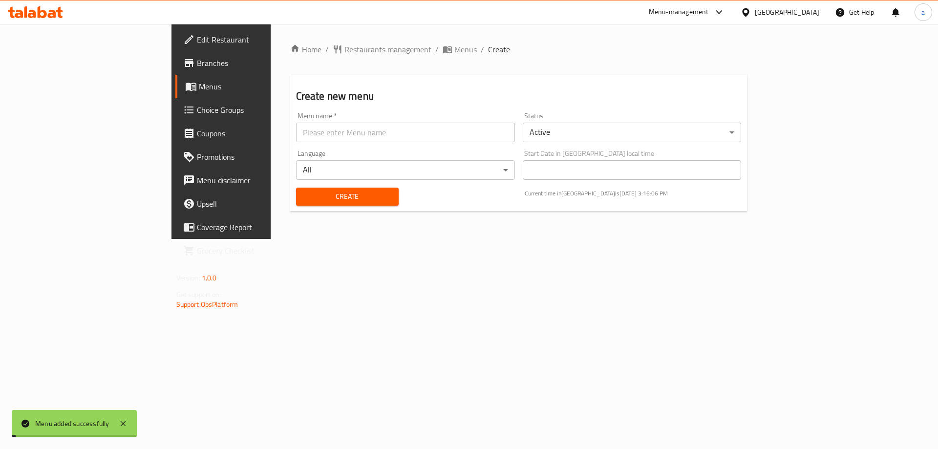
click at [455, 43] on span "Menus" at bounding box center [466, 49] width 22 height 12
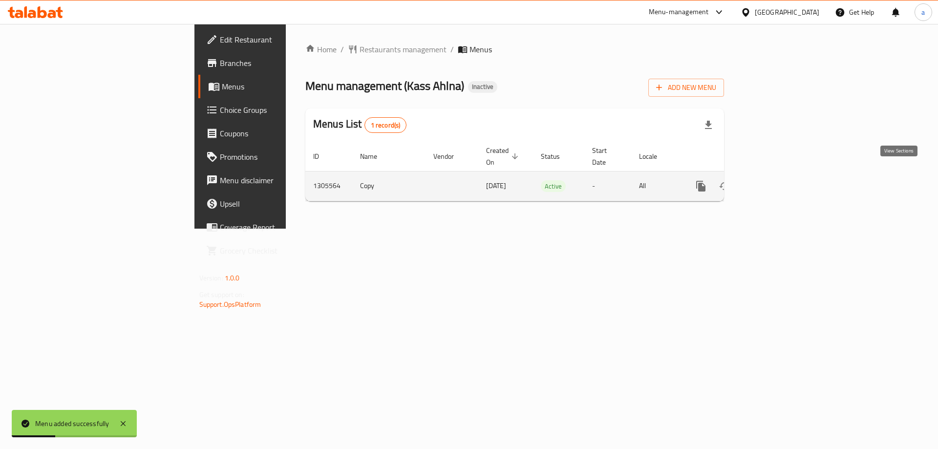
click at [778, 180] on icon "enhanced table" at bounding box center [772, 186] width 12 height 12
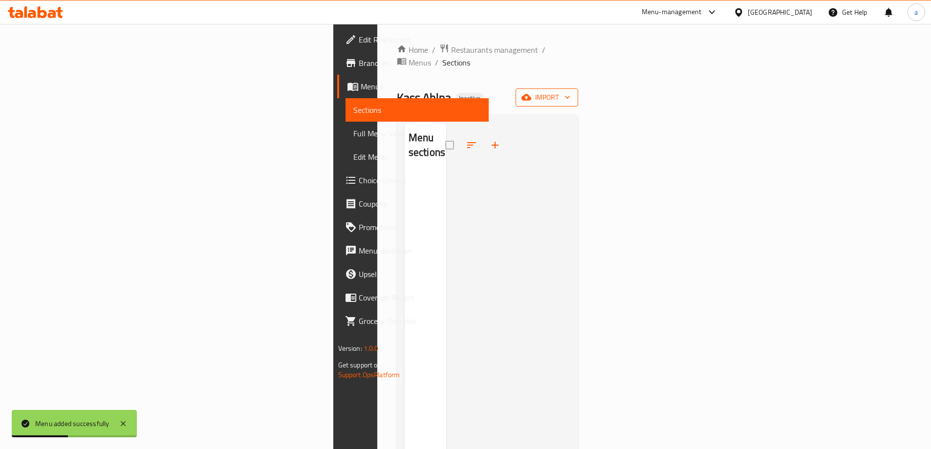
click at [531, 92] on icon "button" at bounding box center [526, 97] width 10 height 10
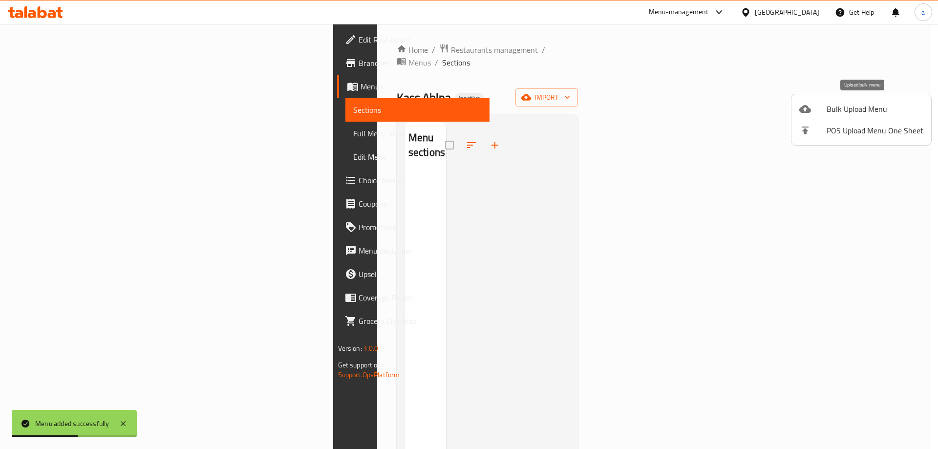
click at [856, 109] on span "Bulk Upload Menu" at bounding box center [875, 109] width 97 height 12
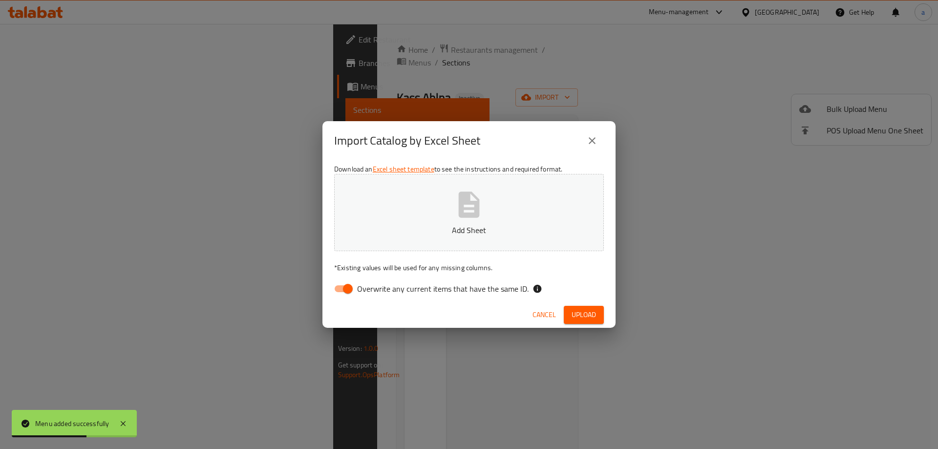
click at [339, 295] on input "Overwrite any current items that have the same ID." at bounding box center [348, 289] width 56 height 19
checkbox input "false"
click at [353, 240] on button "Add Sheet" at bounding box center [469, 212] width 270 height 77
click at [567, 313] on button "Upload" at bounding box center [584, 315] width 40 height 18
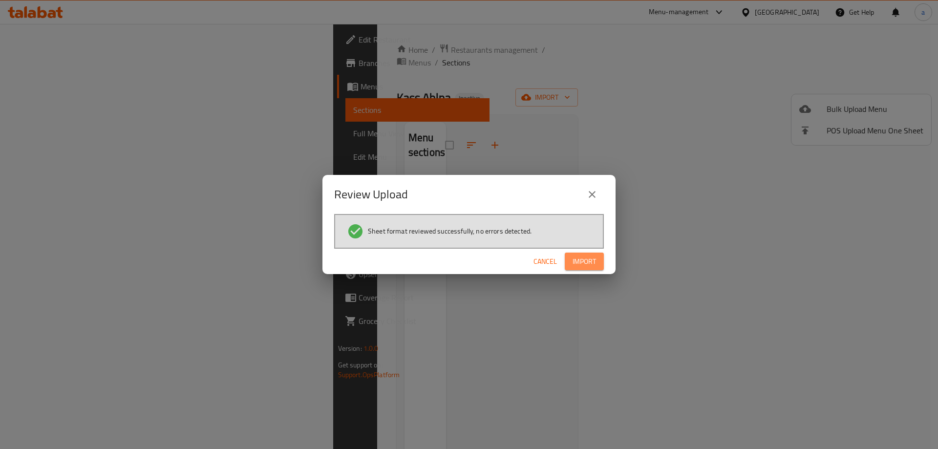
click at [579, 260] on span "Import" at bounding box center [584, 262] width 23 height 12
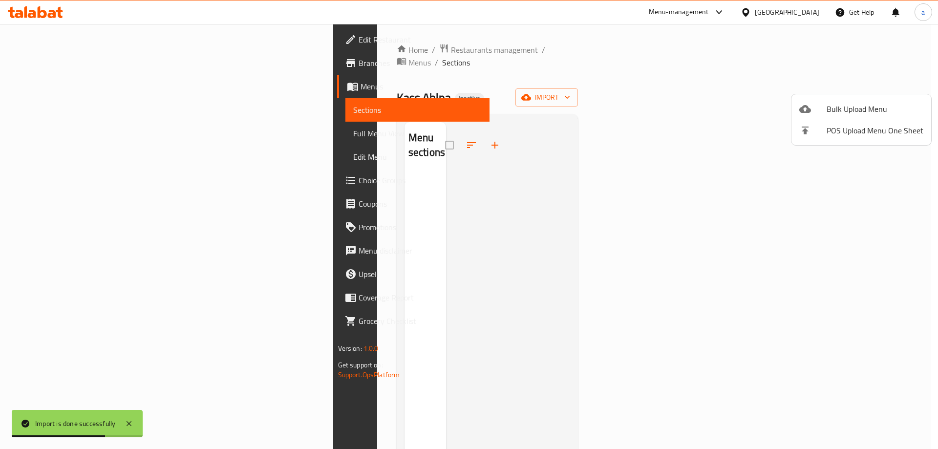
click at [312, 211] on div at bounding box center [469, 224] width 938 height 449
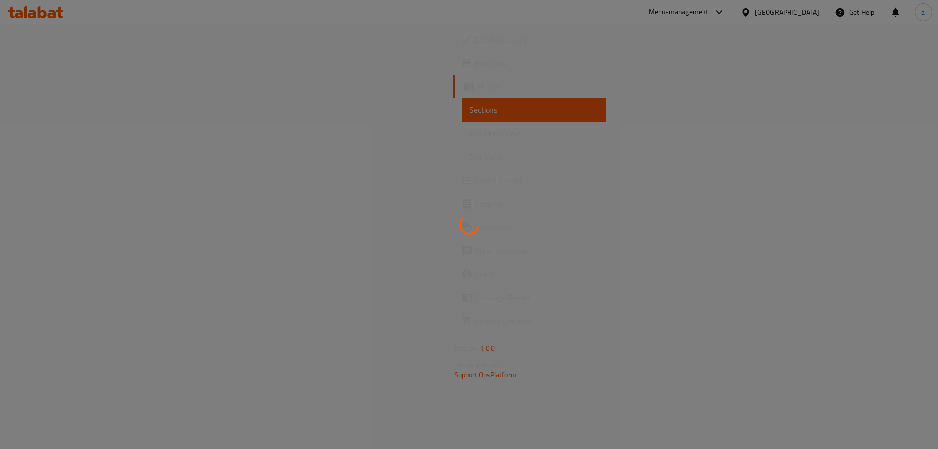
drag, startPoint x: 0, startPoint y: 0, endPoint x: 227, endPoint y: 179, distance: 289.5
click at [227, 179] on div at bounding box center [469, 224] width 938 height 449
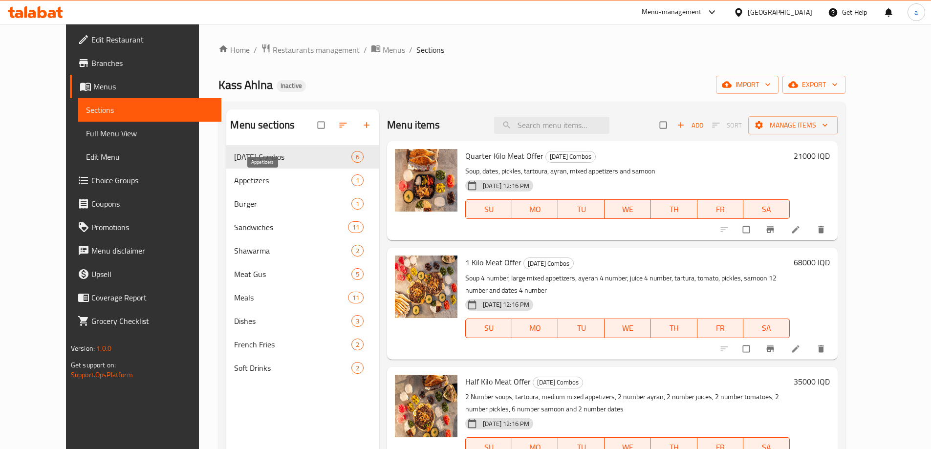
drag, startPoint x: 229, startPoint y: 177, endPoint x: 239, endPoint y: 166, distance: 15.2
click at [239, 166] on div "Ramadan Combos 6" at bounding box center [302, 156] width 153 height 23
click at [137, 139] on span "Full Menu View" at bounding box center [150, 134] width 128 height 12
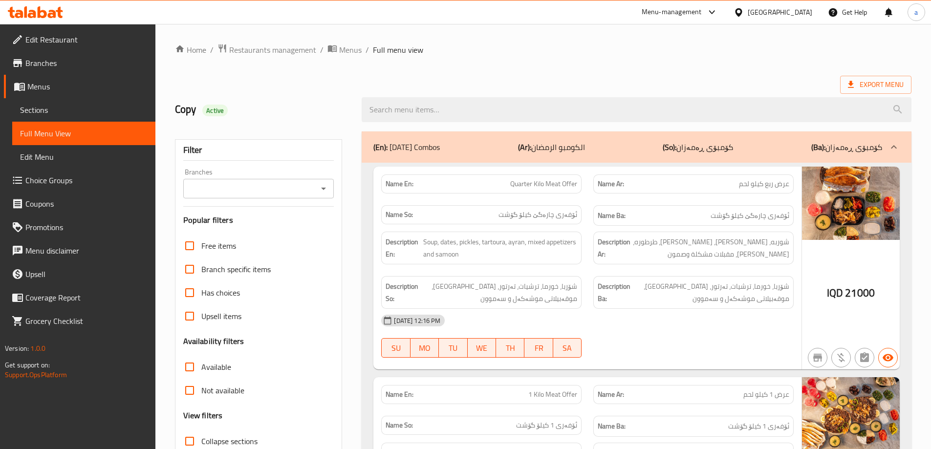
click at [317, 191] on button "Open" at bounding box center [324, 189] width 14 height 14
click at [334, 233] on div "Filter Branches Branches Popular filters Free items Branch specific items Has c…" at bounding box center [259, 319] width 168 height 361
click at [324, 195] on button "Open" at bounding box center [324, 189] width 14 height 14
click at [331, 189] on div "Branches" at bounding box center [258, 189] width 151 height 20
click at [329, 189] on icon "Close" at bounding box center [324, 189] width 12 height 12
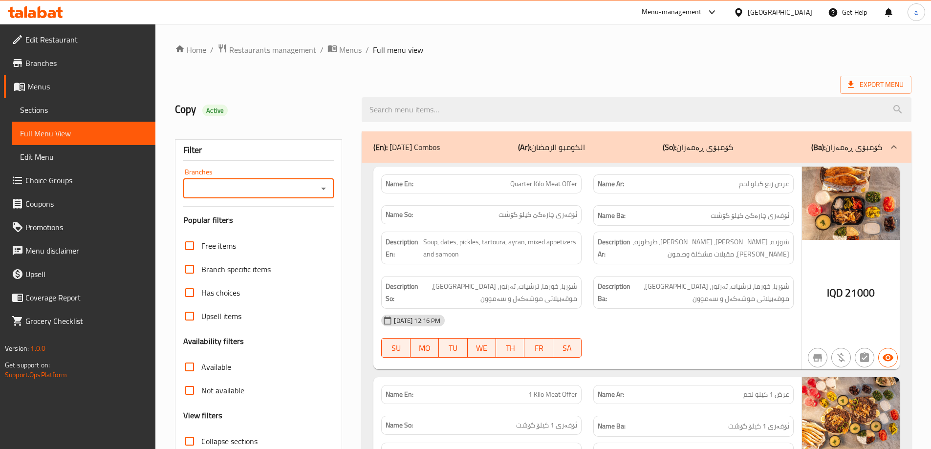
click at [327, 190] on icon "Open" at bounding box center [324, 189] width 12 height 12
drag, startPoint x: 307, startPoint y: 217, endPoint x: 307, endPoint y: 224, distance: 7.3
click at [307, 224] on ul "All Kass Ahlna, Yarmuk" at bounding box center [257, 221] width 151 height 43
click at [307, 224] on li "Kass Ahlna, Yarmuk" at bounding box center [257, 231] width 151 height 18
type input "Kass Ahlna, Yarmuk"
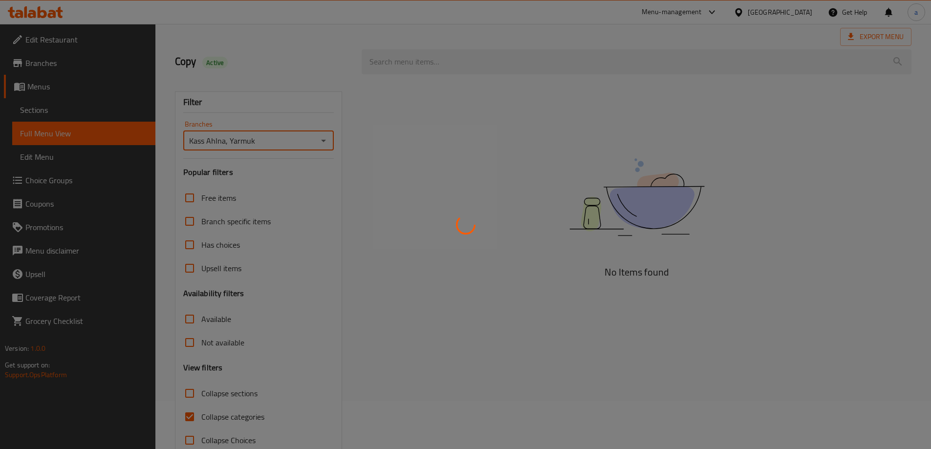
scroll to position [71, 0]
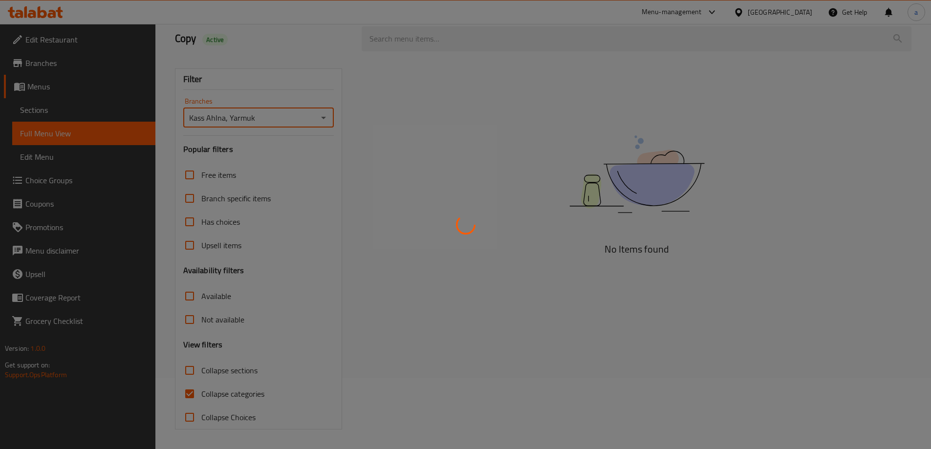
click at [194, 393] on div at bounding box center [465, 224] width 931 height 449
click at [193, 391] on div at bounding box center [465, 224] width 931 height 449
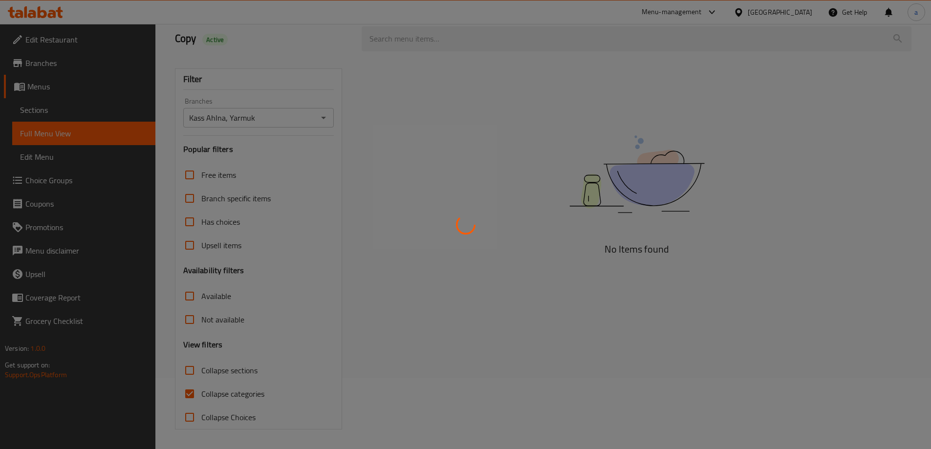
click at [193, 391] on div at bounding box center [465, 224] width 931 height 449
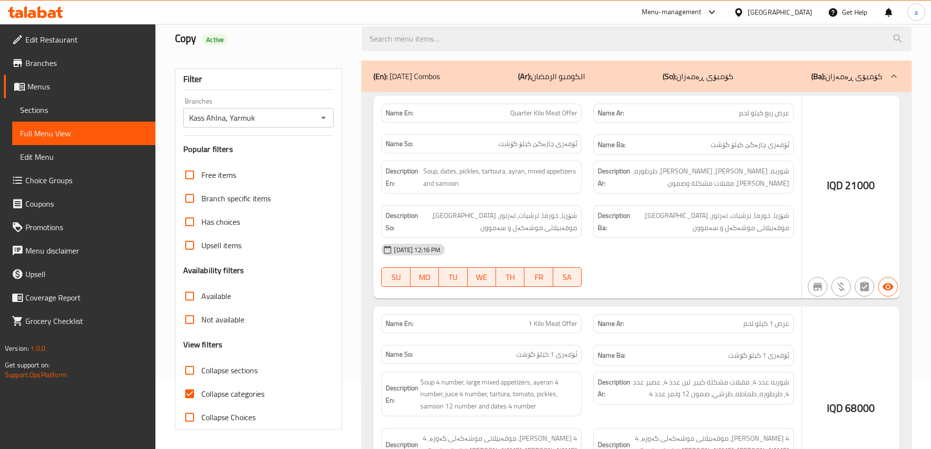
click at [193, 390] on div at bounding box center [465, 224] width 931 height 449
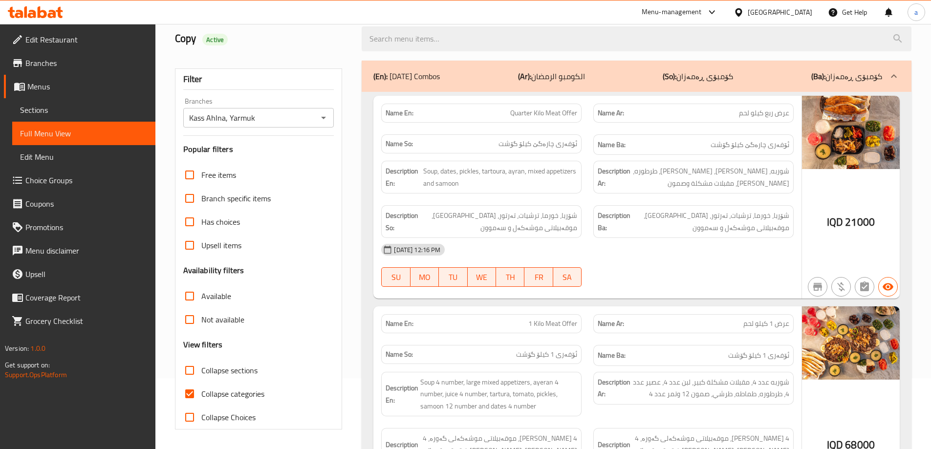
click at [193, 390] on input "Collapse categories" at bounding box center [189, 393] width 23 height 23
checkbox input "false"
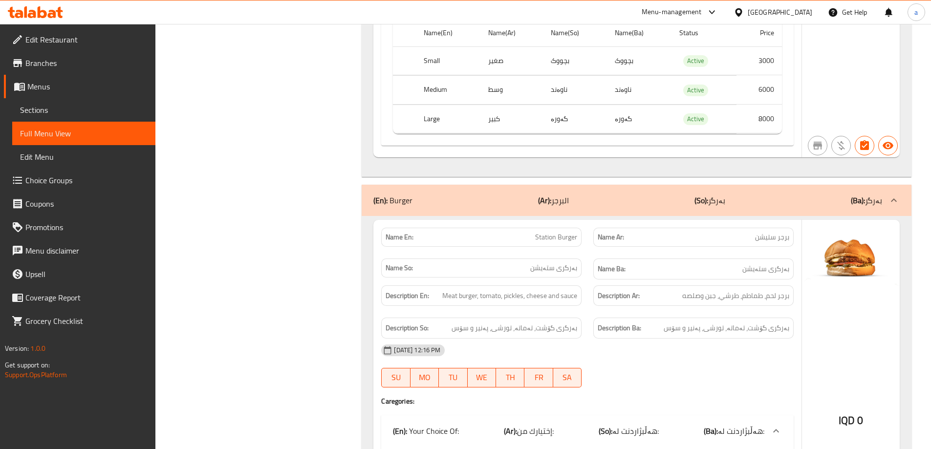
scroll to position [1830, 0]
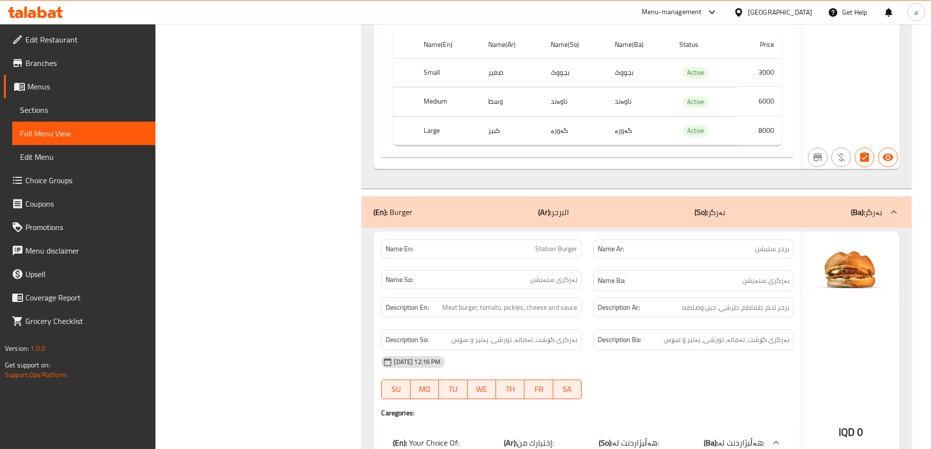
click at [102, 109] on span "Sections" at bounding box center [84, 110] width 128 height 12
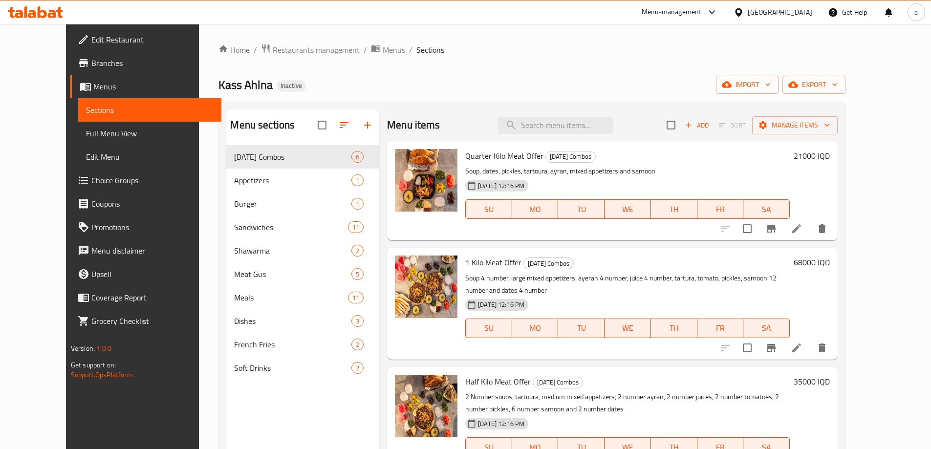
click at [86, 133] on span "Full Menu View" at bounding box center [150, 134] width 128 height 12
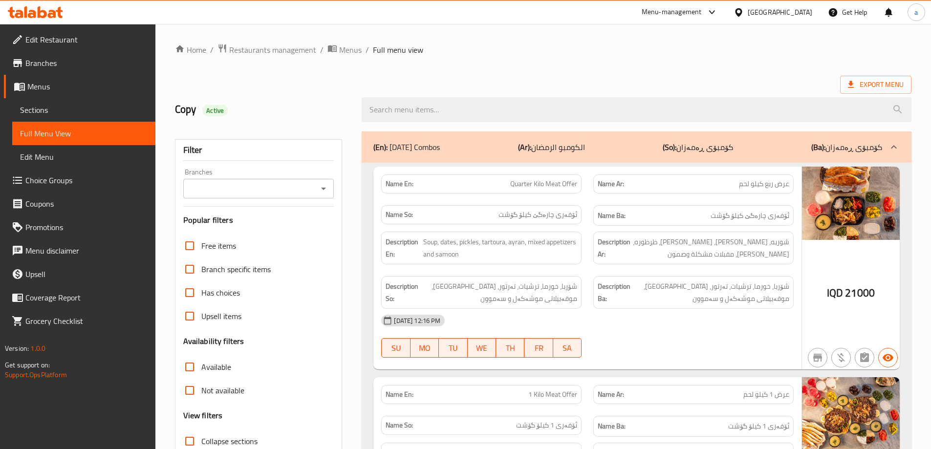
click at [320, 189] on icon "Open" at bounding box center [324, 189] width 12 height 12
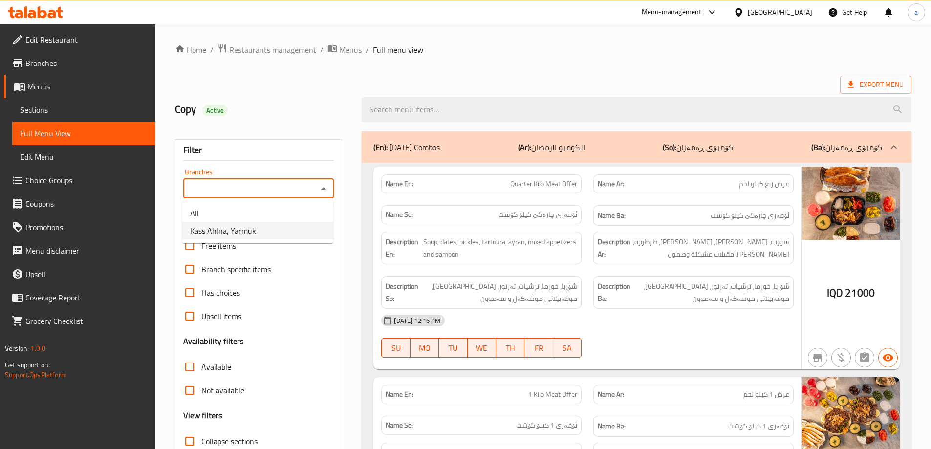
click at [245, 240] on ul "All Kass Ahlna, Yarmuk" at bounding box center [257, 221] width 151 height 43
click at [253, 221] on li "All" at bounding box center [257, 213] width 151 height 18
click at [320, 185] on icon "Open" at bounding box center [324, 189] width 12 height 12
click at [263, 231] on li "Kass Ahlna, Yarmuk" at bounding box center [257, 231] width 151 height 18
type input "Kass Ahlna, Yarmuk"
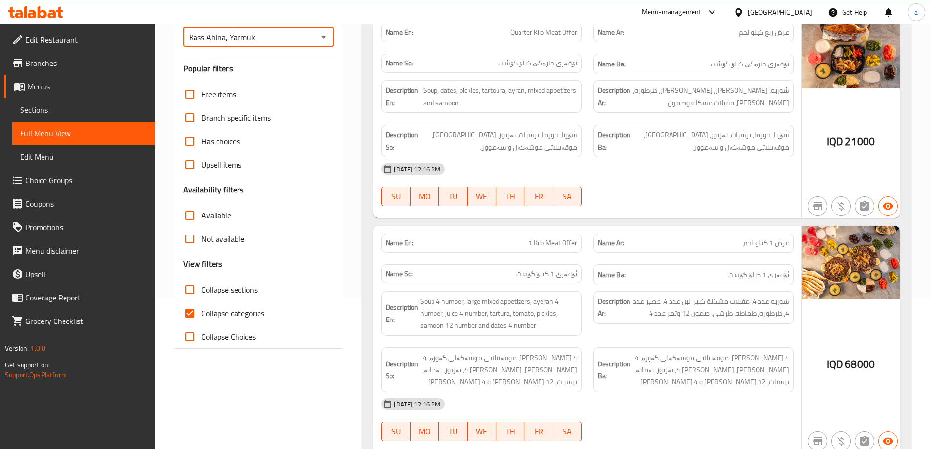
scroll to position [293, 0]
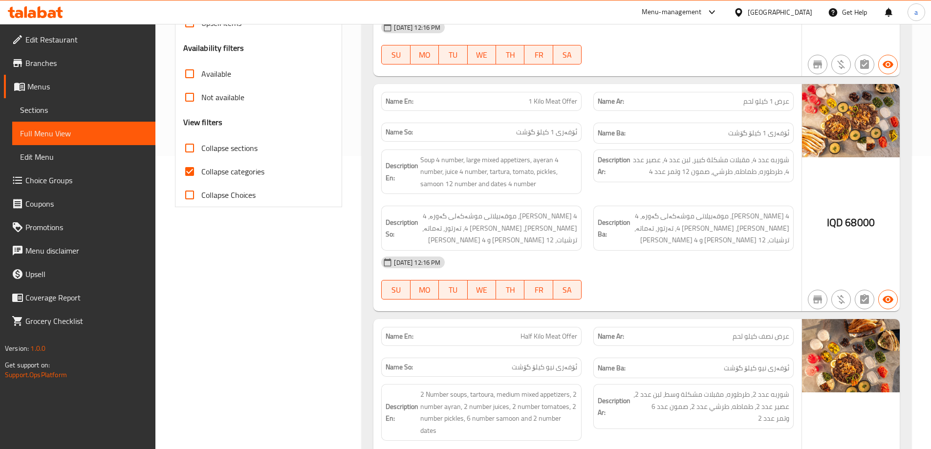
click at [196, 169] on input "Collapse categories" at bounding box center [189, 171] width 23 height 23
checkbox input "false"
click at [189, 152] on input "Collapse sections" at bounding box center [189, 147] width 23 height 23
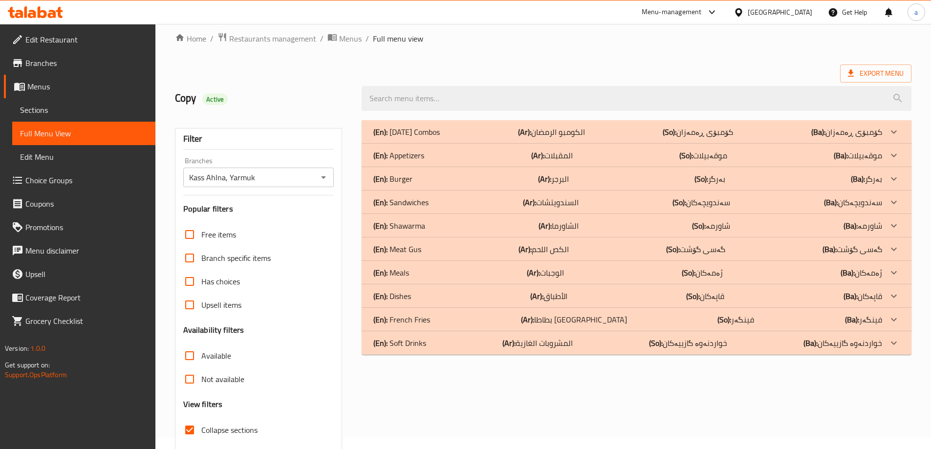
scroll to position [0, 0]
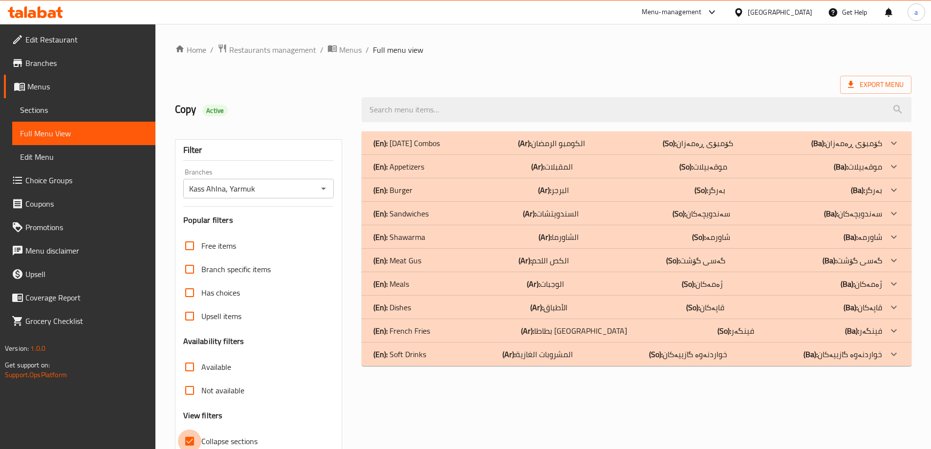
click at [193, 436] on input "Collapse sections" at bounding box center [189, 441] width 23 height 23
checkbox input "false"
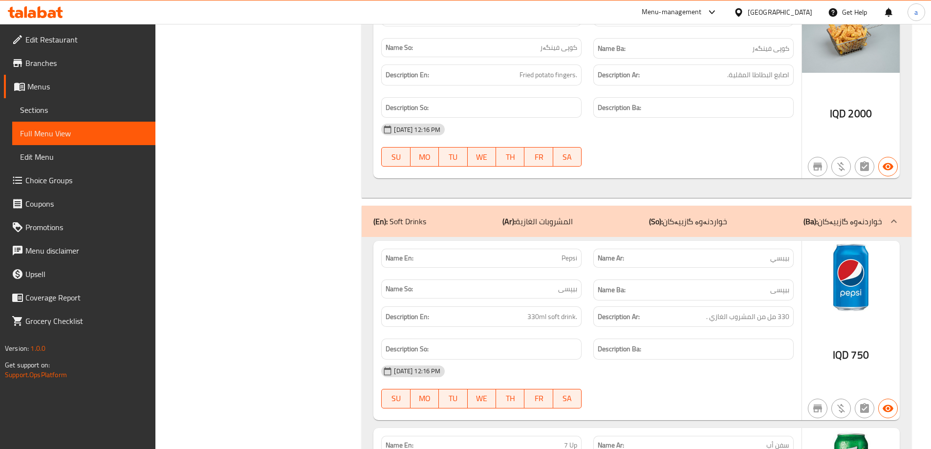
scroll to position [9627, 0]
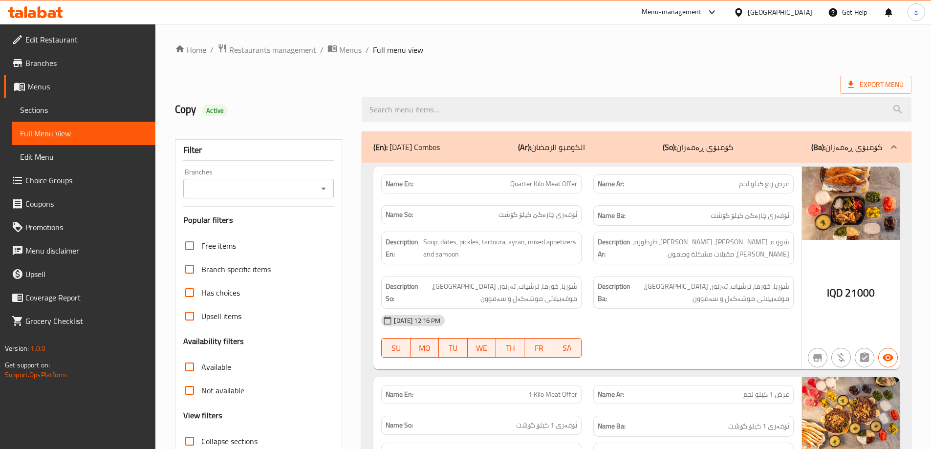
click at [56, 24] on div "​ Menu-management [GEOGRAPHIC_DATA] Get Help a Edit Restaurant Branches Menus S…" at bounding box center [465, 236] width 931 height 425
click at [56, 14] on icon at bounding box center [52, 14] width 8 height 8
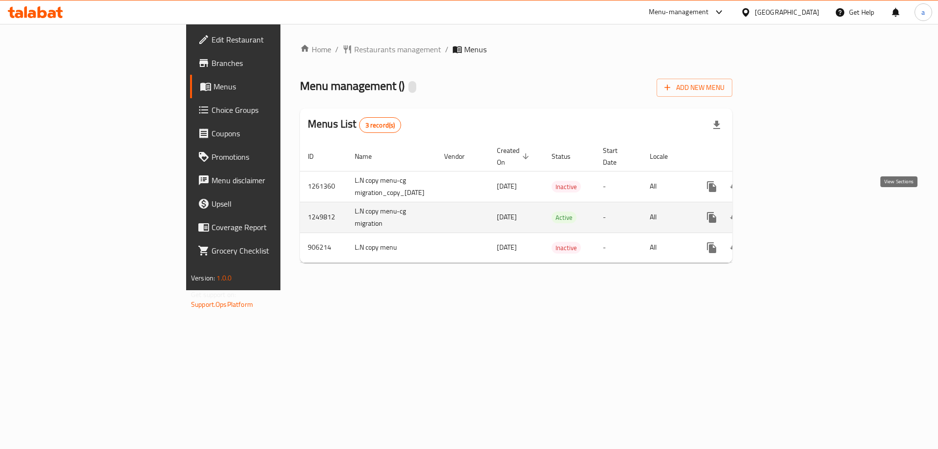
click at [794, 206] on link "enhanced table" at bounding box center [782, 217] width 23 height 23
